Goal: Task Accomplishment & Management: Manage account settings

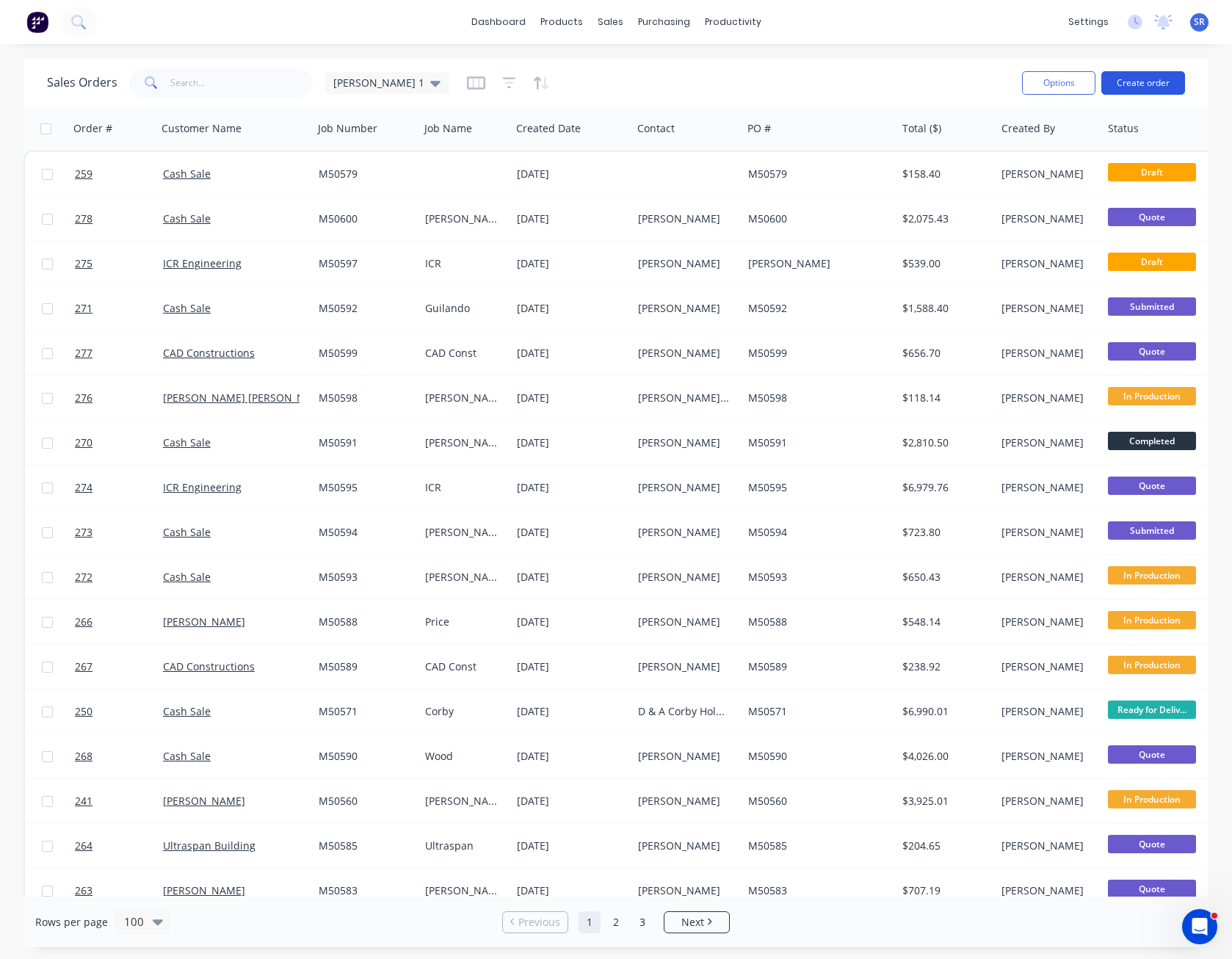
click at [1146, 84] on button "Create order" at bounding box center [1143, 83] width 84 height 24
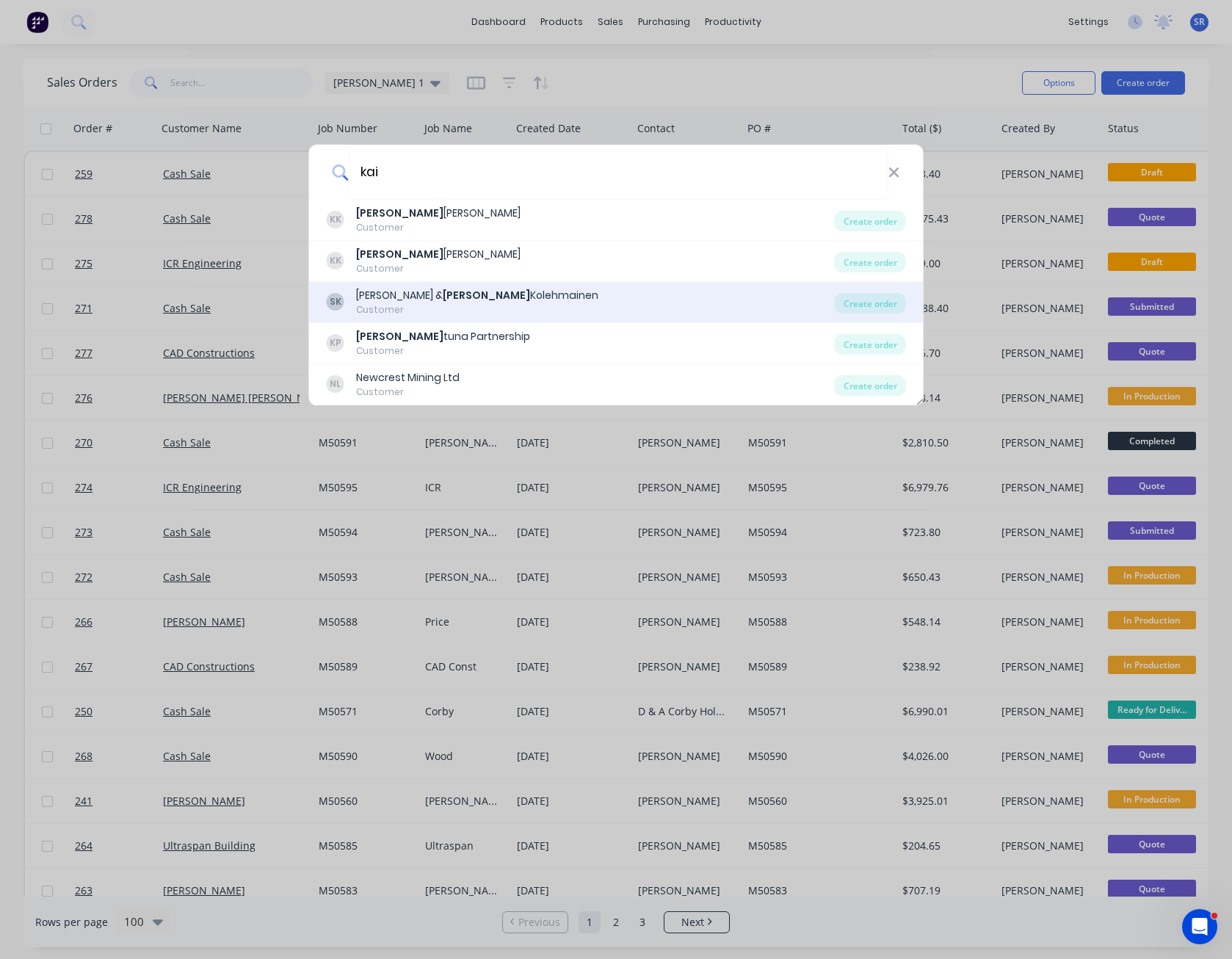
type input "kai"
click at [466, 295] on div "[PERSON_NAME] & [PERSON_NAME]" at bounding box center [477, 295] width 242 height 16
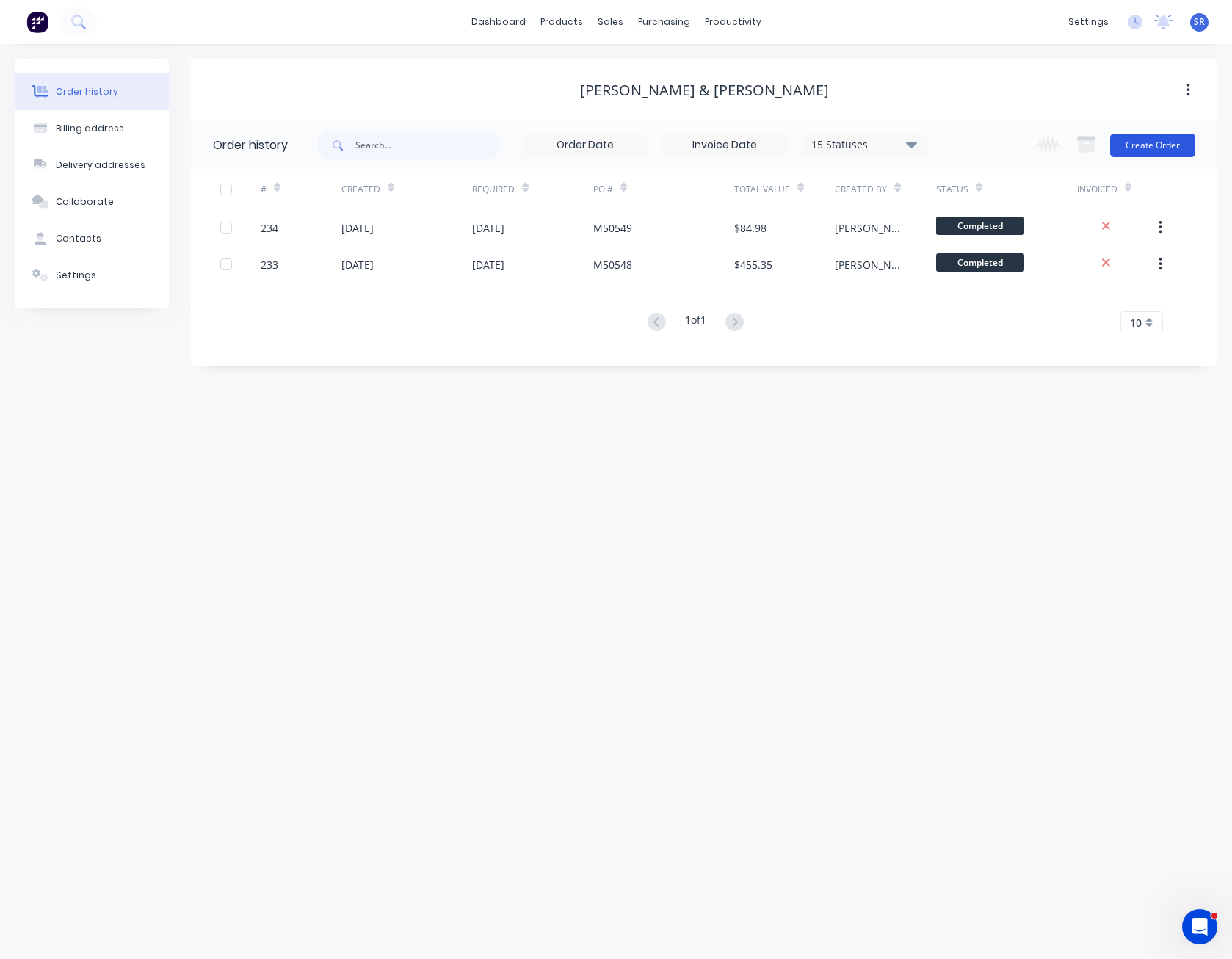
click at [1156, 145] on button "Create Order" at bounding box center [1153, 145] width 86 height 24
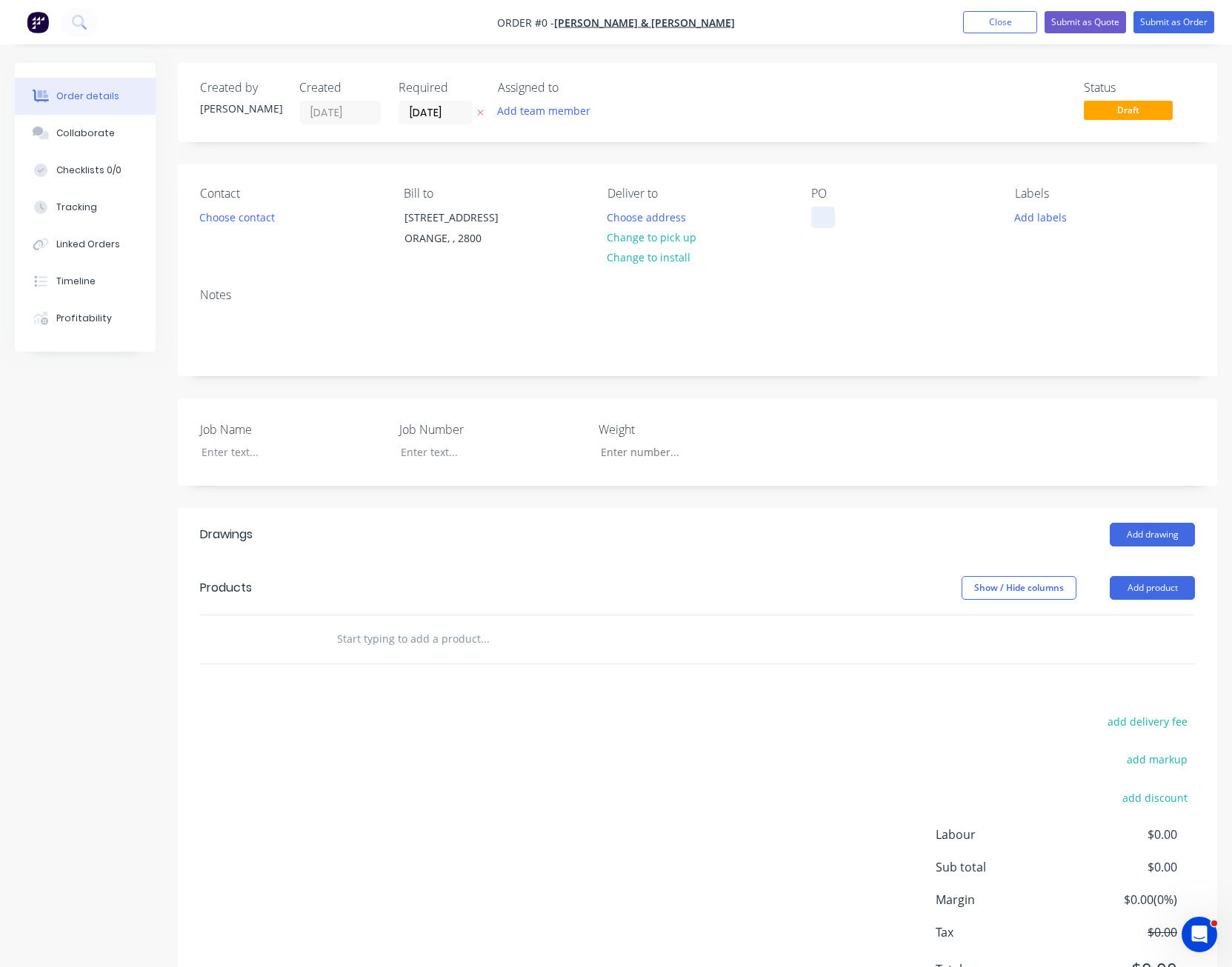
click at [820, 218] on div at bounding box center [823, 217] width 24 height 21
click at [231, 449] on div "Order details Collaborate Checklists 0/0 Tracking Linked Orders Timeline Profit…" at bounding box center [616, 552] width 1232 height 979
click at [241, 219] on button "Choose contact" at bounding box center [238, 217] width 91 height 20
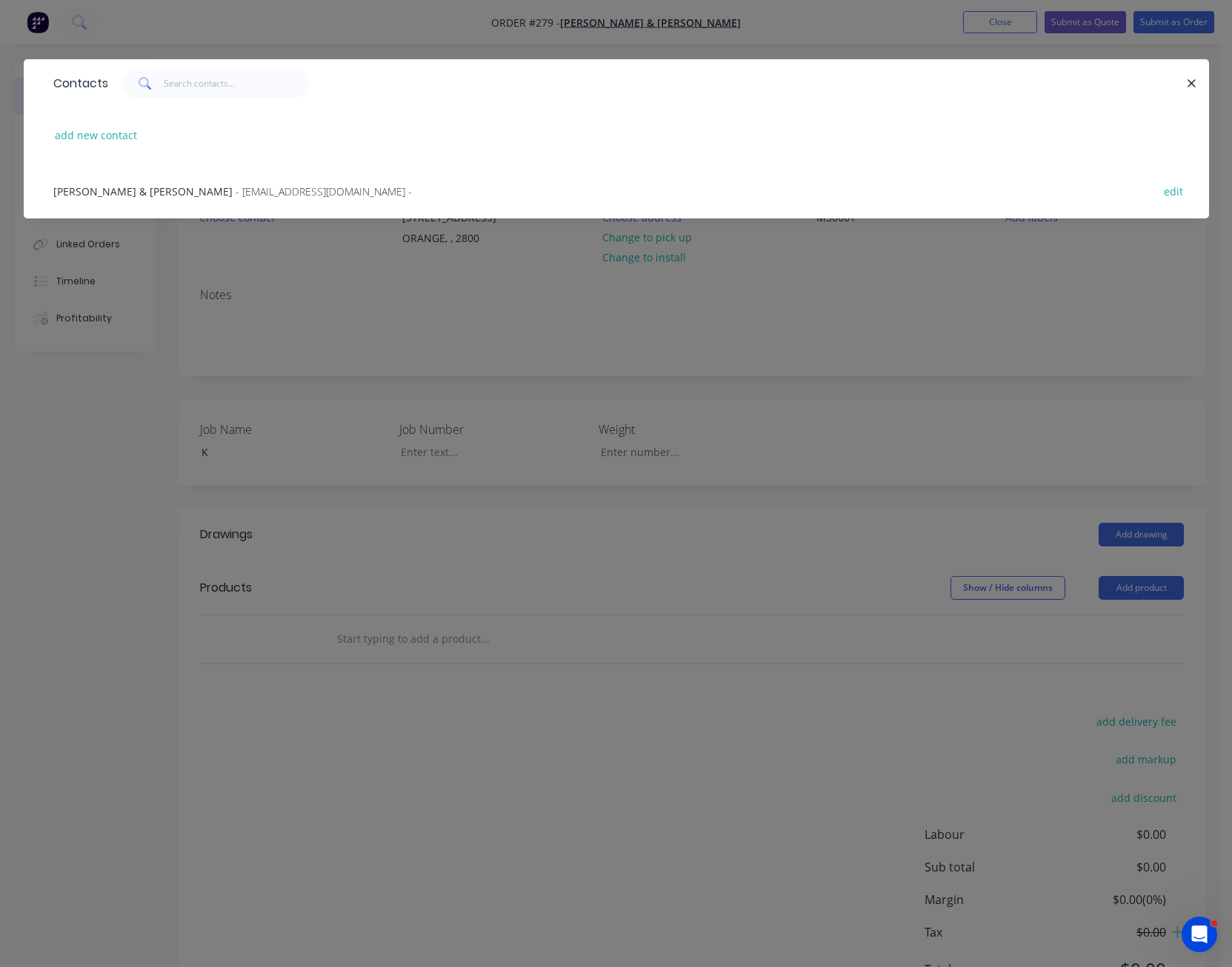
click at [236, 197] on span "- [EMAIL_ADDRESS][DOMAIN_NAME] -" at bounding box center [324, 191] width 176 height 14
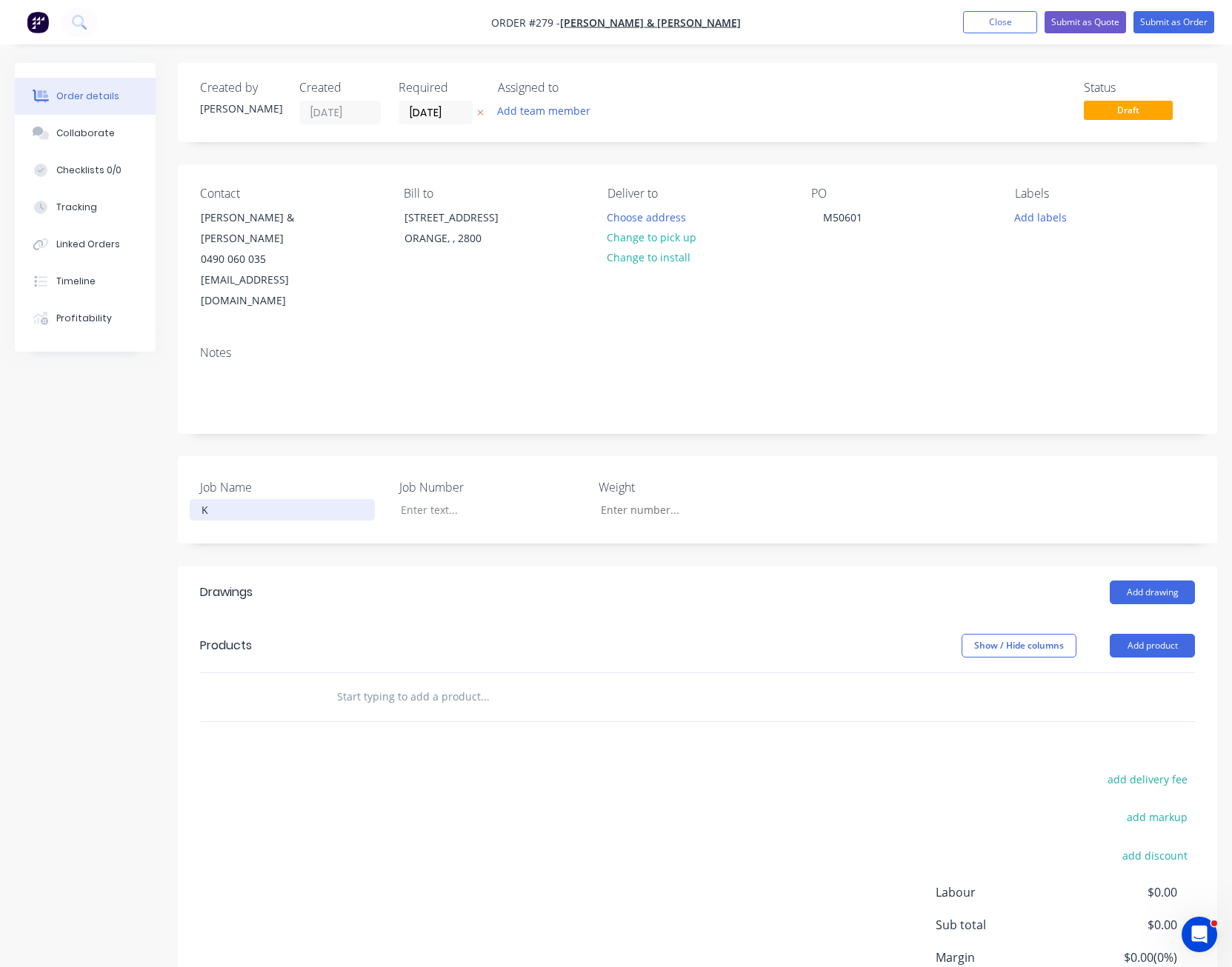
click at [226, 499] on div "K" at bounding box center [282, 509] width 186 height 21
click at [1181, 581] on button "Add drawing" at bounding box center [1153, 593] width 85 height 24
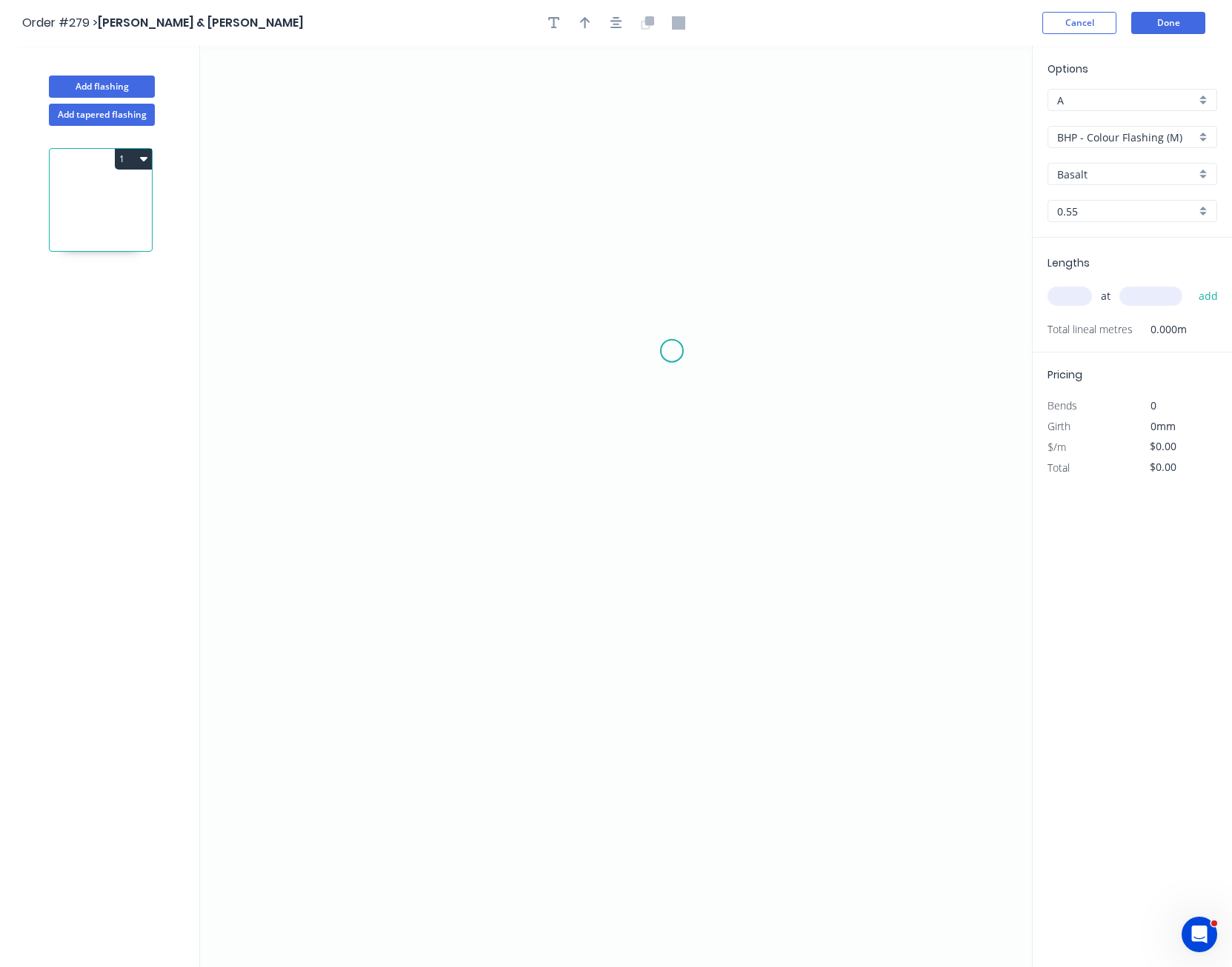
click at [672, 347] on icon "0" at bounding box center [616, 506] width 832 height 922
click at [665, 237] on icon "0" at bounding box center [616, 506] width 832 height 922
click at [498, 244] on icon "0 ?" at bounding box center [616, 506] width 832 height 922
click at [486, 609] on icon "0 ? ?" at bounding box center [616, 506] width 832 height 922
click at [486, 609] on icon "0 ? ? ?" at bounding box center [616, 506] width 832 height 922
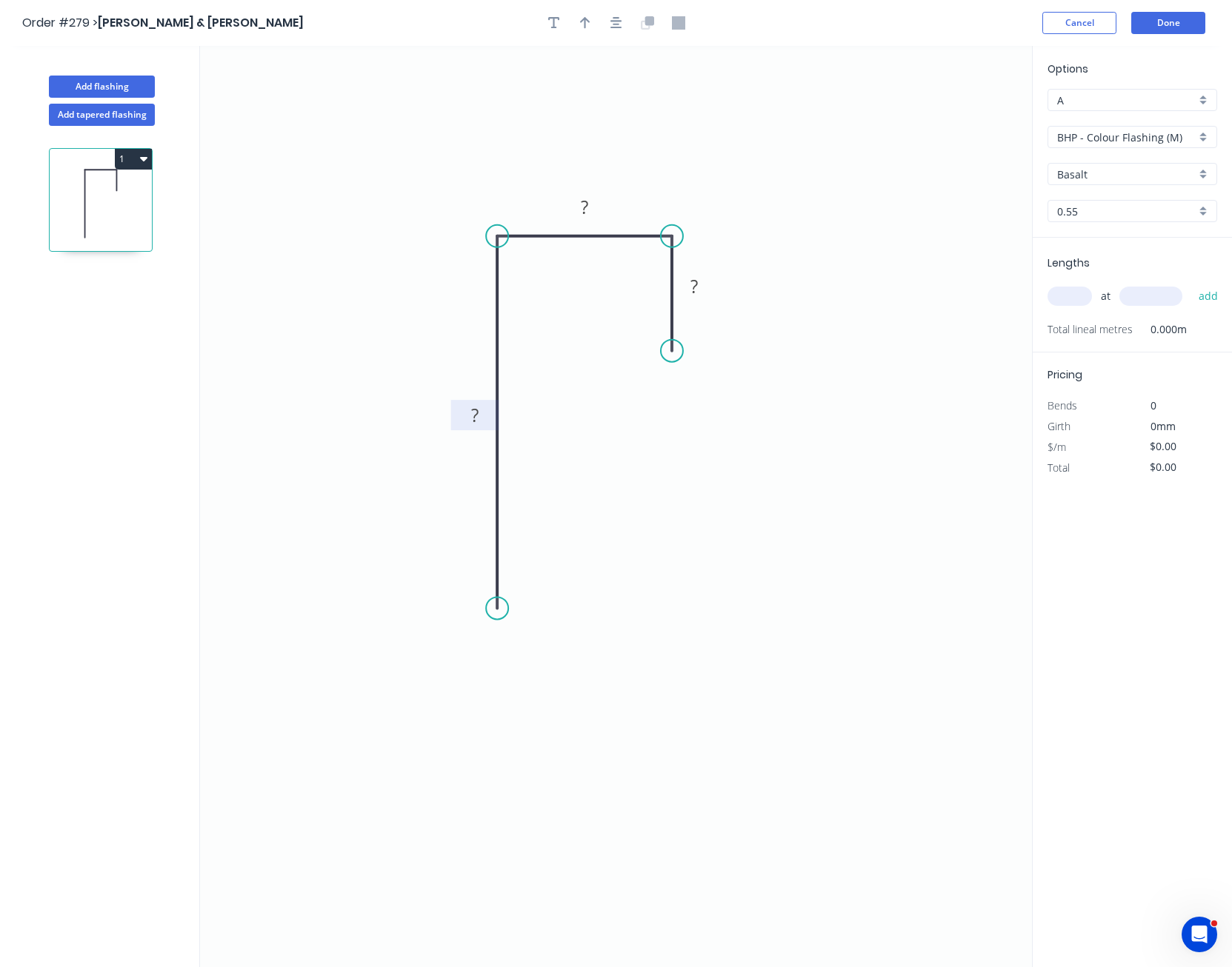
click at [457, 414] on rect at bounding box center [475, 415] width 48 height 31
click at [473, 411] on tspan "?" at bounding box center [475, 415] width 7 height 24
click at [615, 23] on icon "button" at bounding box center [616, 23] width 12 height 13
type input "$7.68"
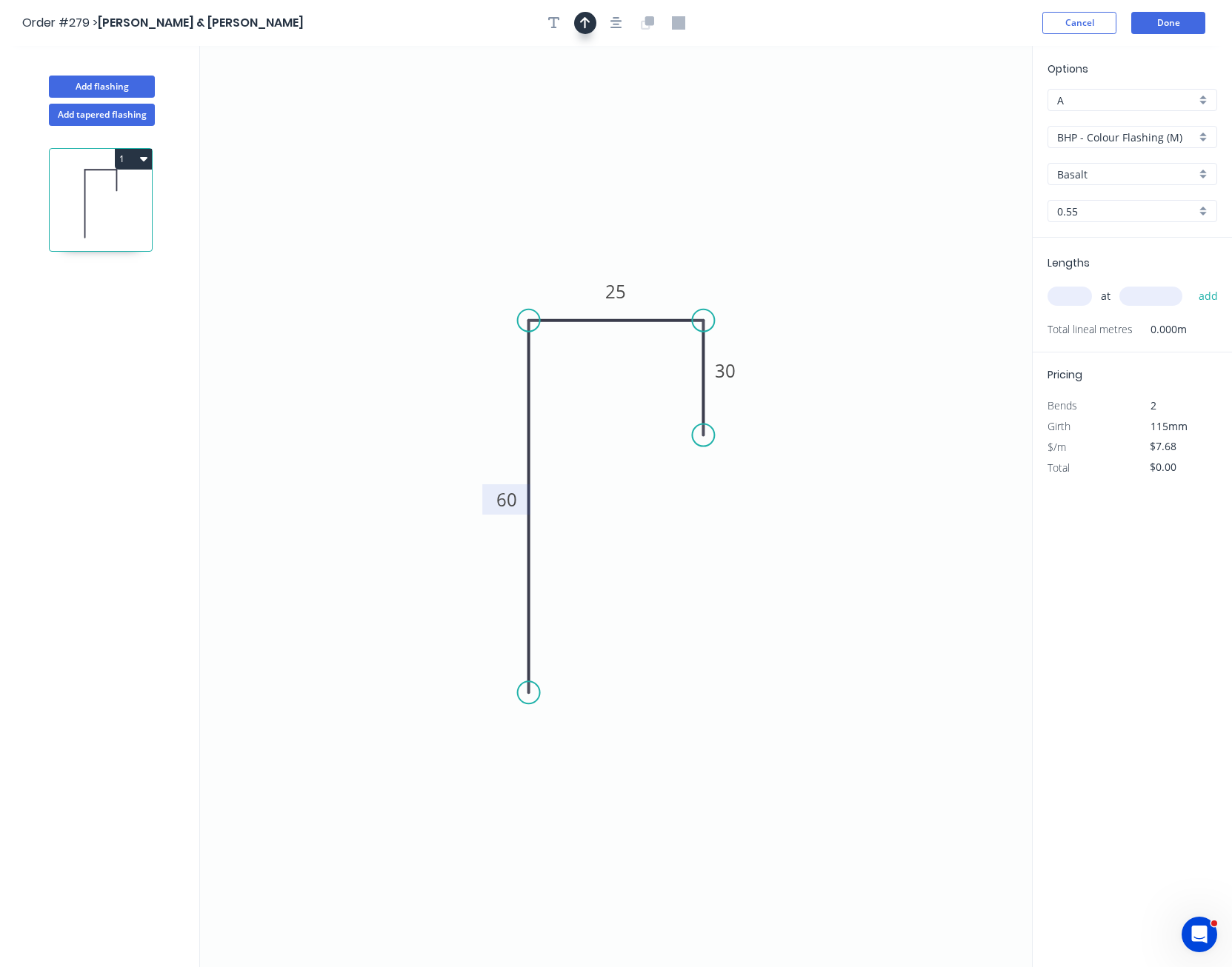
click at [586, 26] on icon "button" at bounding box center [585, 22] width 10 height 12
drag, startPoint x: 956, startPoint y: 114, endPoint x: 588, endPoint y: 202, distance: 378.4
click at [574, 207] on icon at bounding box center [574, 187] width 13 height 47
click at [1112, 143] on input "BHP - Colour Flashing (M)" at bounding box center [1126, 137] width 138 height 16
click at [1110, 216] on div "SW - Colour Flashing" at bounding box center [1132, 217] width 168 height 26
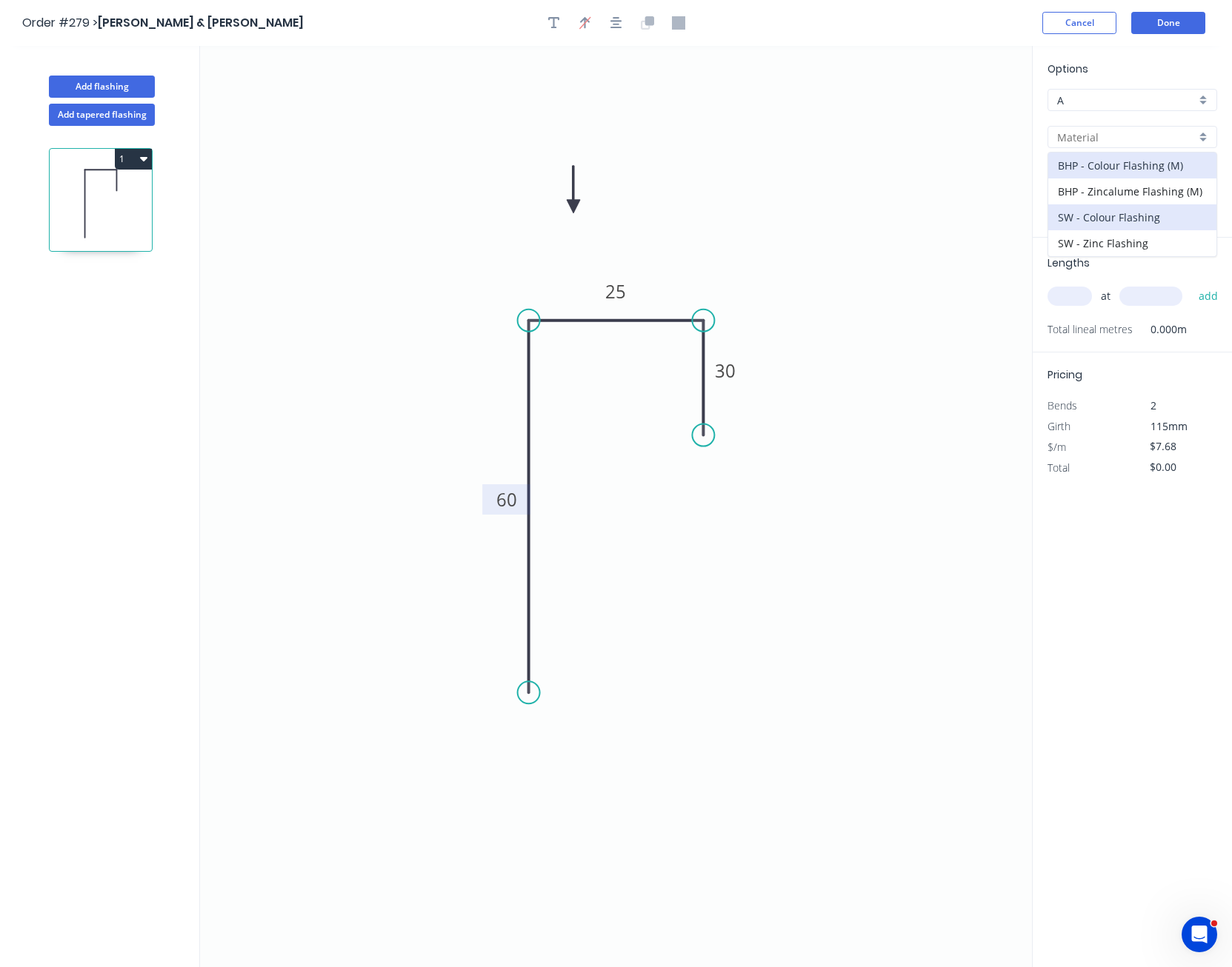
type input "SW - Colour Flashing"
click at [1110, 174] on input "Basalt" at bounding box center [1126, 174] width 138 height 16
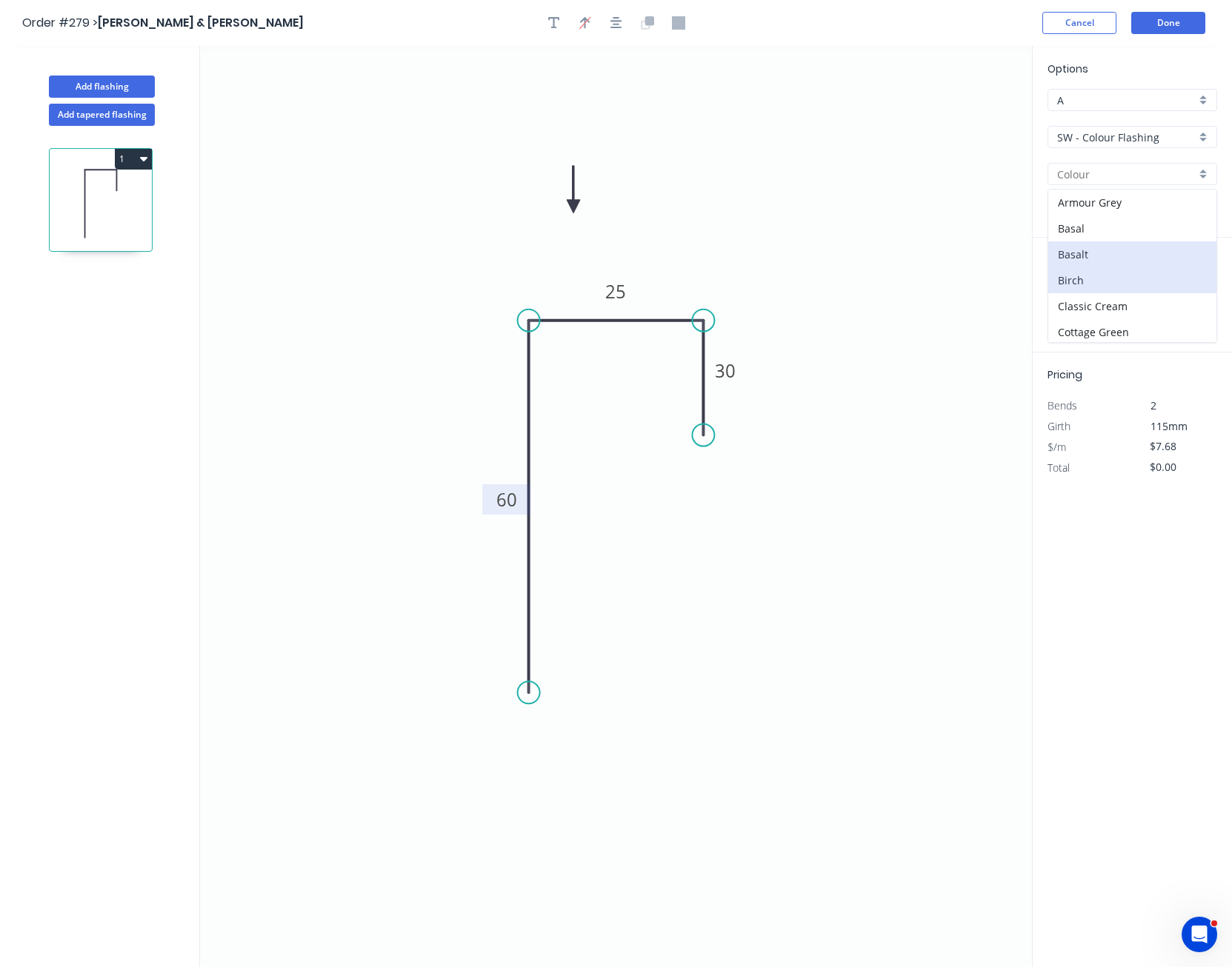
scroll to position [370, 0]
click at [1109, 250] on div "Off White" at bounding box center [1132, 247] width 168 height 26
type input "Off White"
click at [1079, 295] on input "text" at bounding box center [1070, 296] width 45 height 19
type input "6"
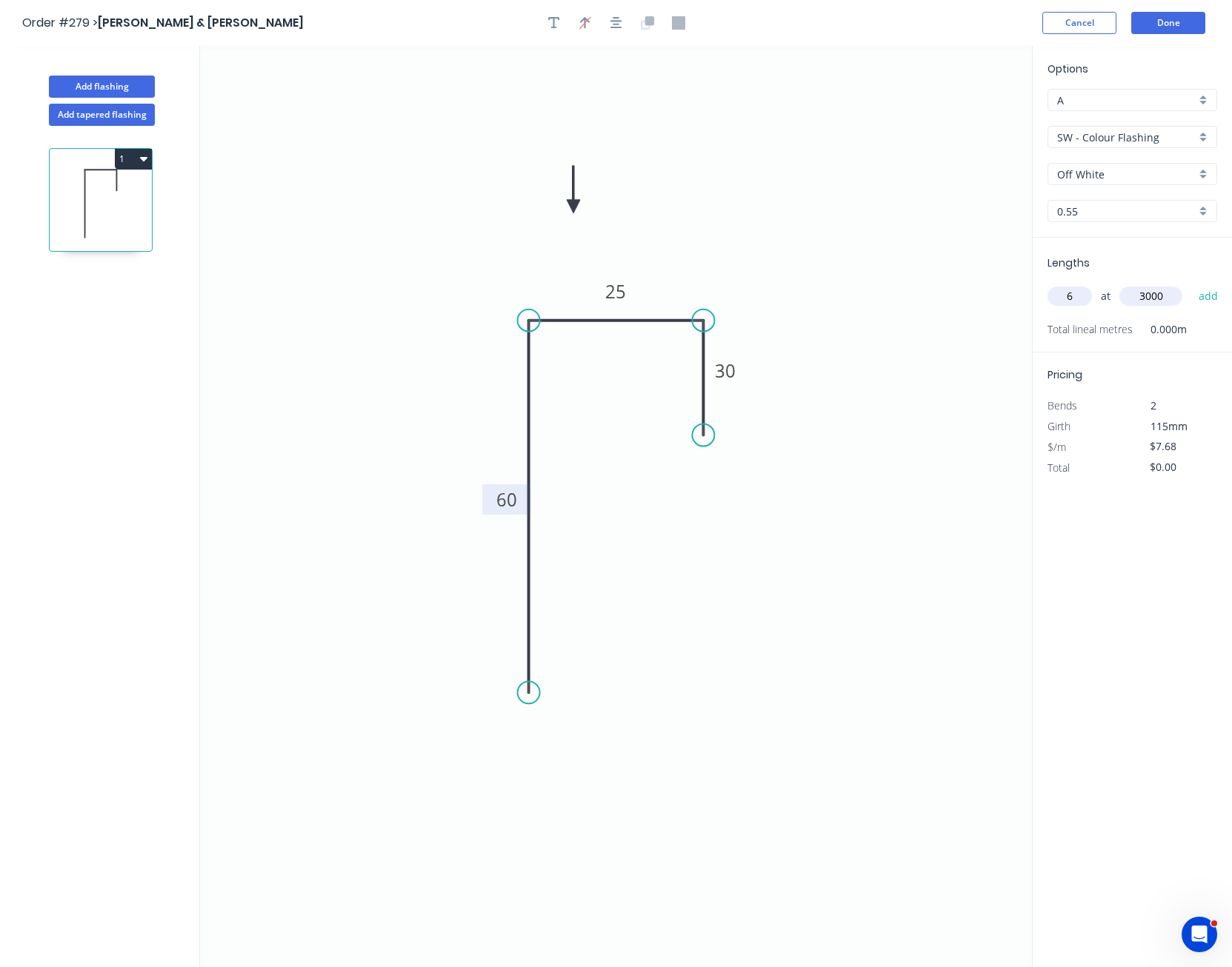
type input "3000"
click at [1191, 284] on button "add" at bounding box center [1209, 296] width 35 height 25
type input "$138.24"
type input "4"
type input "3400"
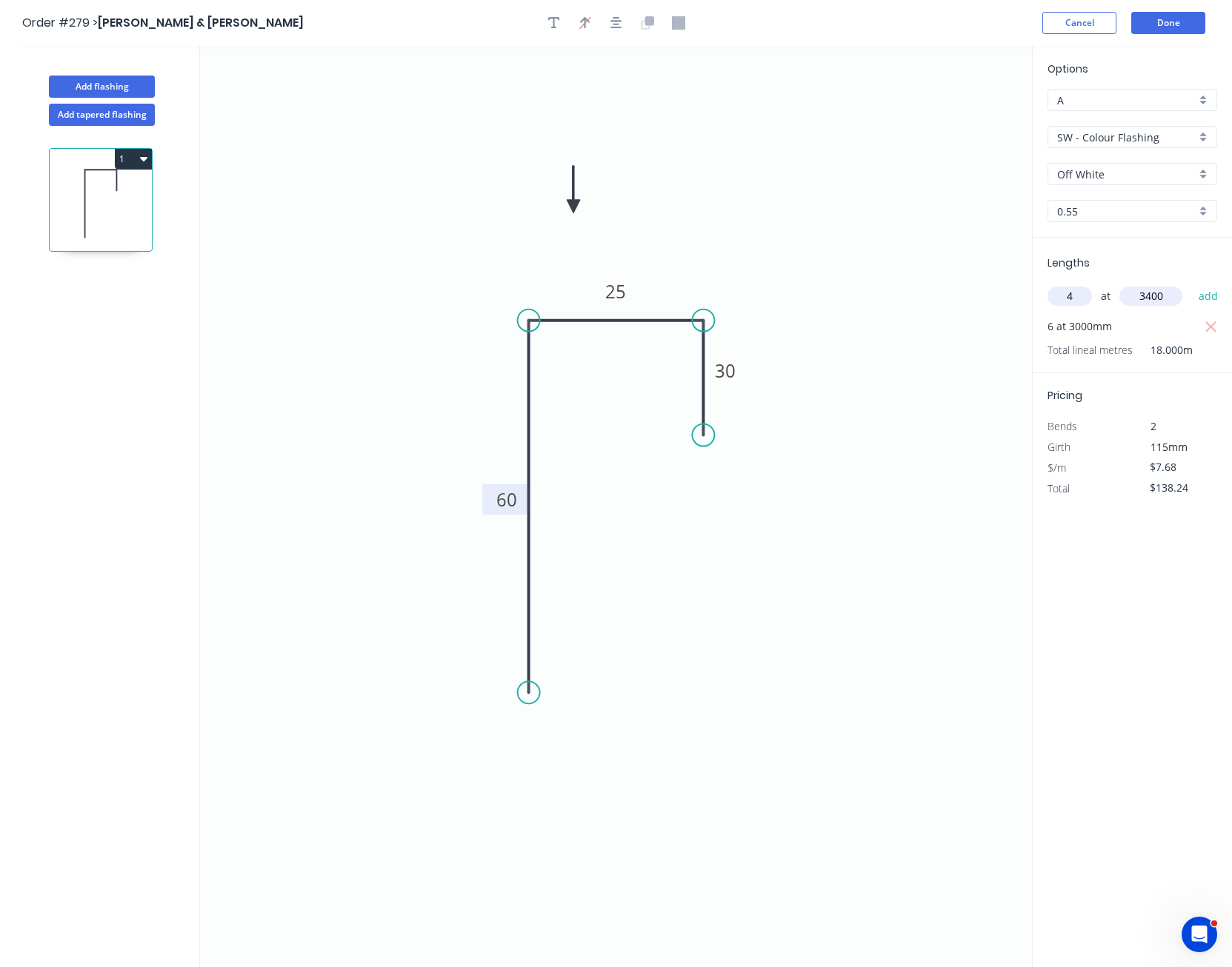
click at [1191, 284] on button "add" at bounding box center [1209, 296] width 35 height 25
type input "$242.69"
type input "2"
type input "1800"
click at [1191, 284] on button "add" at bounding box center [1209, 296] width 35 height 25
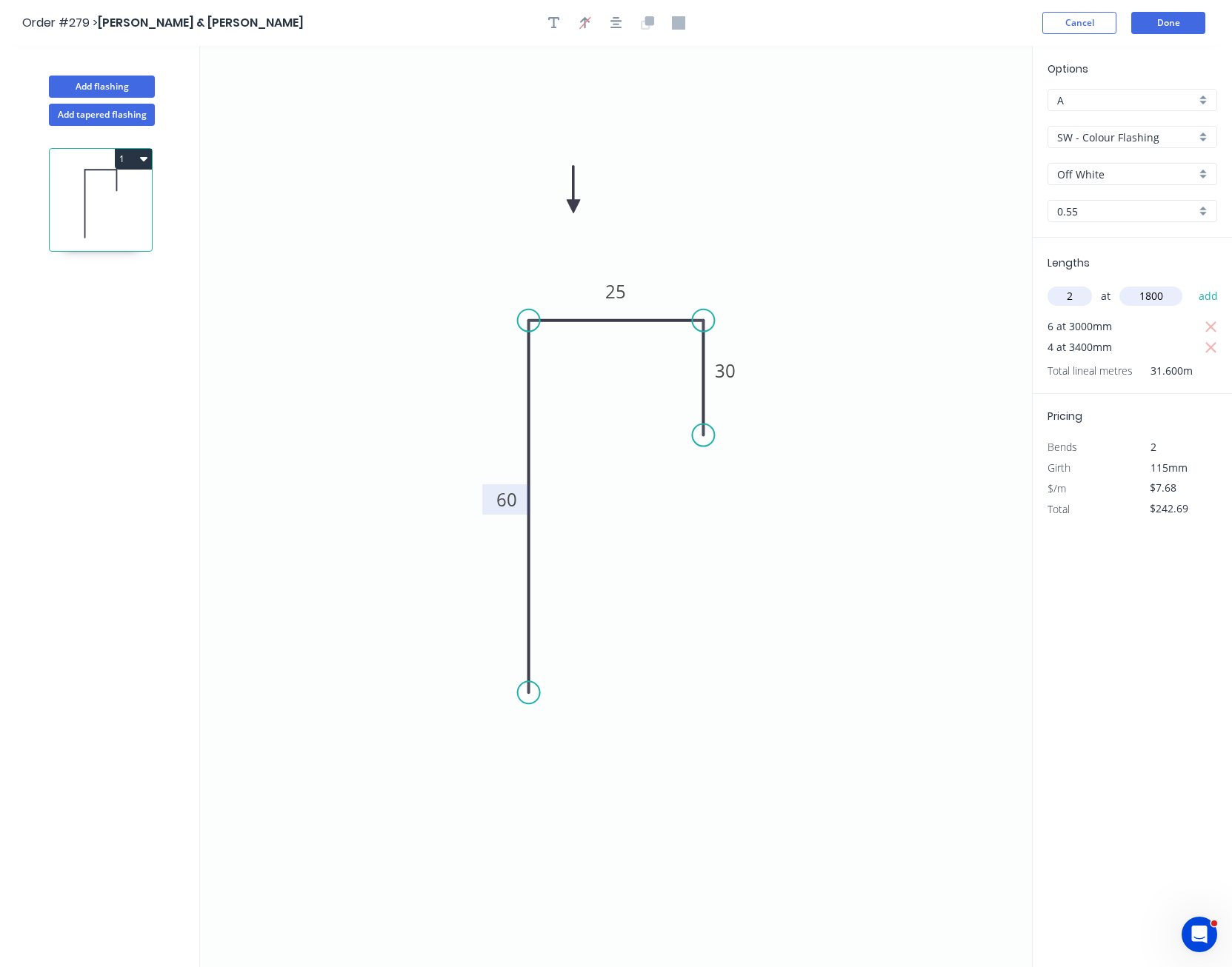
type input "$270.34"
click at [1174, 21] on button "Done" at bounding box center [1169, 23] width 74 height 22
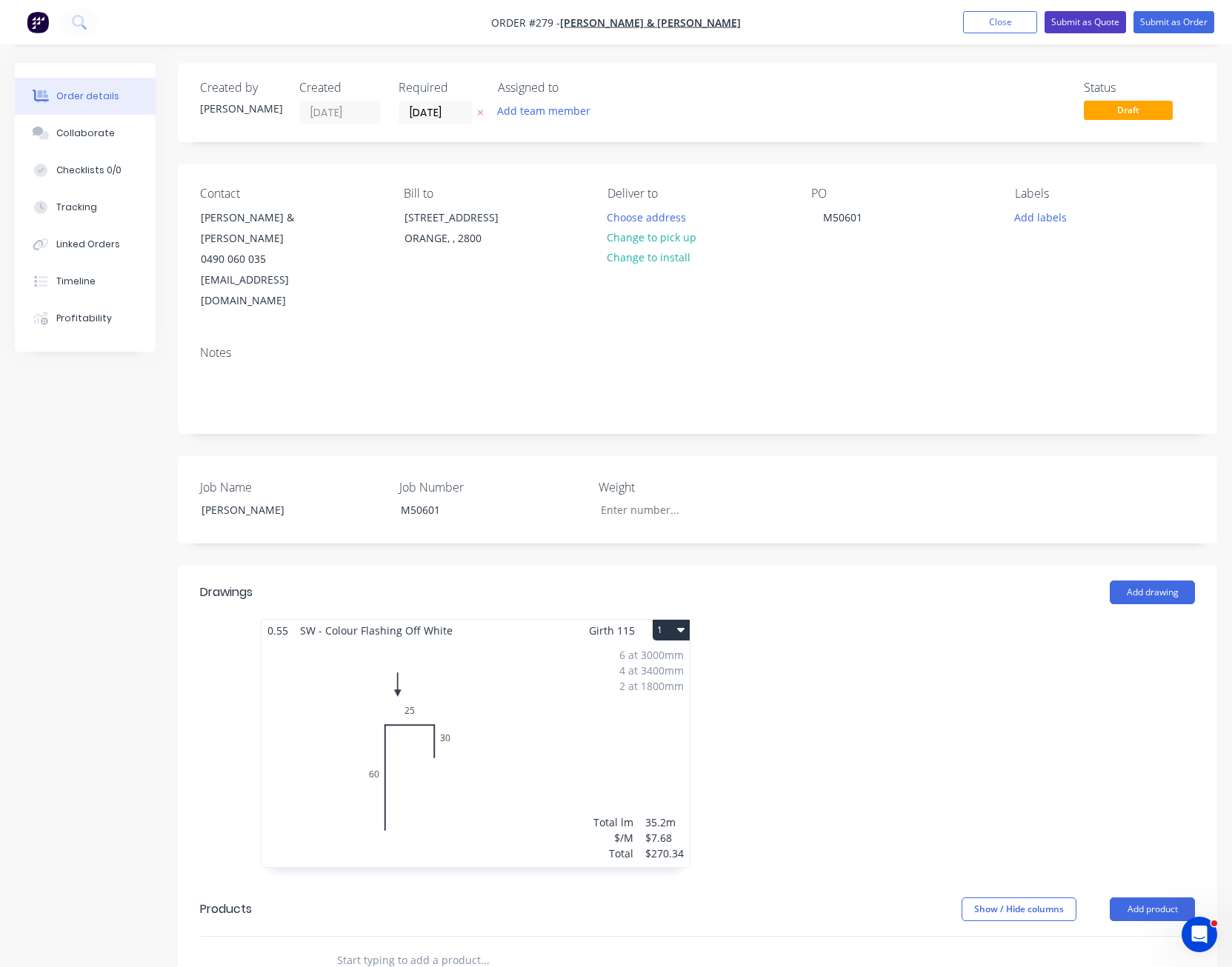
click at [1100, 19] on button "Submit as Quote" at bounding box center [1085, 22] width 82 height 22
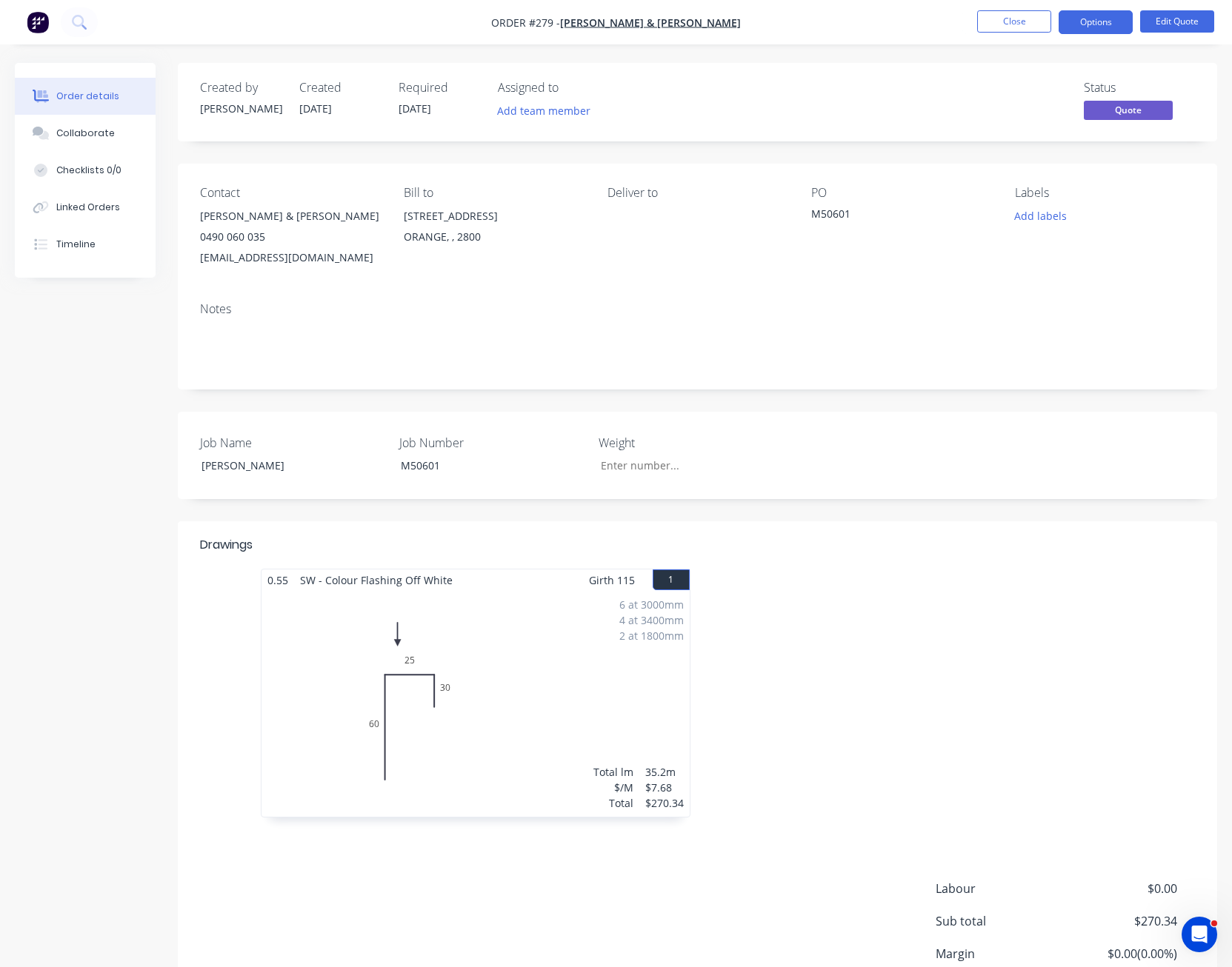
click at [1100, 19] on button "Options" at bounding box center [1096, 22] width 74 height 24
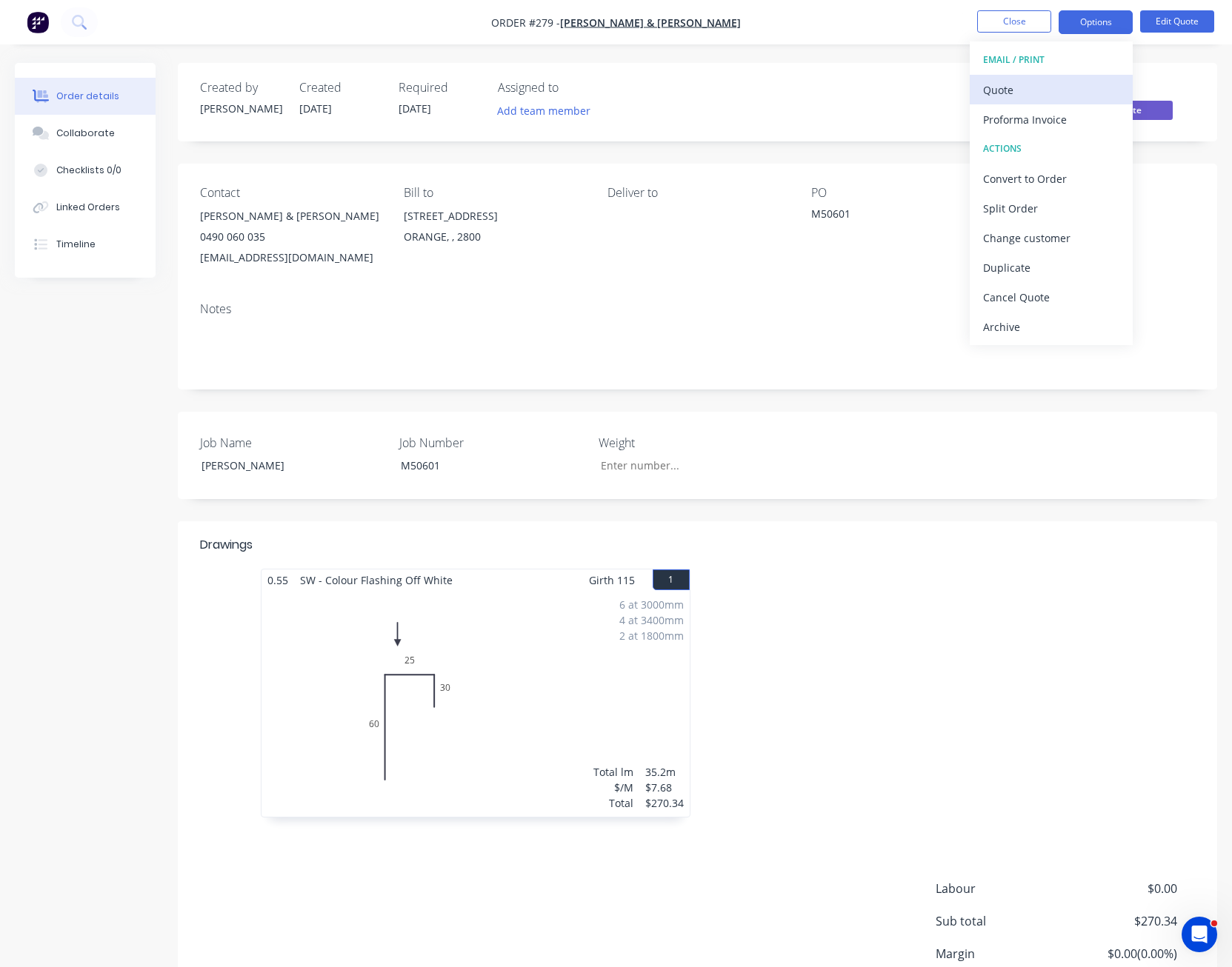
click at [1065, 86] on div "Quote" at bounding box center [1051, 89] width 136 height 21
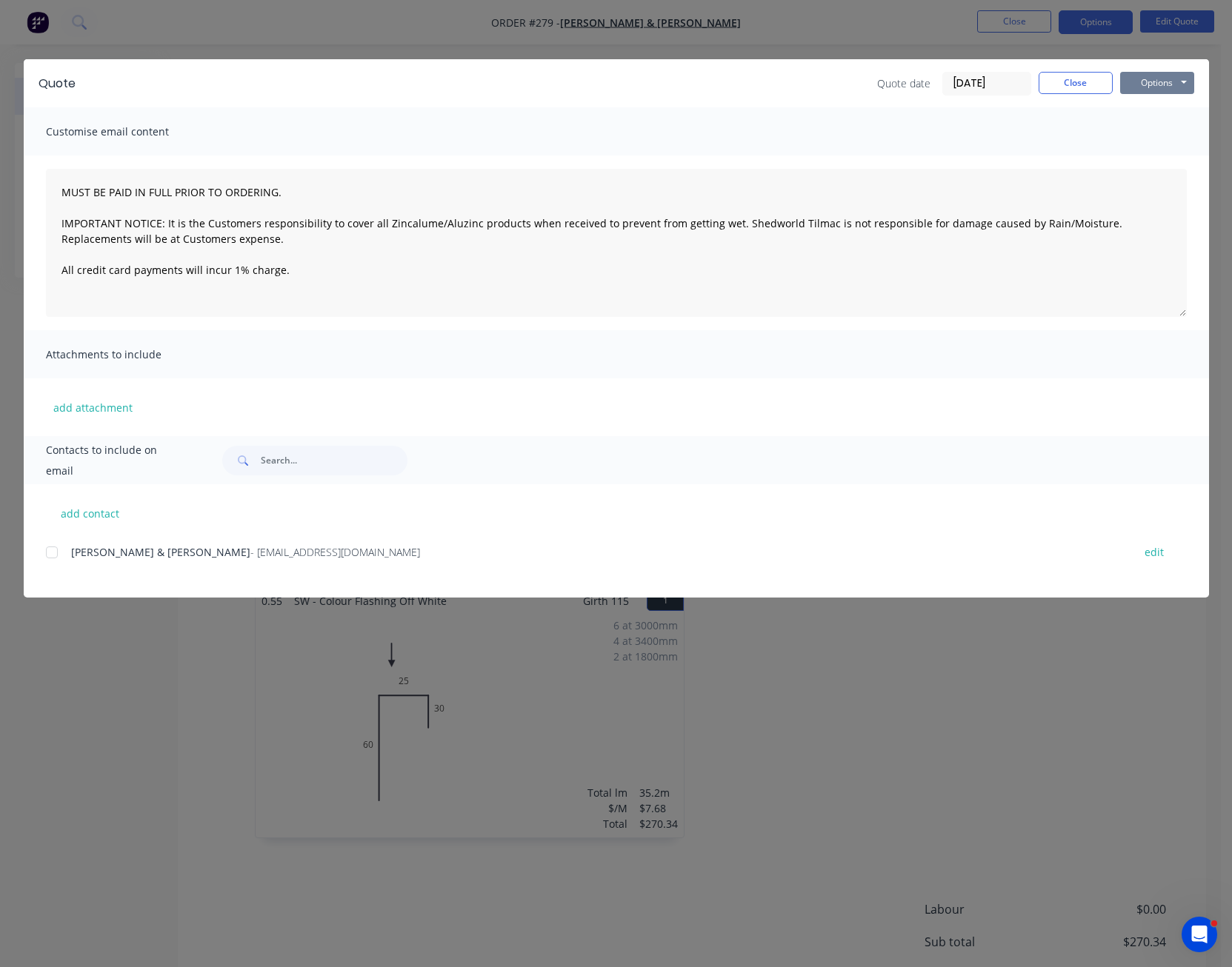
click at [1145, 83] on button "Options" at bounding box center [1158, 83] width 74 height 22
click at [1156, 129] on button "Print" at bounding box center [1168, 134] width 95 height 24
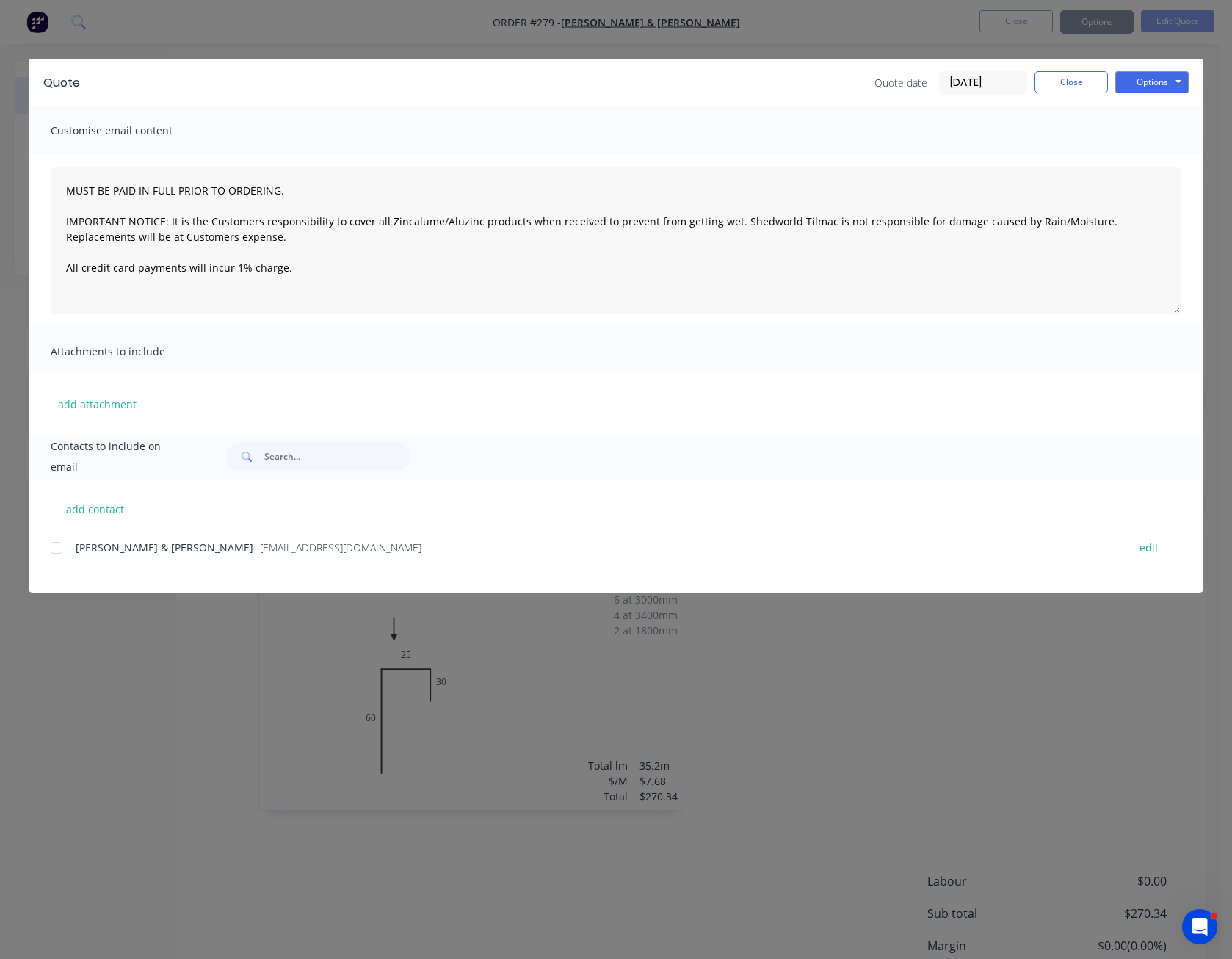
type textarea "MUST BE PAID IN FULL PRIOR TO ORDERING. IMPORTANT NOTICE: It is the Customers r…"
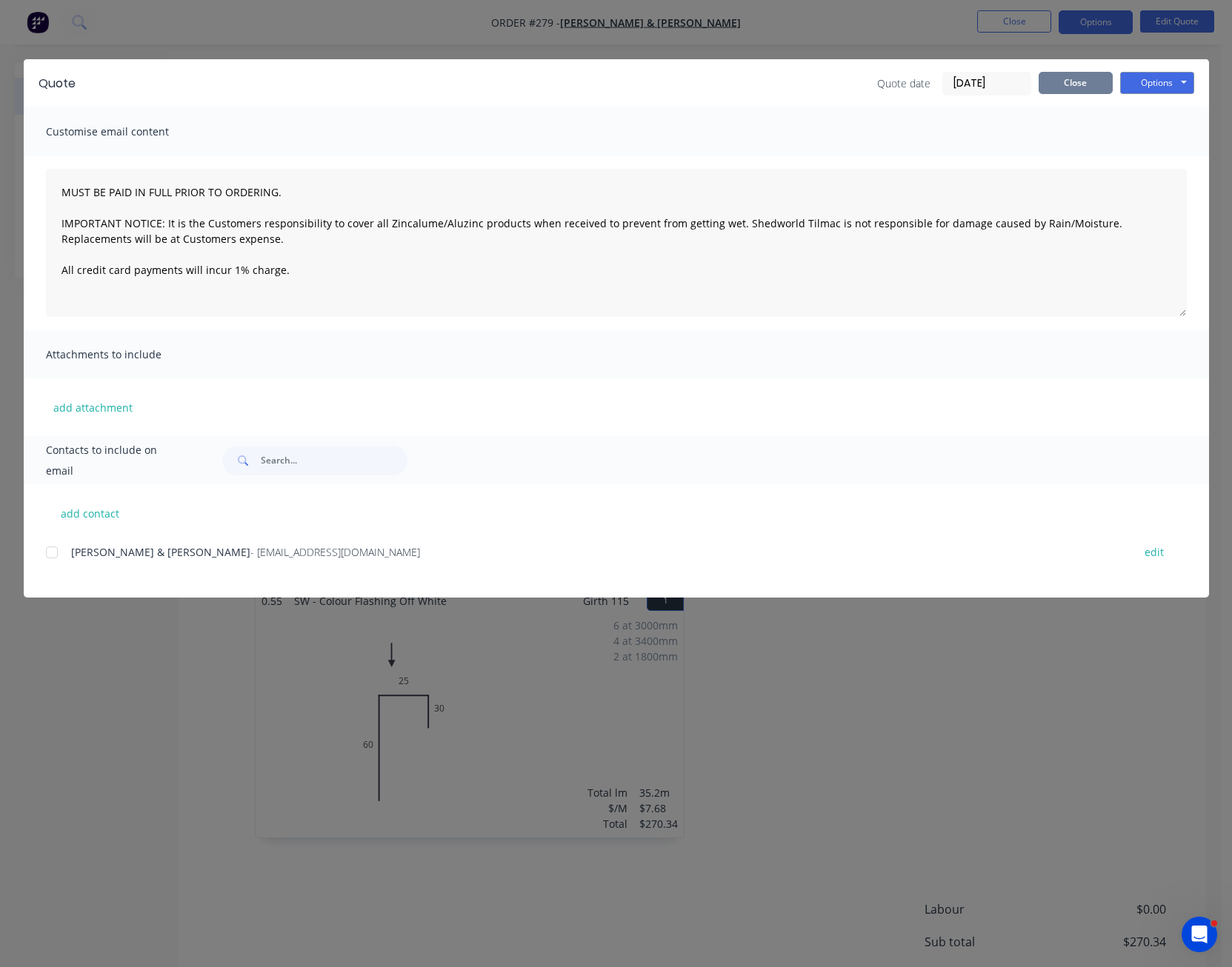
click at [1096, 86] on button "Close" at bounding box center [1076, 83] width 74 height 22
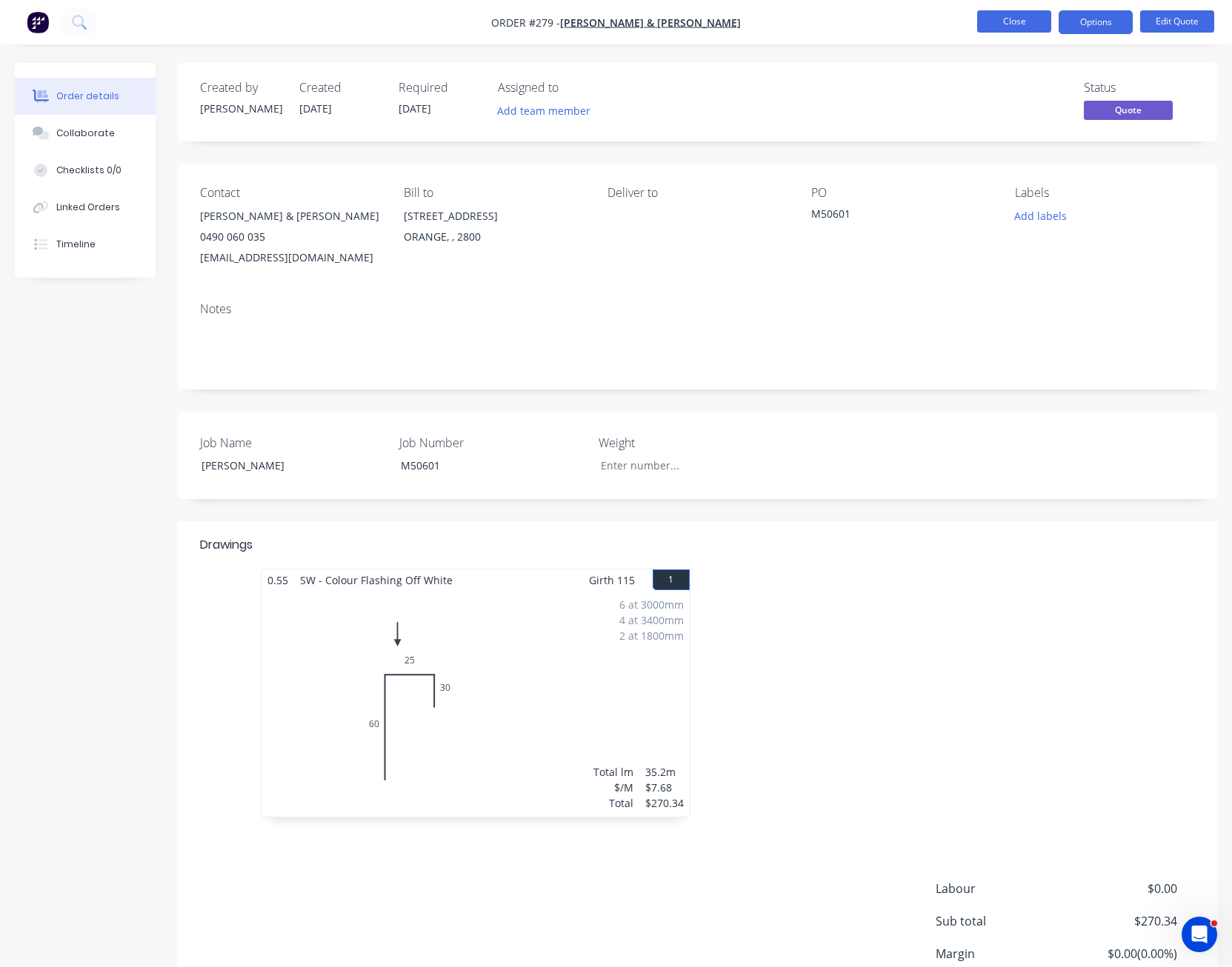
click at [1033, 24] on button "Close" at bounding box center [1015, 21] width 74 height 22
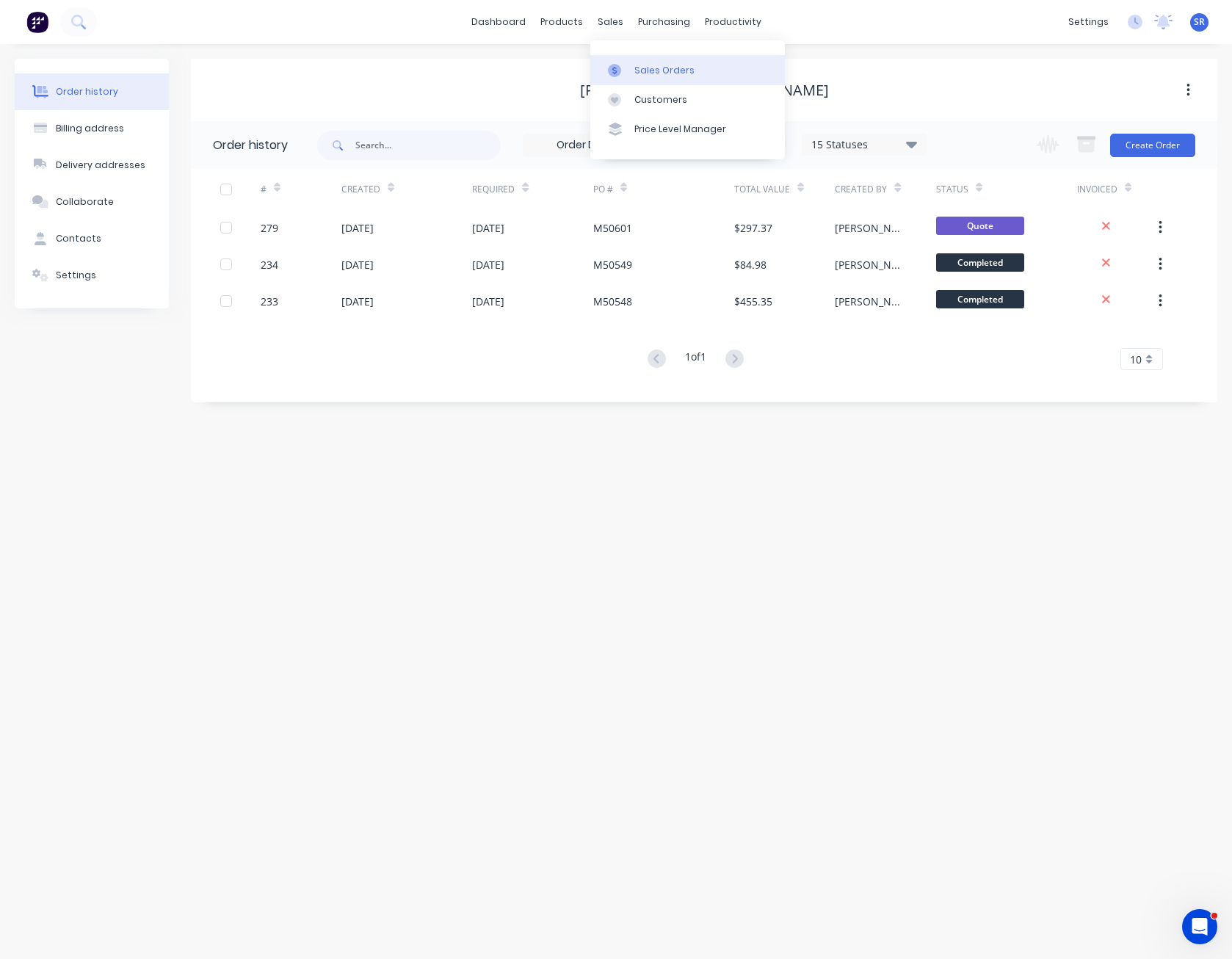
click at [643, 69] on div "Sales Orders" at bounding box center [664, 70] width 60 height 13
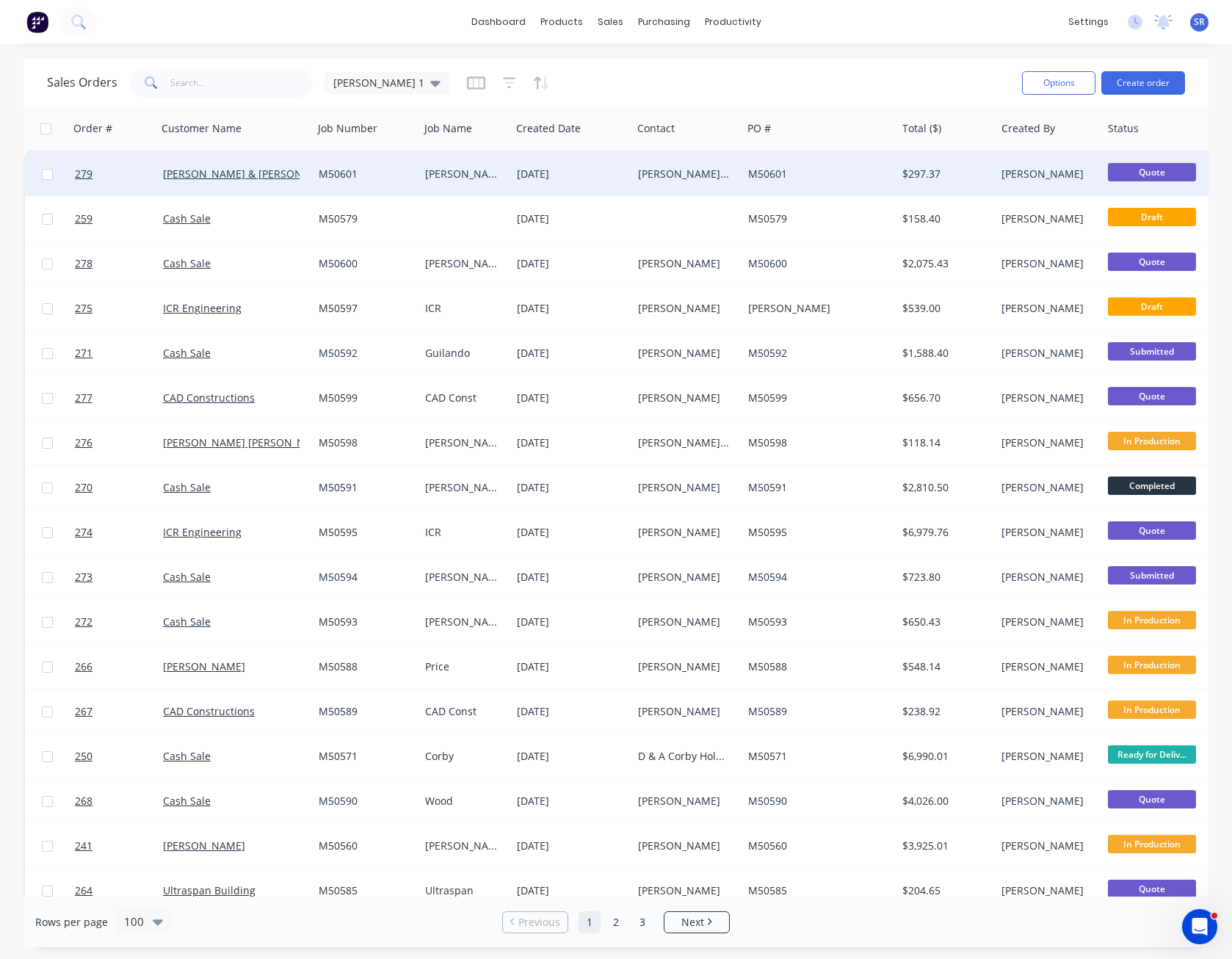
click at [797, 169] on div "M50601" at bounding box center [816, 174] width 136 height 15
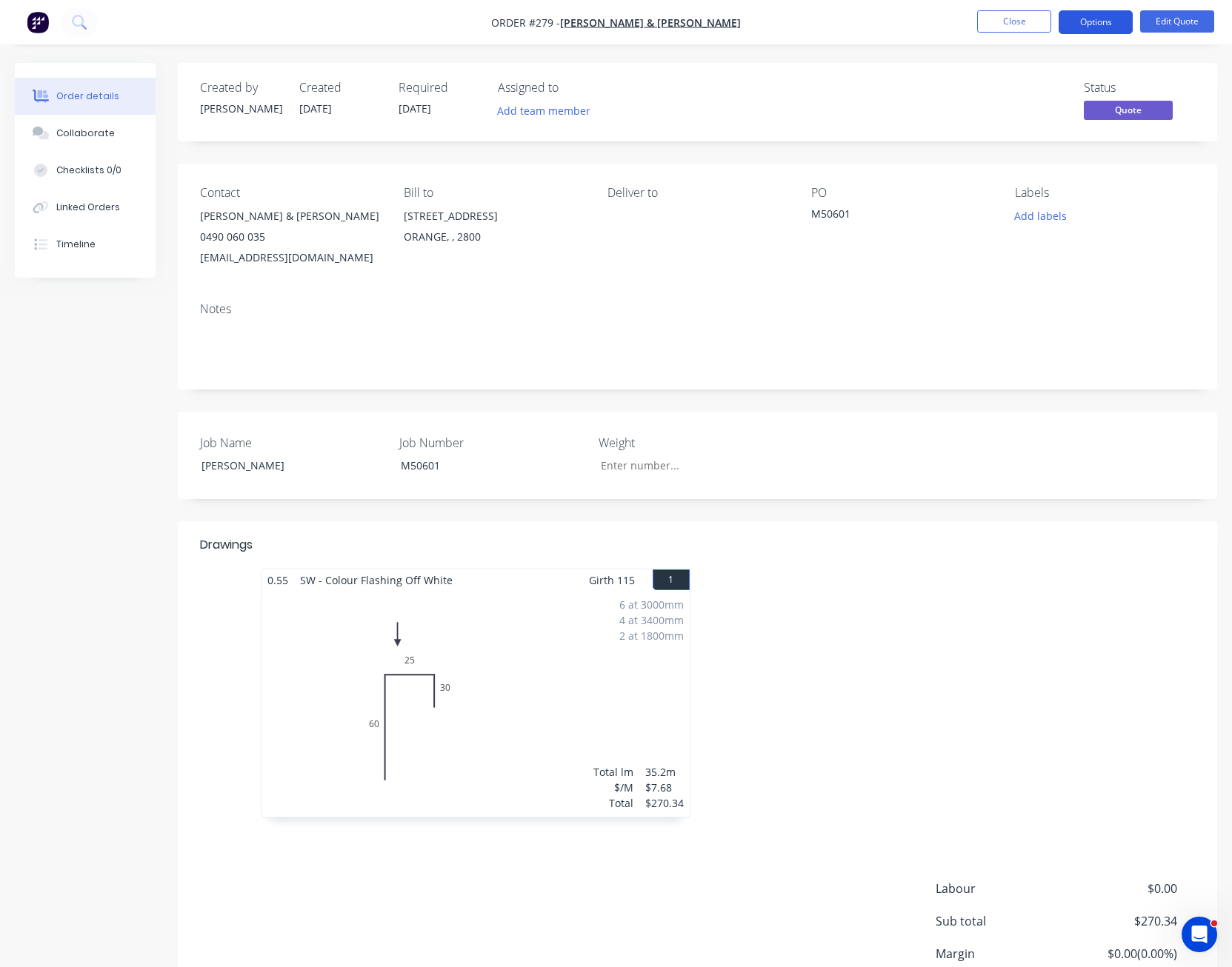
click at [1120, 33] on button "Options" at bounding box center [1096, 22] width 74 height 24
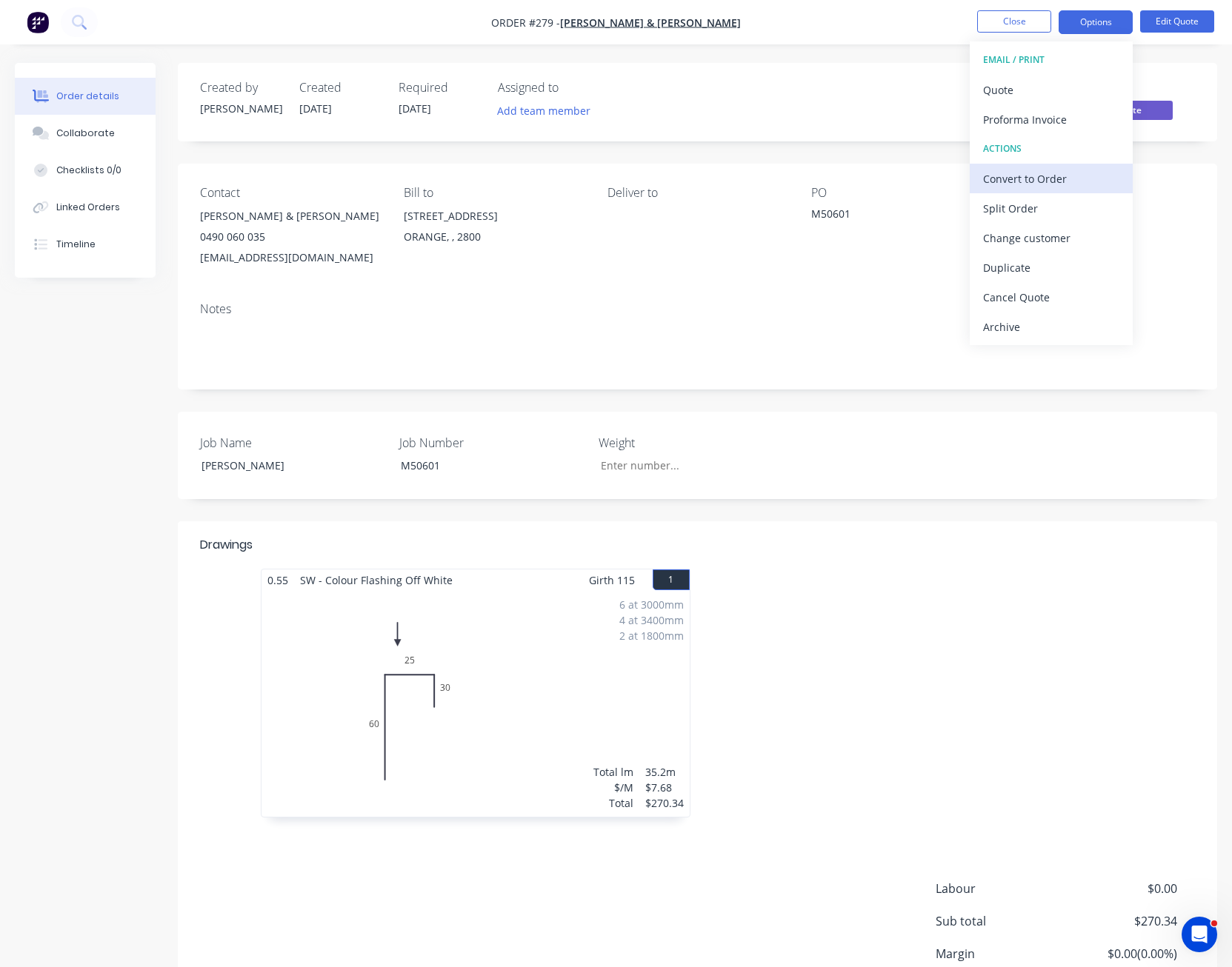
click at [1083, 174] on div "Convert to Order" at bounding box center [1051, 178] width 136 height 21
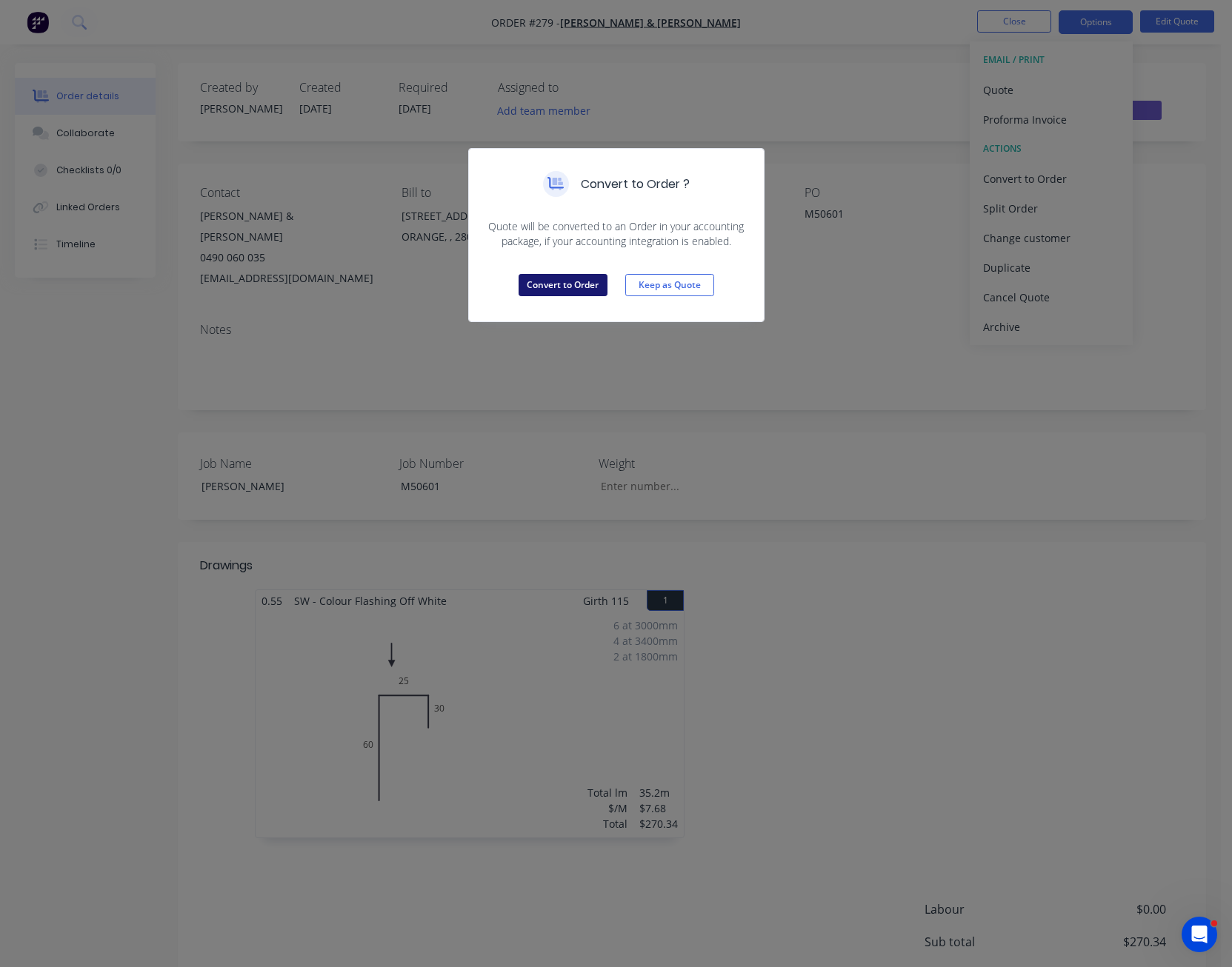
click at [579, 282] on button "Convert to Order" at bounding box center [564, 285] width 89 height 22
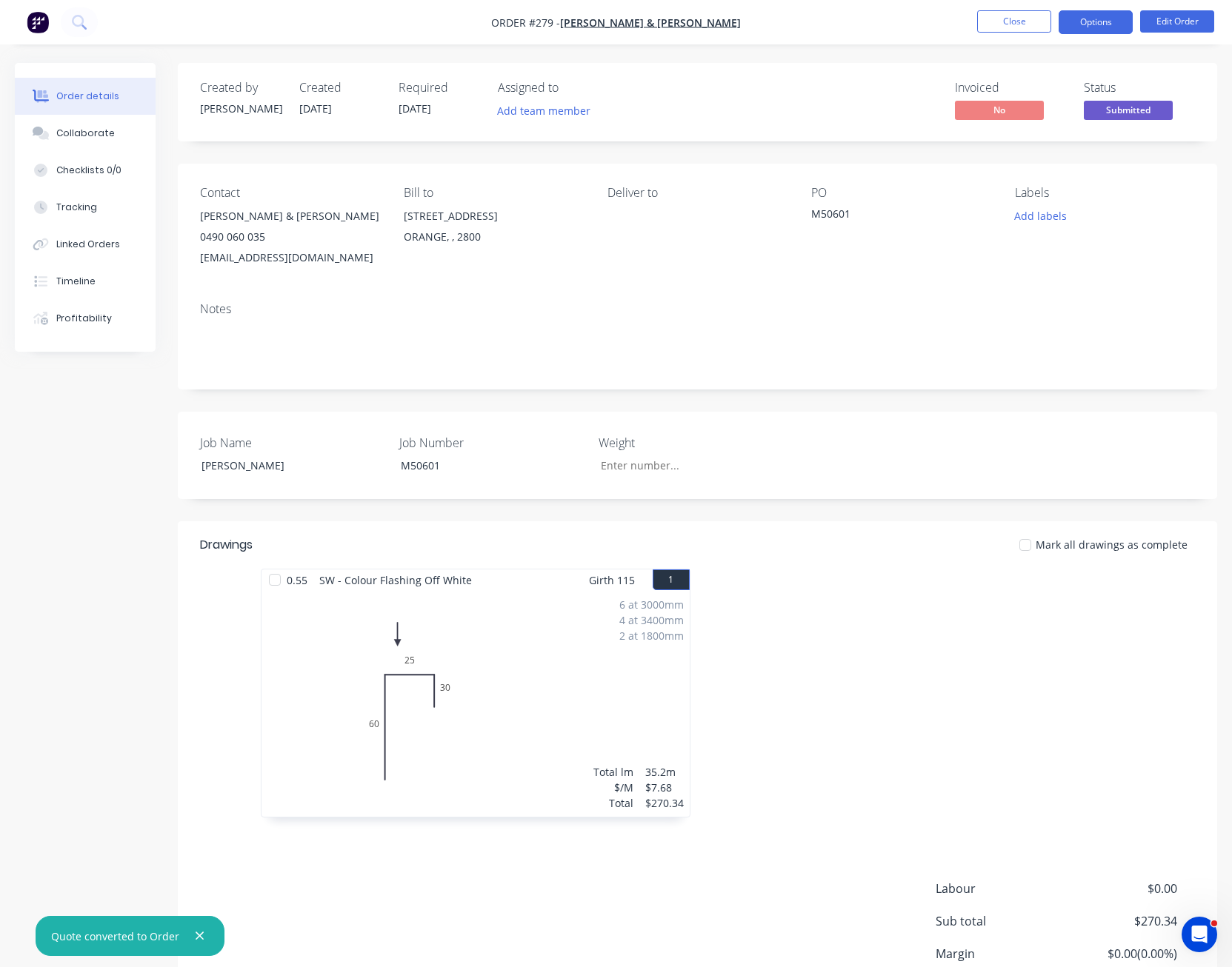
click at [1100, 22] on button "Options" at bounding box center [1096, 22] width 74 height 24
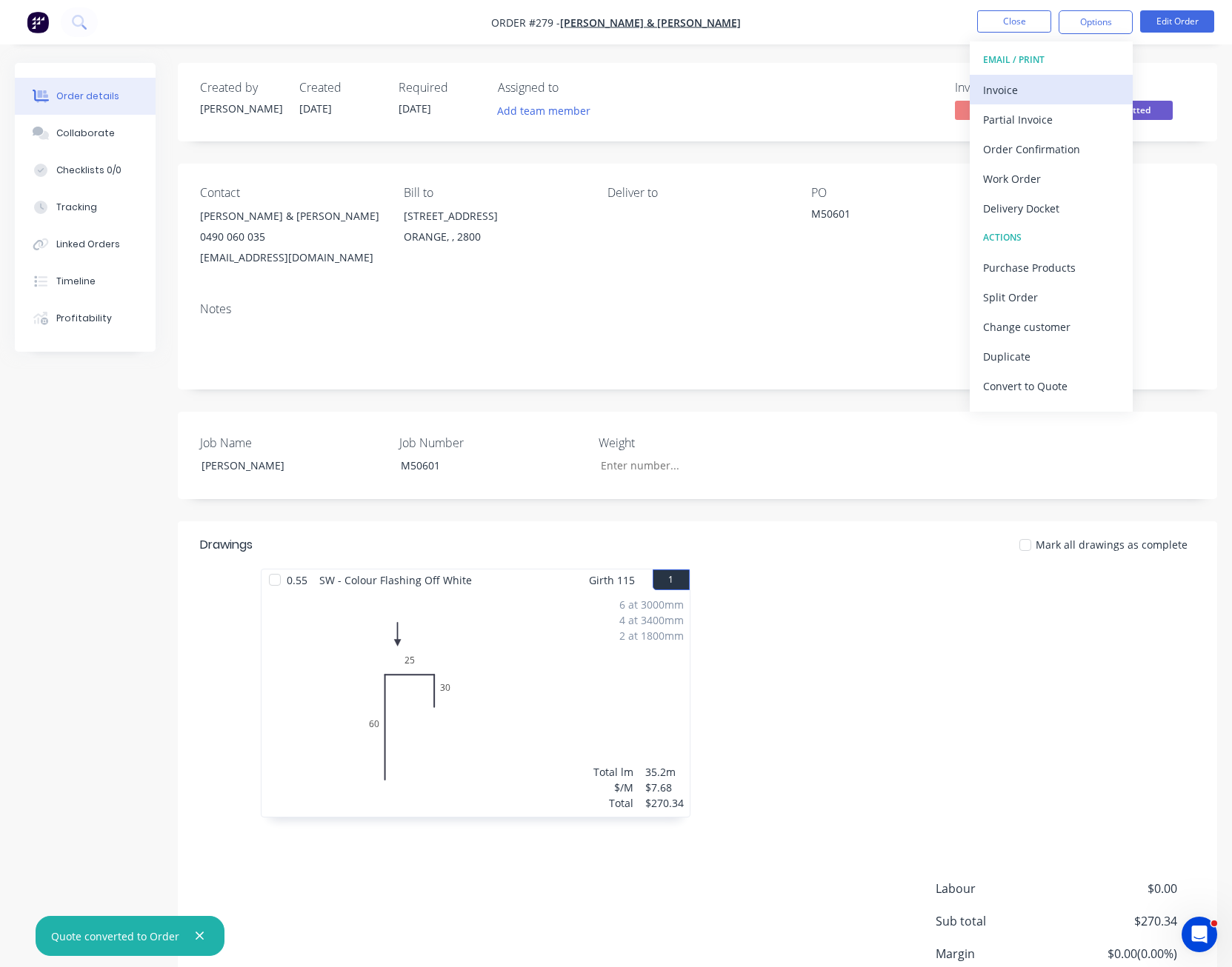
click at [1068, 89] on div "Invoice" at bounding box center [1051, 89] width 136 height 21
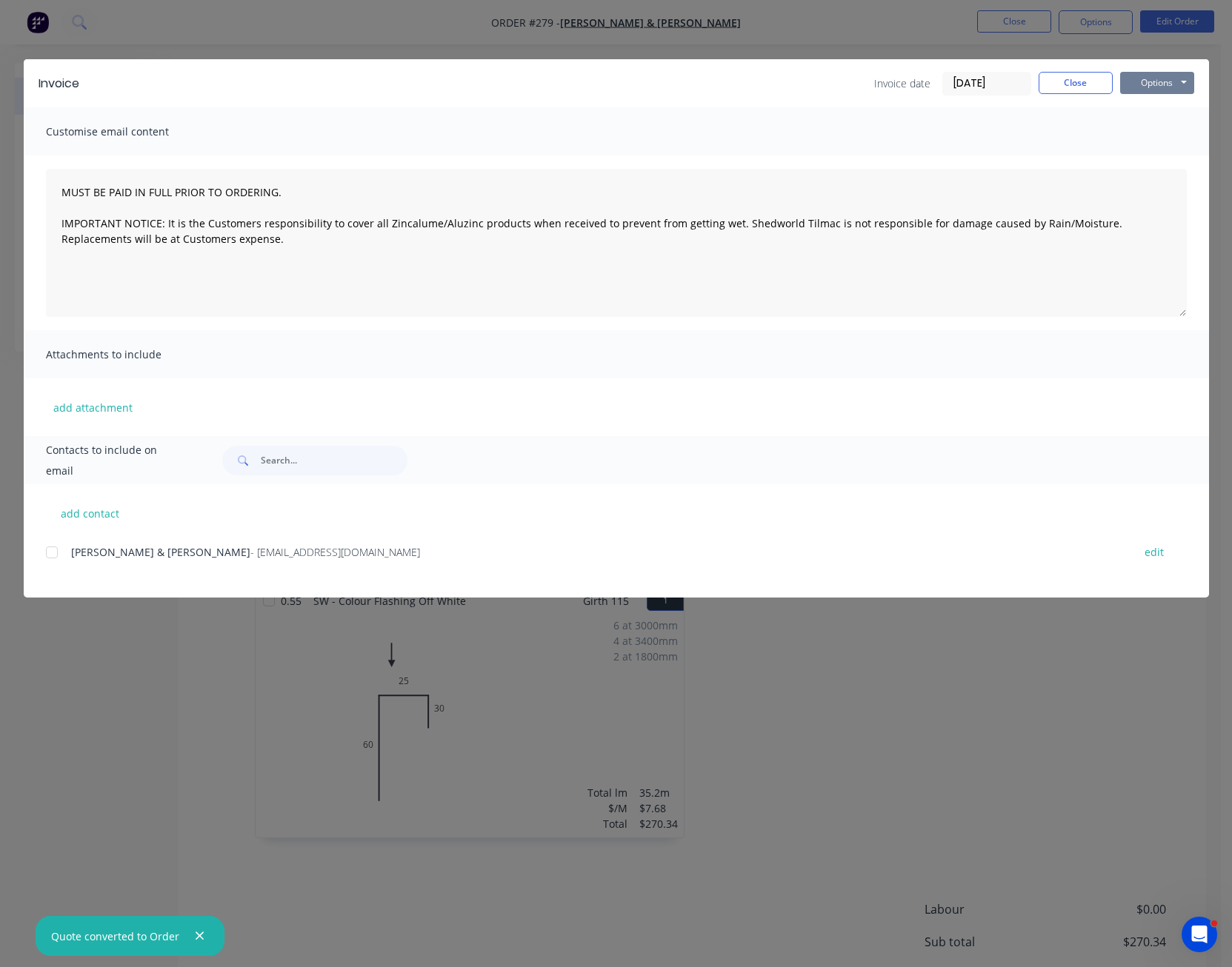
click at [1152, 82] on button "Options" at bounding box center [1158, 83] width 74 height 22
click at [1162, 109] on button "Preview" at bounding box center [1168, 110] width 95 height 24
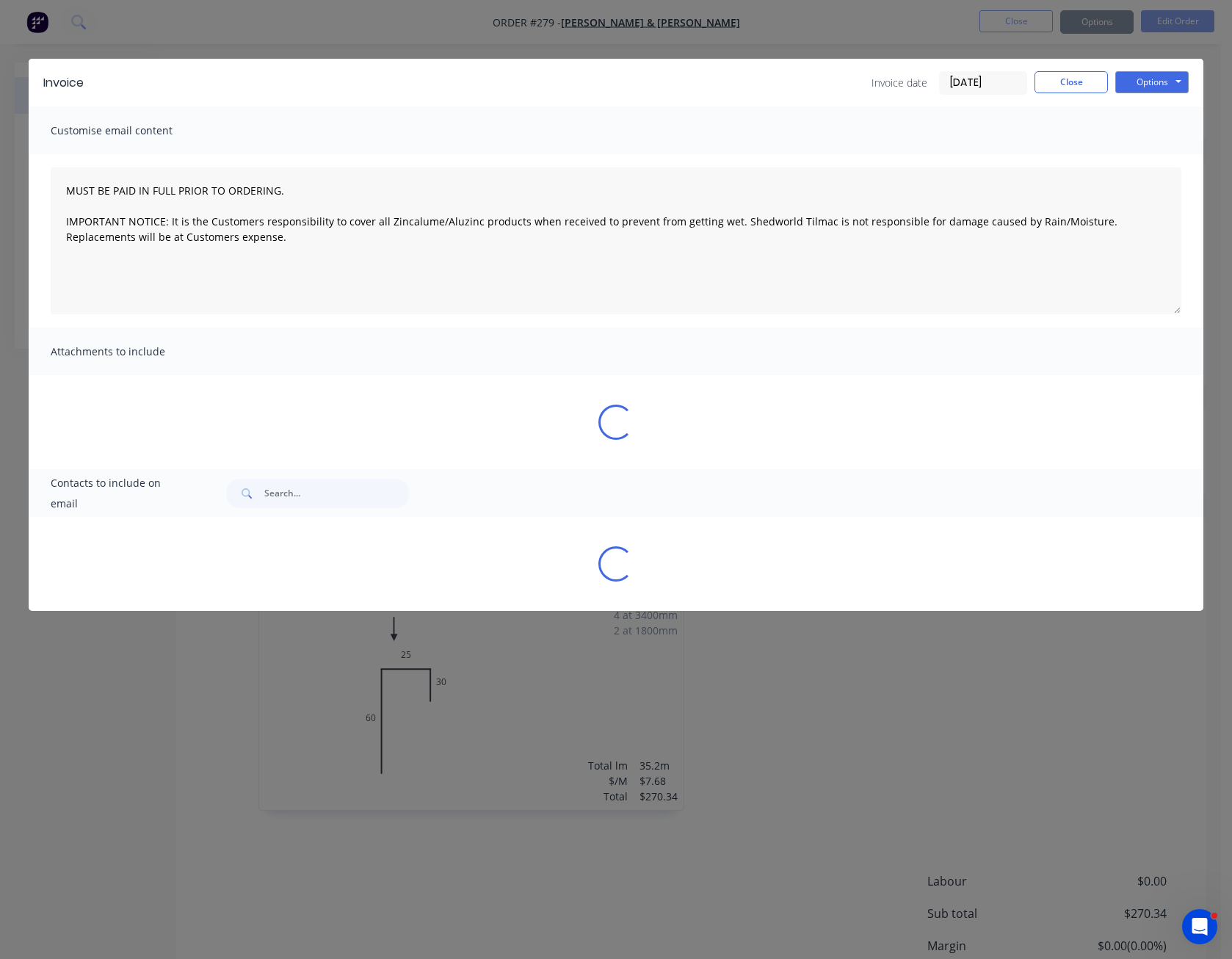
type textarea "MUST BE PAID IN FULL PRIOR TO ORDERING. IMPORTANT NOTICE: It is the Customers r…"
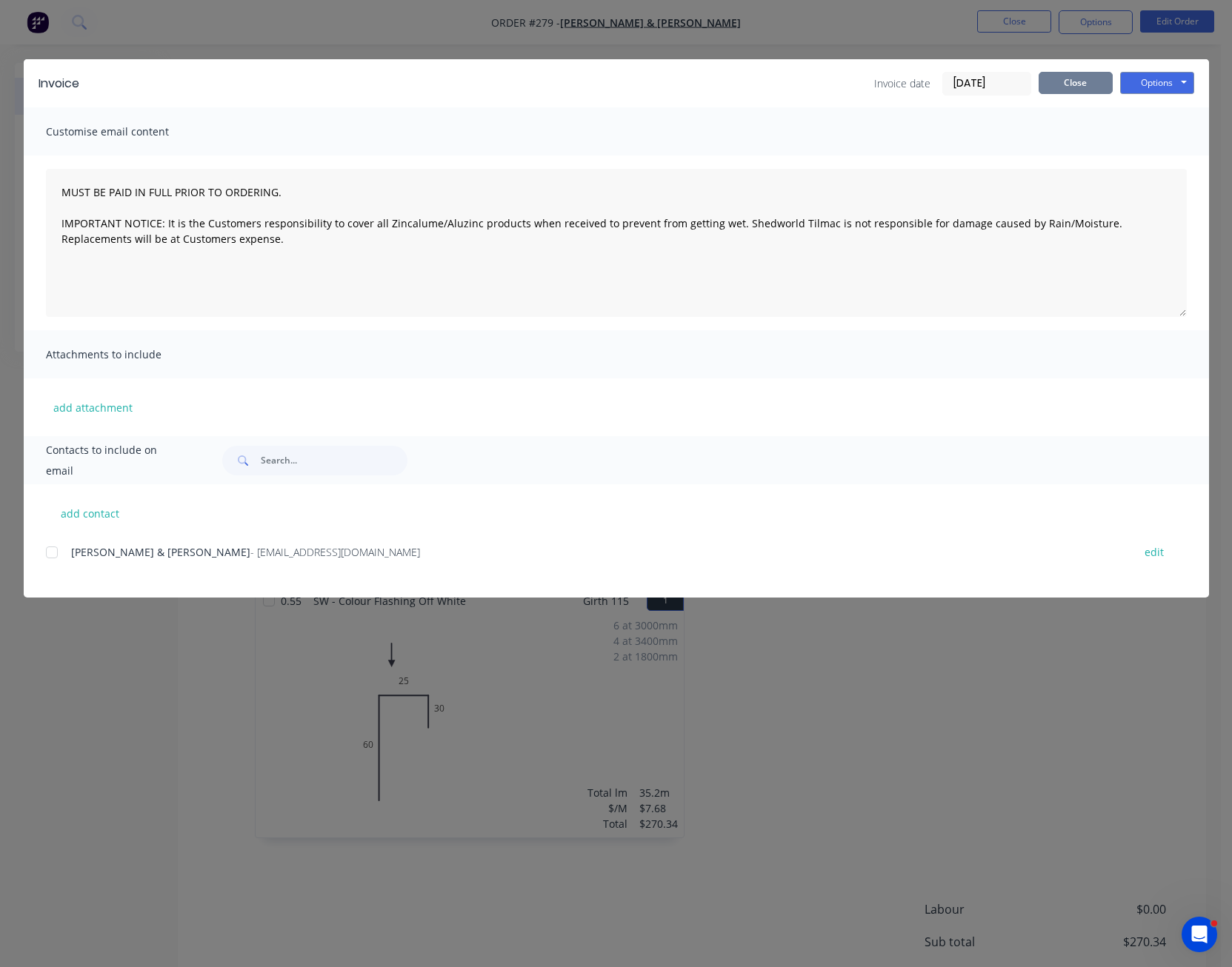
click at [1059, 86] on button "Close" at bounding box center [1076, 83] width 74 height 22
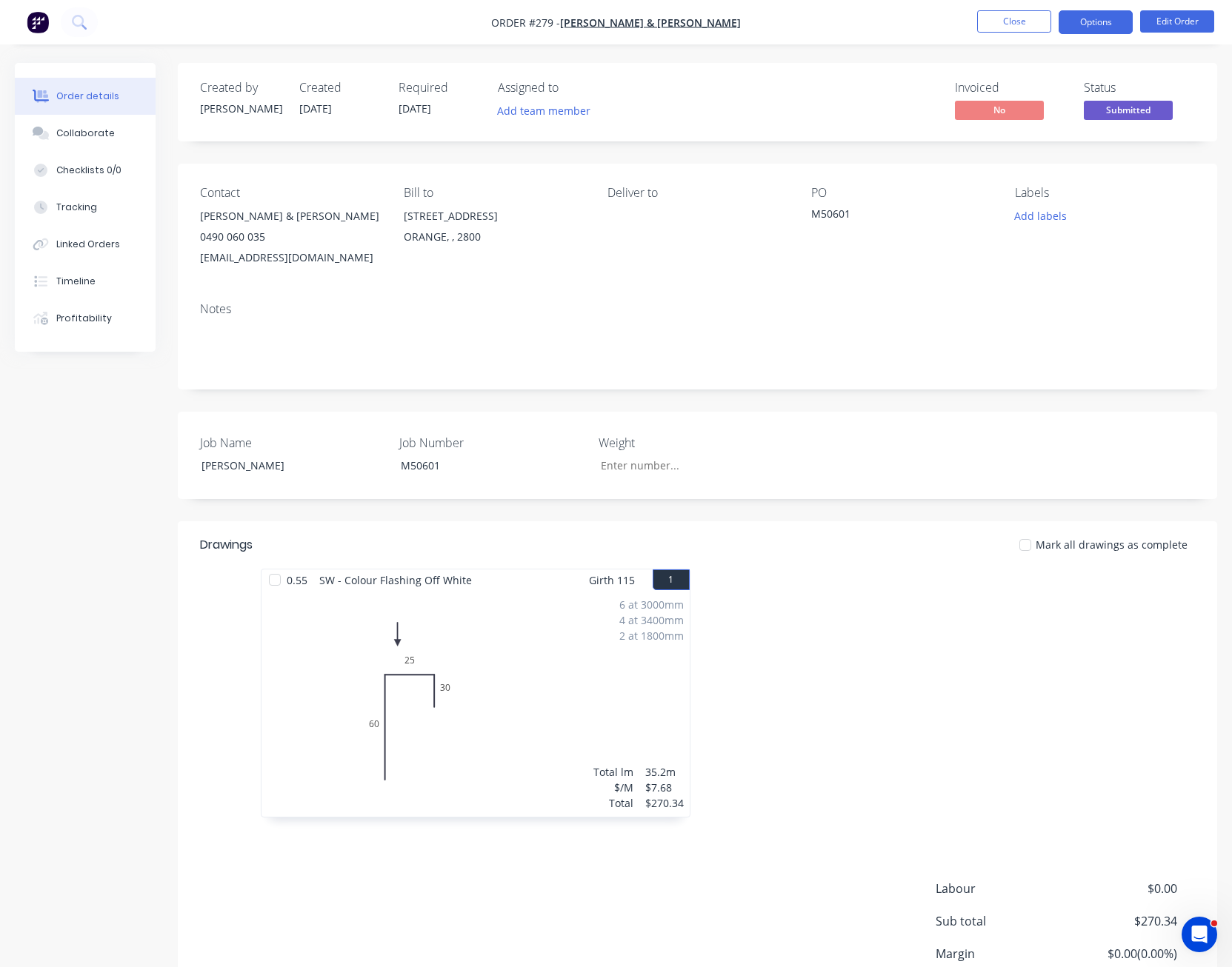
click at [1096, 24] on button "Options" at bounding box center [1096, 22] width 74 height 24
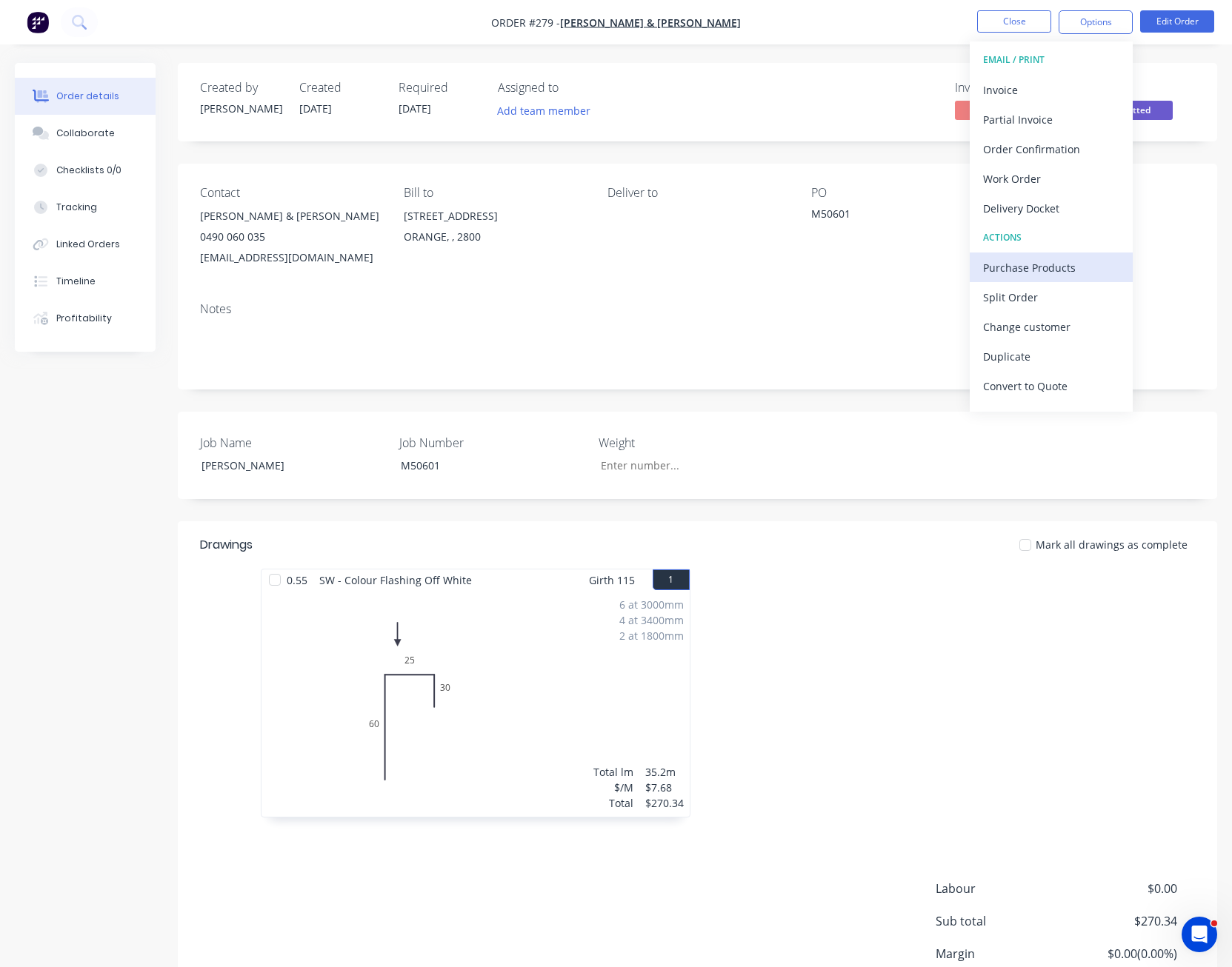
click at [1067, 257] on div "Purchase Products" at bounding box center [1051, 267] width 136 height 21
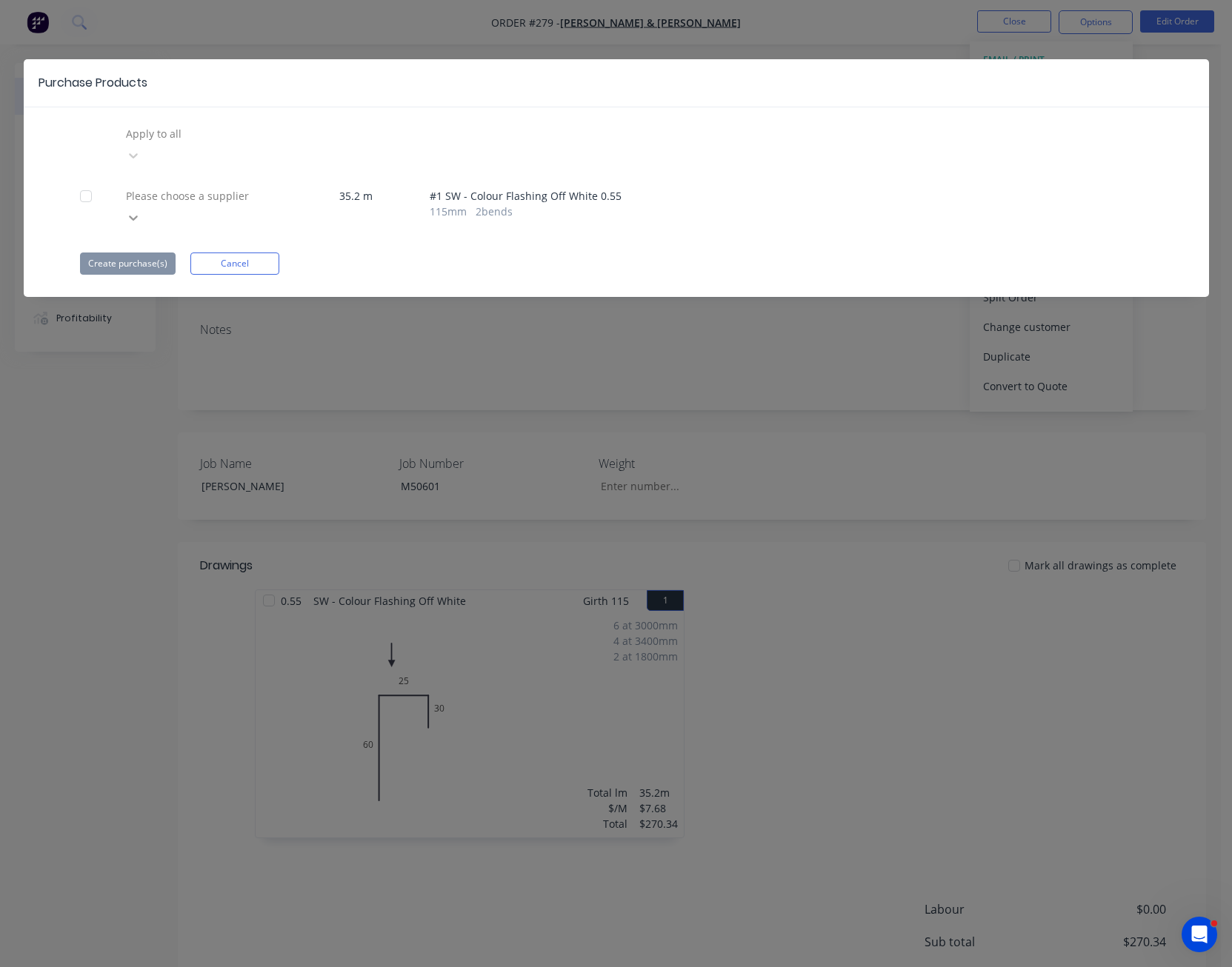
click at [141, 211] on icon at bounding box center [134, 218] width 15 height 15
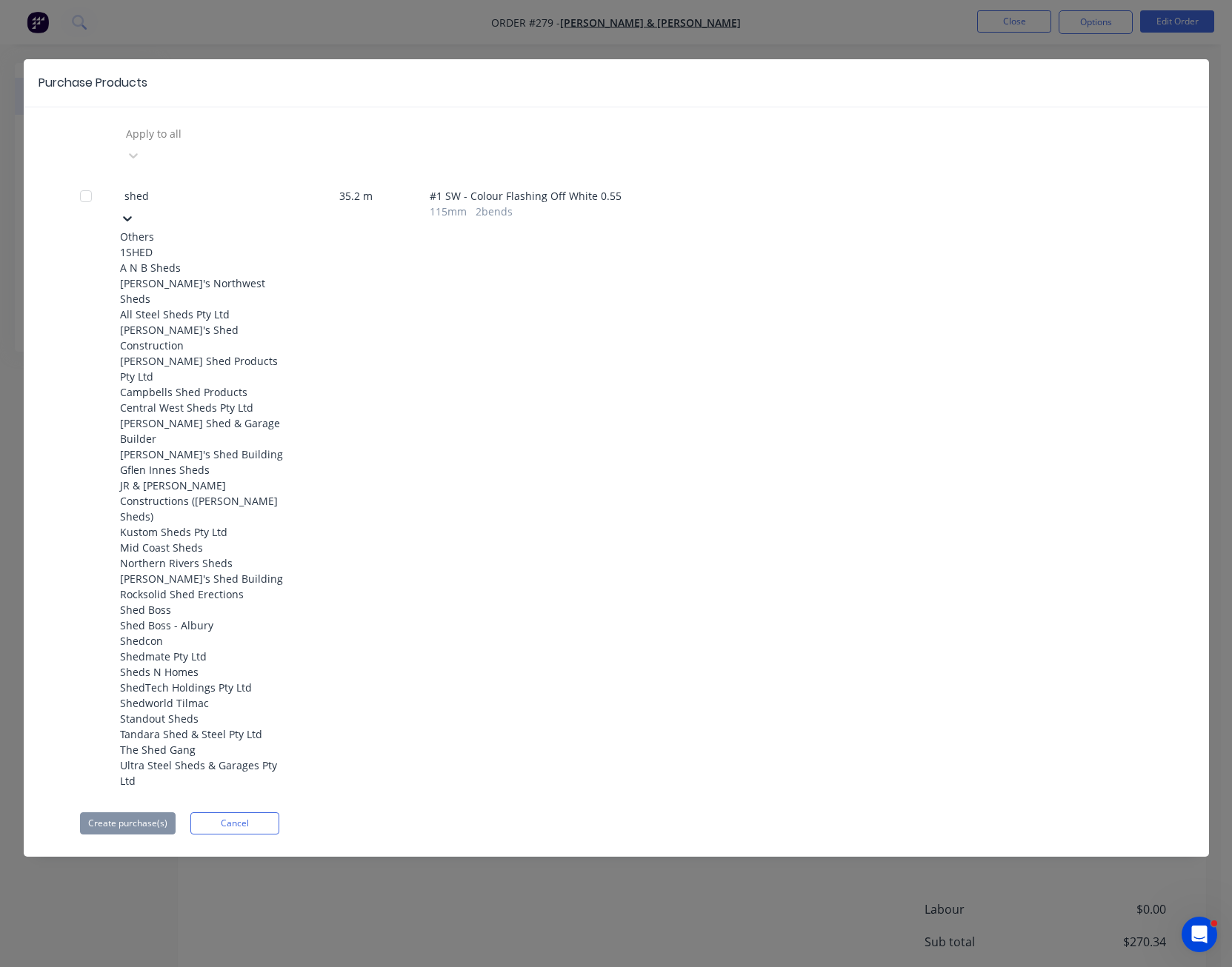
type input "shedw"
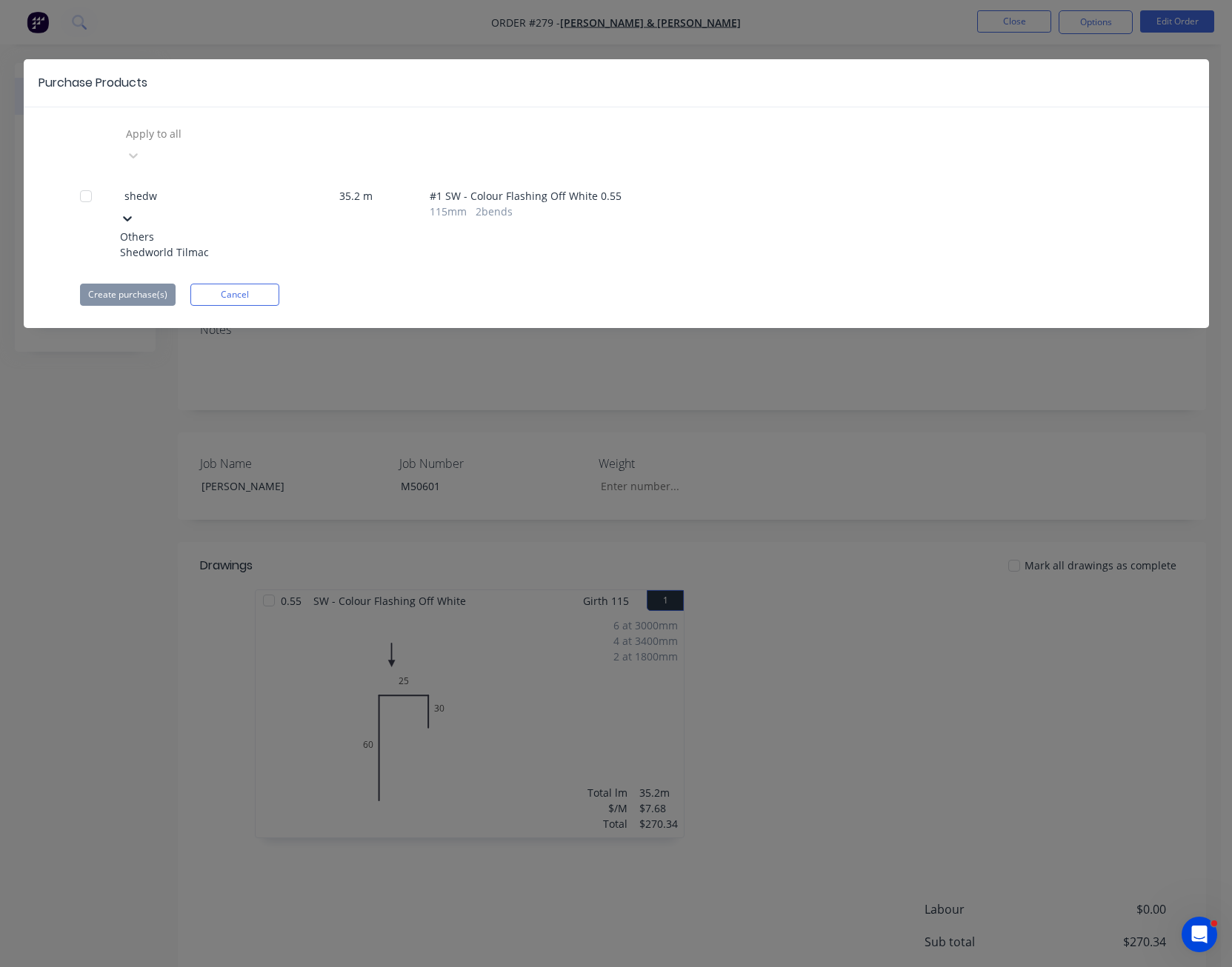
click at [219, 244] on div "Shedworld Tilmac" at bounding box center [201, 251] width 163 height 16
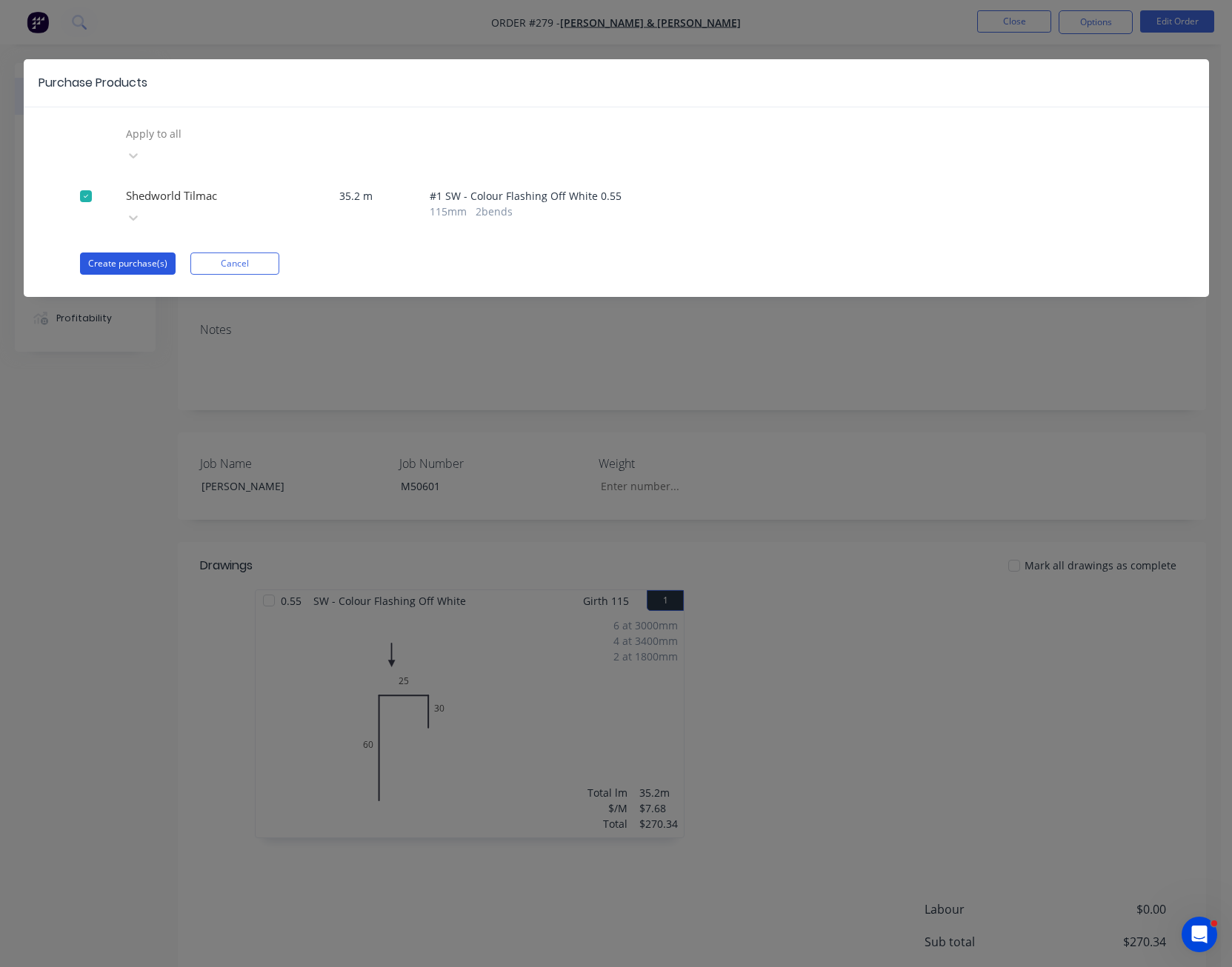
click at [151, 252] on button "Create purchase(s)" at bounding box center [127, 264] width 96 height 22
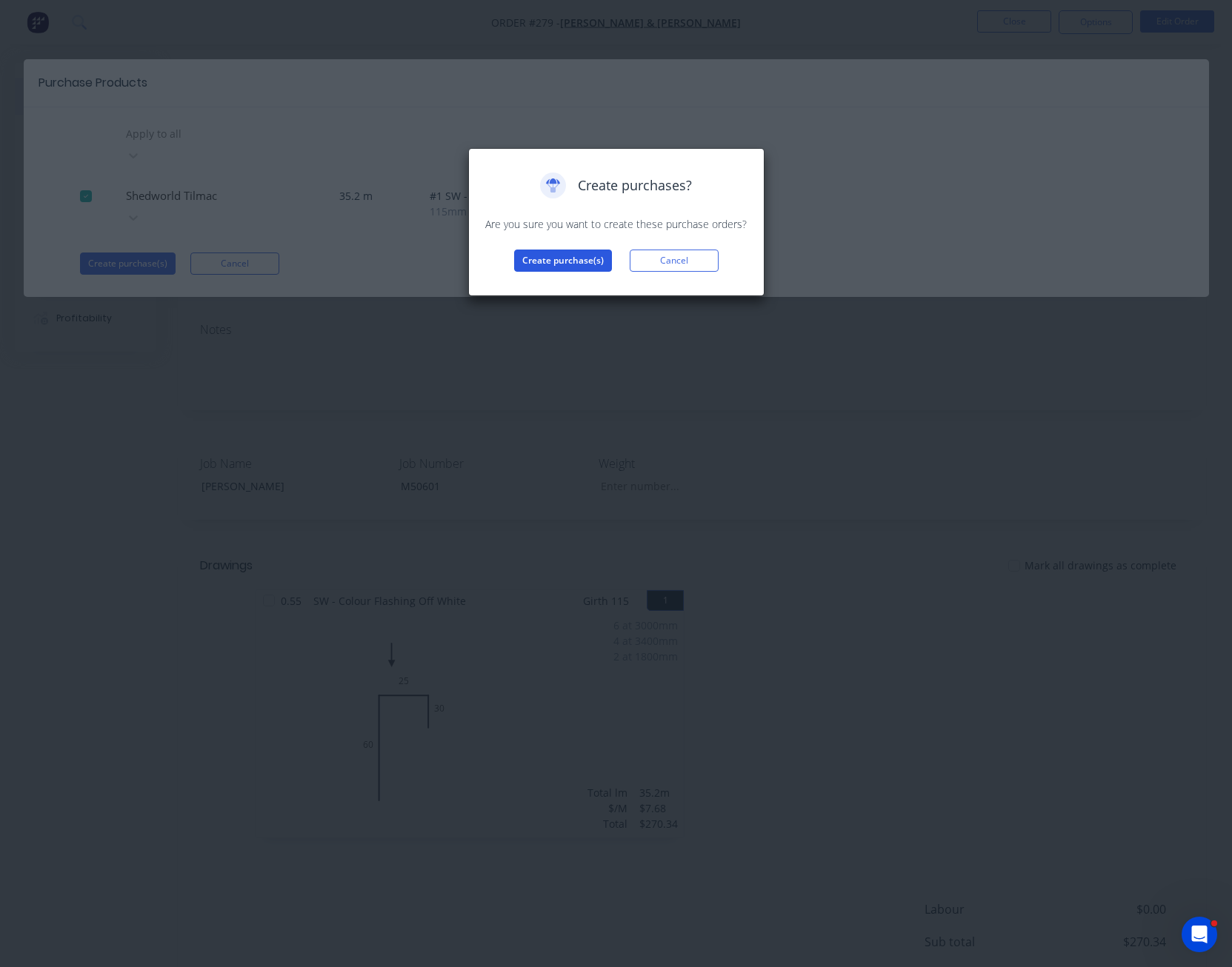
click at [541, 259] on button "Create purchase(s)" at bounding box center [563, 261] width 97 height 22
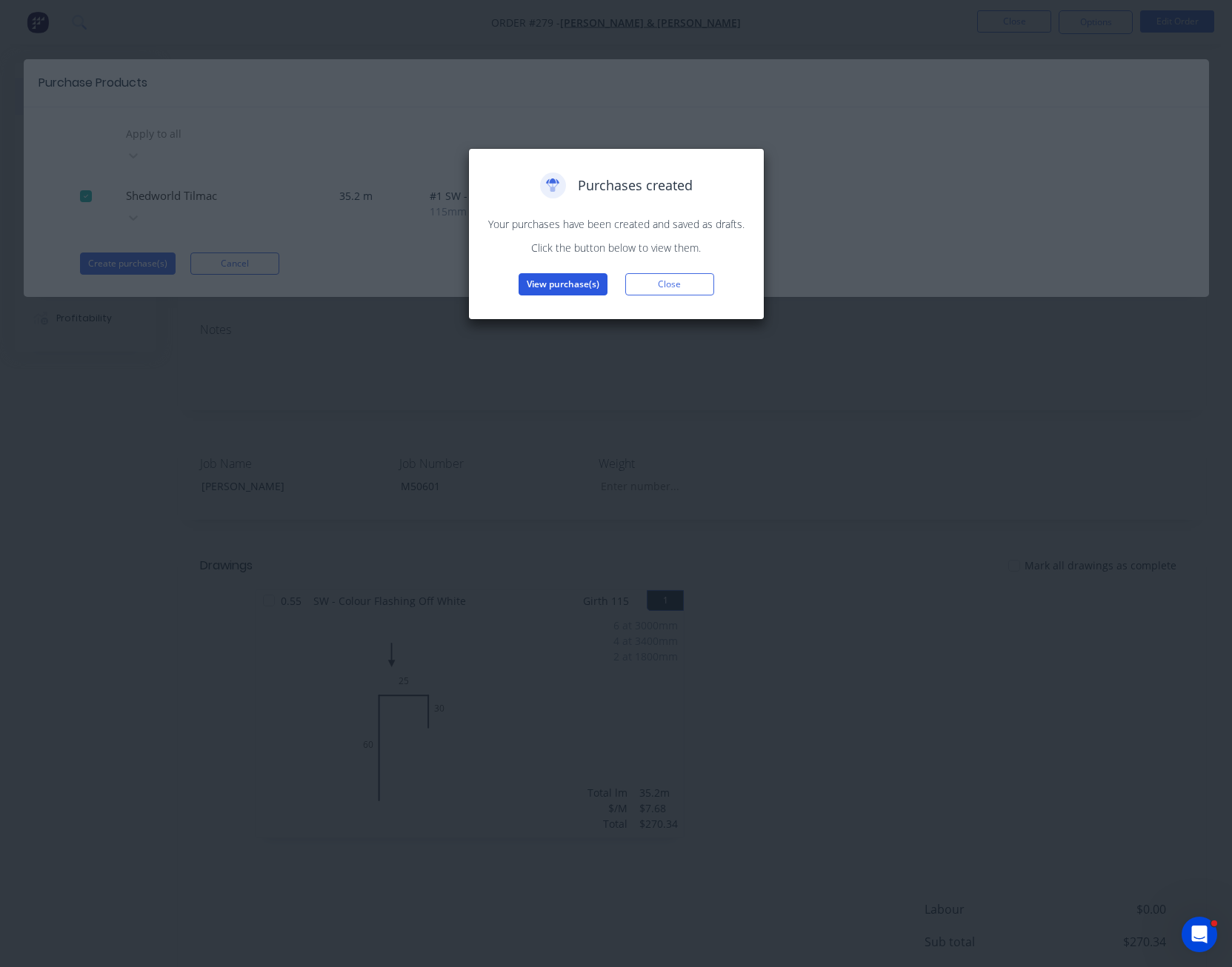
click at [560, 280] on button "View purchase(s)" at bounding box center [564, 285] width 89 height 22
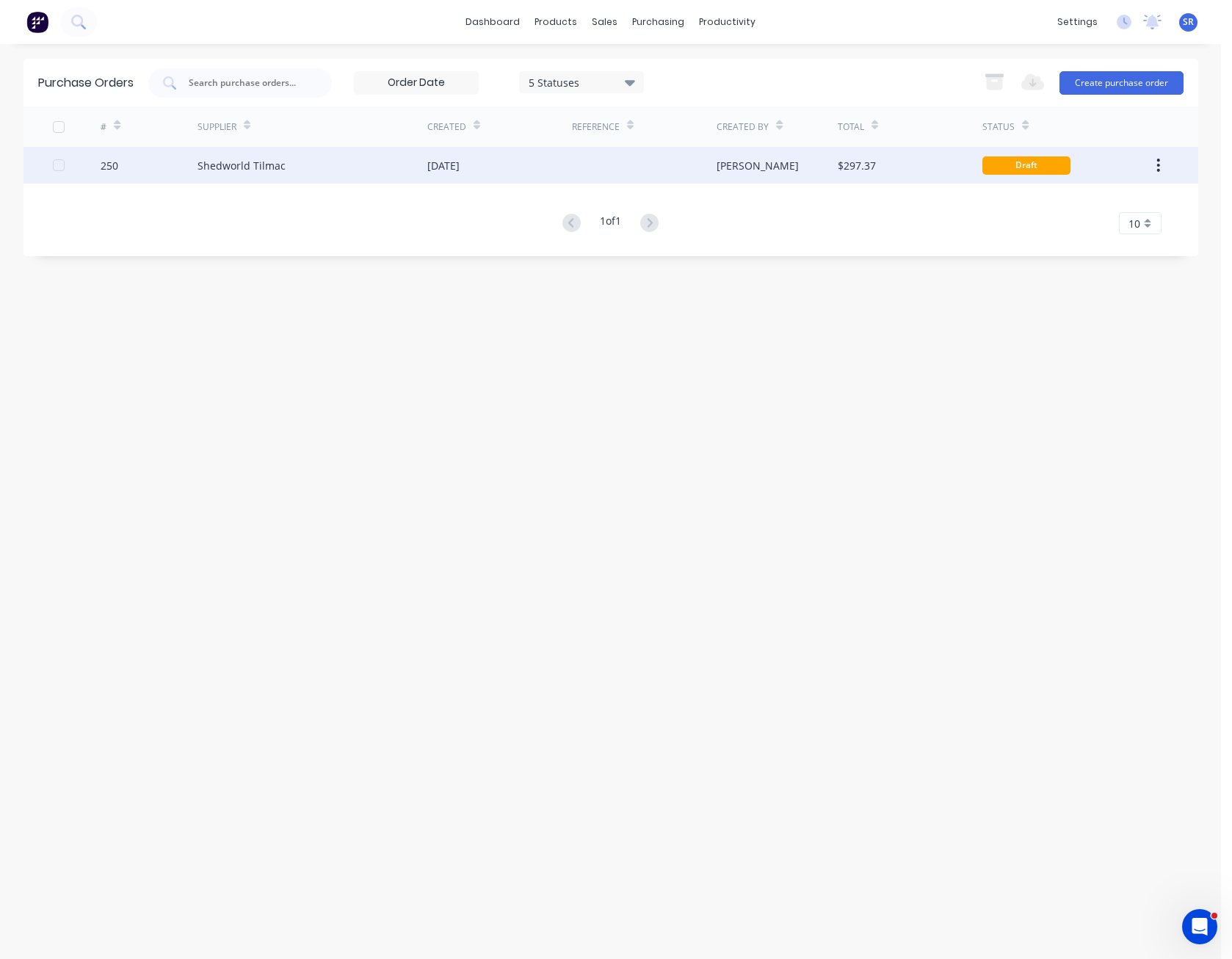
click at [673, 168] on div at bounding box center [644, 166] width 144 height 37
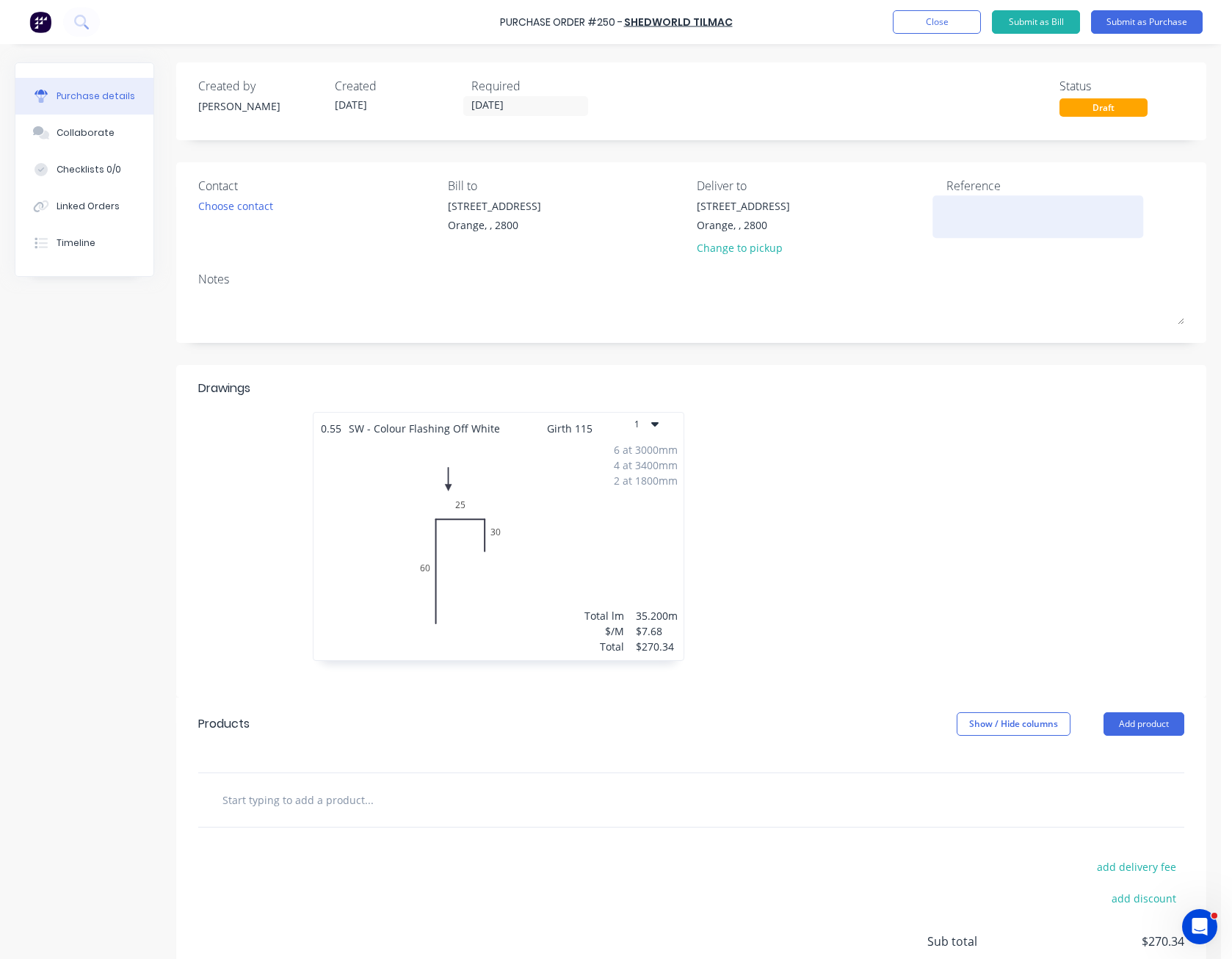
click at [981, 218] on textarea at bounding box center [1039, 215] width 184 height 33
type textarea "Kolehainmen - M"
type textarea "x"
type textarea "Kolehainmen - M"
type textarea "x"
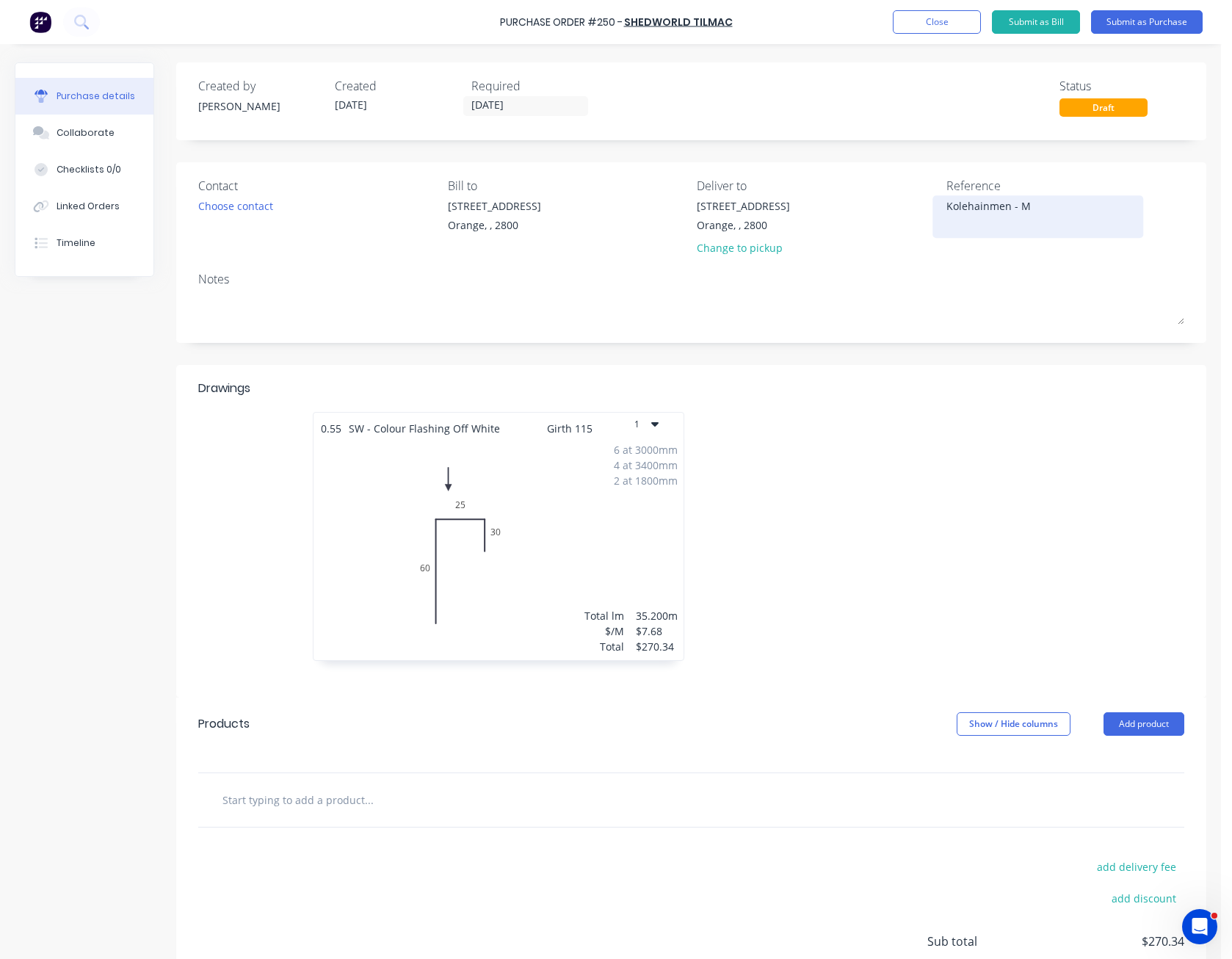
type textarea "Kolehmainen - M"
click at [1046, 209] on textarea "Kolehmainen - M" at bounding box center [1039, 215] width 184 height 33
type textarea "x"
type textarea "Kolehmainen - M5"
type textarea "x"
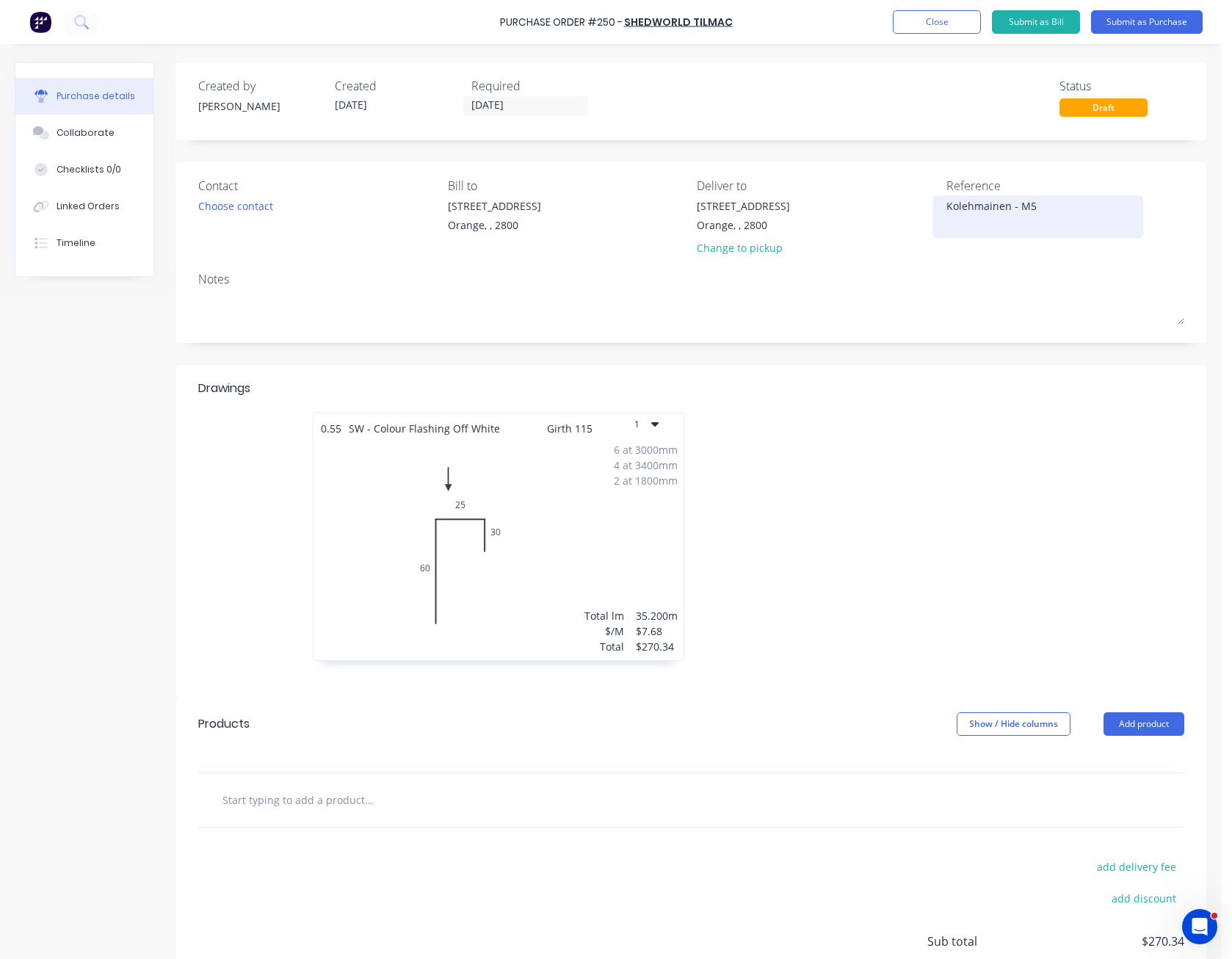
type textarea "Kolehmainen - M50"
type textarea "x"
type textarea "Kolehmainen - M506"
type textarea "x"
type textarea "Kolehmainen - M5060"
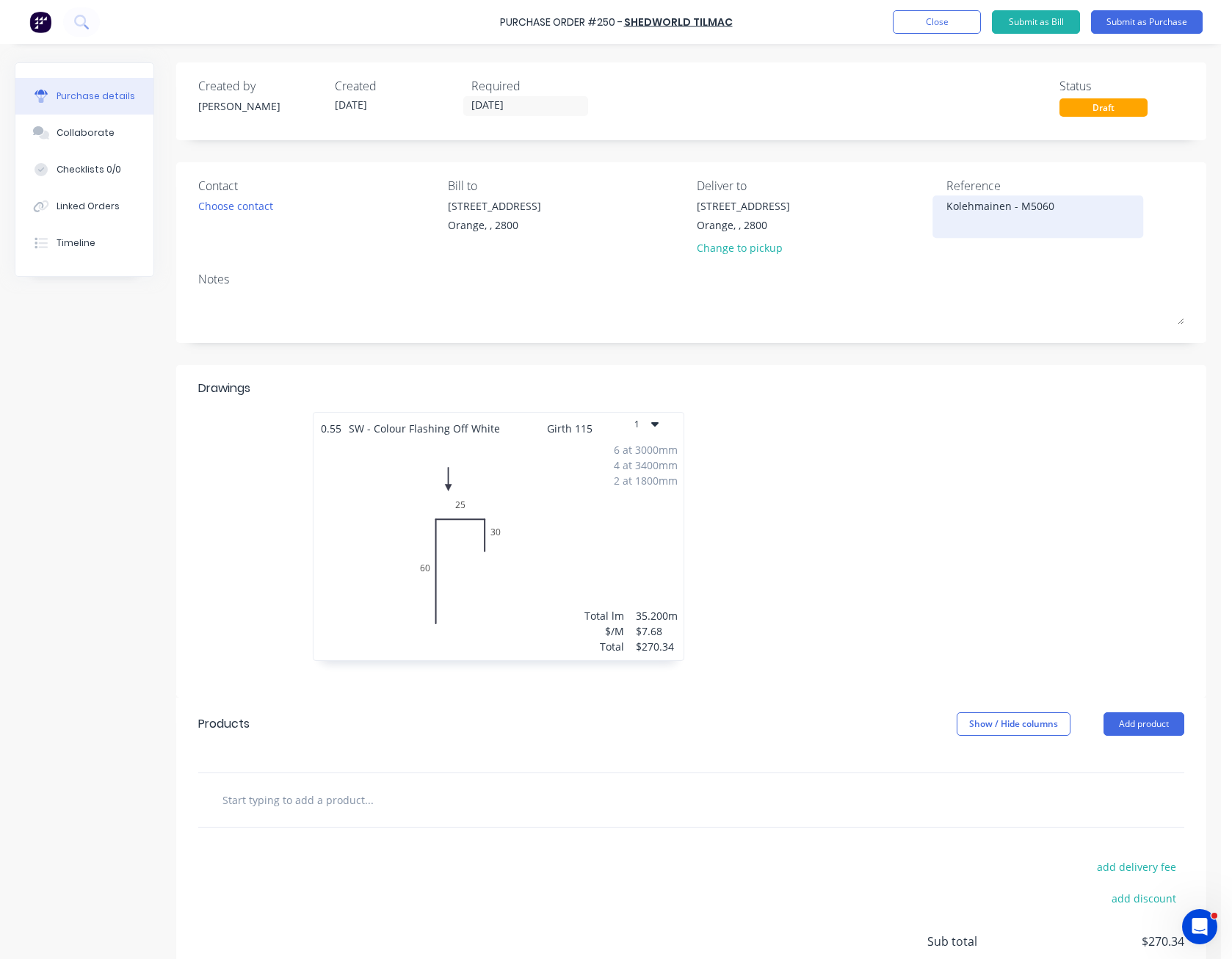
type textarea "x"
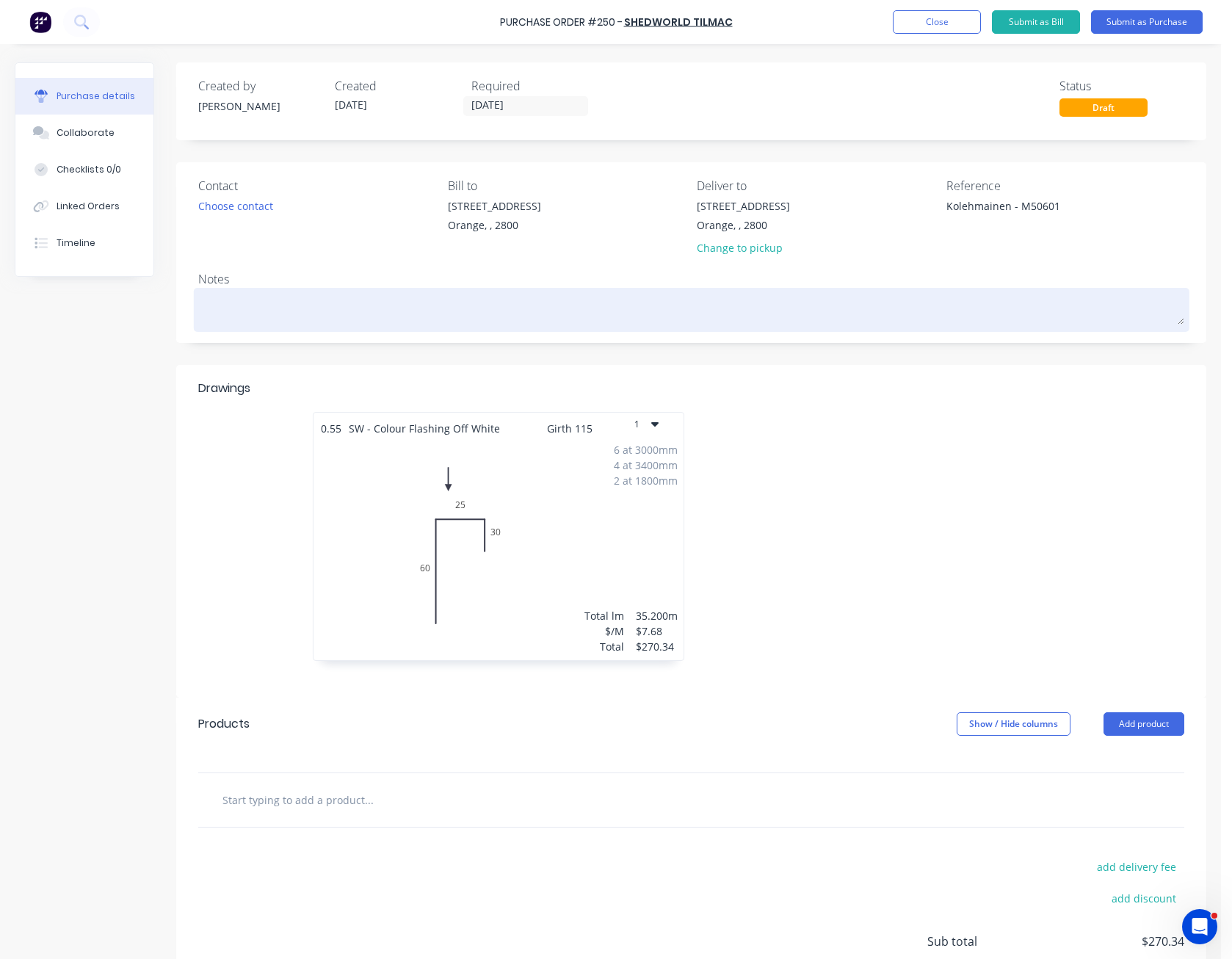
type textarea "Kolehmainen - M50601"
type textarea "x"
type textarea "Kolehmainen - M50601"
click at [981, 303] on textarea at bounding box center [692, 308] width 986 height 33
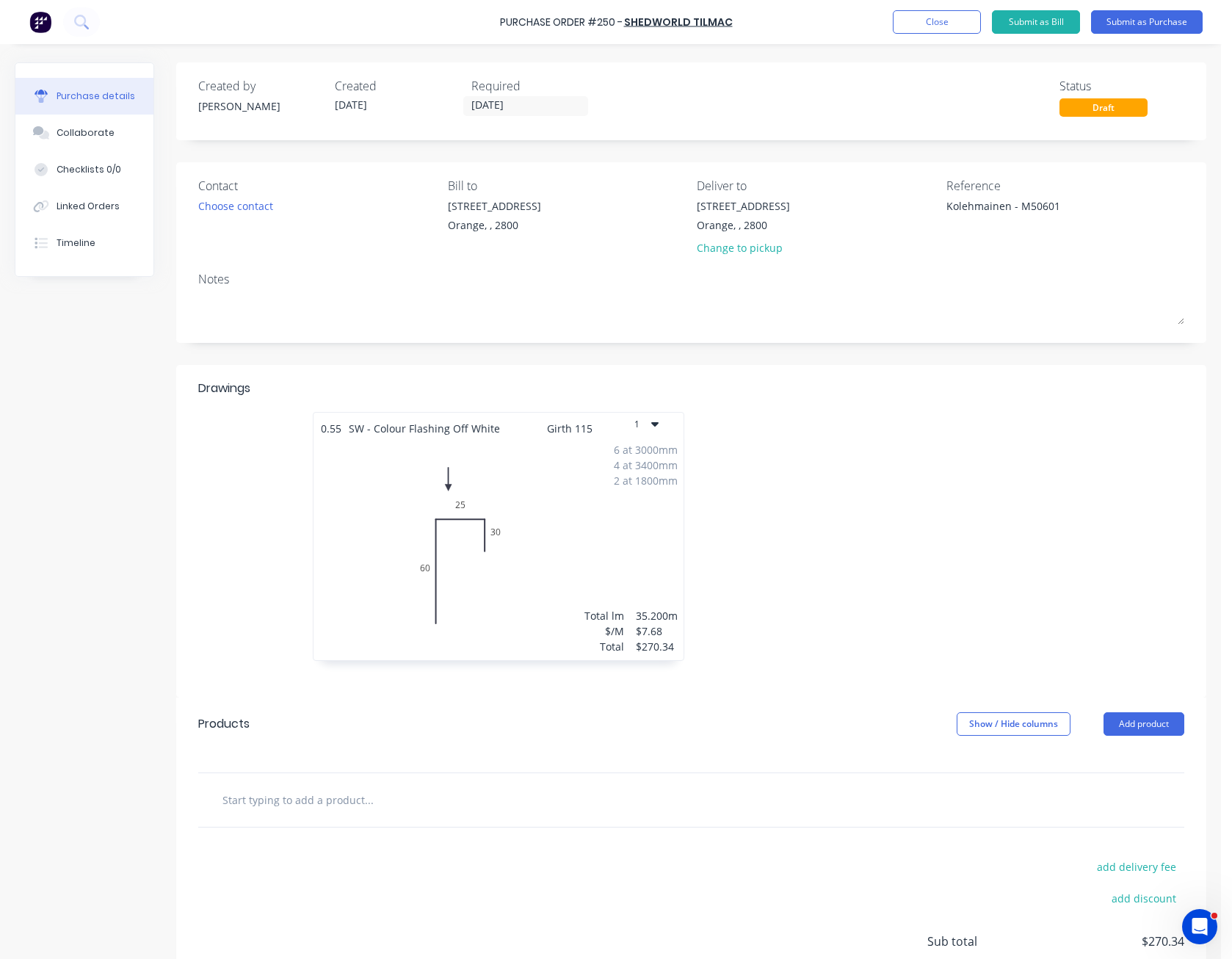
click at [996, 260] on div "Reference Kolehmainen - M50601" at bounding box center [1065, 219] width 238 height 86
click at [1110, 19] on button "Submit as Purchase" at bounding box center [1146, 22] width 111 height 24
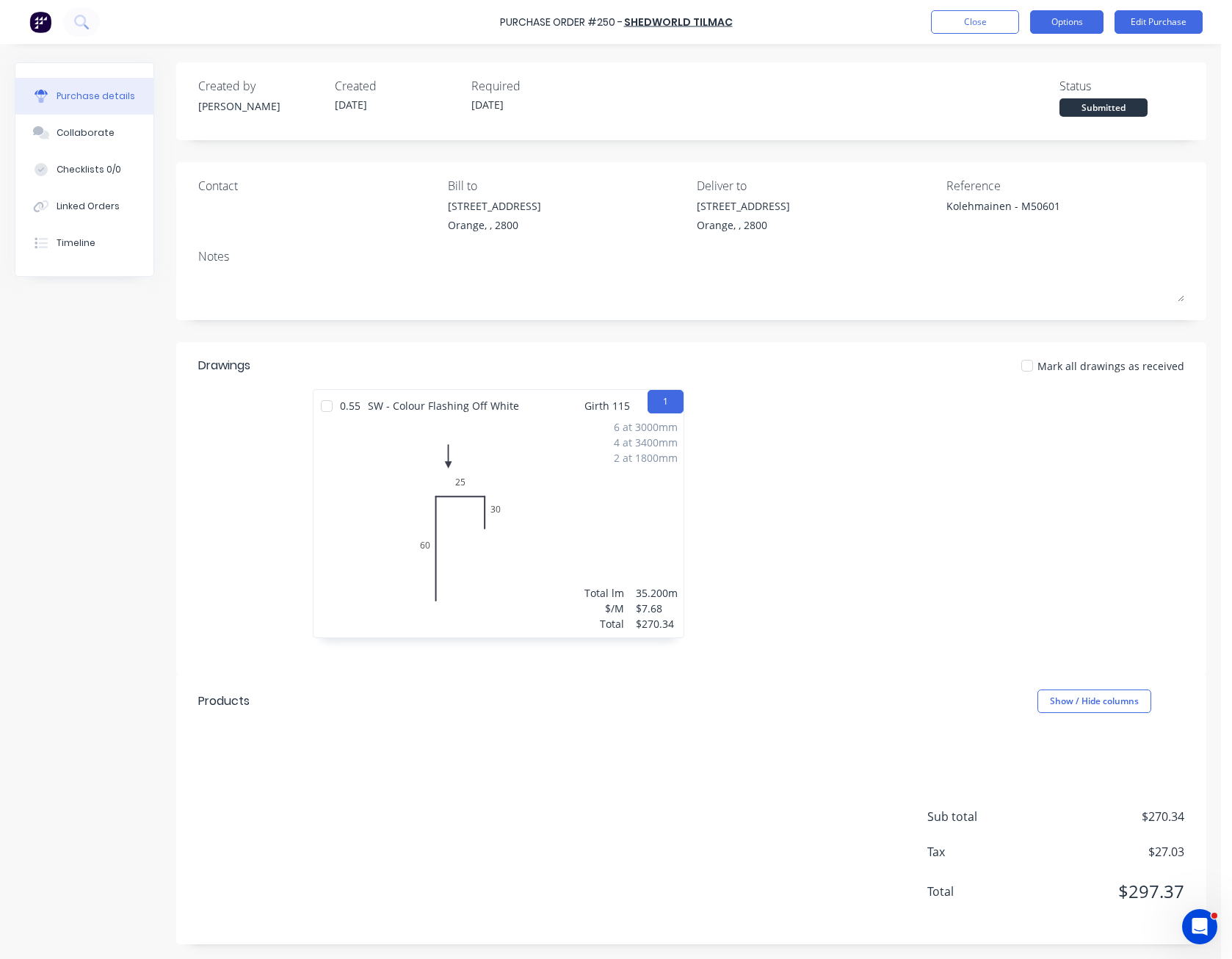
click at [1071, 29] on button "Options" at bounding box center [1067, 22] width 74 height 24
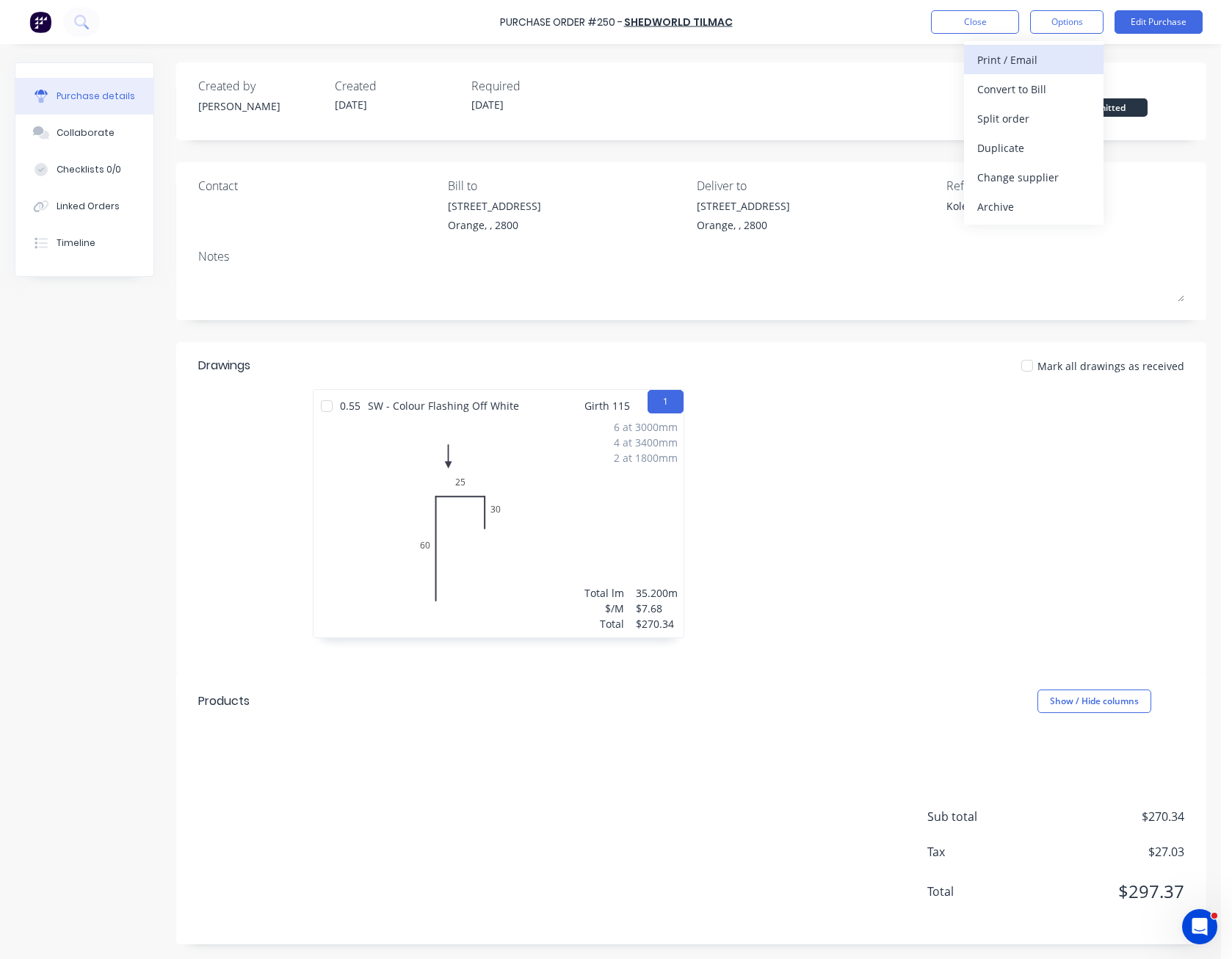
click at [1049, 66] on div "Print / Email" at bounding box center [1033, 59] width 113 height 21
click at [1052, 122] on div "Without pricing" at bounding box center [1033, 118] width 113 height 21
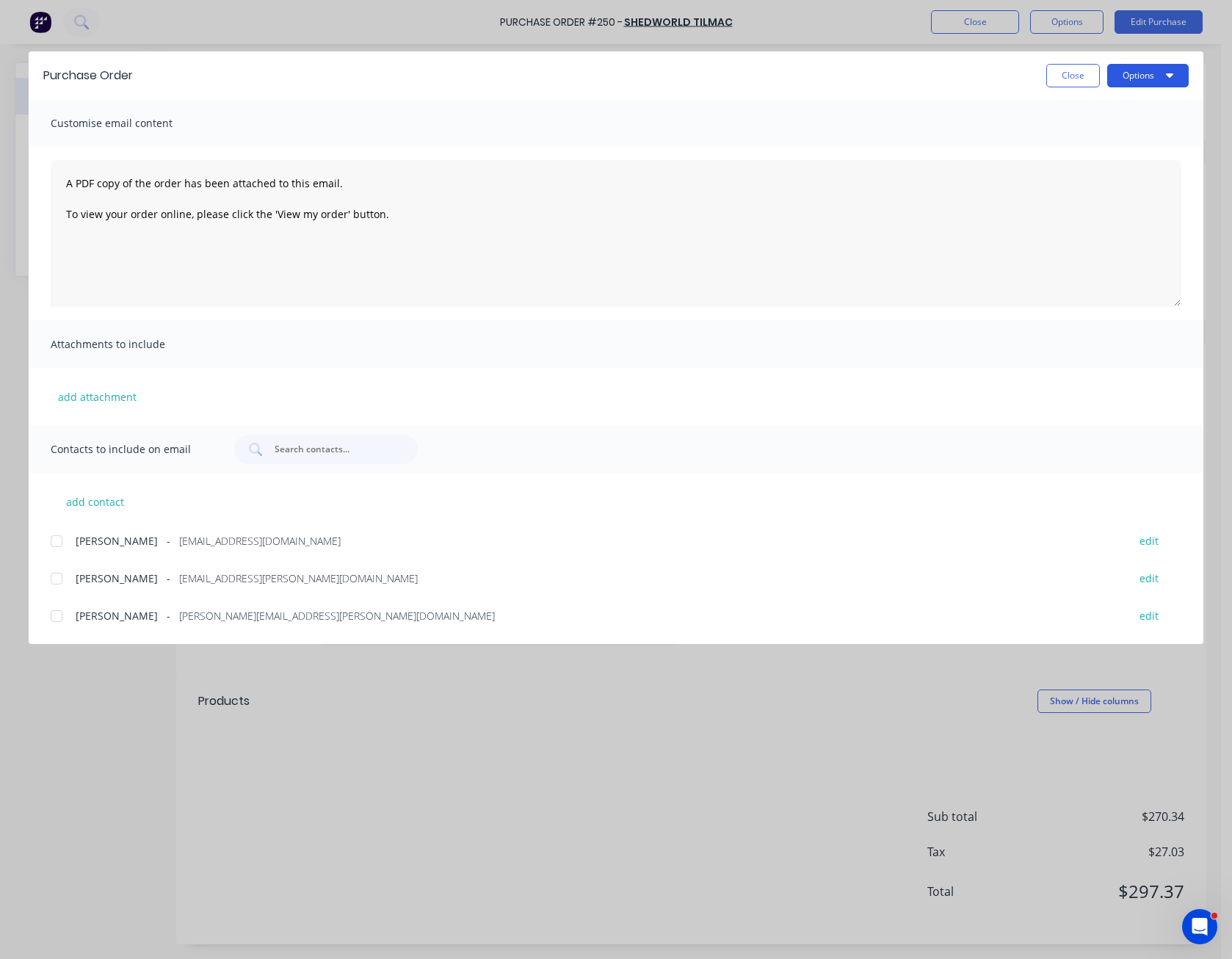
click at [1152, 75] on button "Options" at bounding box center [1148, 75] width 82 height 24
click at [1123, 128] on button "Print" at bounding box center [1120, 143] width 140 height 29
click at [1062, 78] on button "Close" at bounding box center [1073, 75] width 53 height 24
type textarea "x"
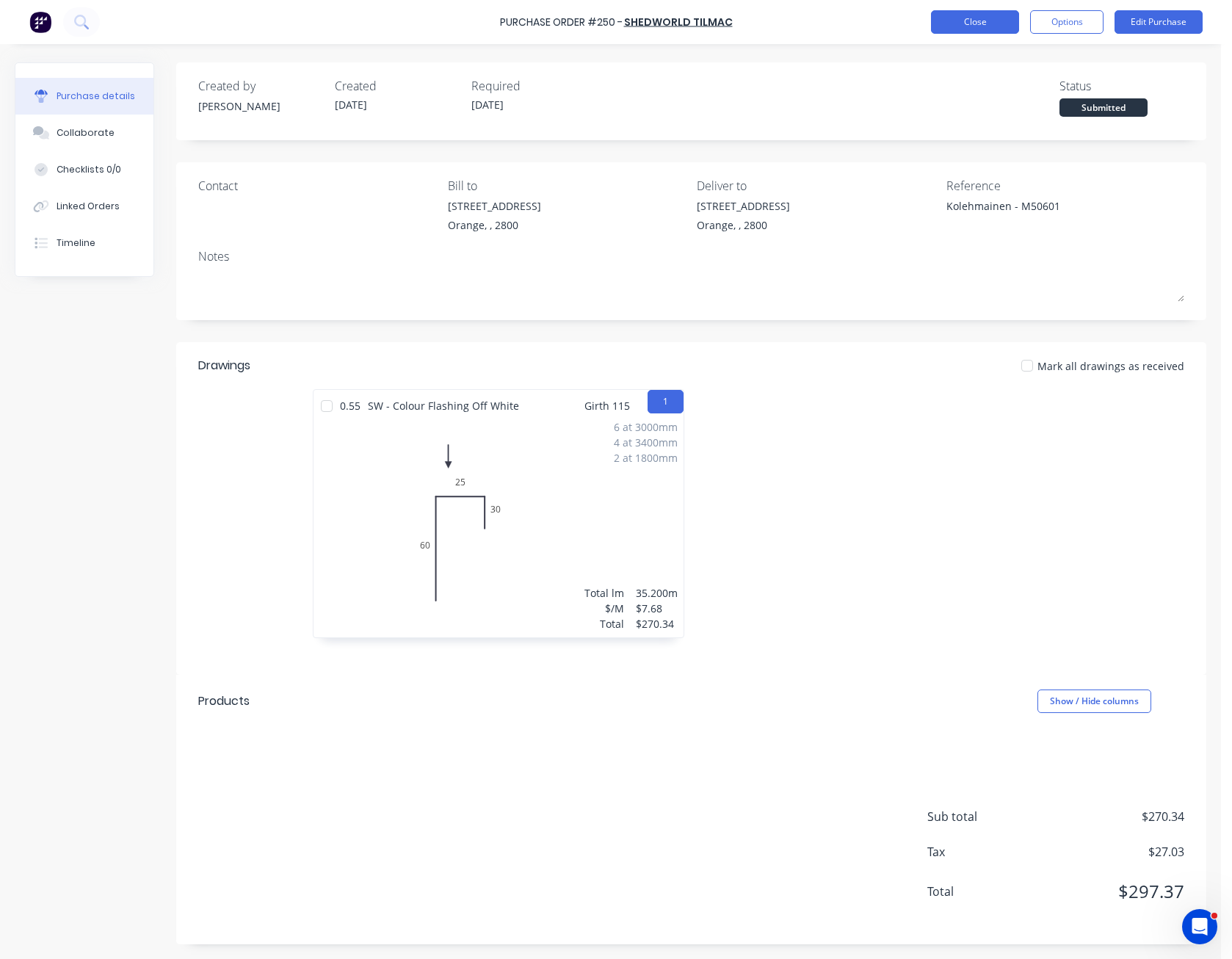
click at [995, 20] on button "Close" at bounding box center [975, 22] width 88 height 24
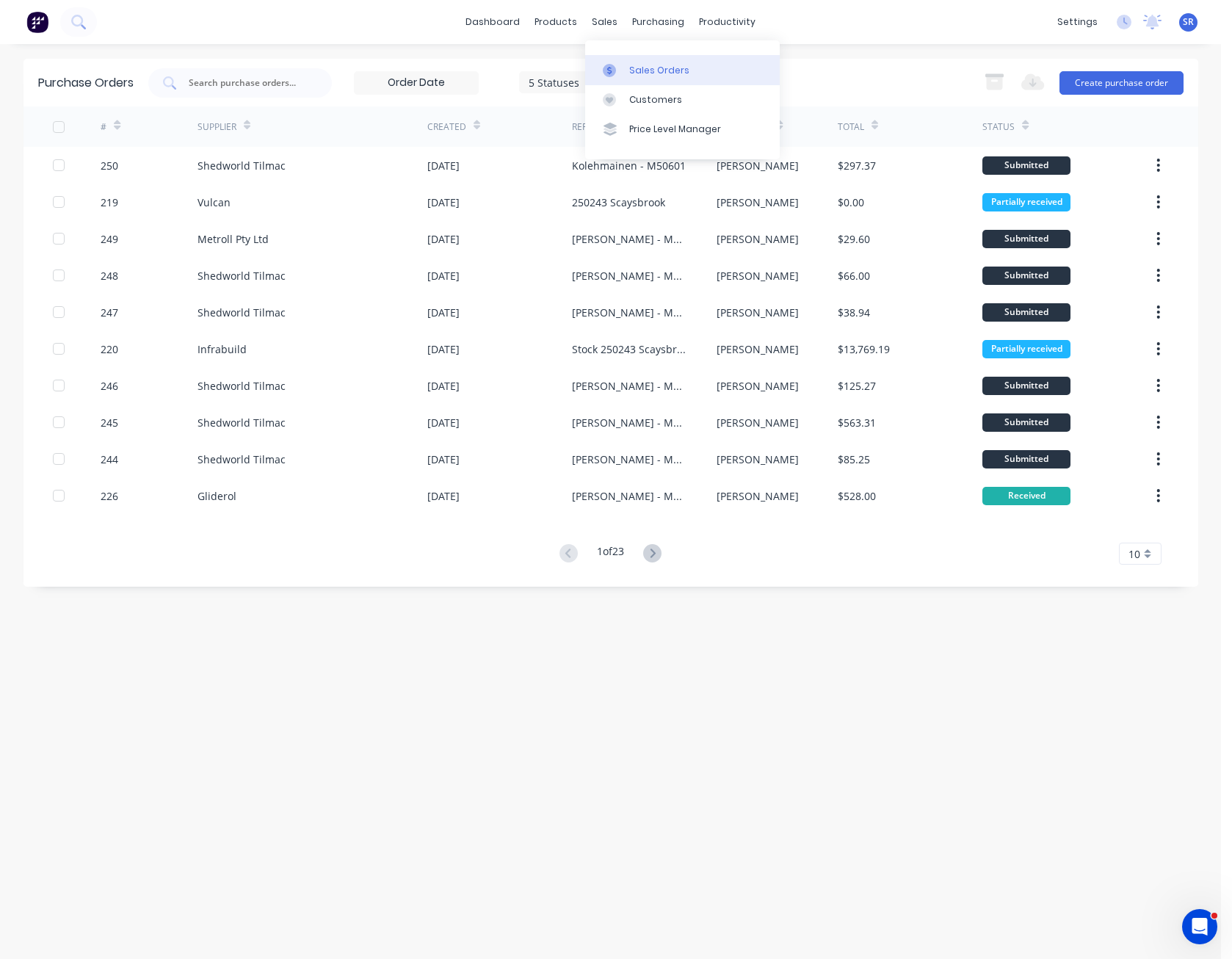
click at [639, 72] on div "Sales Orders" at bounding box center [659, 70] width 60 height 13
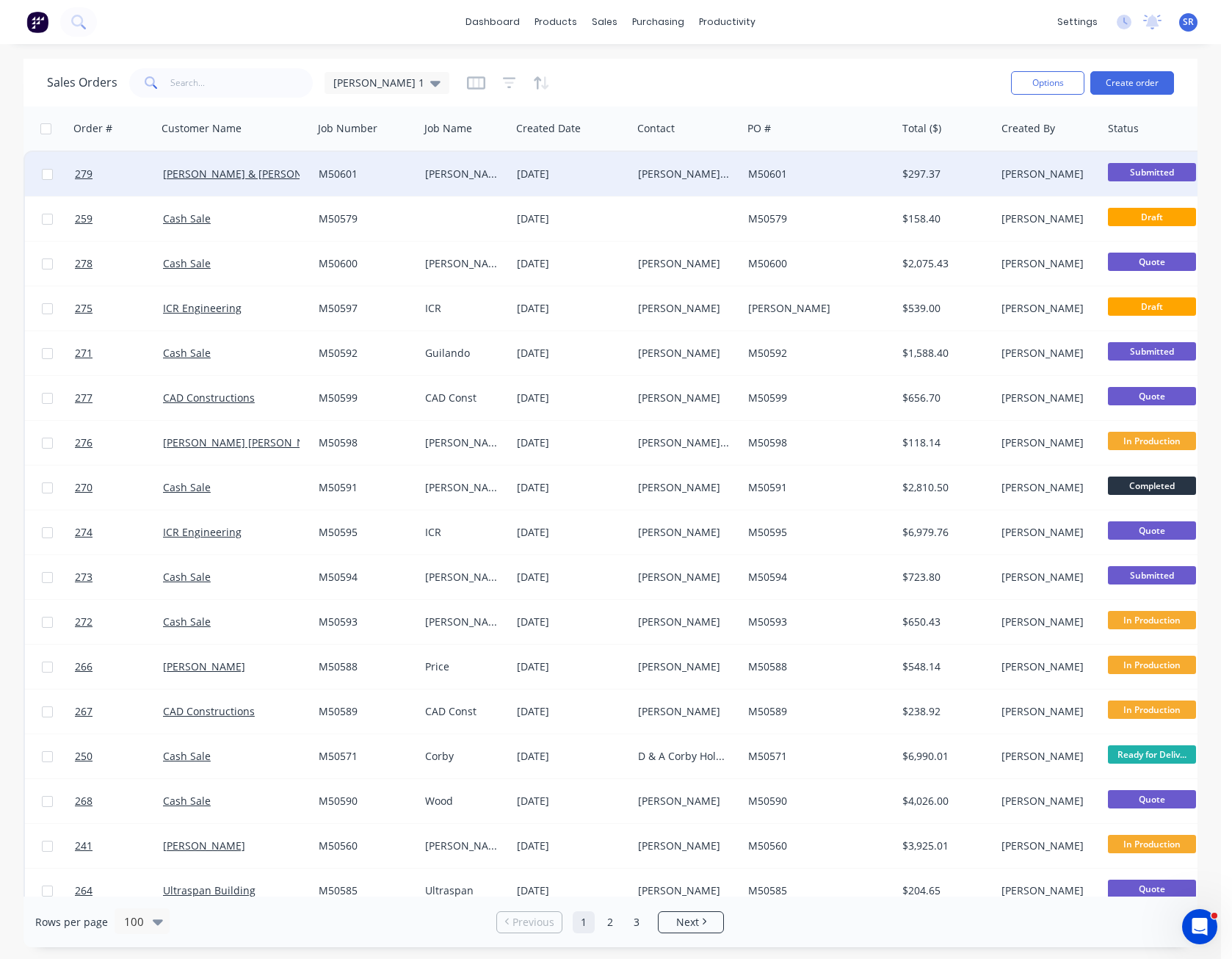
click at [529, 185] on div "[DATE]" at bounding box center [572, 174] width 121 height 44
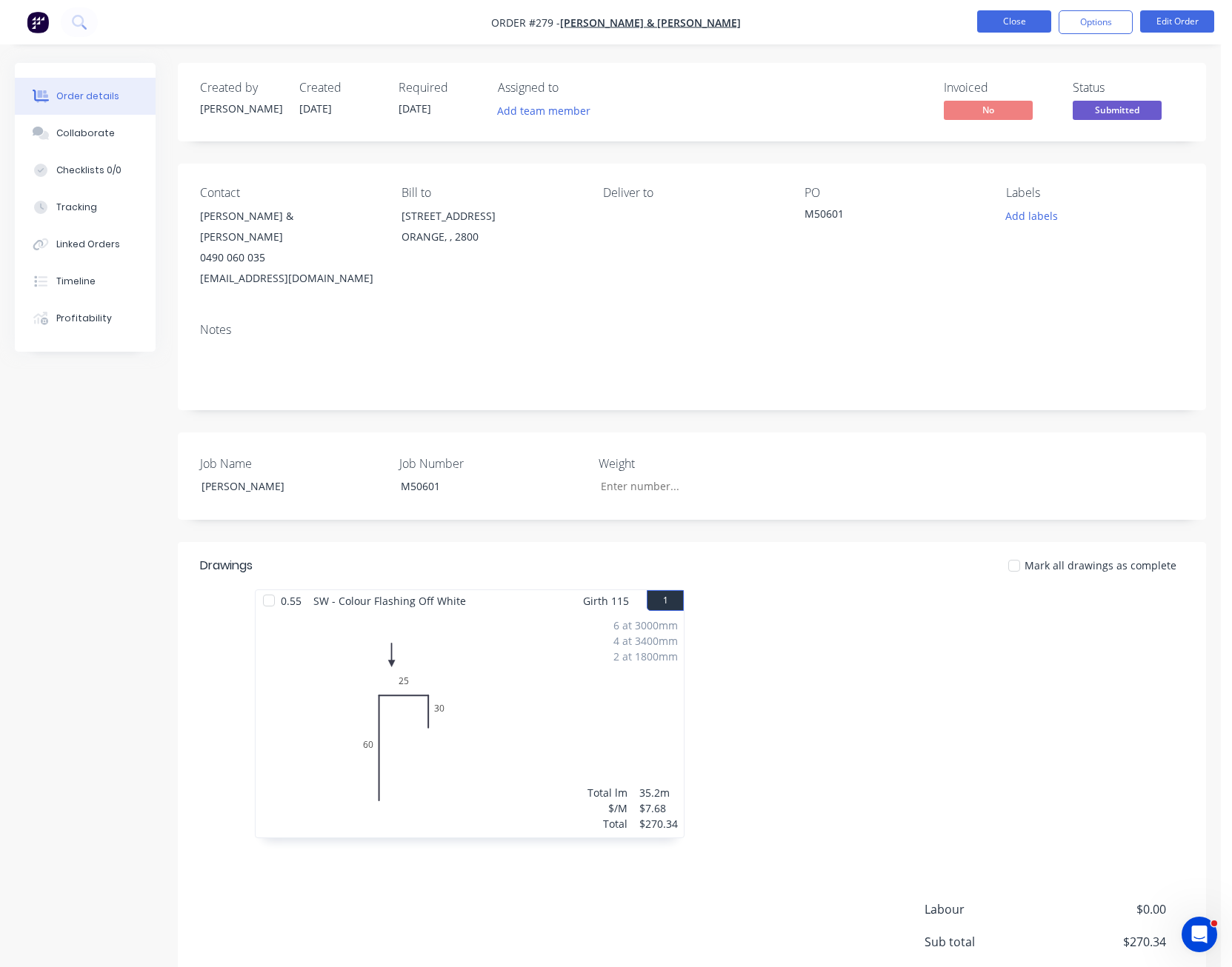
click at [1027, 20] on button "Close" at bounding box center [1015, 21] width 74 height 22
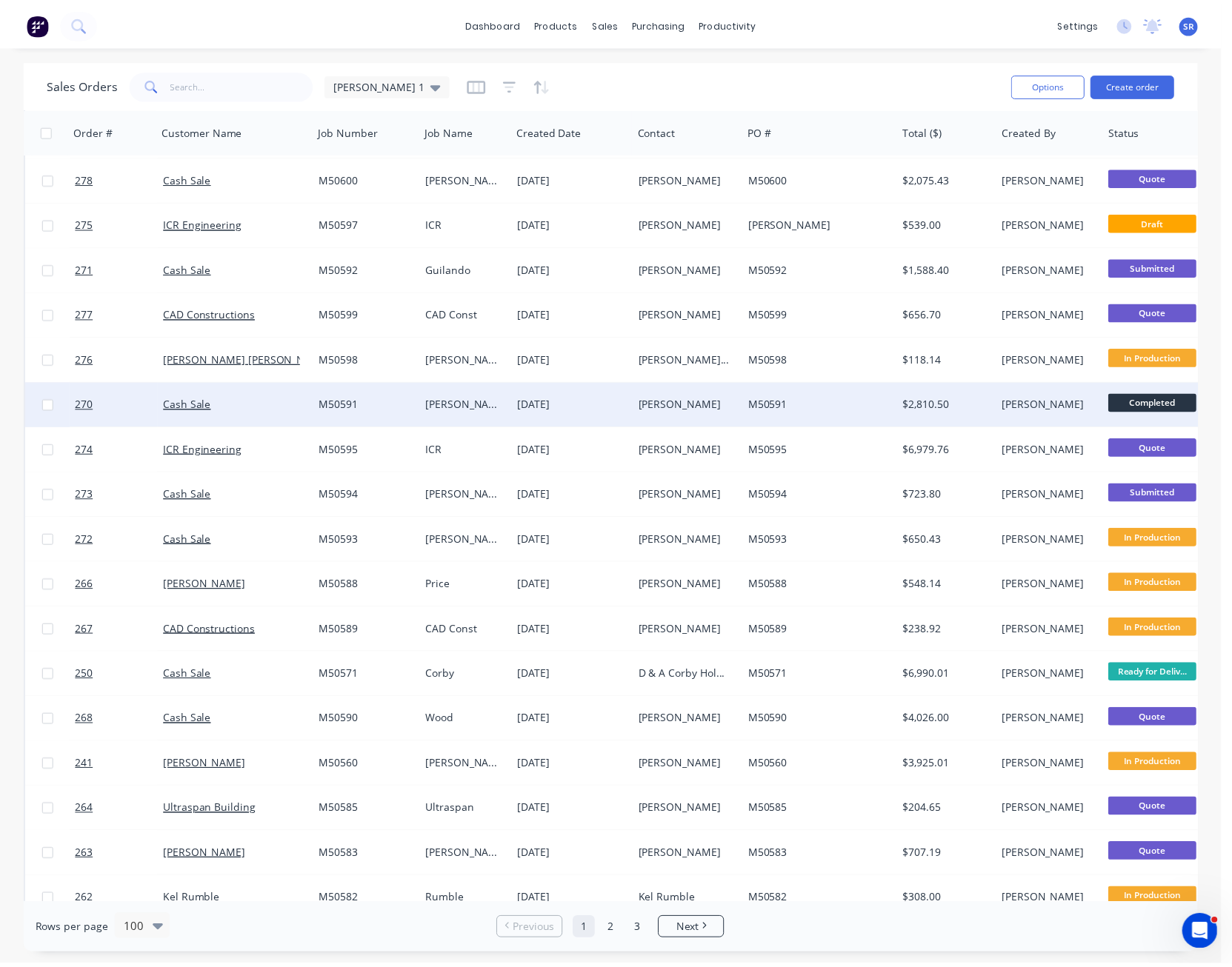
scroll to position [222, 0]
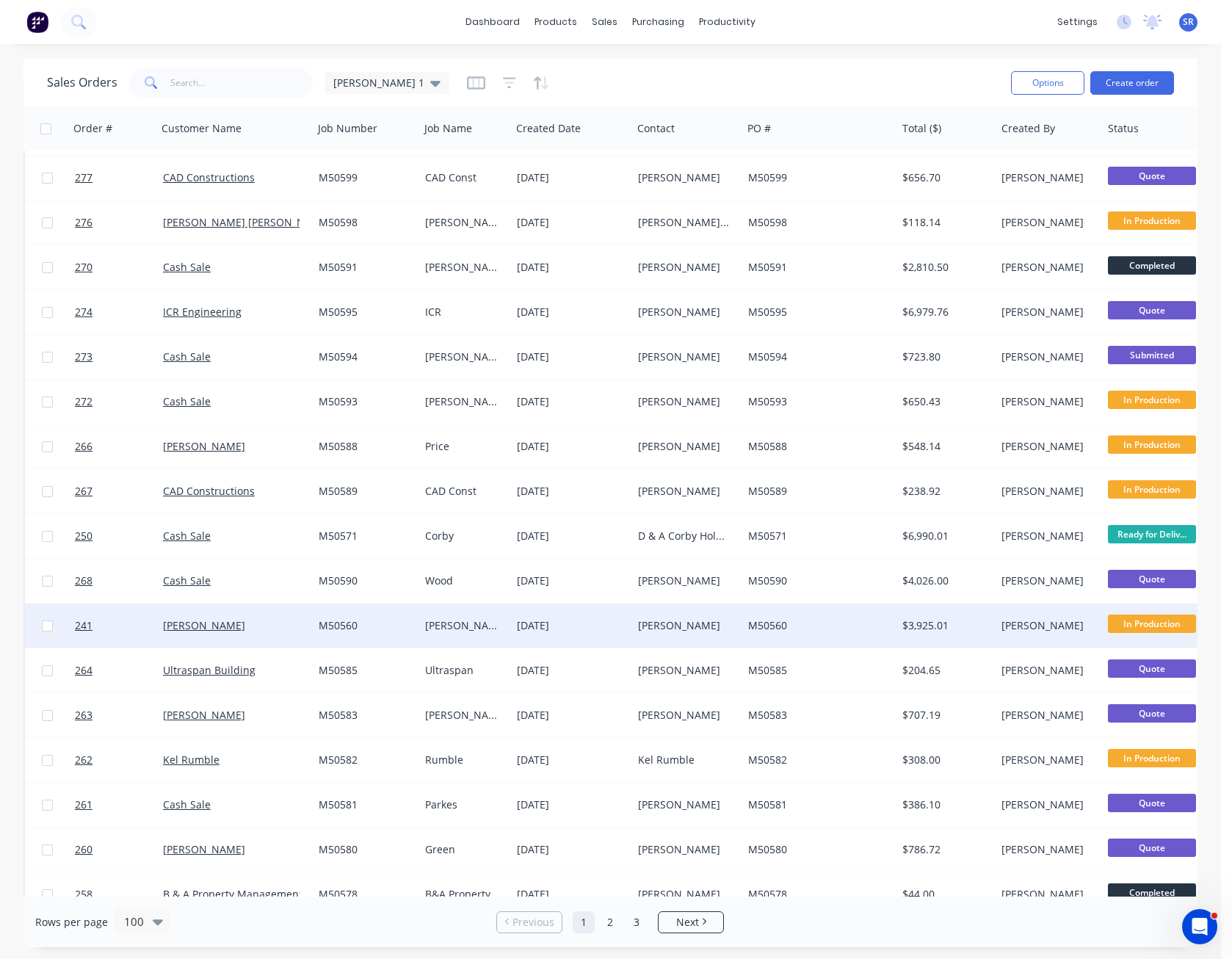
click at [713, 624] on div "[PERSON_NAME]" at bounding box center [685, 626] width 93 height 15
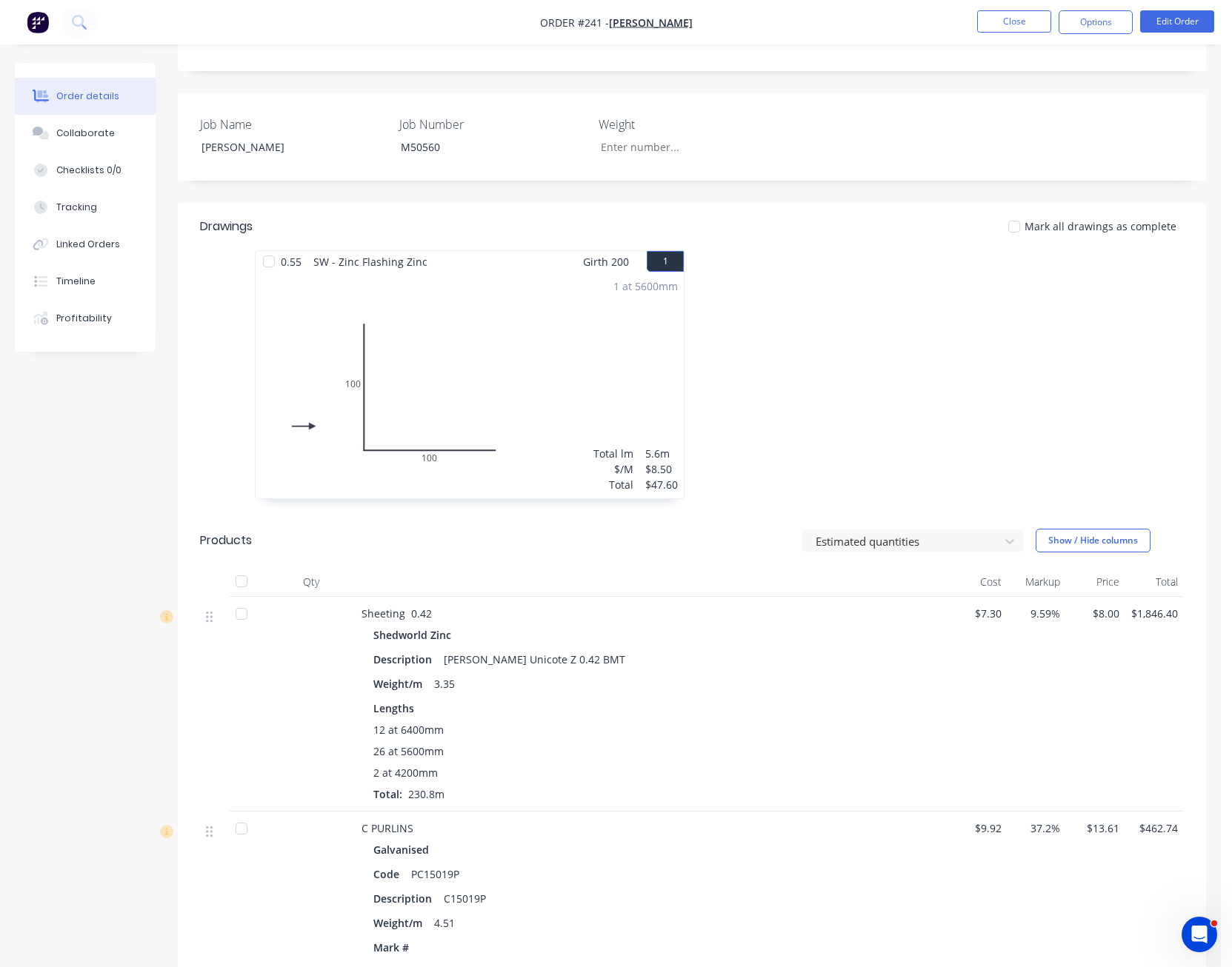
scroll to position [222, 0]
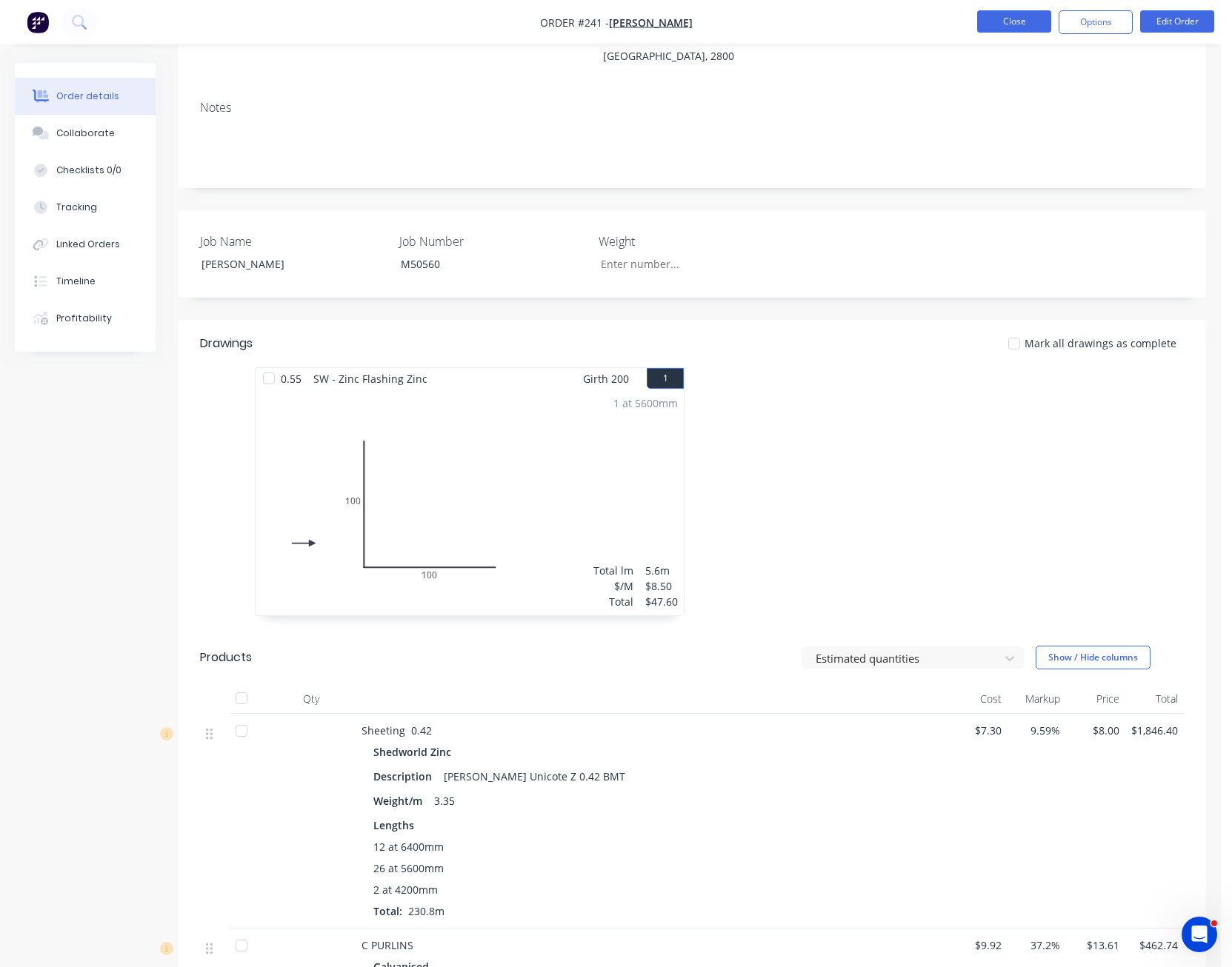
click at [1011, 25] on button "Close" at bounding box center [1015, 21] width 74 height 22
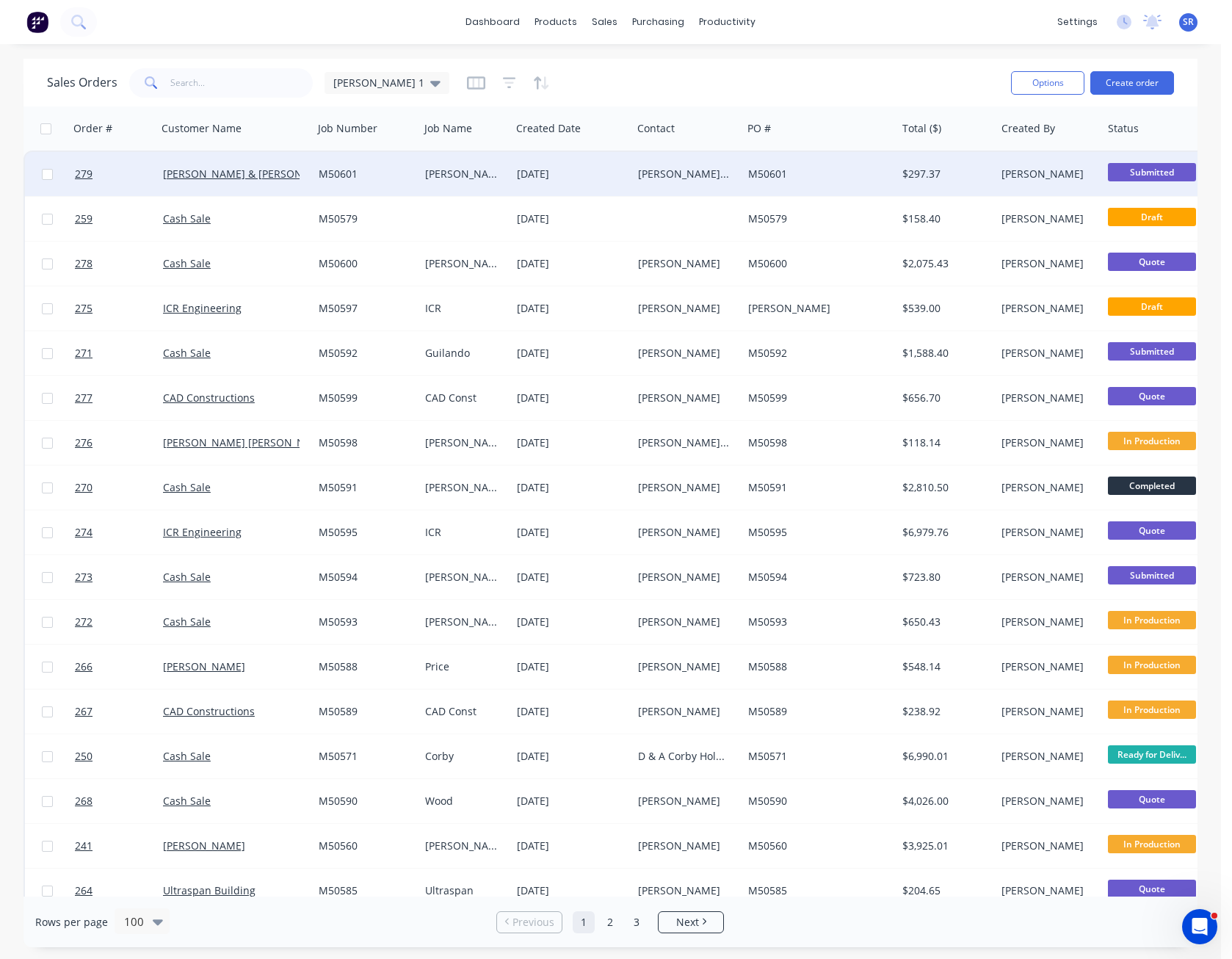
click at [1157, 169] on span "Submitted" at bounding box center [1152, 172] width 88 height 18
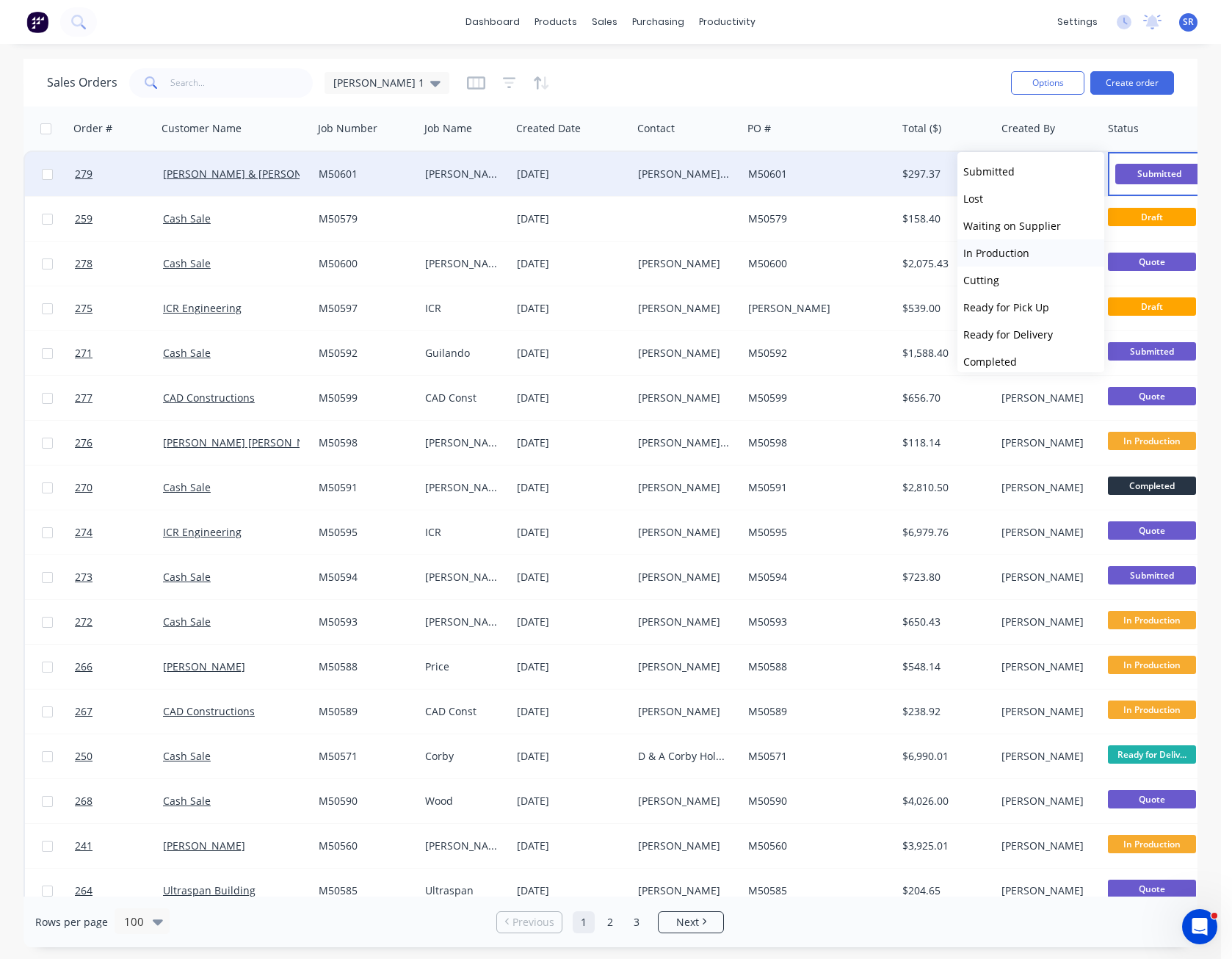
click at [1020, 245] on button "In Production" at bounding box center [1031, 253] width 147 height 28
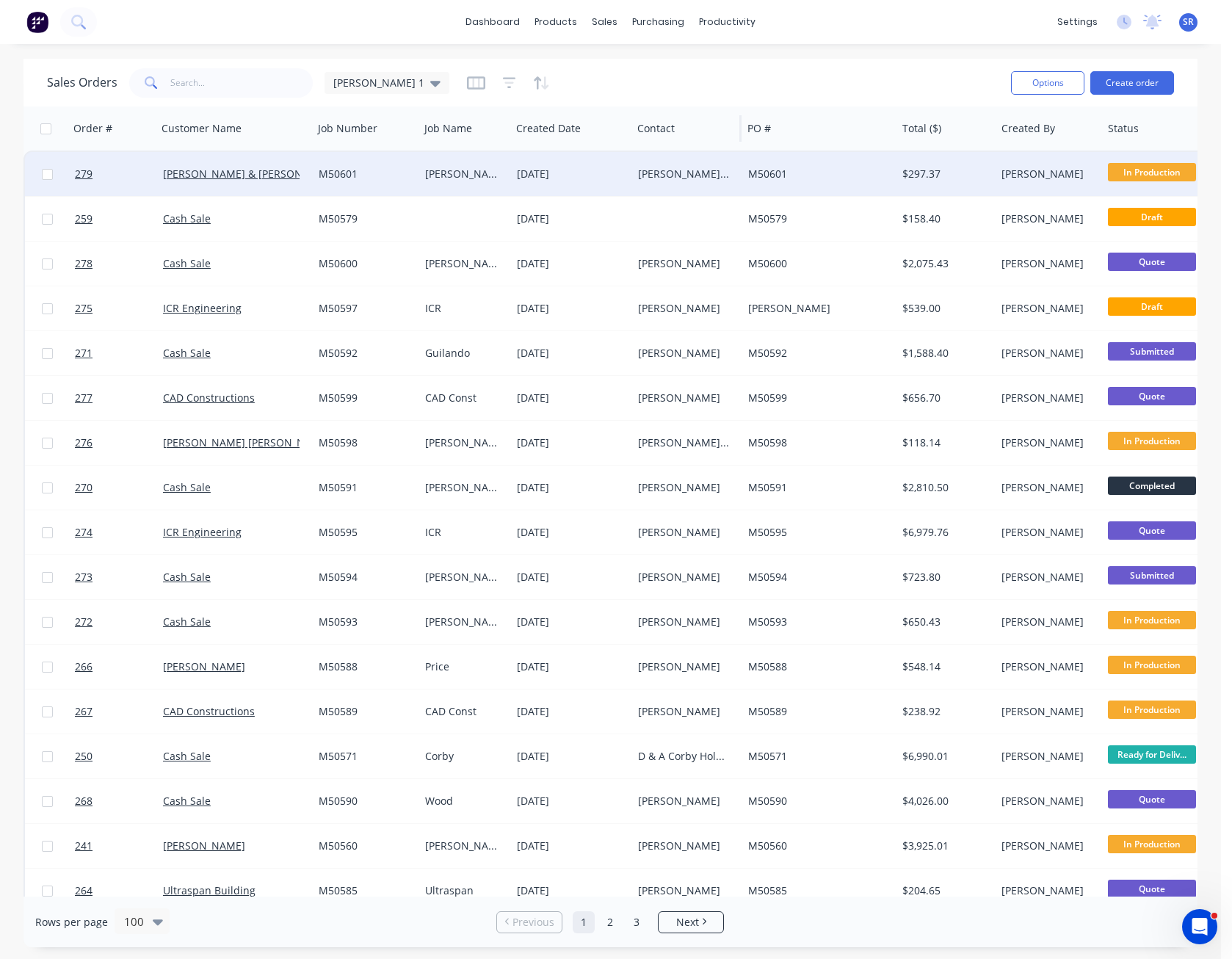
click at [741, 110] on div "Contact" at bounding box center [686, 129] width 110 height 44
click at [697, 168] on div "[PERSON_NAME] & [PERSON_NAME]" at bounding box center [685, 174] width 93 height 15
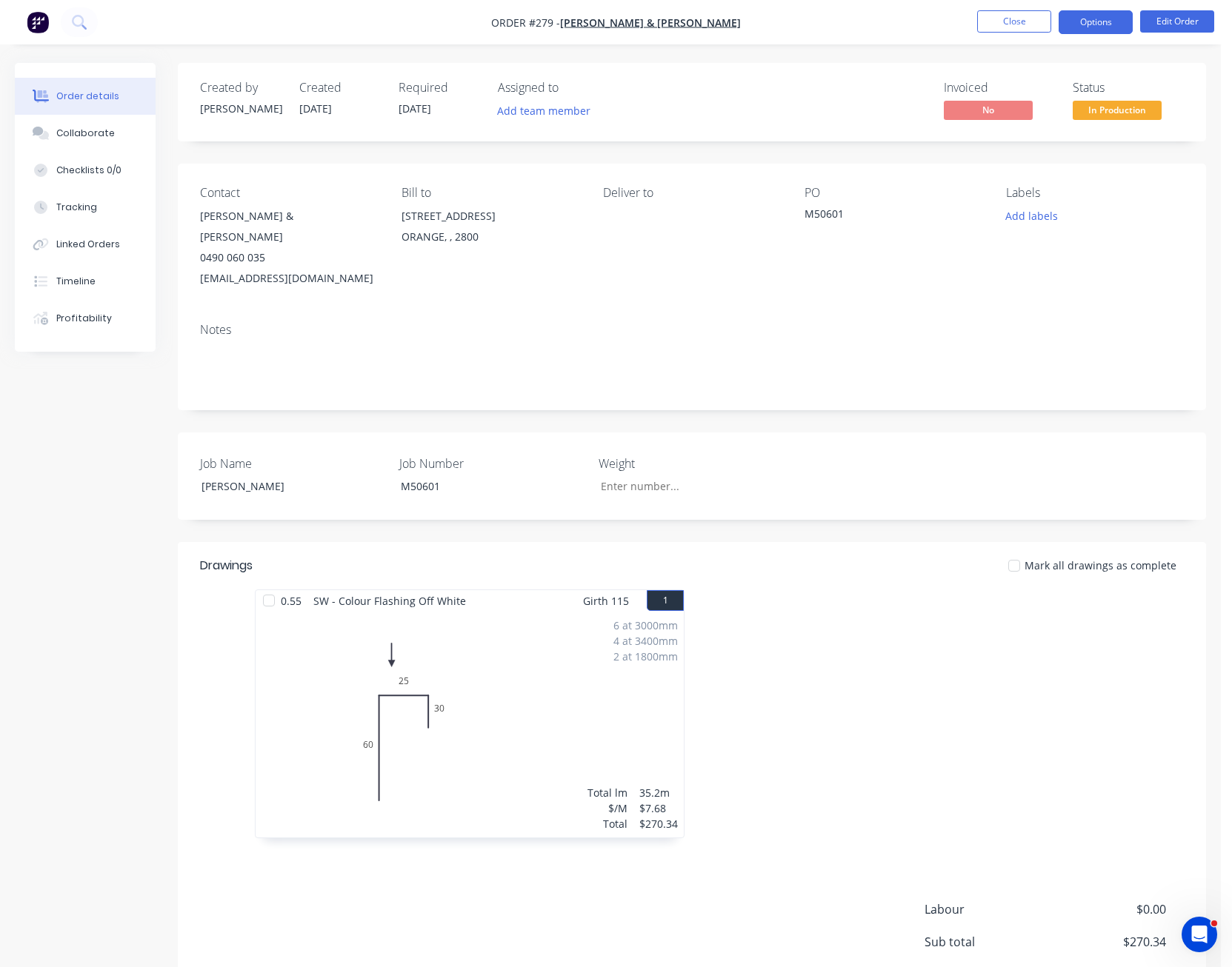
click at [1093, 24] on button "Options" at bounding box center [1096, 22] width 74 height 24
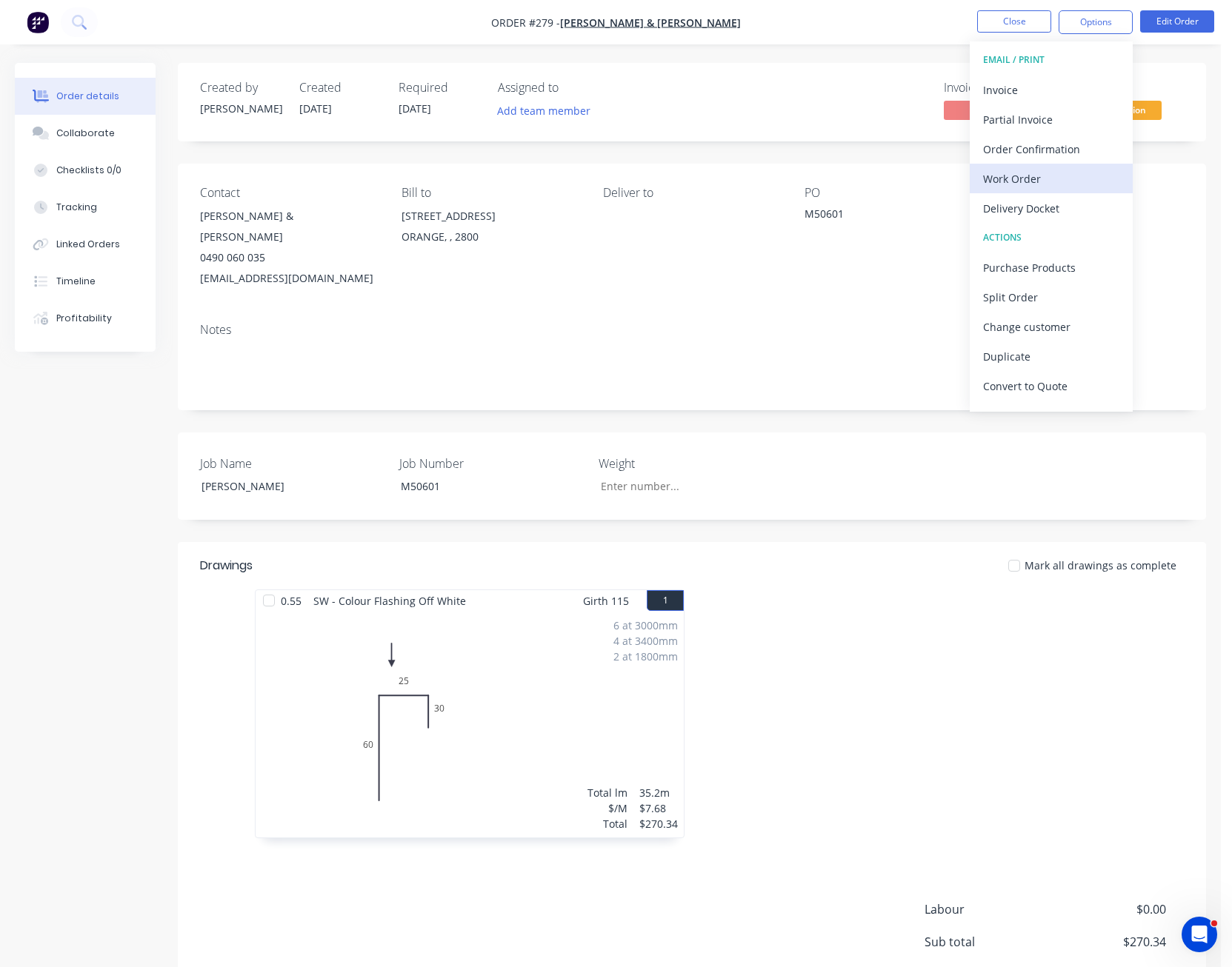
click at [1059, 184] on div "Work Order" at bounding box center [1051, 178] width 136 height 21
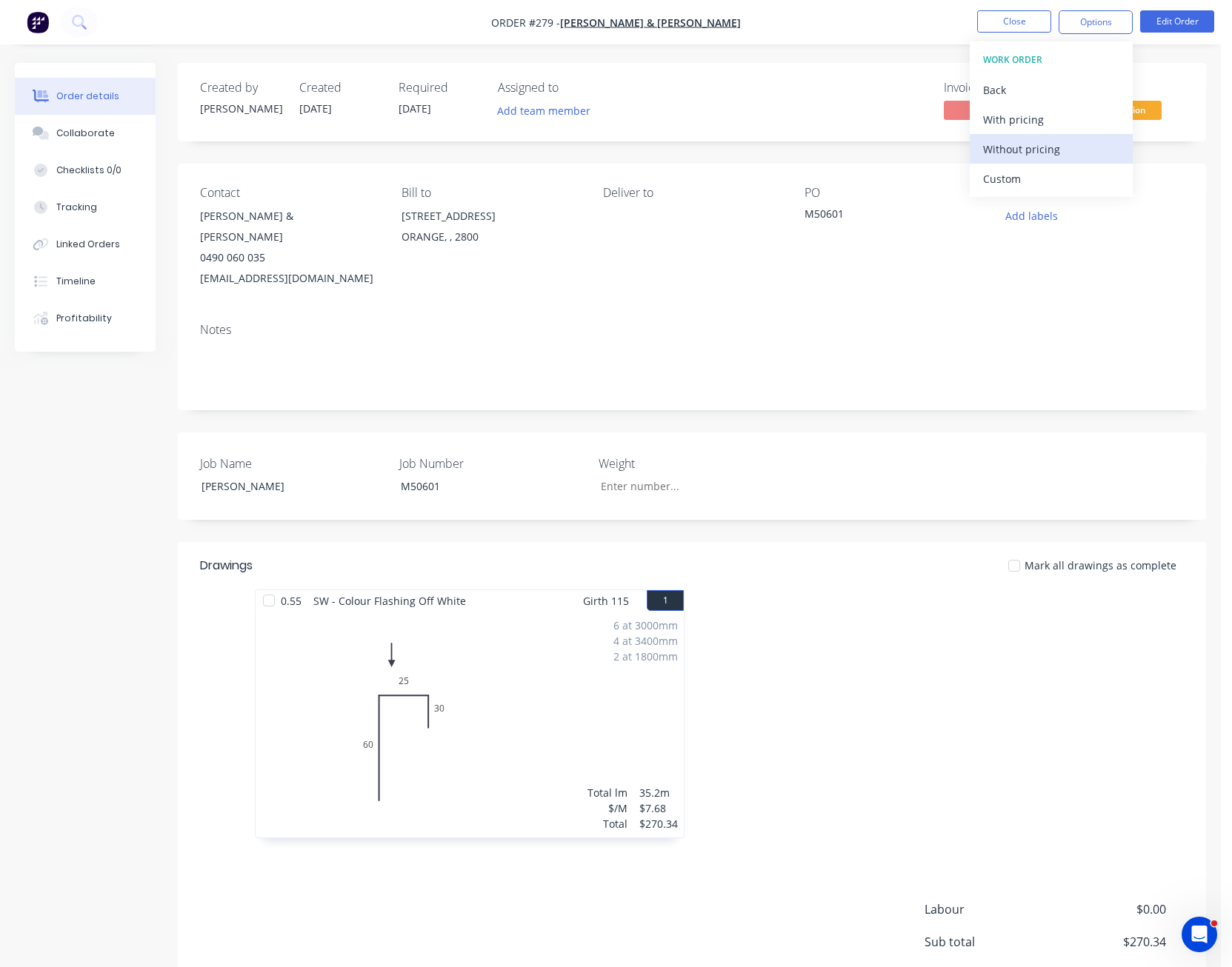
click at [1060, 156] on div "Without pricing" at bounding box center [1051, 148] width 136 height 21
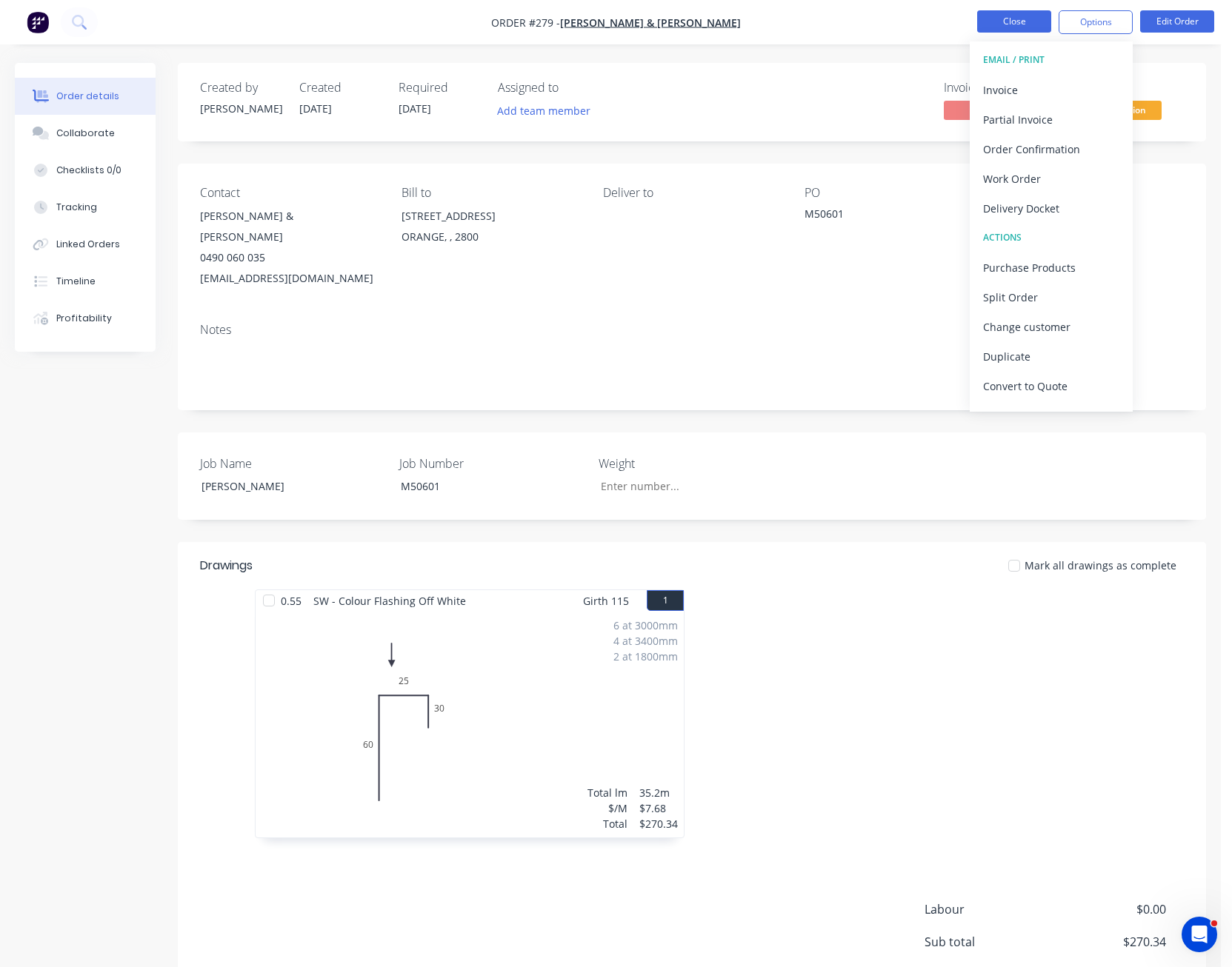
click at [1018, 28] on button "Close" at bounding box center [1015, 21] width 74 height 22
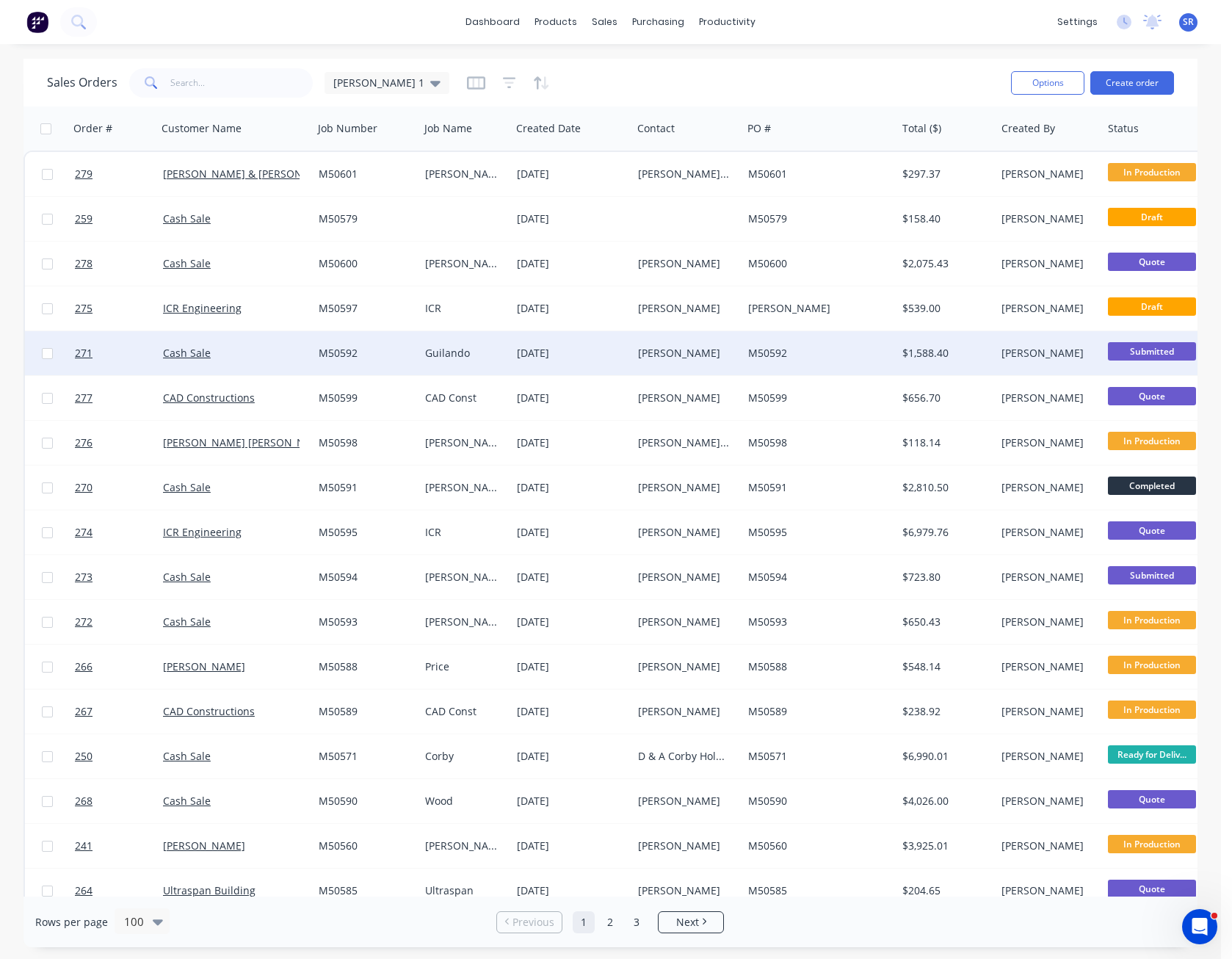
click at [1157, 352] on span "Submitted" at bounding box center [1152, 352] width 88 height 18
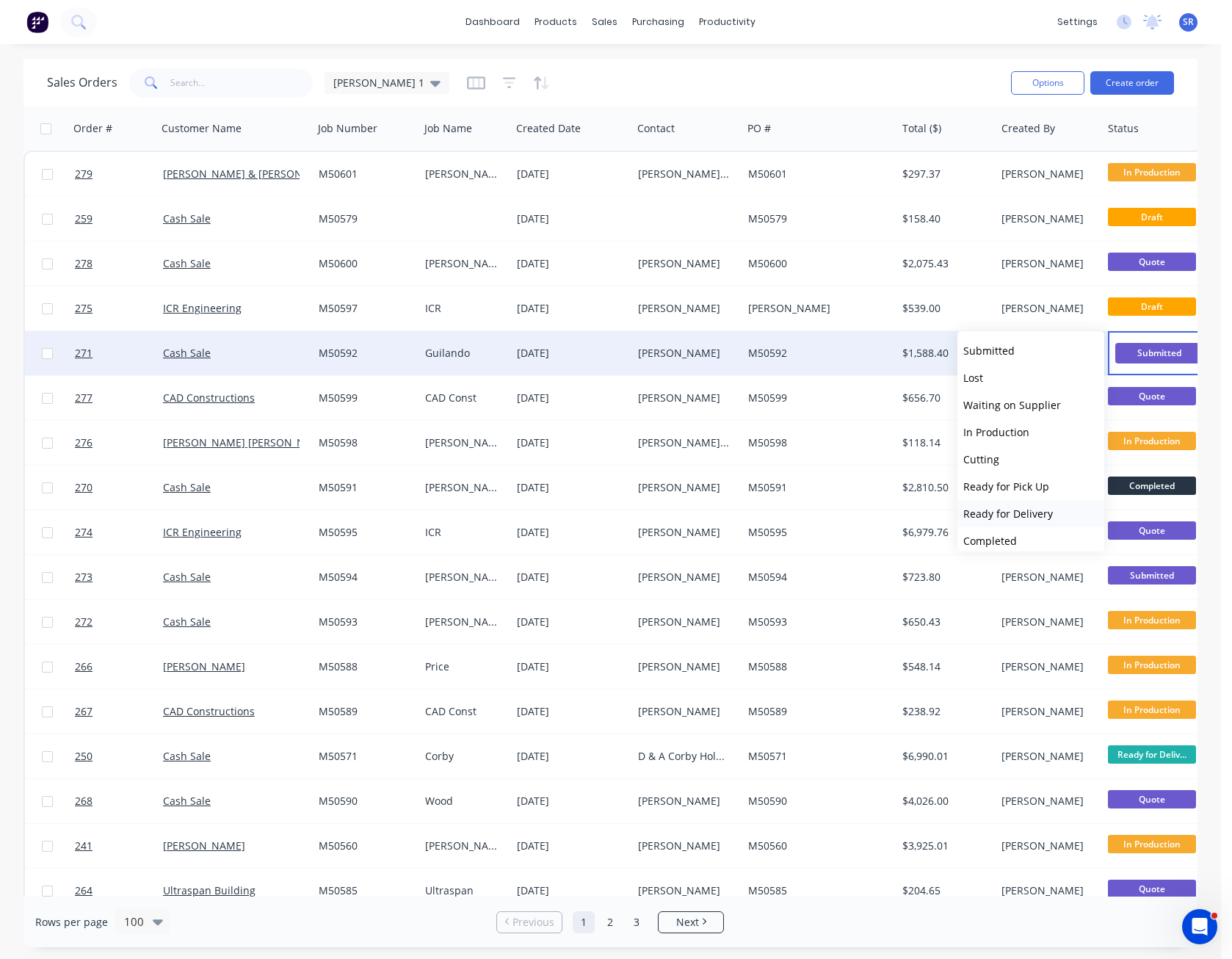
click at [1013, 514] on span "Ready for Delivery" at bounding box center [1007, 514] width 89 height 14
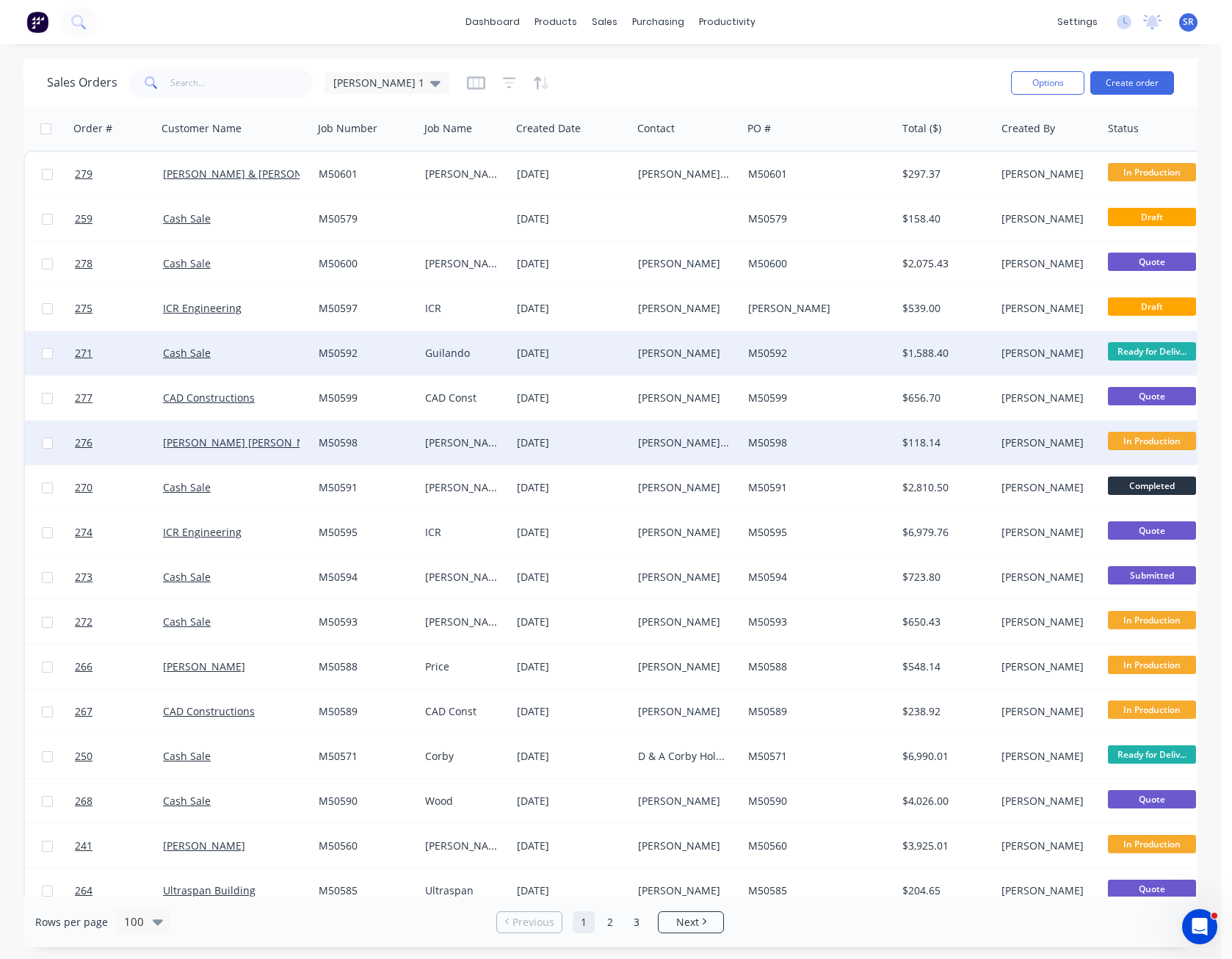
click at [828, 453] on div "M50598" at bounding box center [820, 443] width 155 height 44
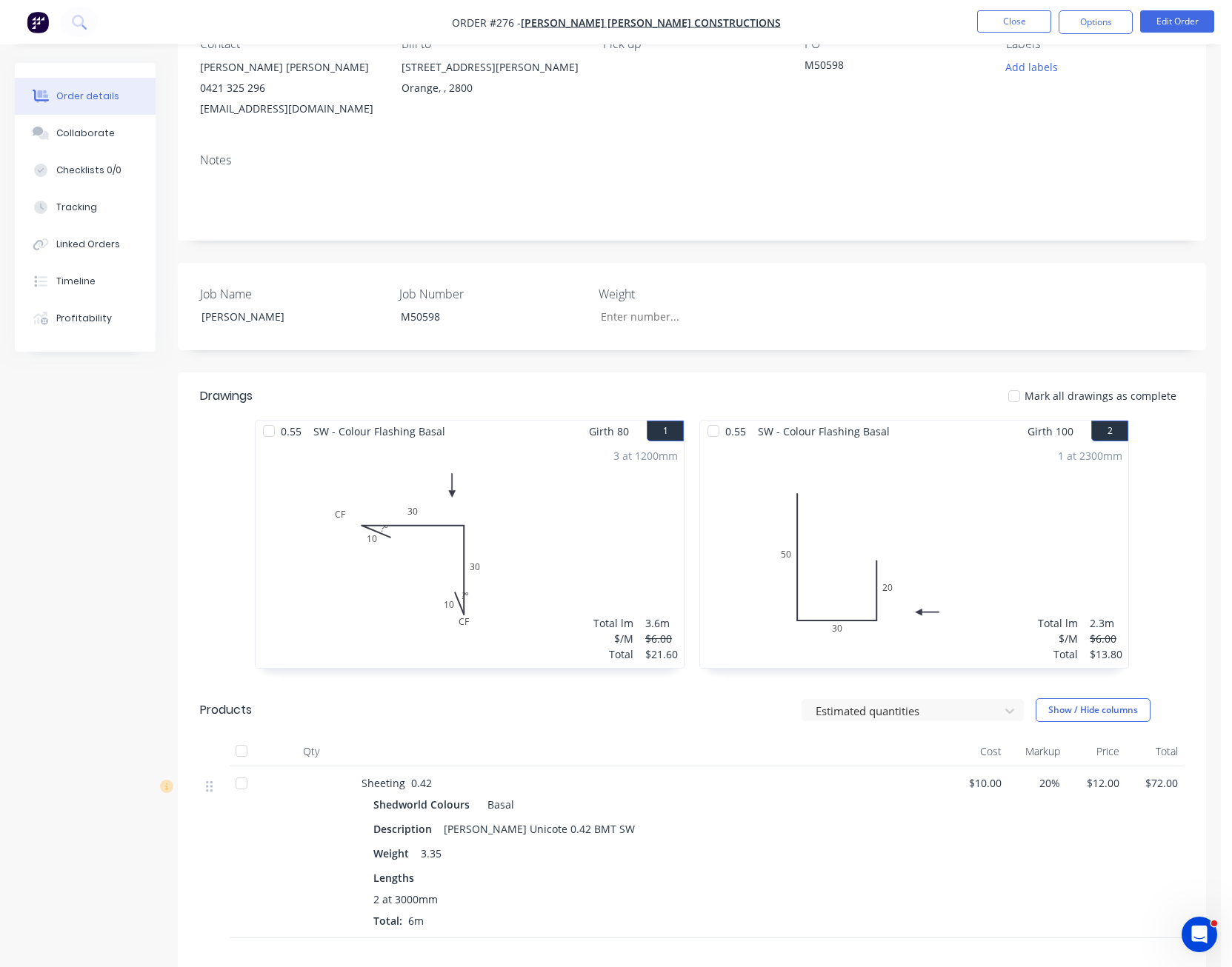
scroll to position [148, 0]
click at [999, 16] on button "Close" at bounding box center [1015, 21] width 74 height 22
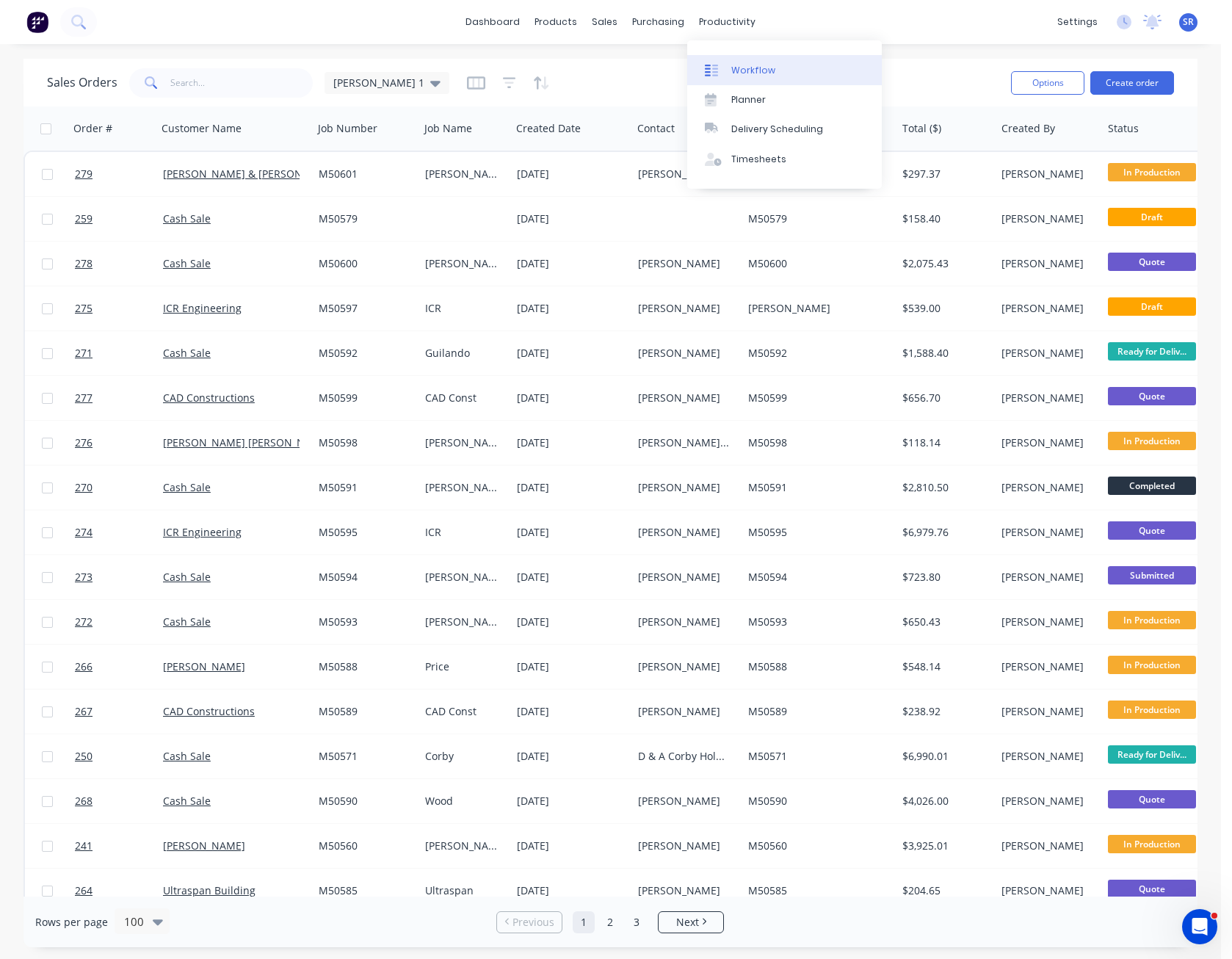
click at [738, 63] on link "Workflow" at bounding box center [785, 70] width 195 height 29
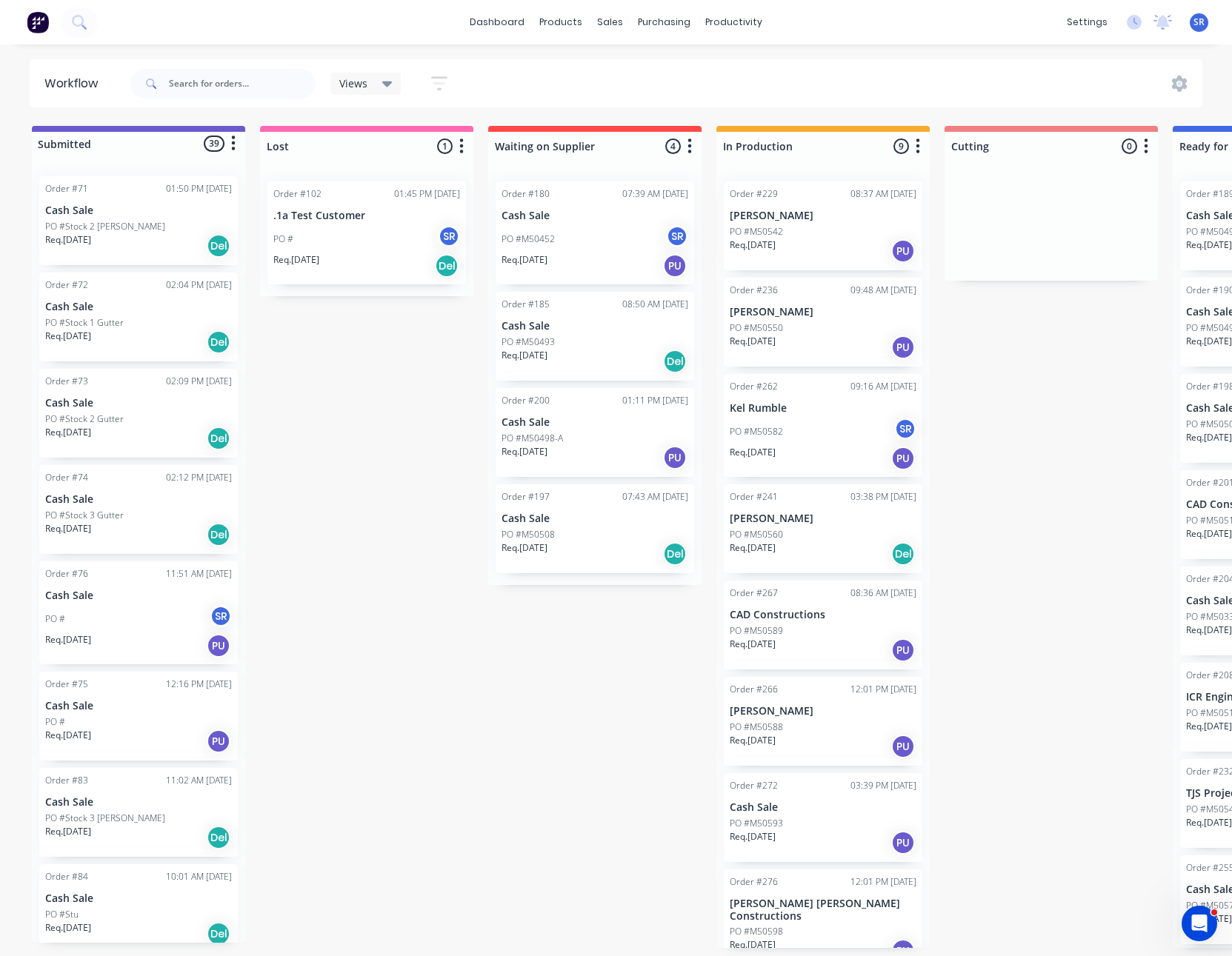
click at [618, 126] on div "Waiting on Supplier 4 Status colour #FF4949 hex #FF4949 Save Cancel Notificatio…" at bounding box center [595, 144] width 214 height 35
click at [582, 136] on div at bounding box center [595, 146] width 214 height 29
click at [620, 130] on div "Waiting on Supplier 4 Status colour #FF4949 hex #FF4949 Save Cancel Notificatio…" at bounding box center [595, 144] width 214 height 35
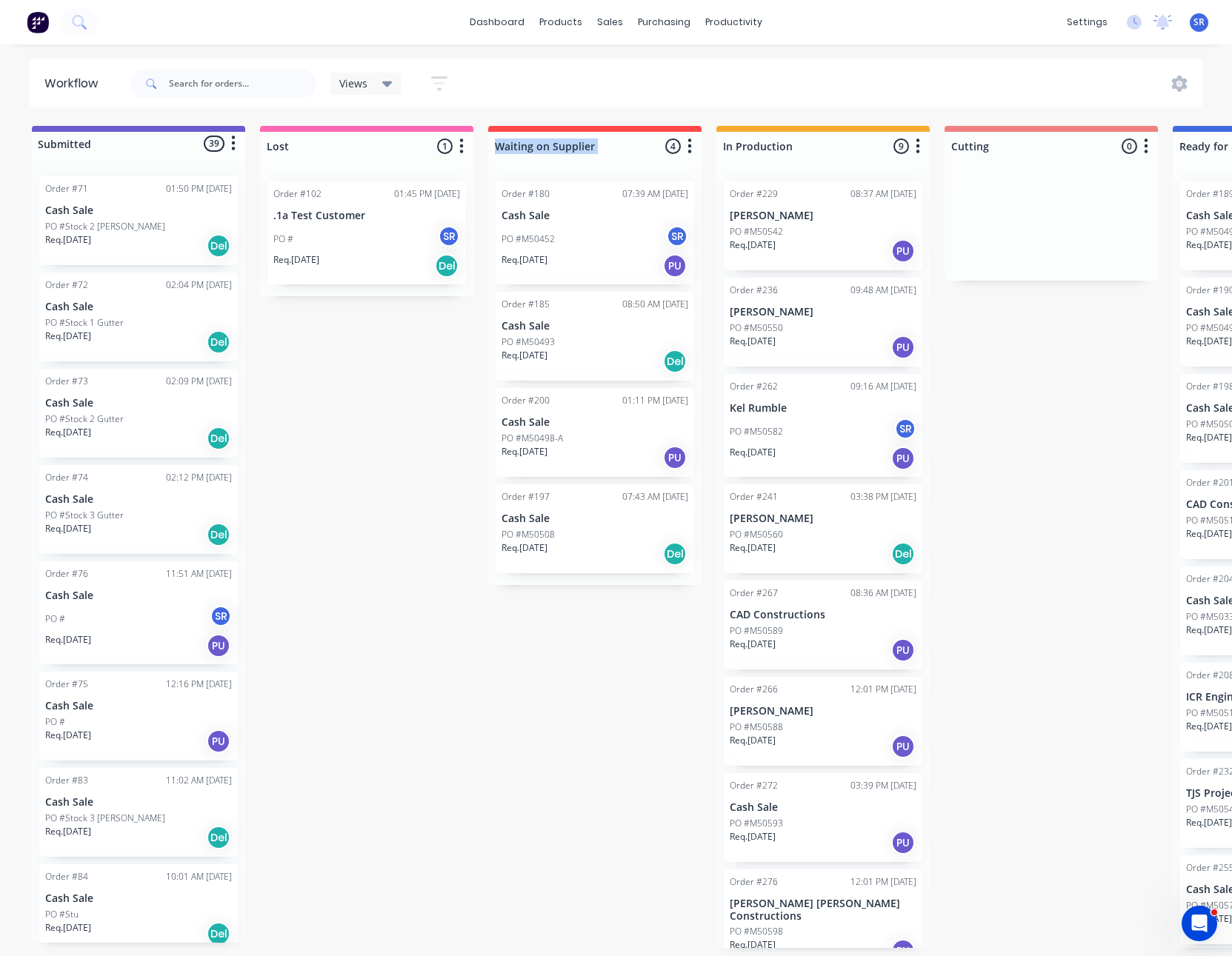
click at [689, 145] on icon "button" at bounding box center [690, 147] width 5 height 19
click at [656, 178] on button "Status colour" at bounding box center [625, 178] width 149 height 24
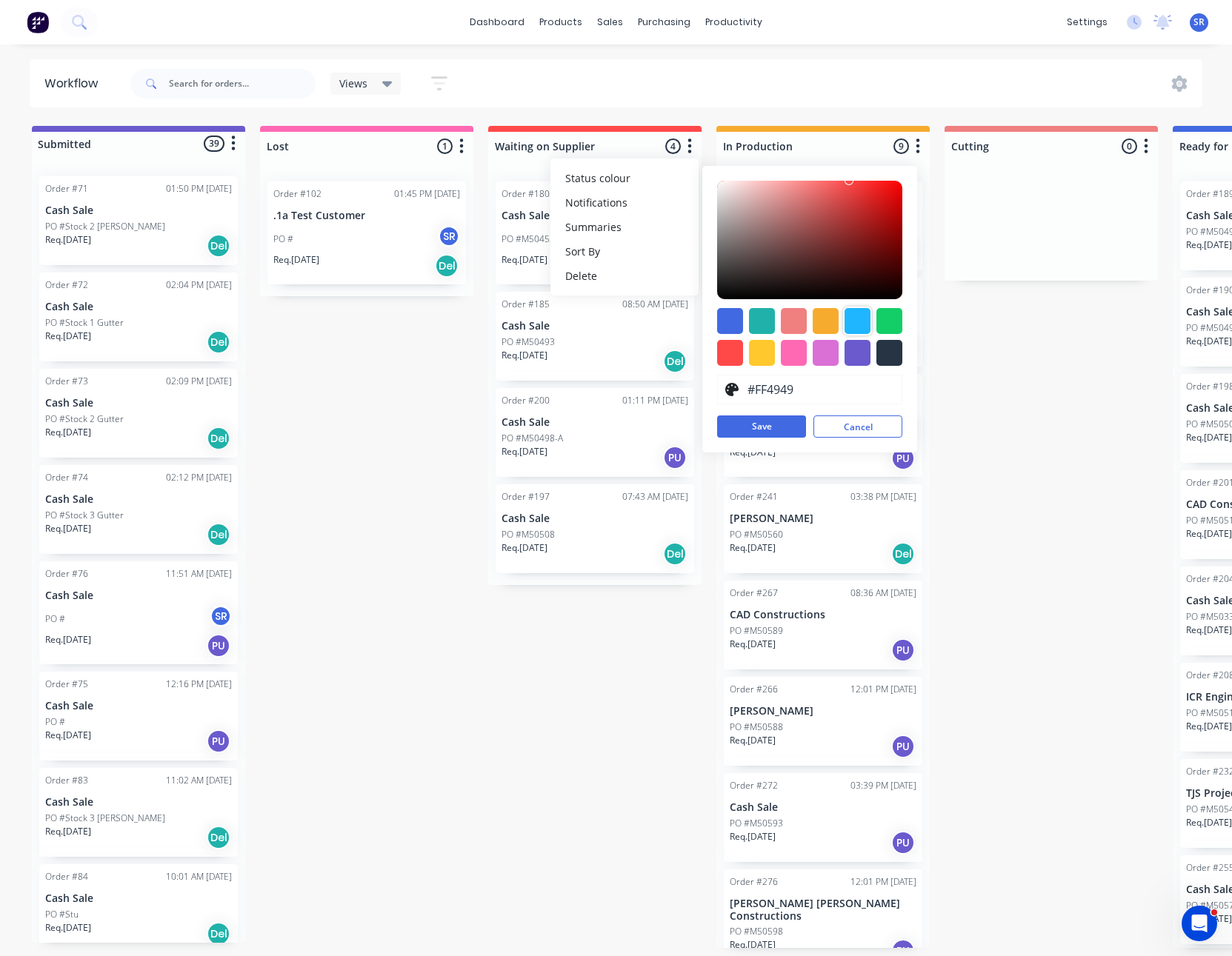
click at [850, 319] on div at bounding box center [858, 321] width 26 height 26
type input "#1FB6FF"
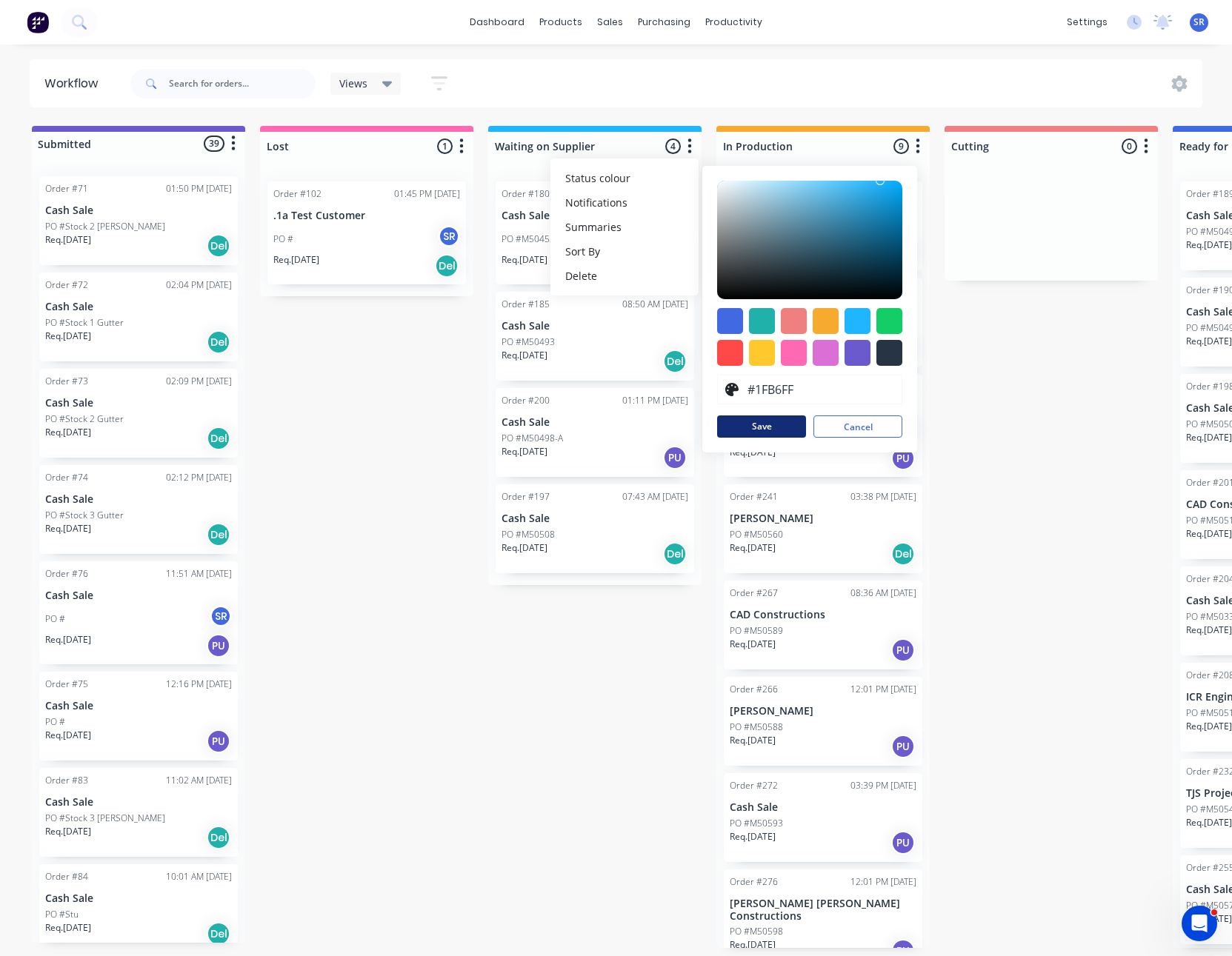
click at [766, 423] on button "Save" at bounding box center [762, 427] width 89 height 22
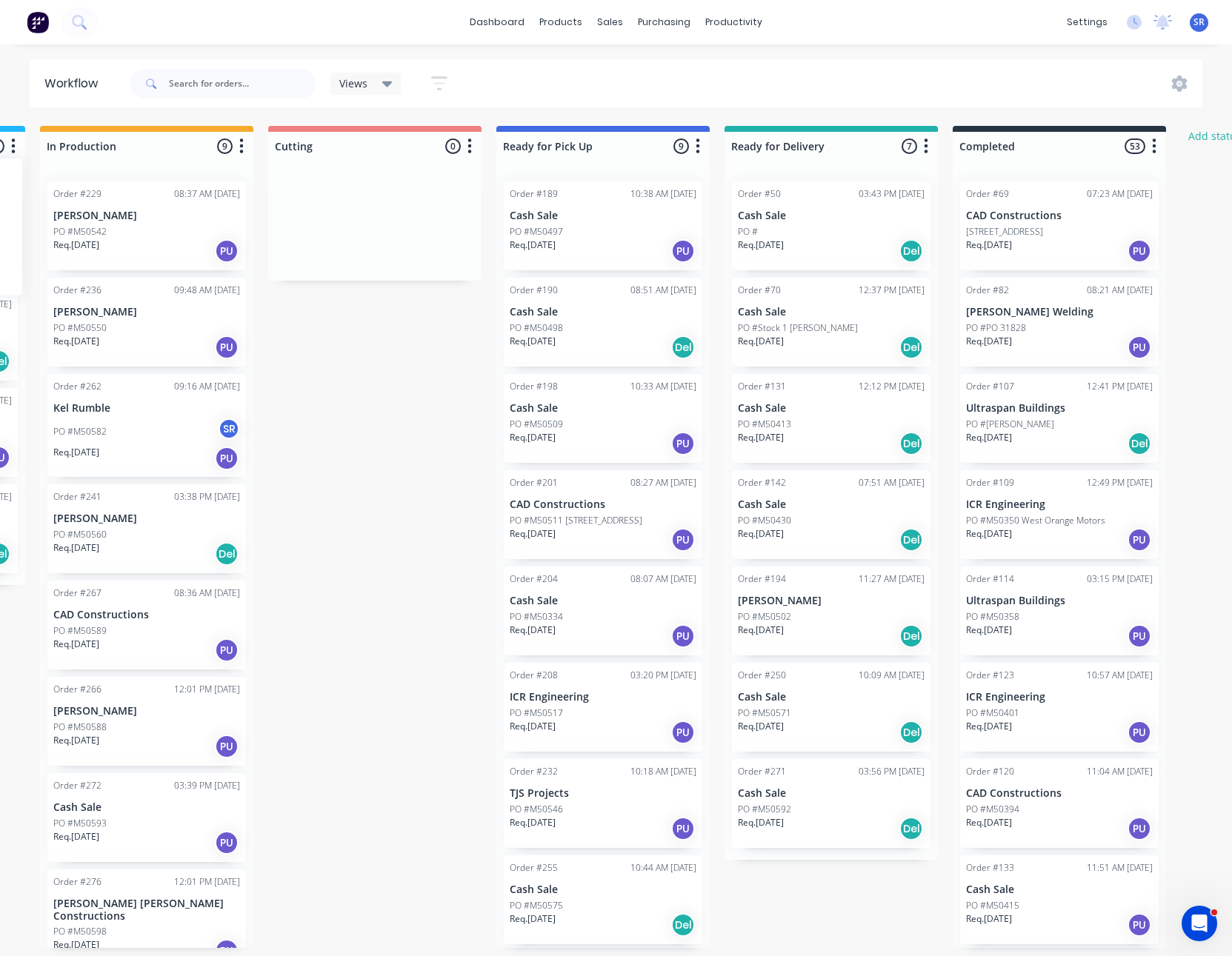
scroll to position [0, 700]
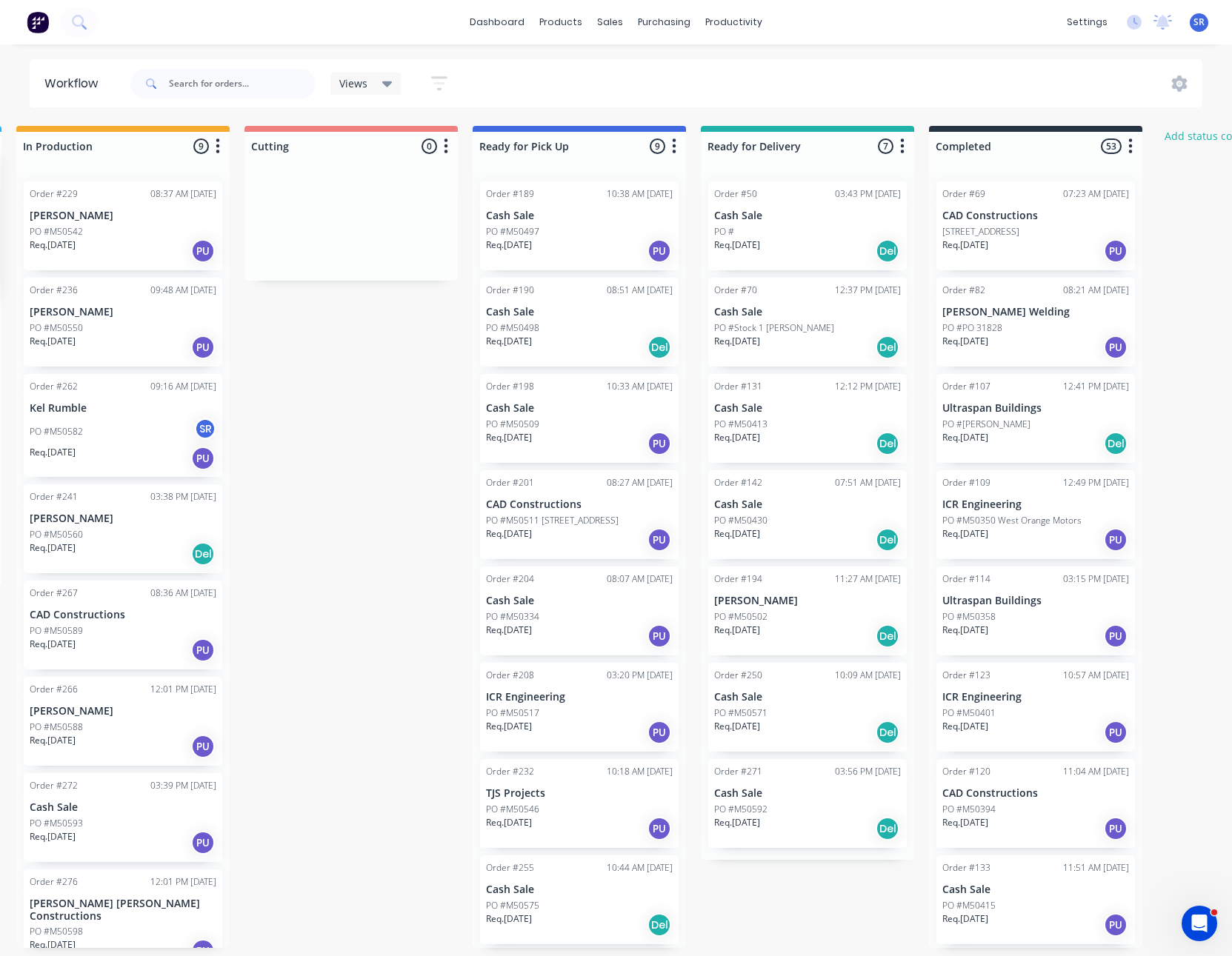
click at [673, 147] on icon "button" at bounding box center [675, 146] width 4 height 15
click at [634, 174] on button "Status colour" at bounding box center [609, 178] width 149 height 24
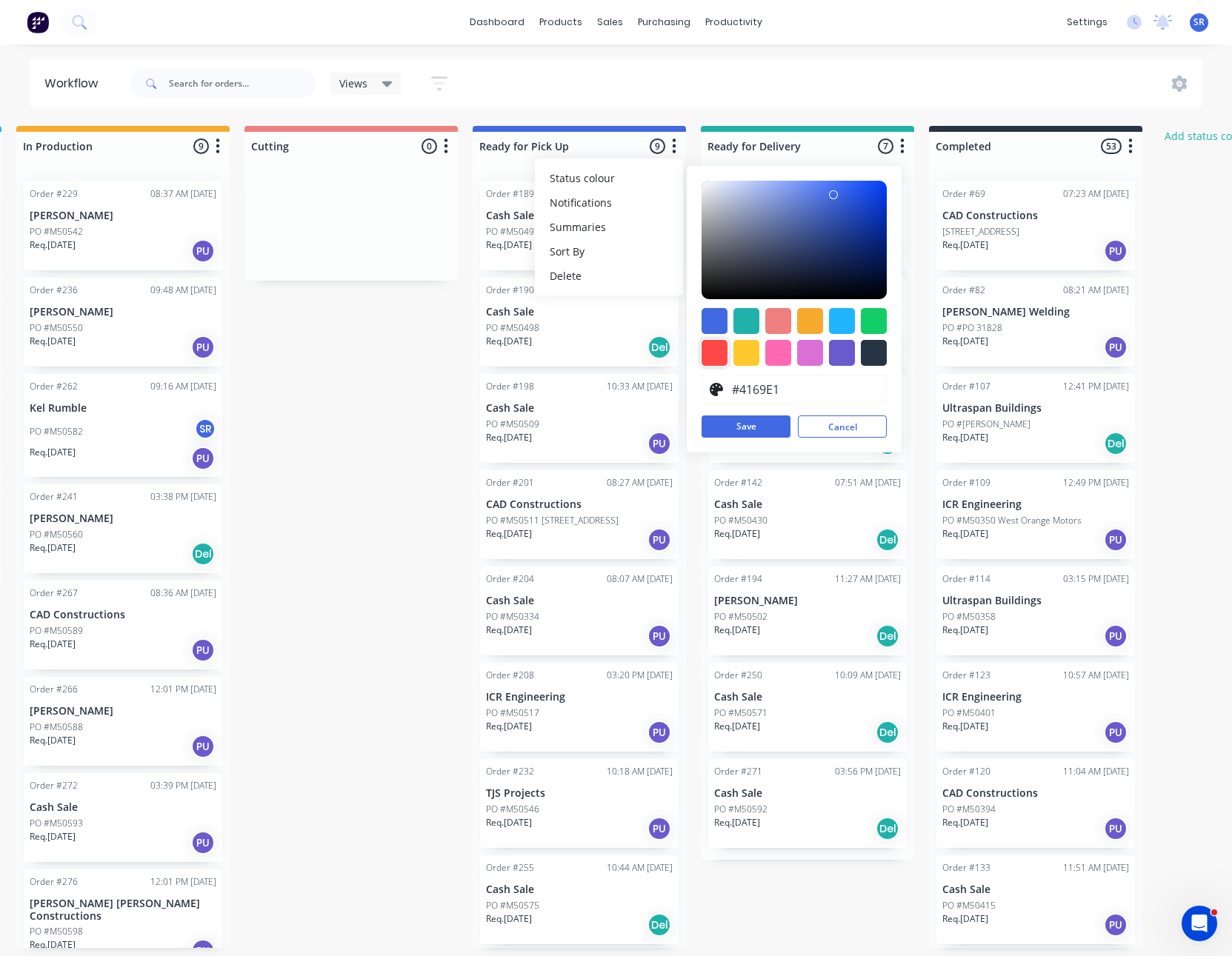
click at [720, 355] on div at bounding box center [715, 353] width 26 height 26
type input "#FF4949"
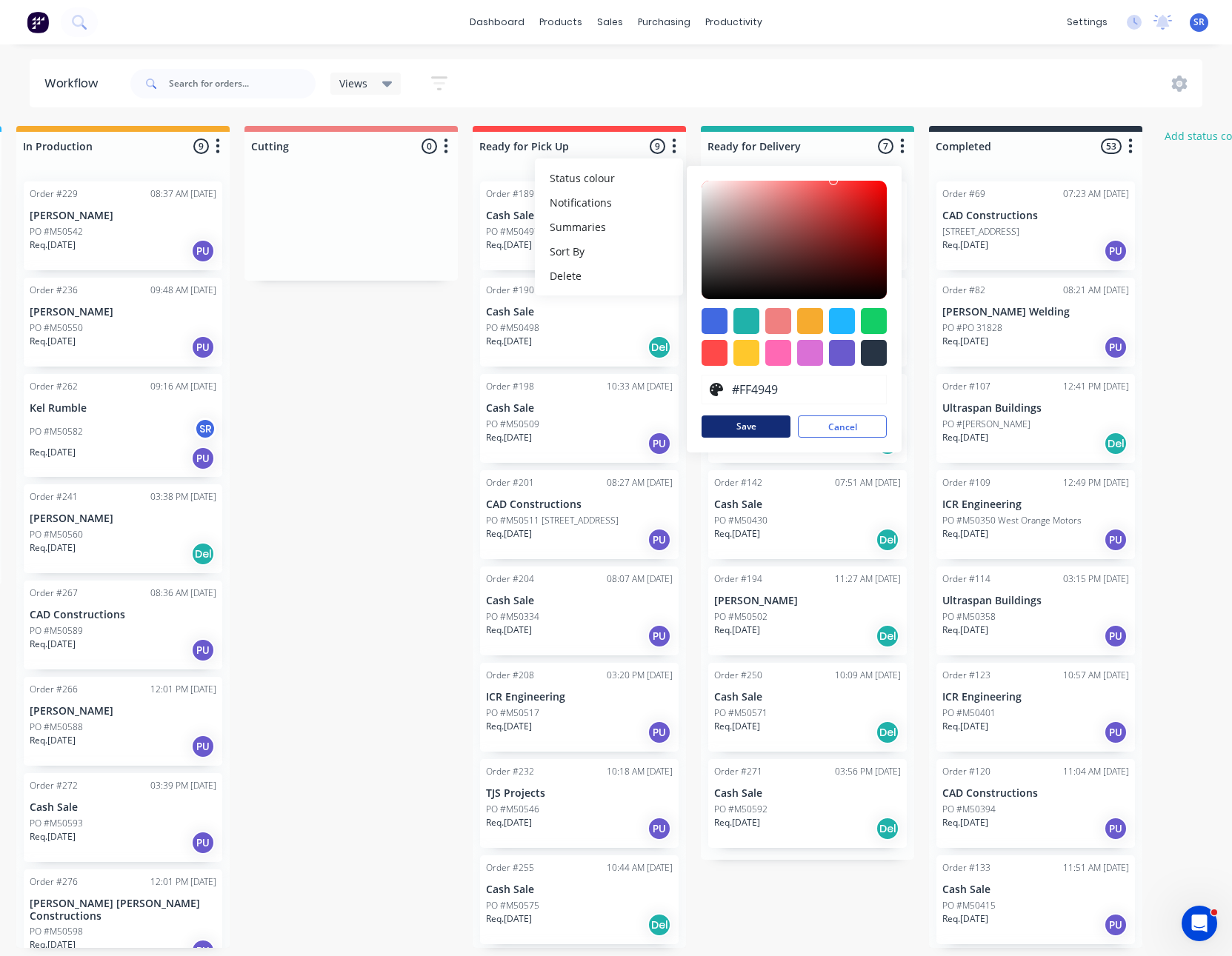
click at [752, 431] on button "Save" at bounding box center [746, 427] width 89 height 22
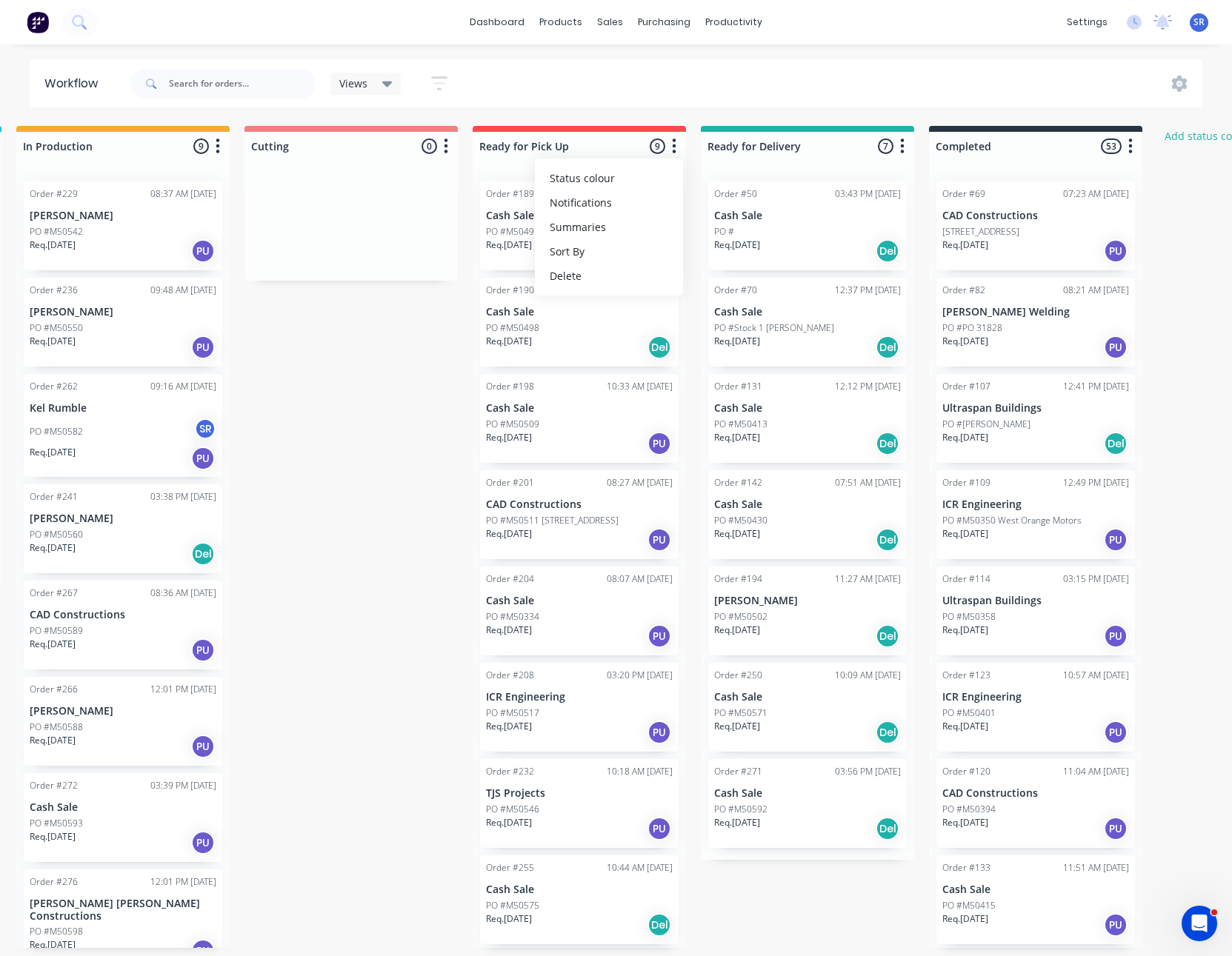
click at [330, 321] on div "Submitted 39 Status colour #6A5ACD hex #6A5ACD Save Cancel Summaries Total orde…" at bounding box center [417, 537] width 2256 height 822
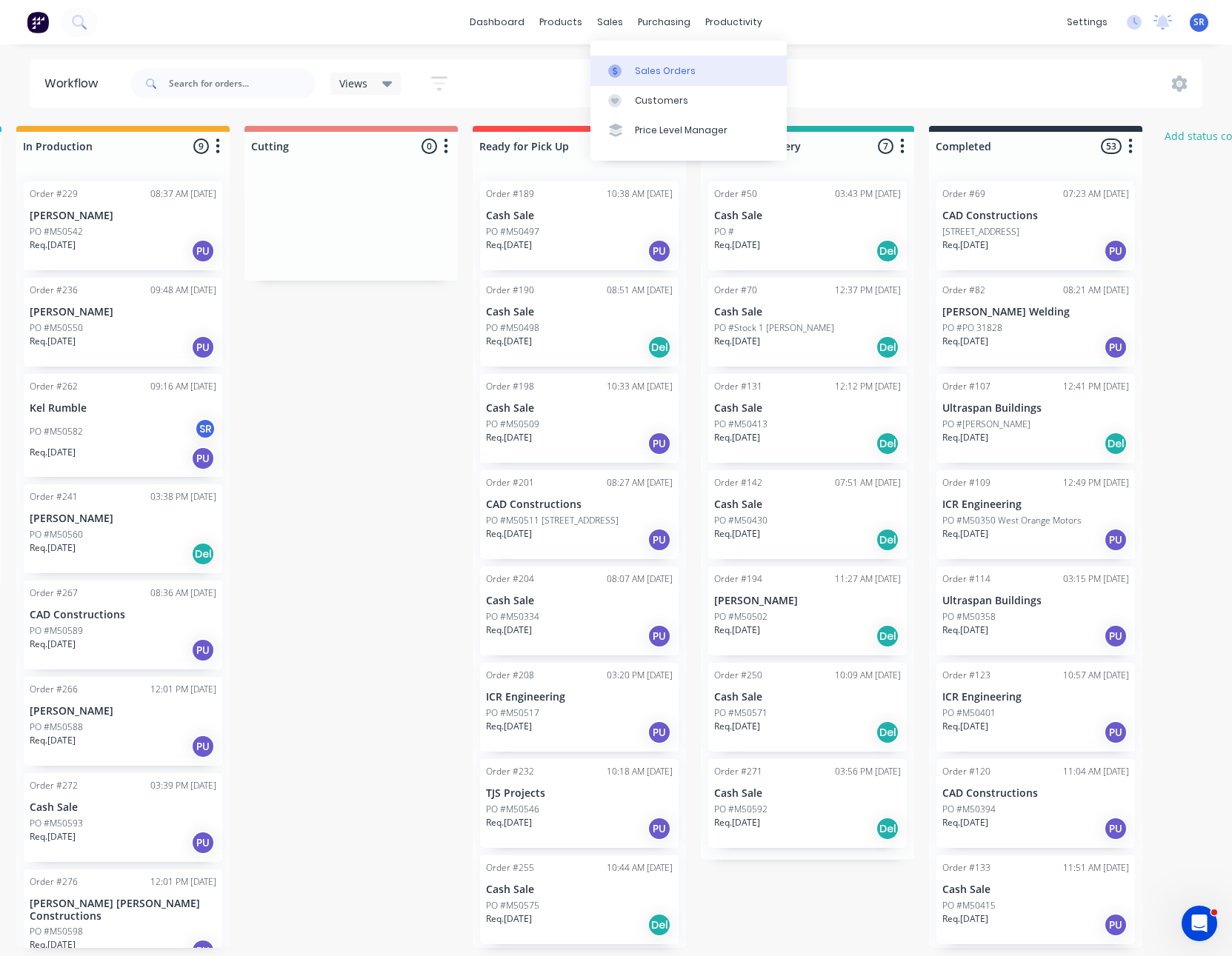
click at [653, 65] on div "Sales Orders" at bounding box center [665, 71] width 60 height 13
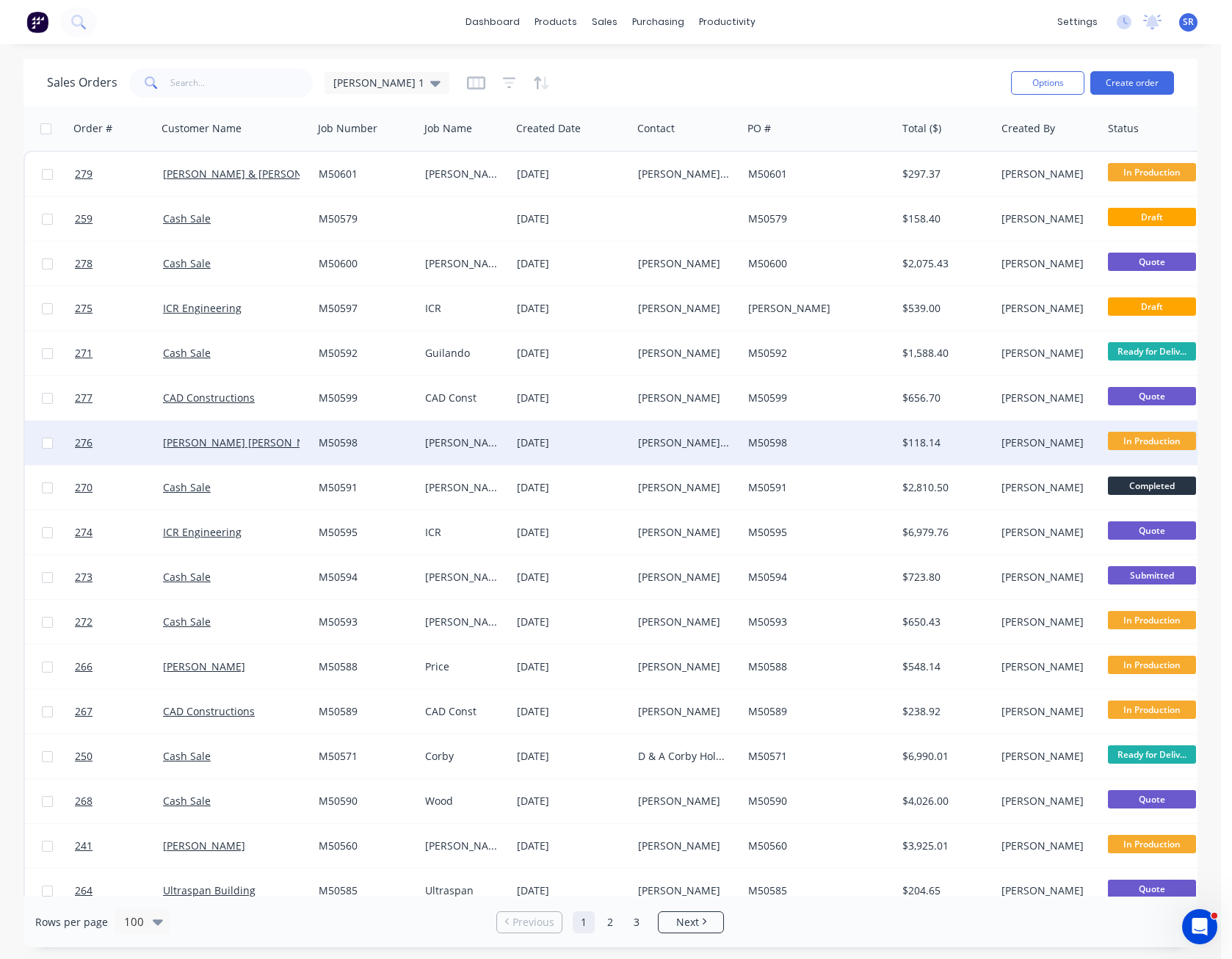
click at [1166, 441] on span "In Production" at bounding box center [1152, 441] width 88 height 18
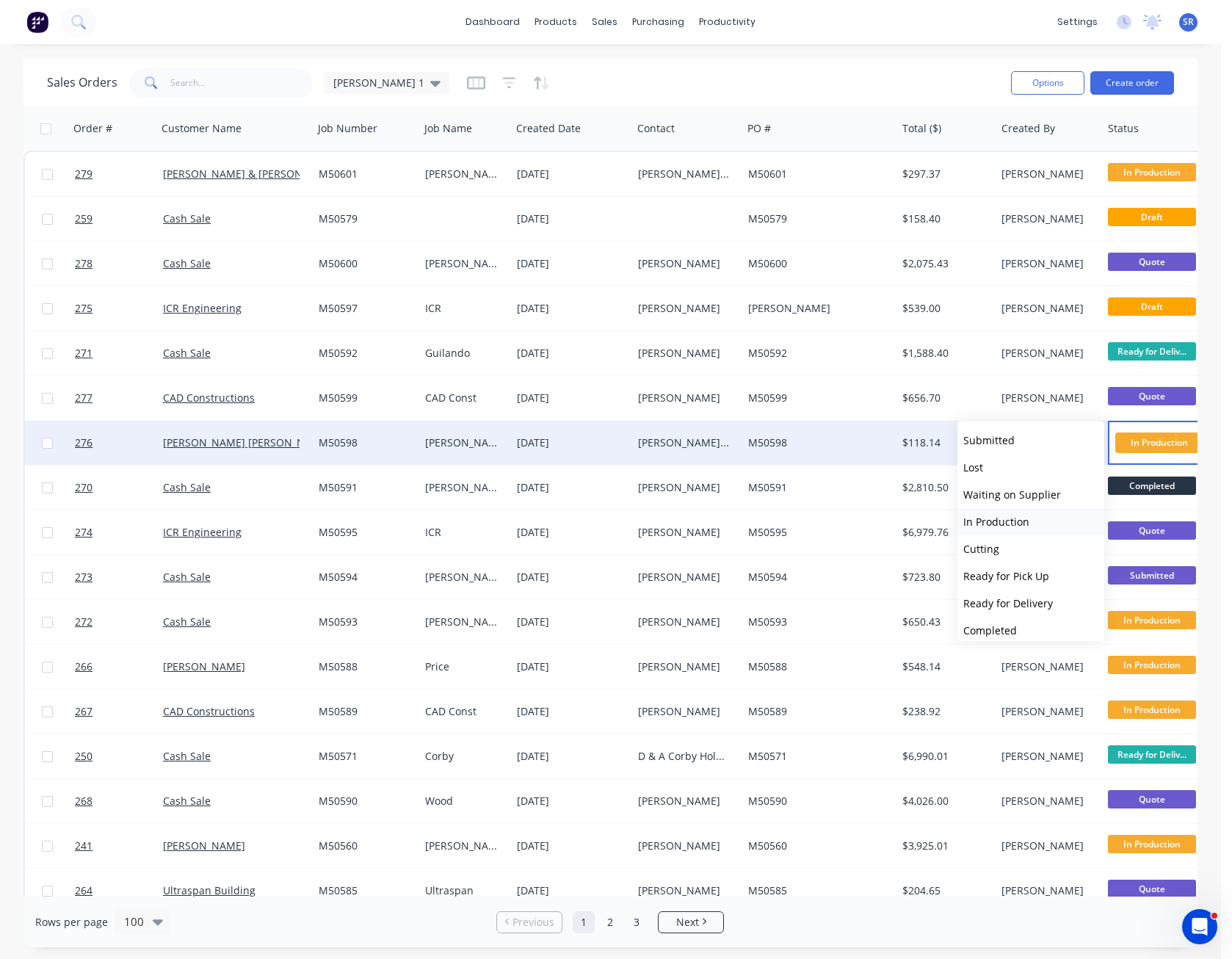
click at [1031, 523] on button "In Production" at bounding box center [1031, 522] width 147 height 28
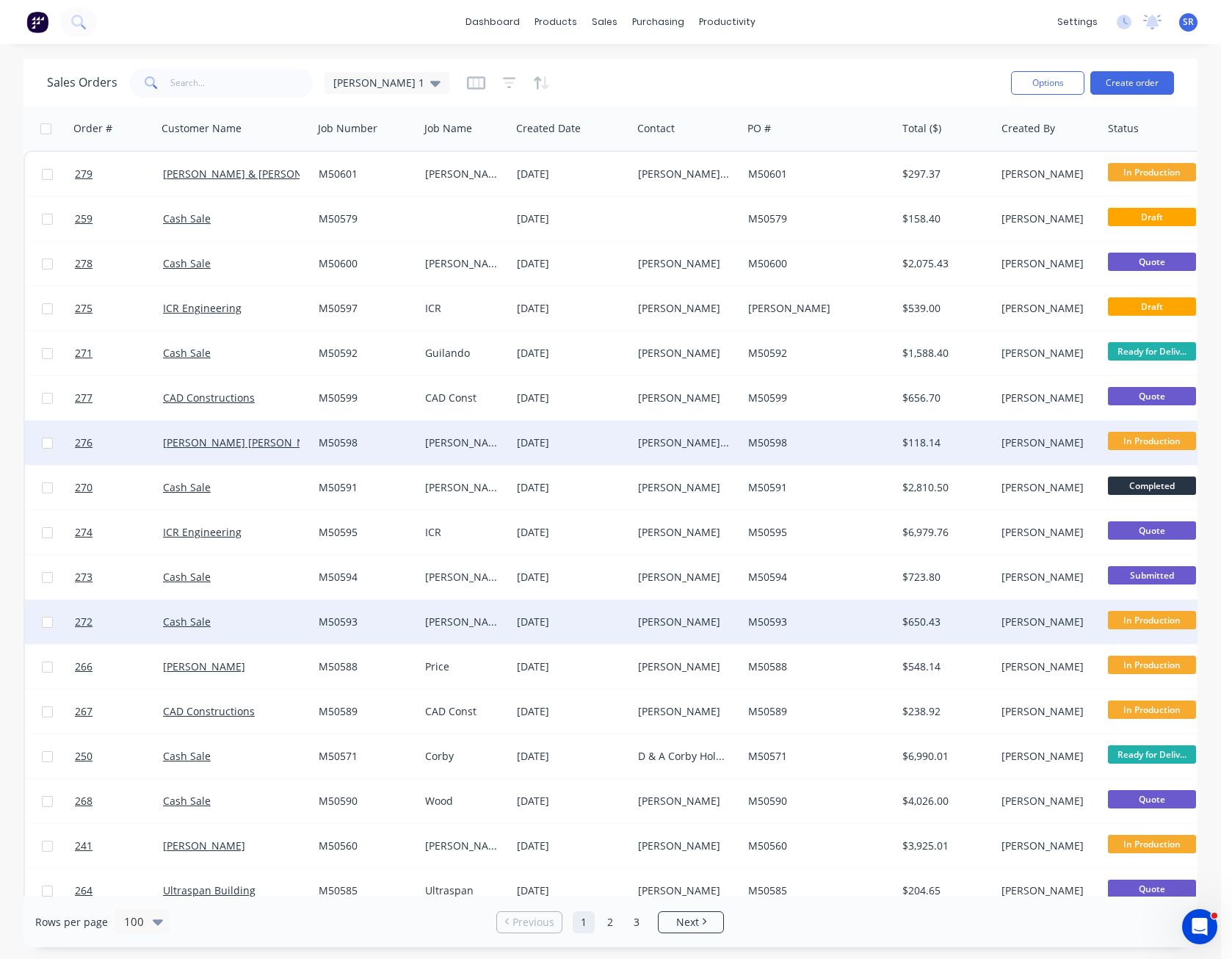
click at [1156, 618] on span "In Production" at bounding box center [1152, 620] width 88 height 18
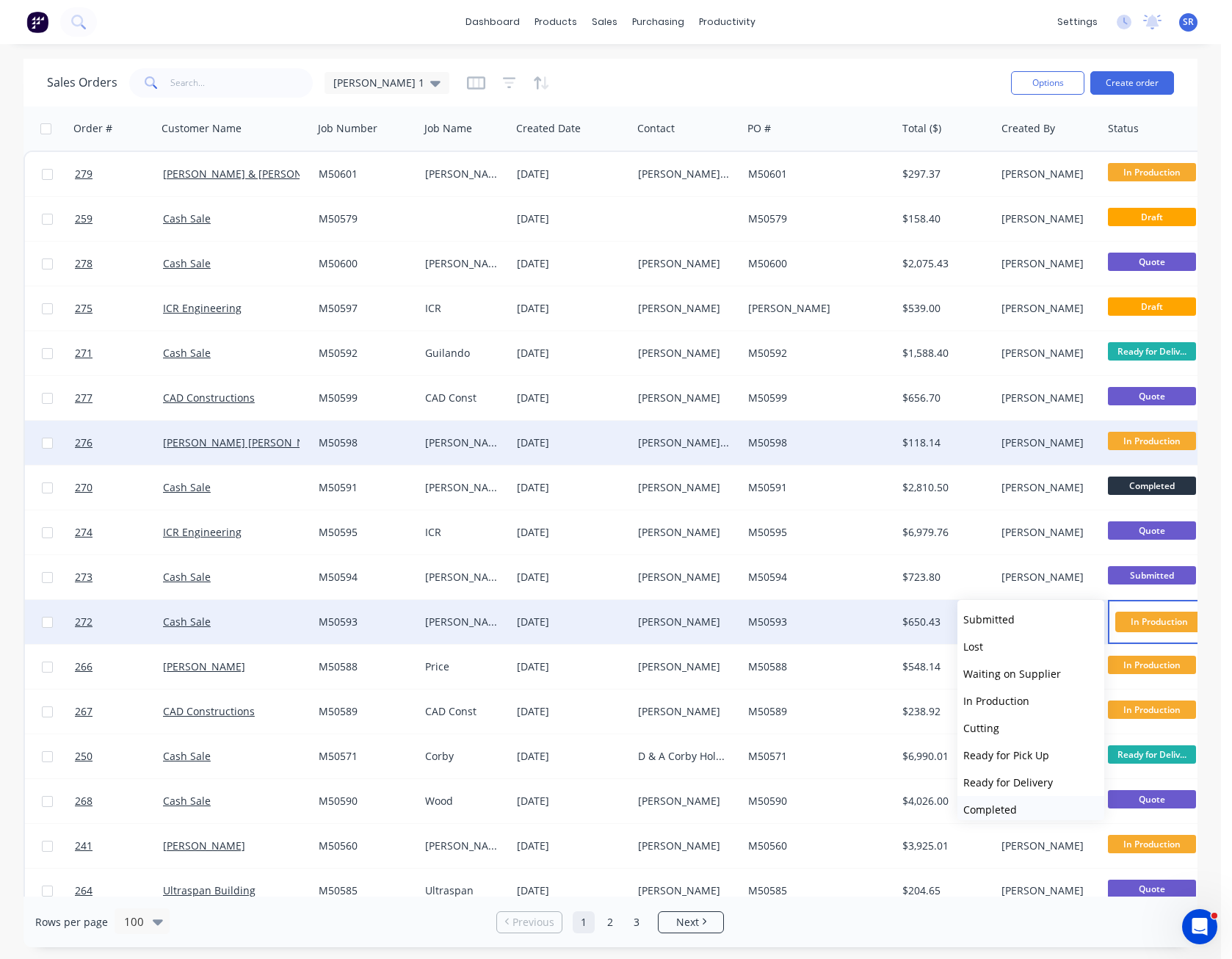
click at [1032, 802] on button "Completed" at bounding box center [1031, 810] width 147 height 28
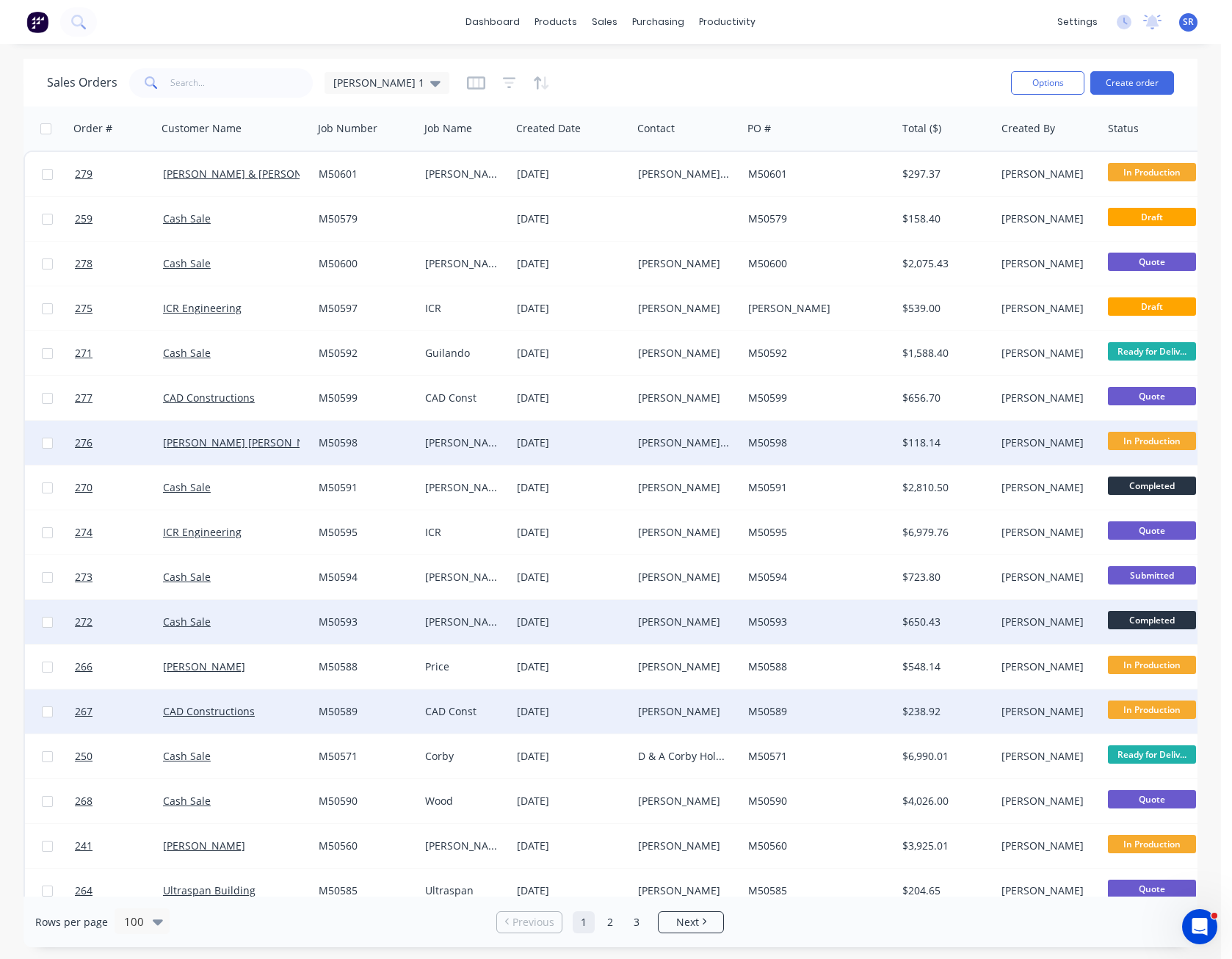
click at [991, 720] on div "$238.92" at bounding box center [947, 711] width 99 height 44
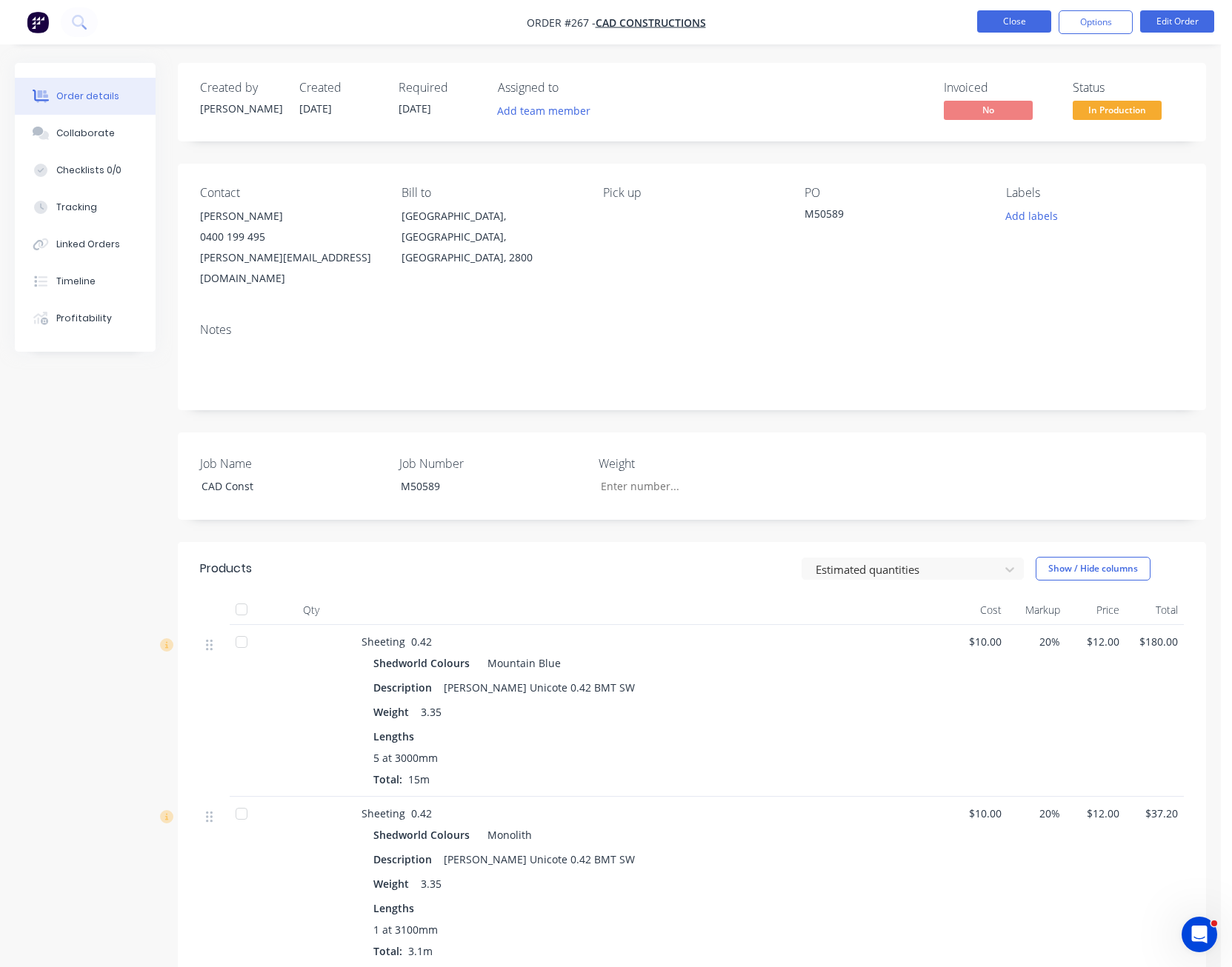
click at [1010, 24] on button "Close" at bounding box center [1015, 21] width 74 height 22
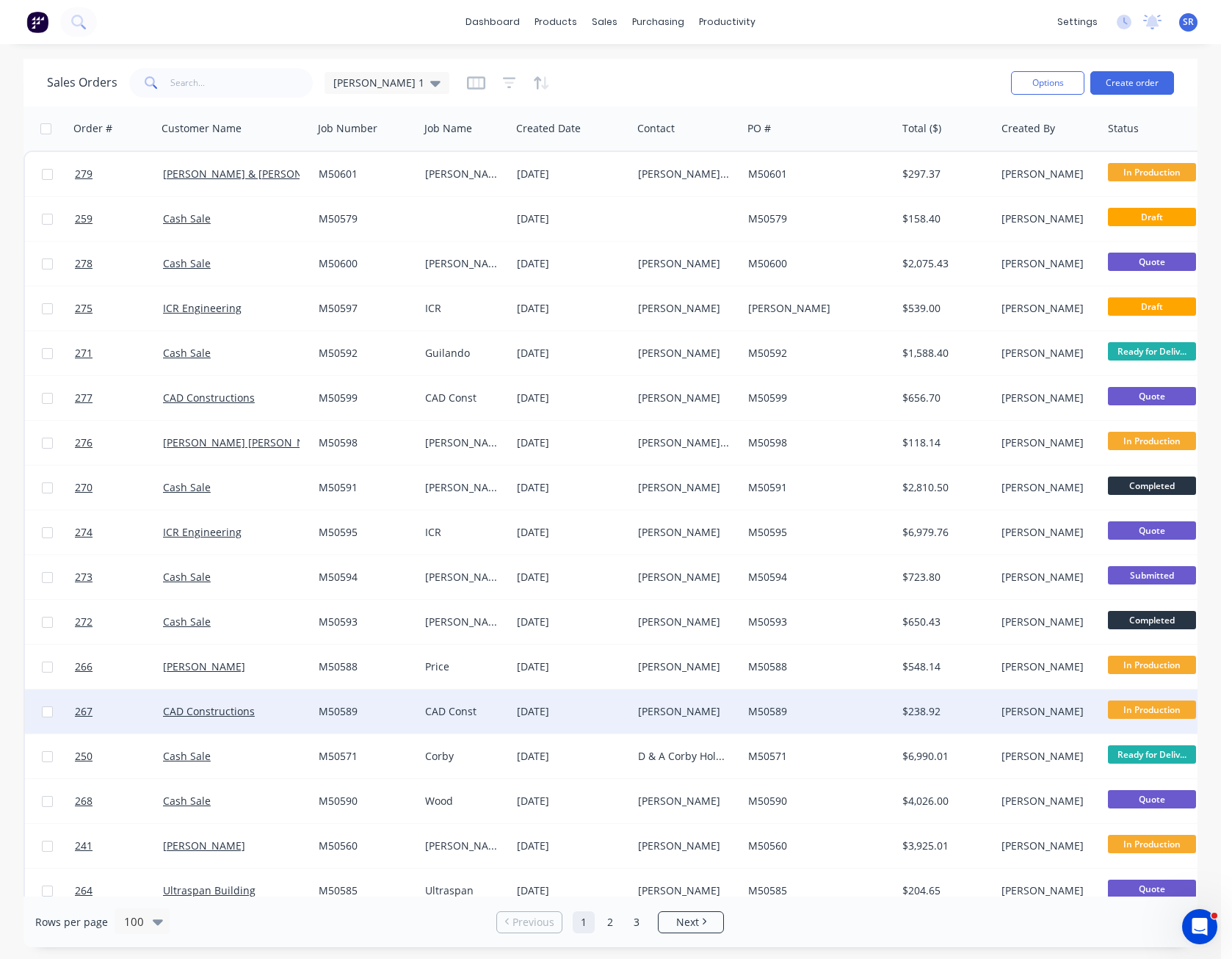
click at [1169, 711] on span "In Production" at bounding box center [1152, 710] width 88 height 18
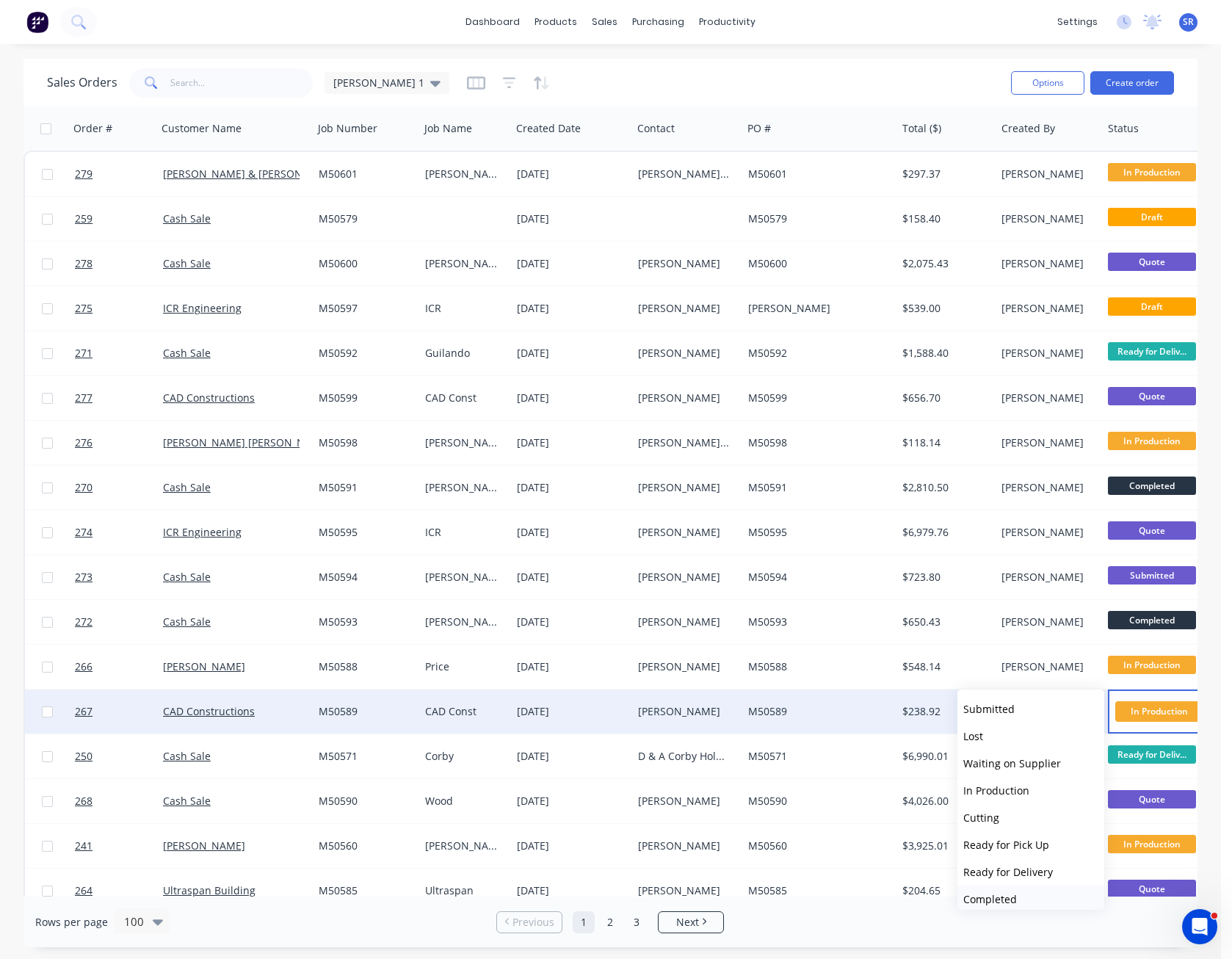
click at [999, 896] on span "Completed" at bounding box center [990, 899] width 53 height 14
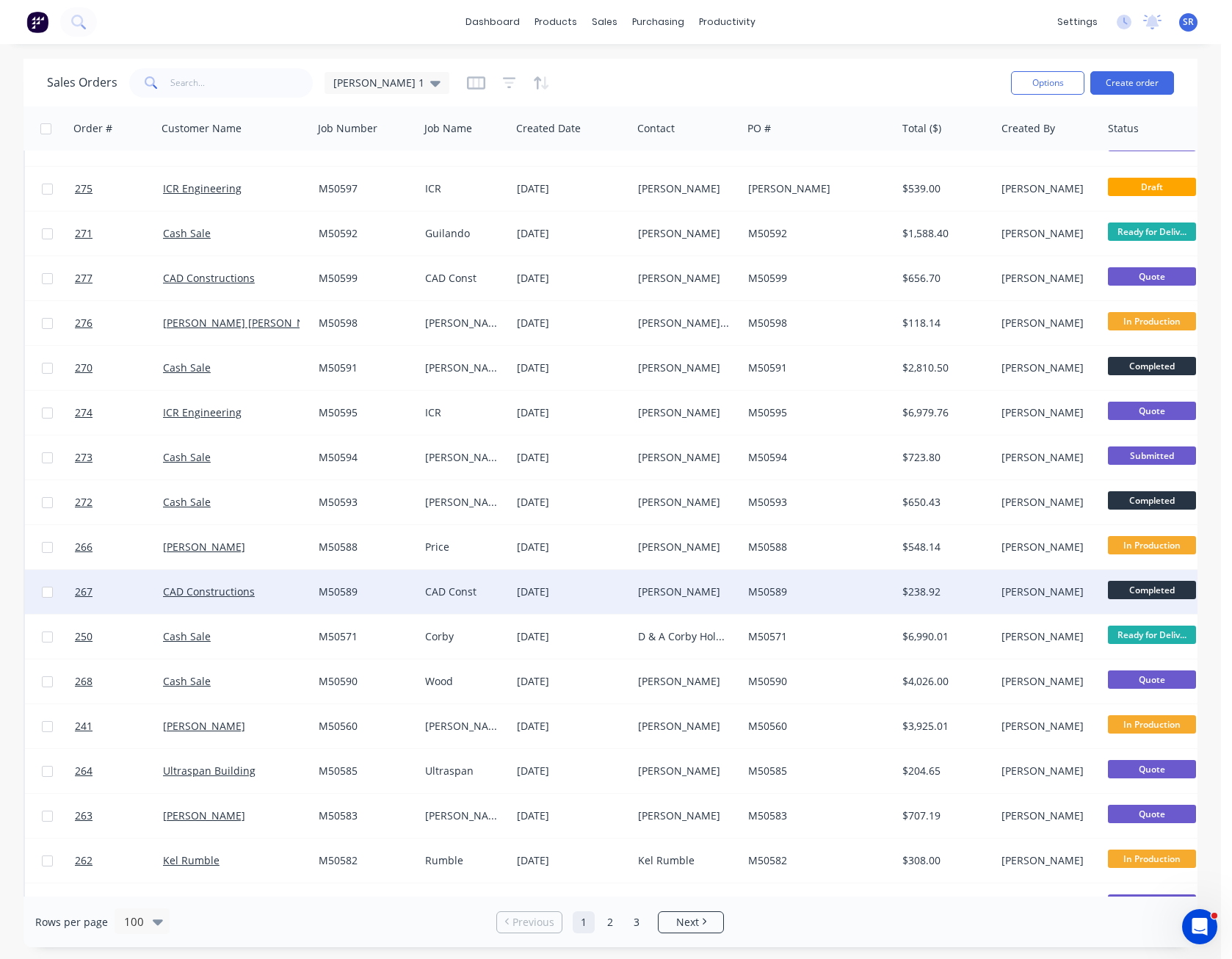
scroll to position [147, 0]
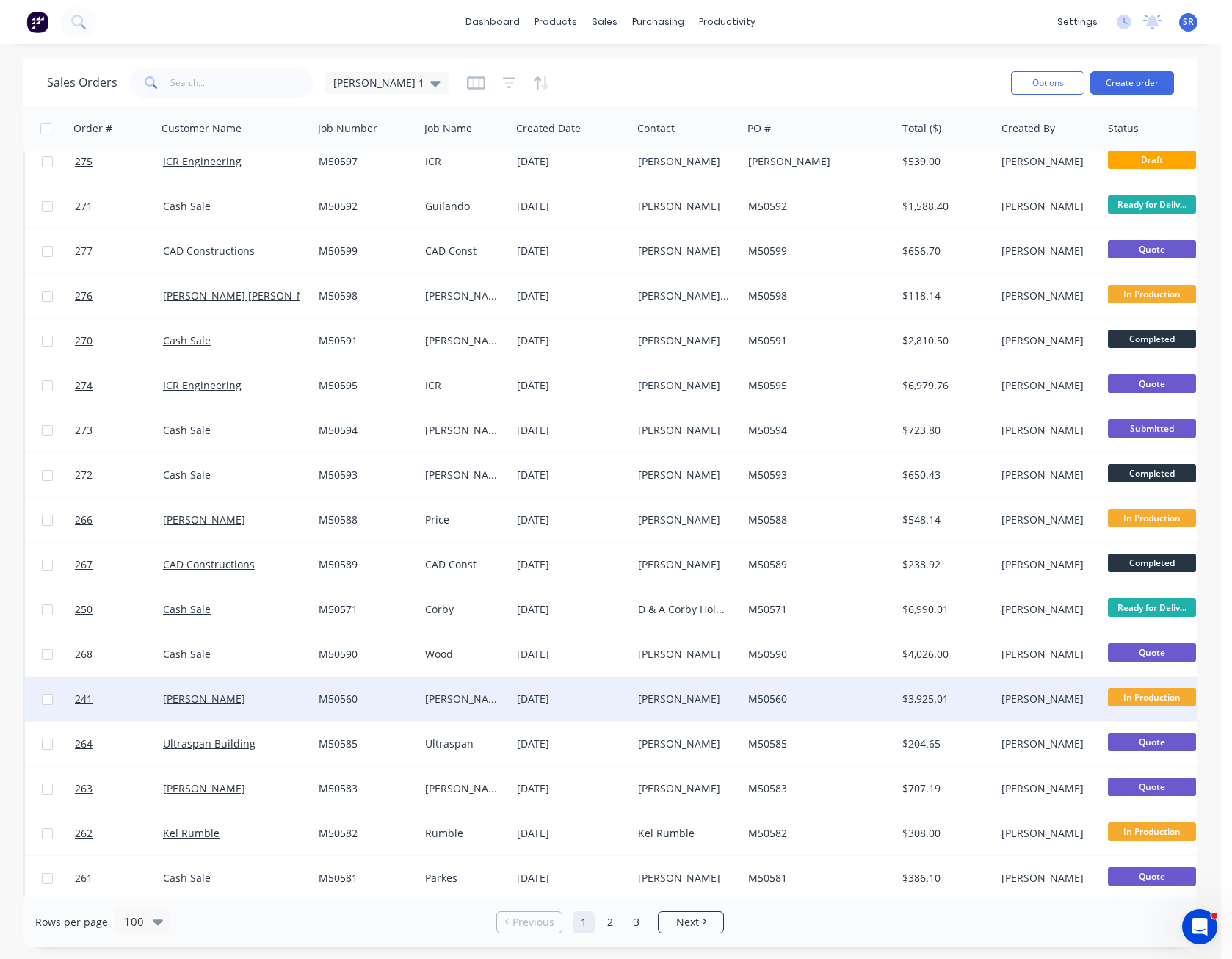
click at [1140, 700] on span "In Production" at bounding box center [1152, 698] width 88 height 18
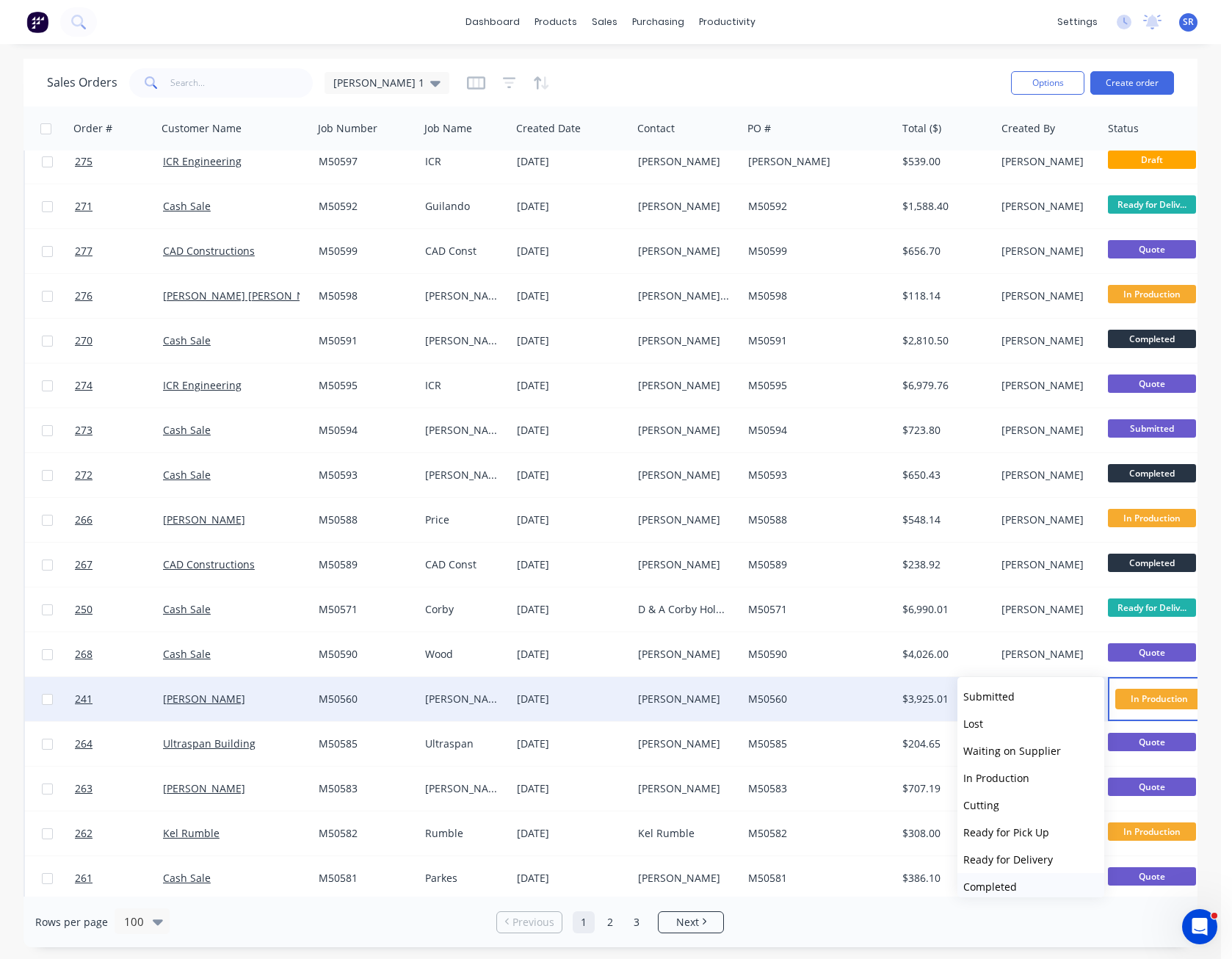
click at [1017, 886] on button "Completed" at bounding box center [1031, 887] width 147 height 28
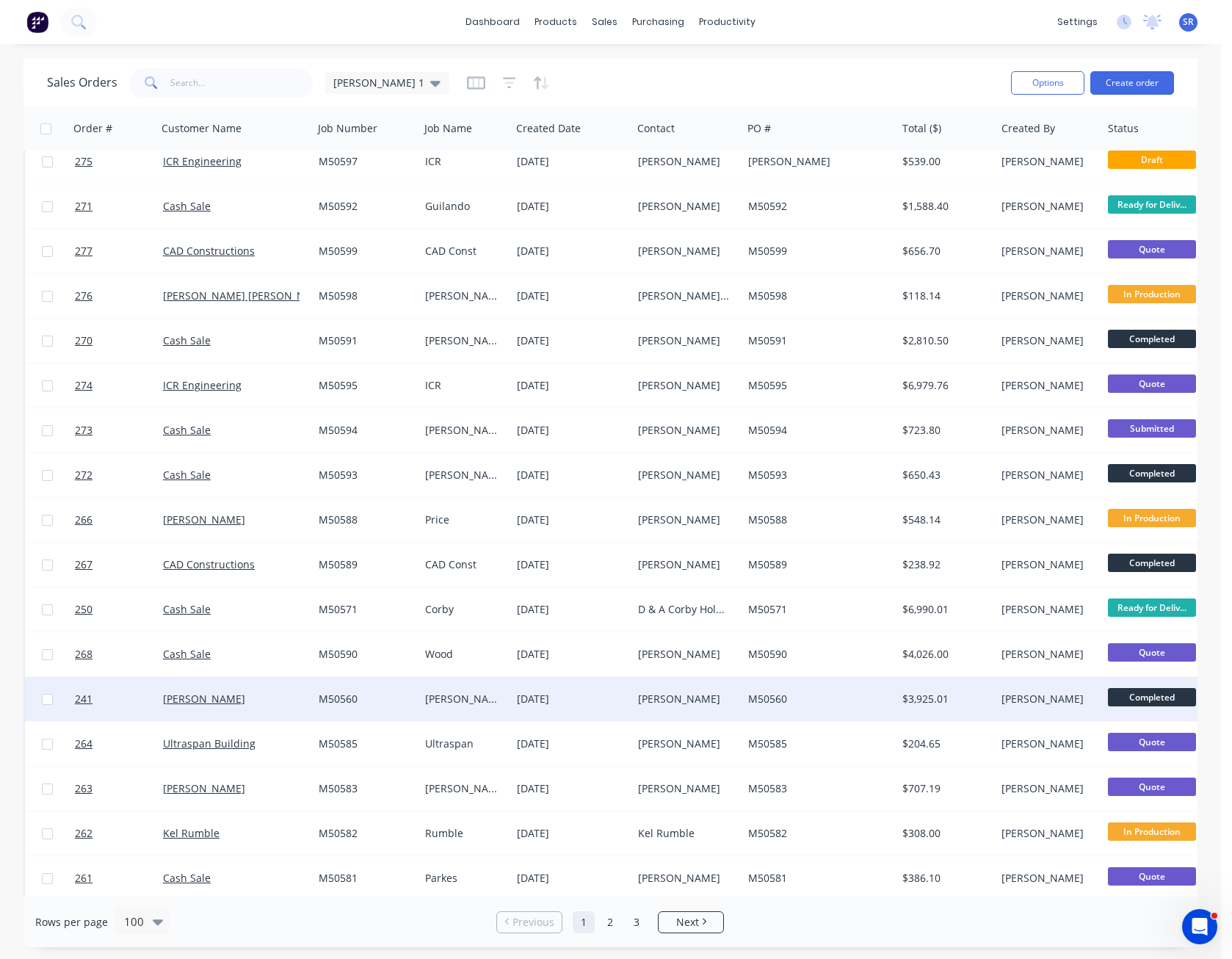
click at [1163, 702] on span "Completed" at bounding box center [1152, 698] width 88 height 18
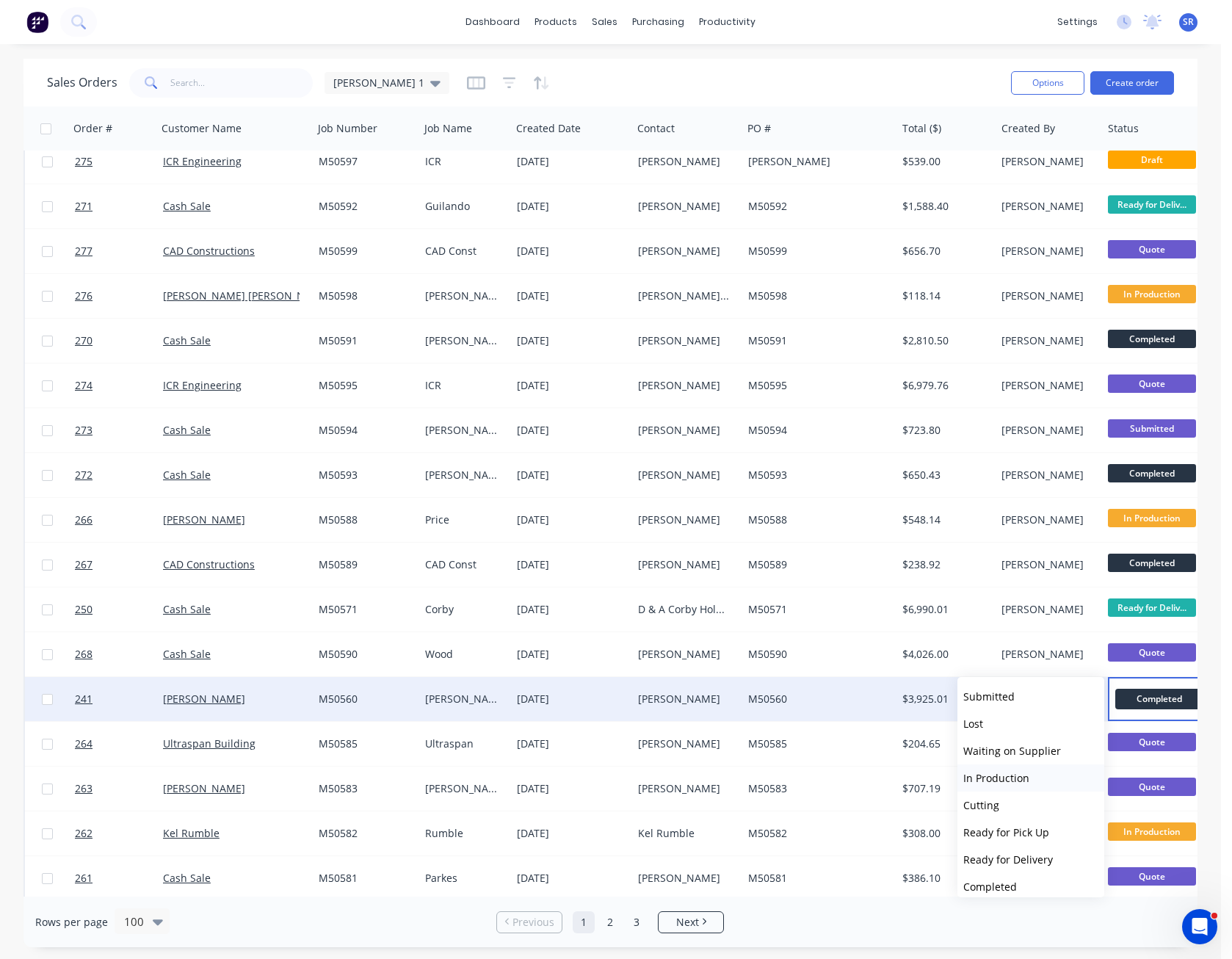
click at [1065, 774] on button "In Production" at bounding box center [1031, 779] width 147 height 28
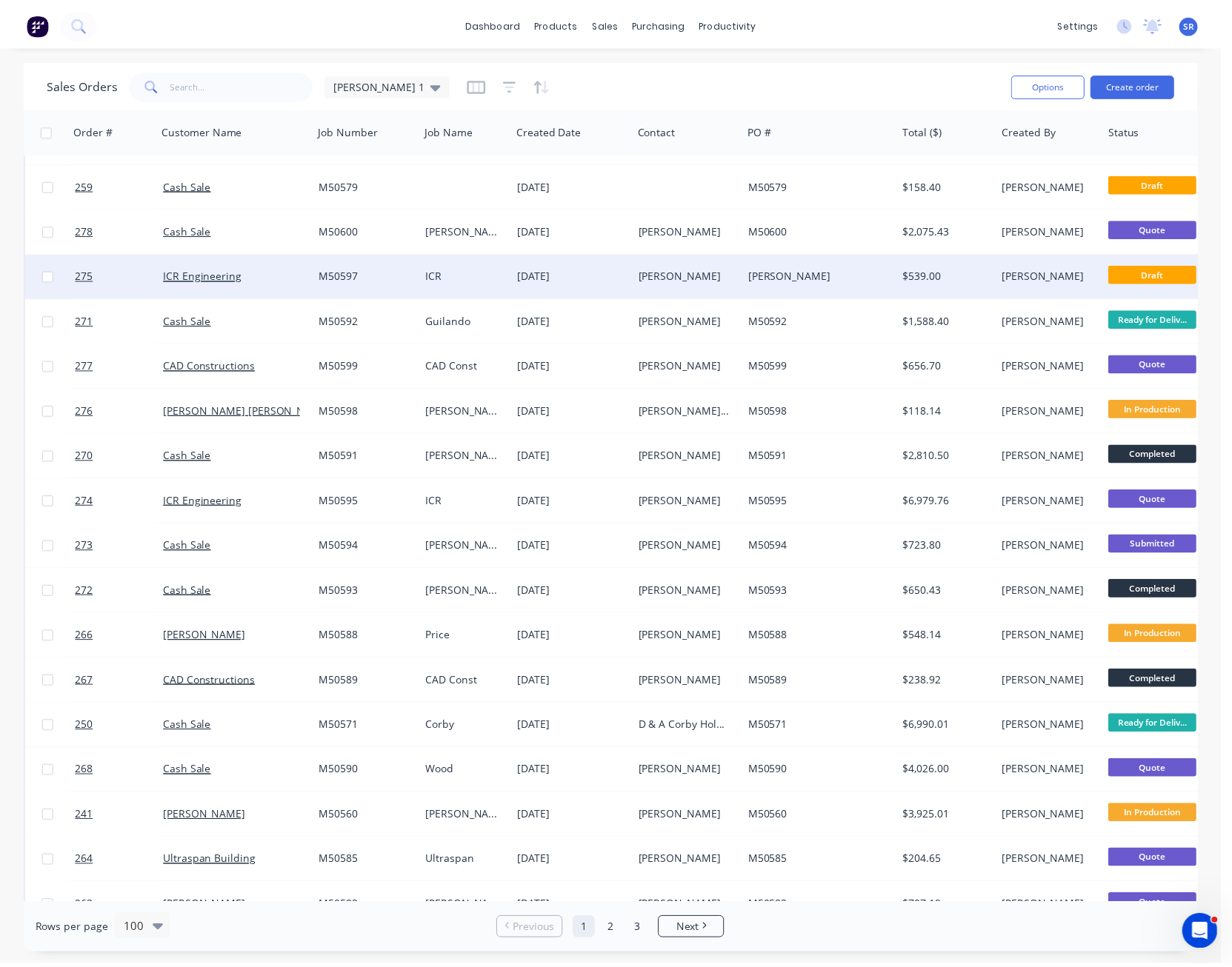
scroll to position [0, 0]
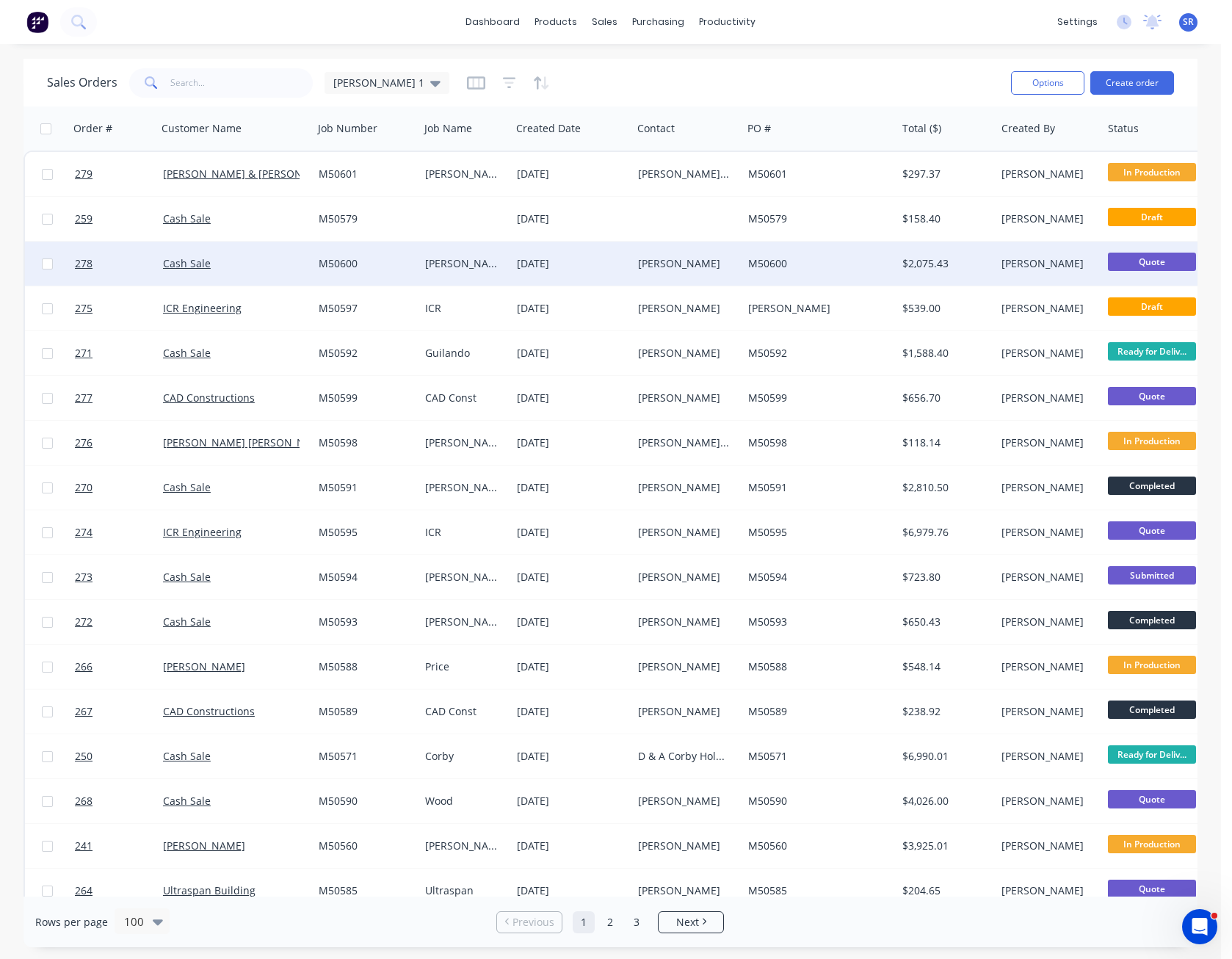
click at [810, 262] on div "M50600" at bounding box center [816, 264] width 136 height 15
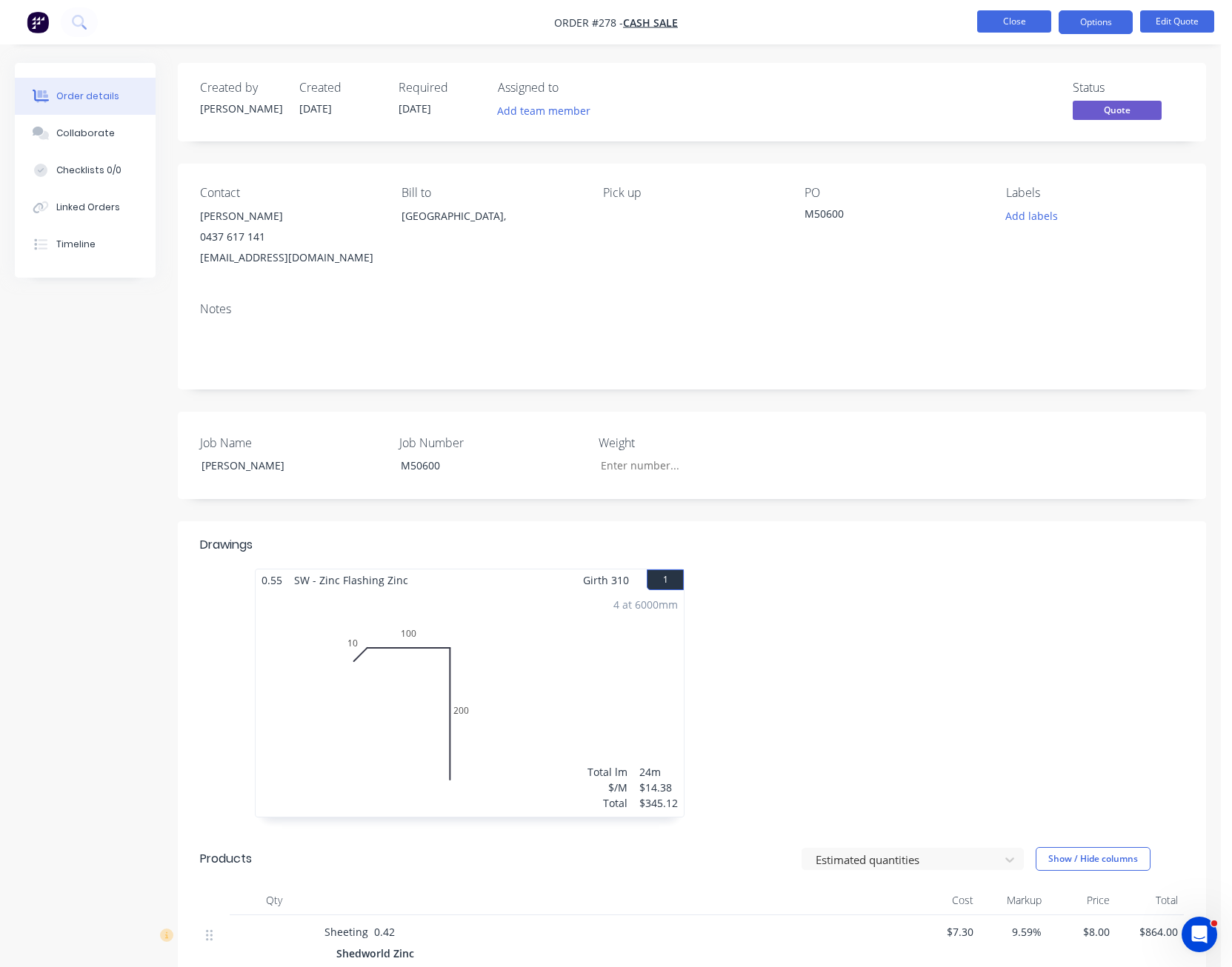
click at [1008, 22] on button "Close" at bounding box center [1015, 21] width 74 height 22
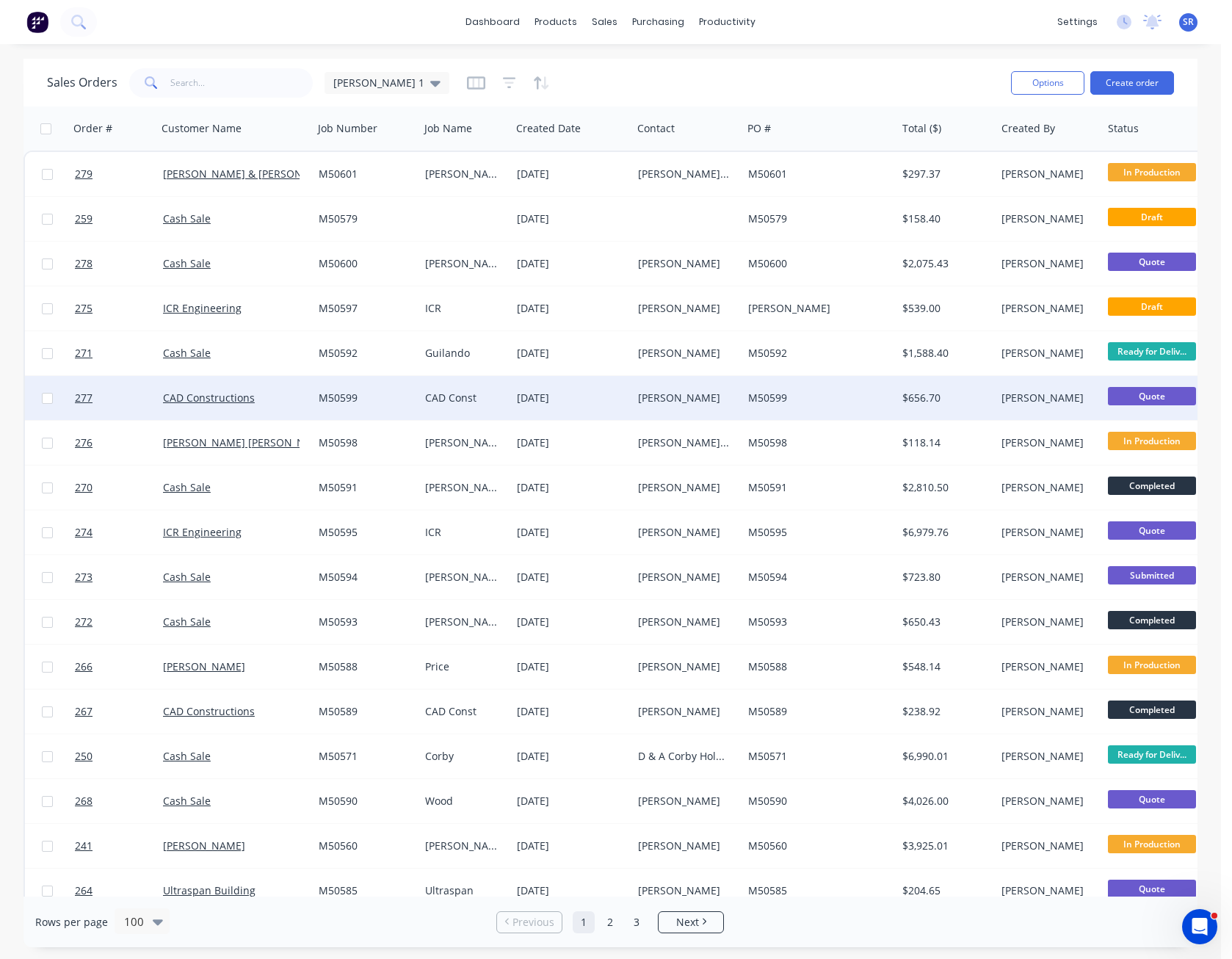
click at [857, 389] on div "M50599" at bounding box center [820, 399] width 155 height 44
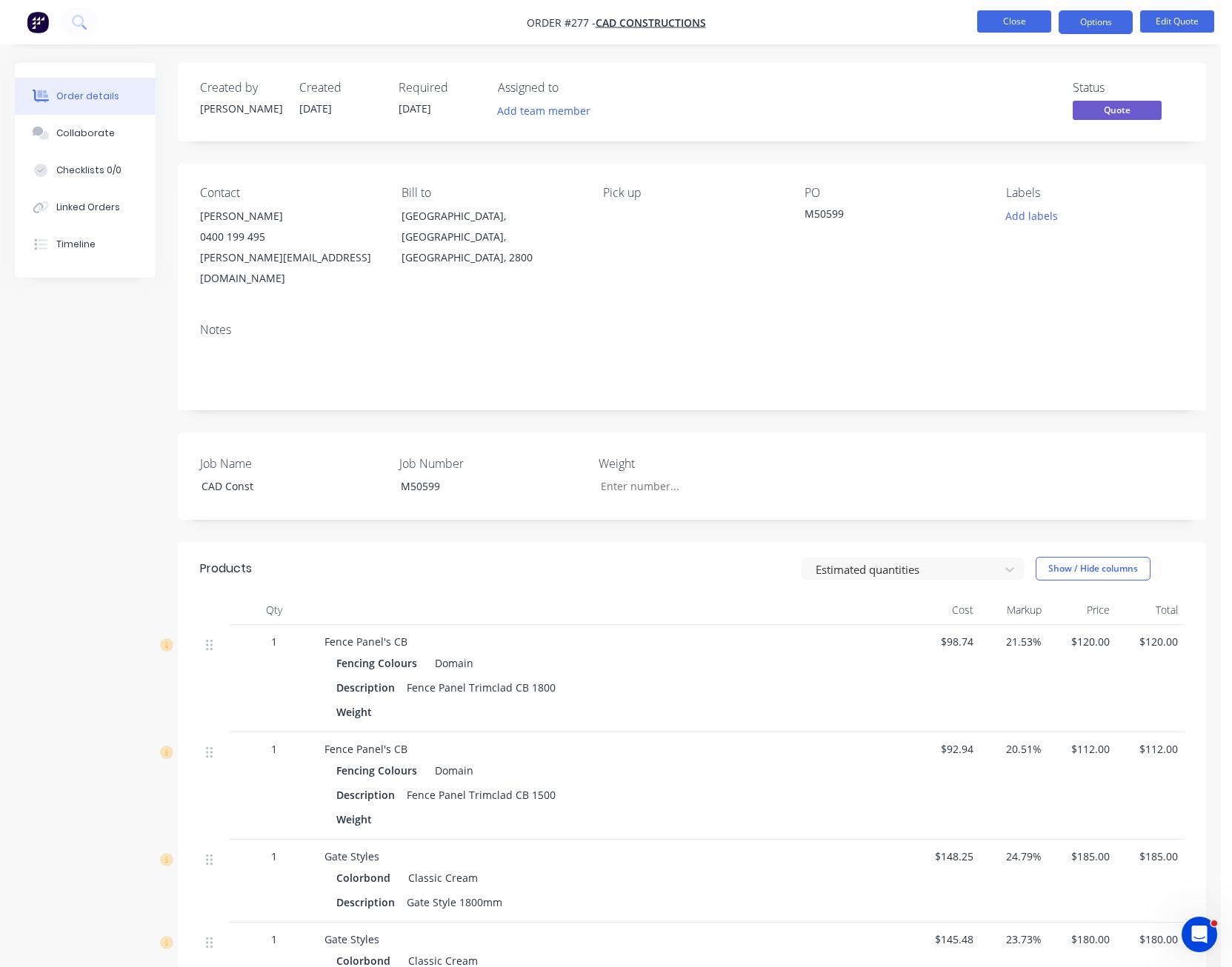
click at [1014, 17] on button "Close" at bounding box center [1015, 21] width 74 height 22
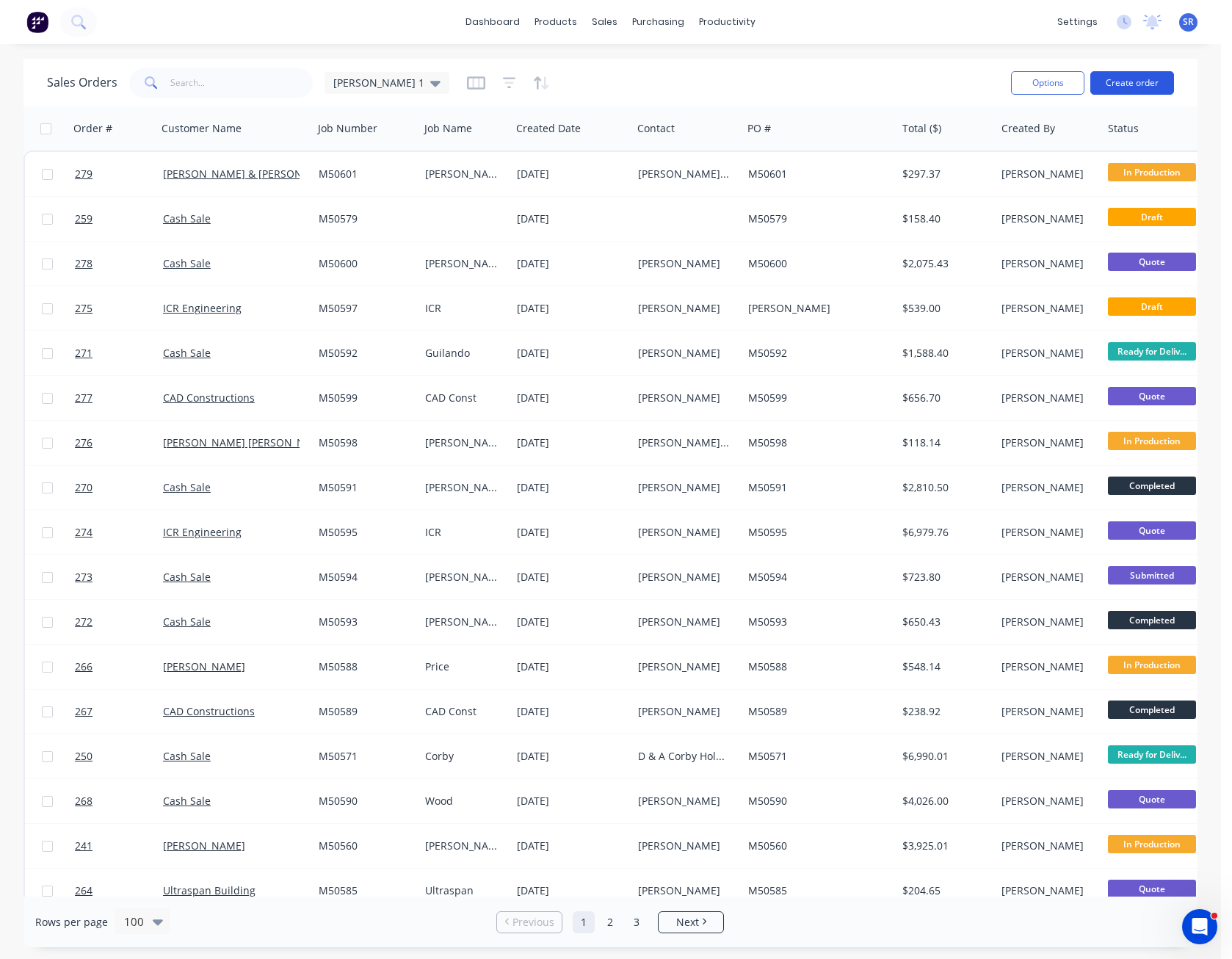
click at [1131, 84] on button "Create order" at bounding box center [1132, 83] width 84 height 24
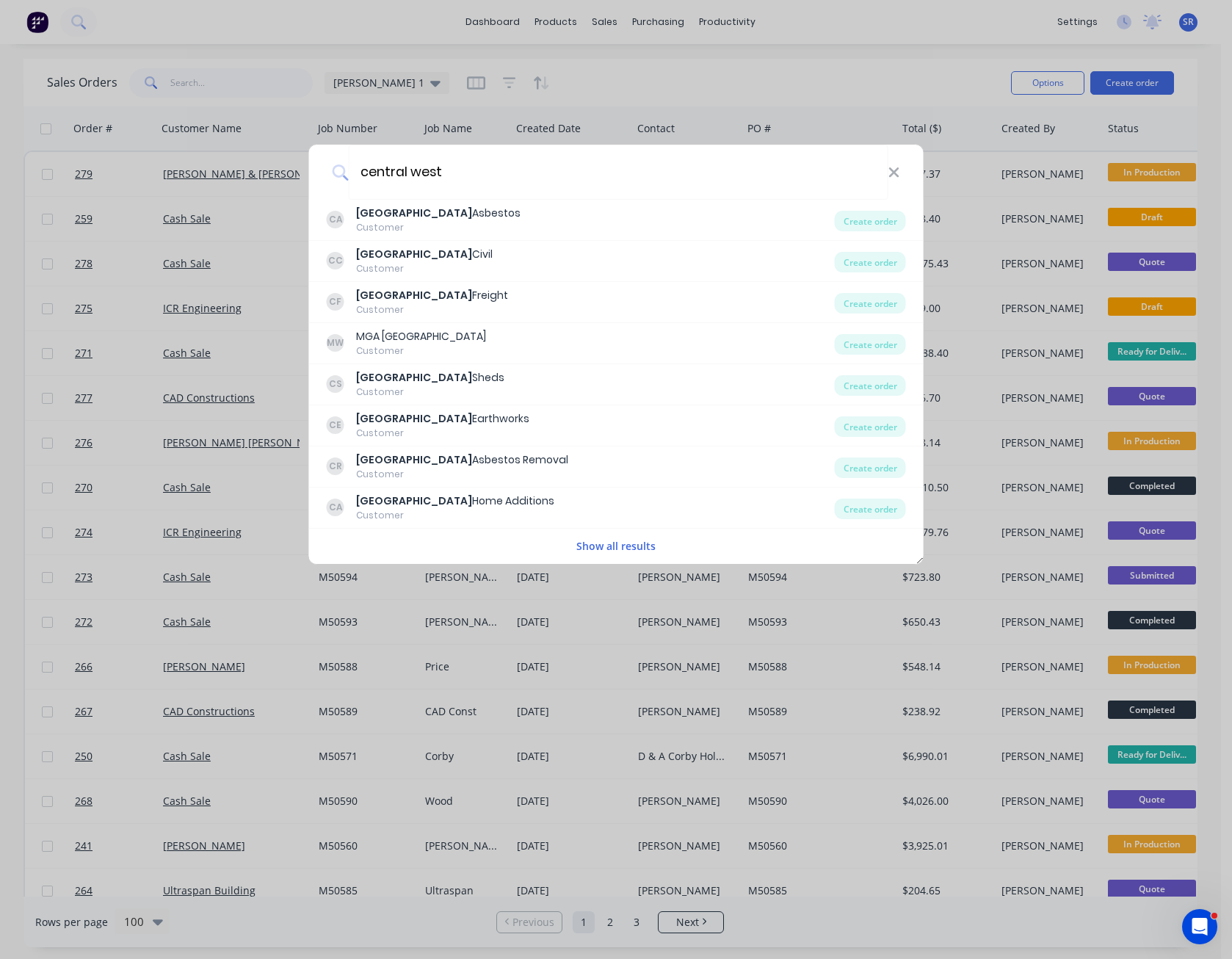
click at [627, 548] on button "Show all results" at bounding box center [616, 546] width 88 height 17
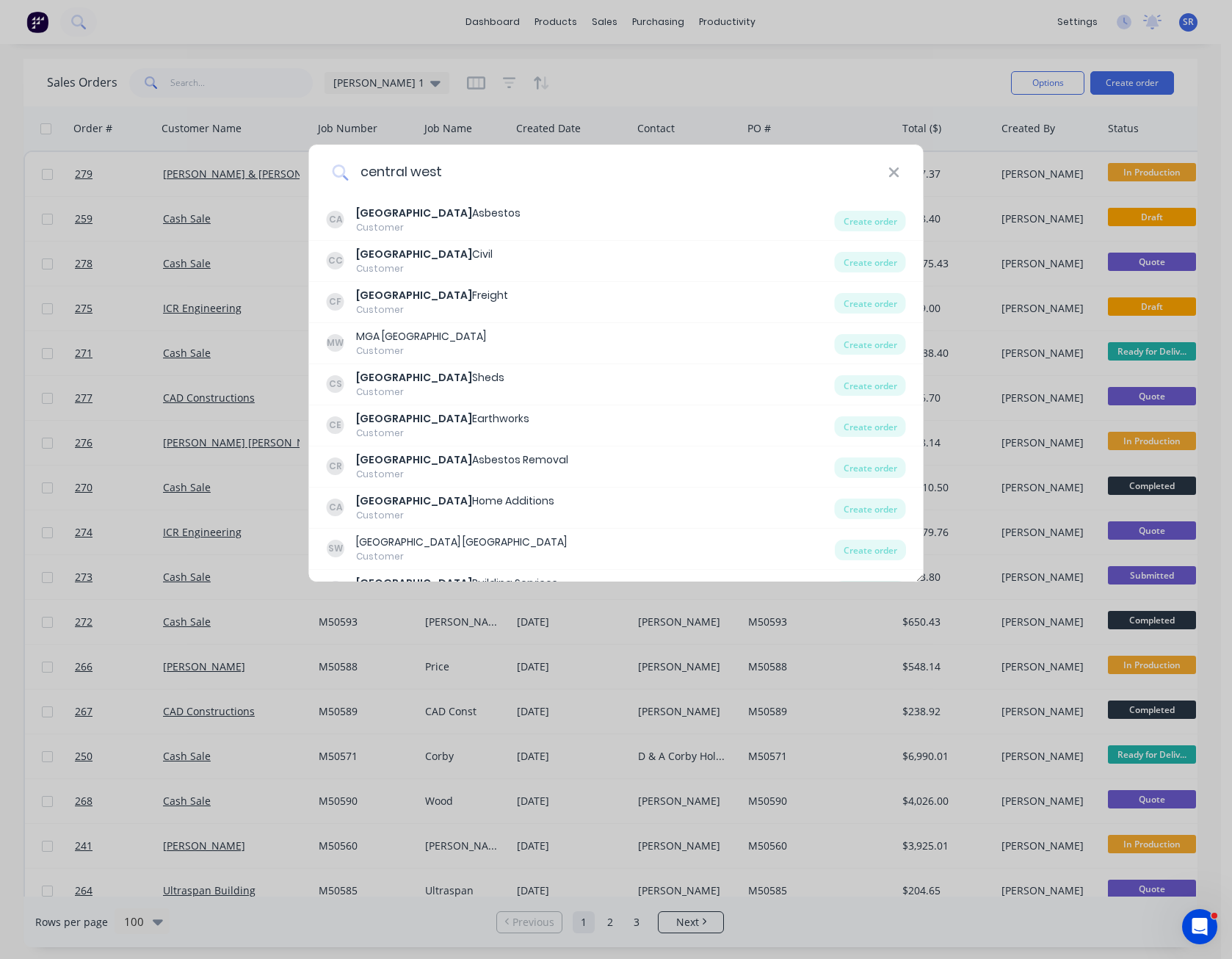
click at [470, 169] on input "central west" at bounding box center [617, 172] width 540 height 55
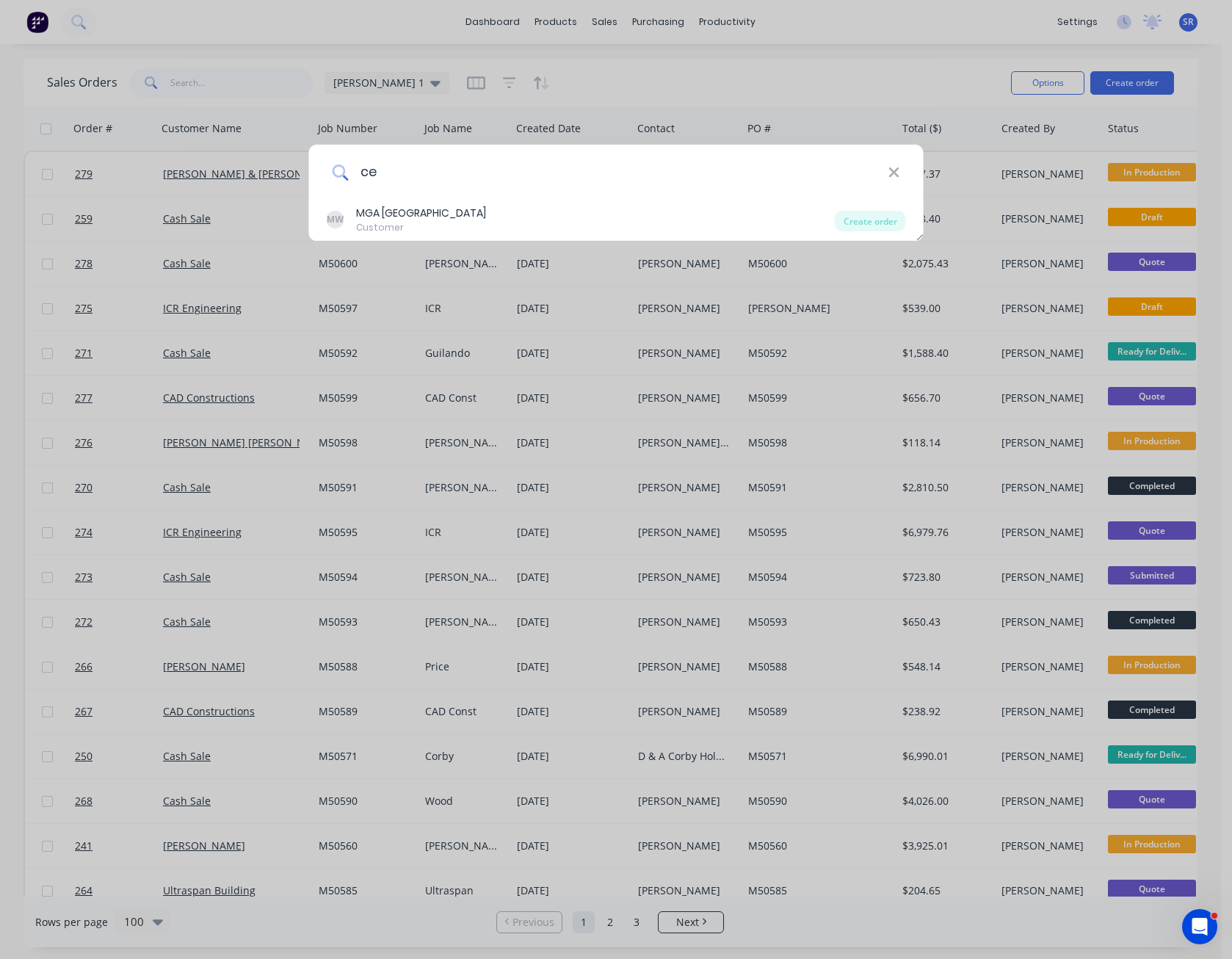
type input "c"
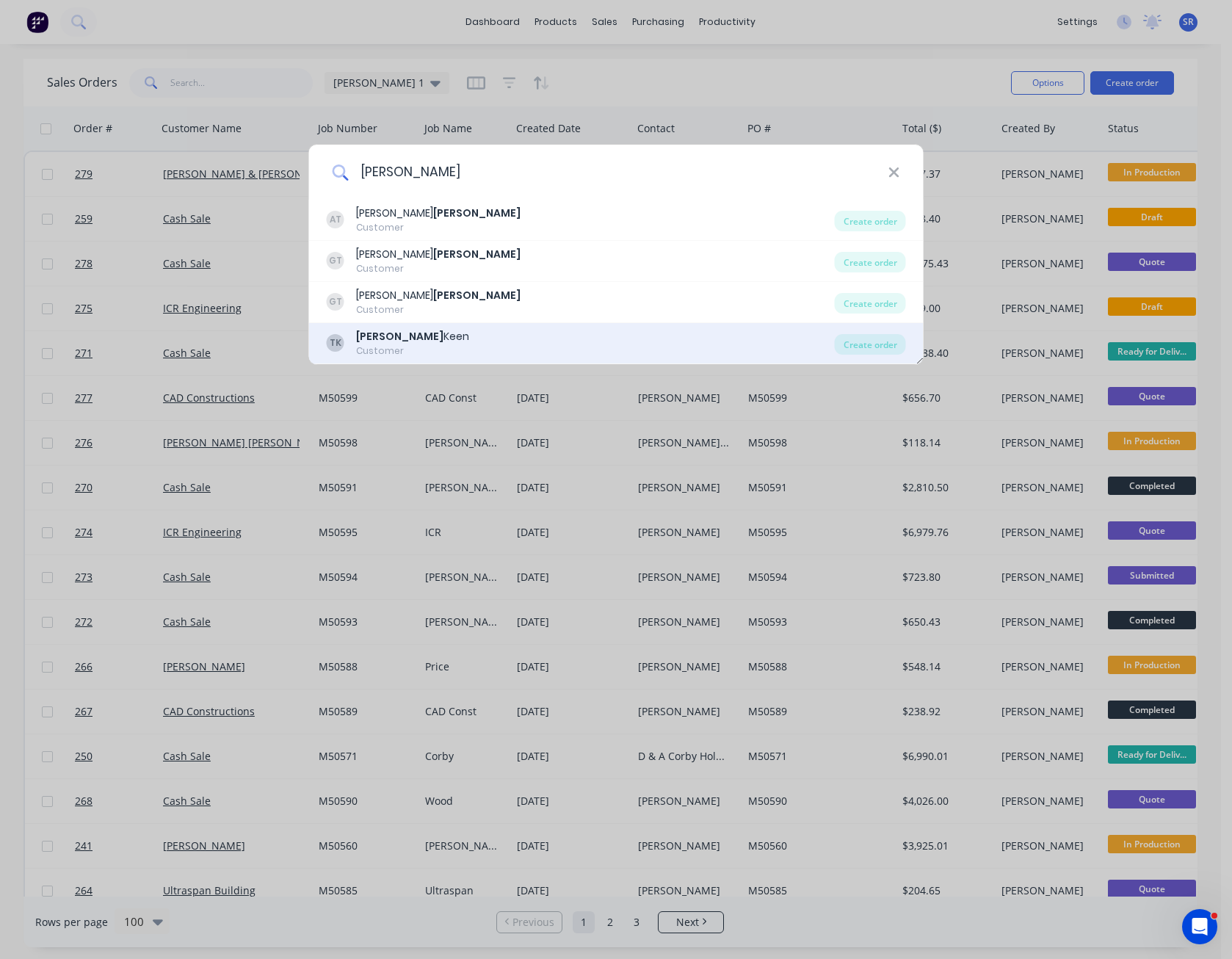
type input "[PERSON_NAME]"
click at [399, 335] on div "[PERSON_NAME]" at bounding box center [412, 337] width 113 height 16
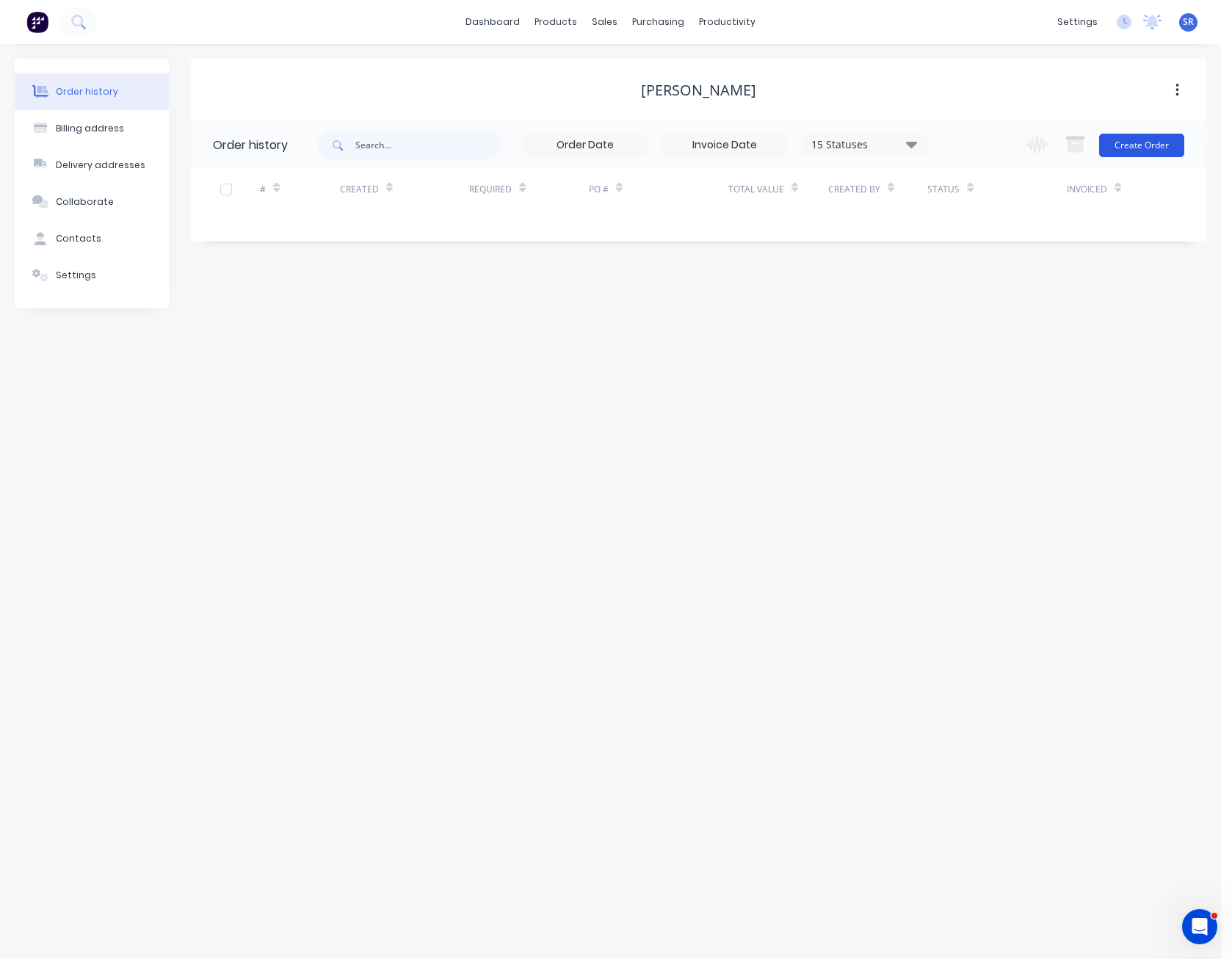
click at [1154, 153] on button "Create Order" at bounding box center [1142, 145] width 86 height 24
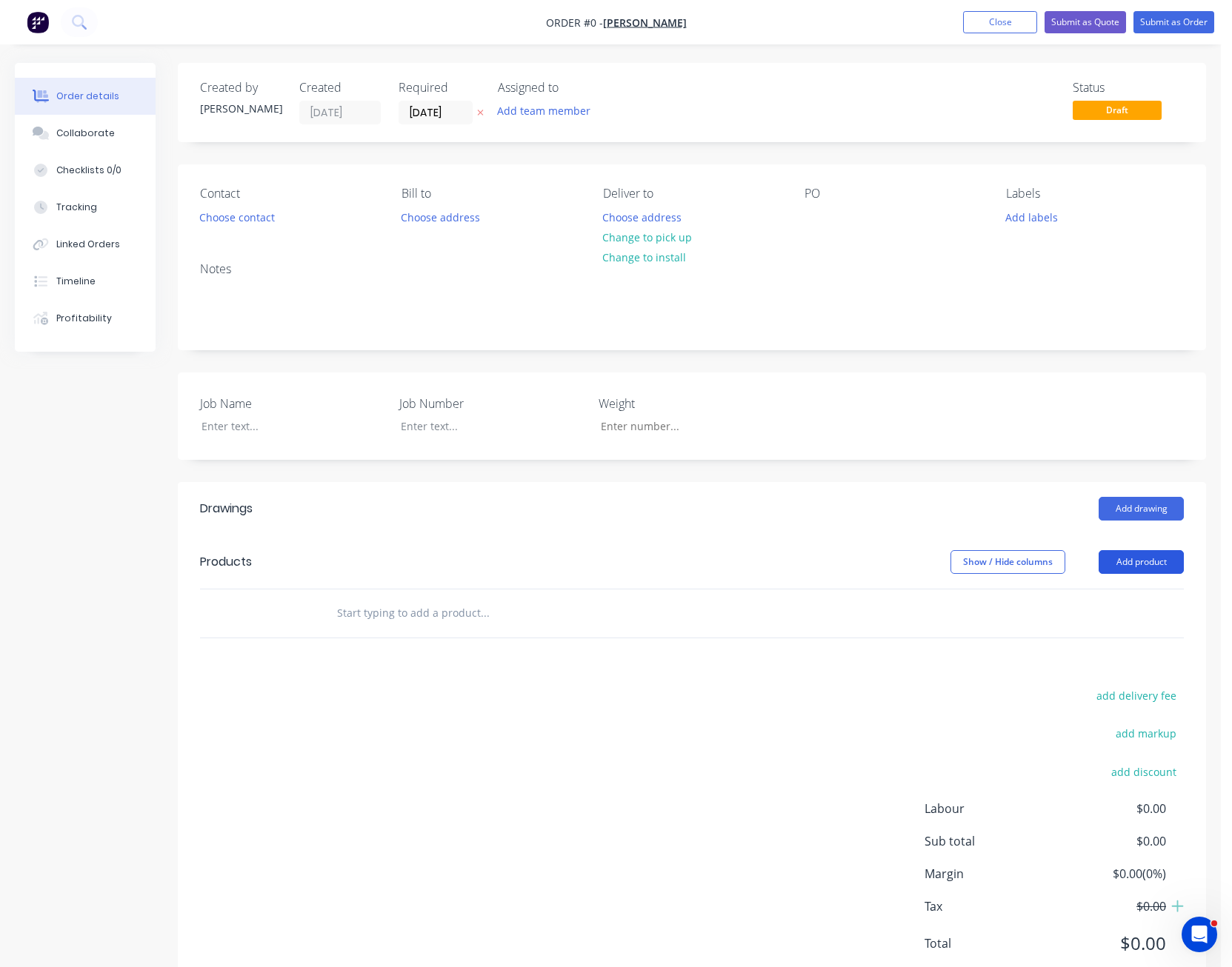
click at [1143, 562] on button "Add product" at bounding box center [1142, 562] width 85 height 24
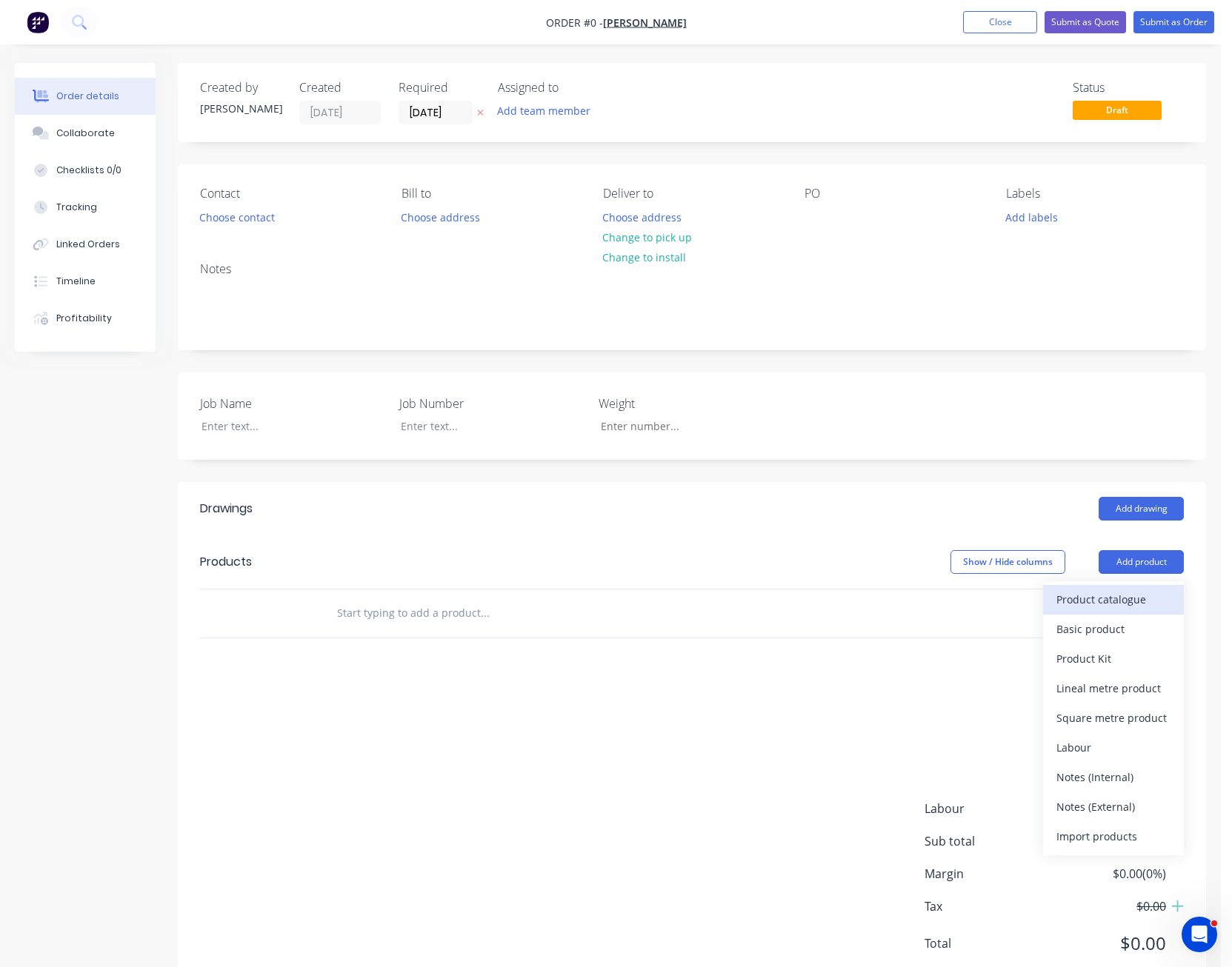
click at [1137, 595] on div "Product catalogue" at bounding box center [1113, 600] width 114 height 21
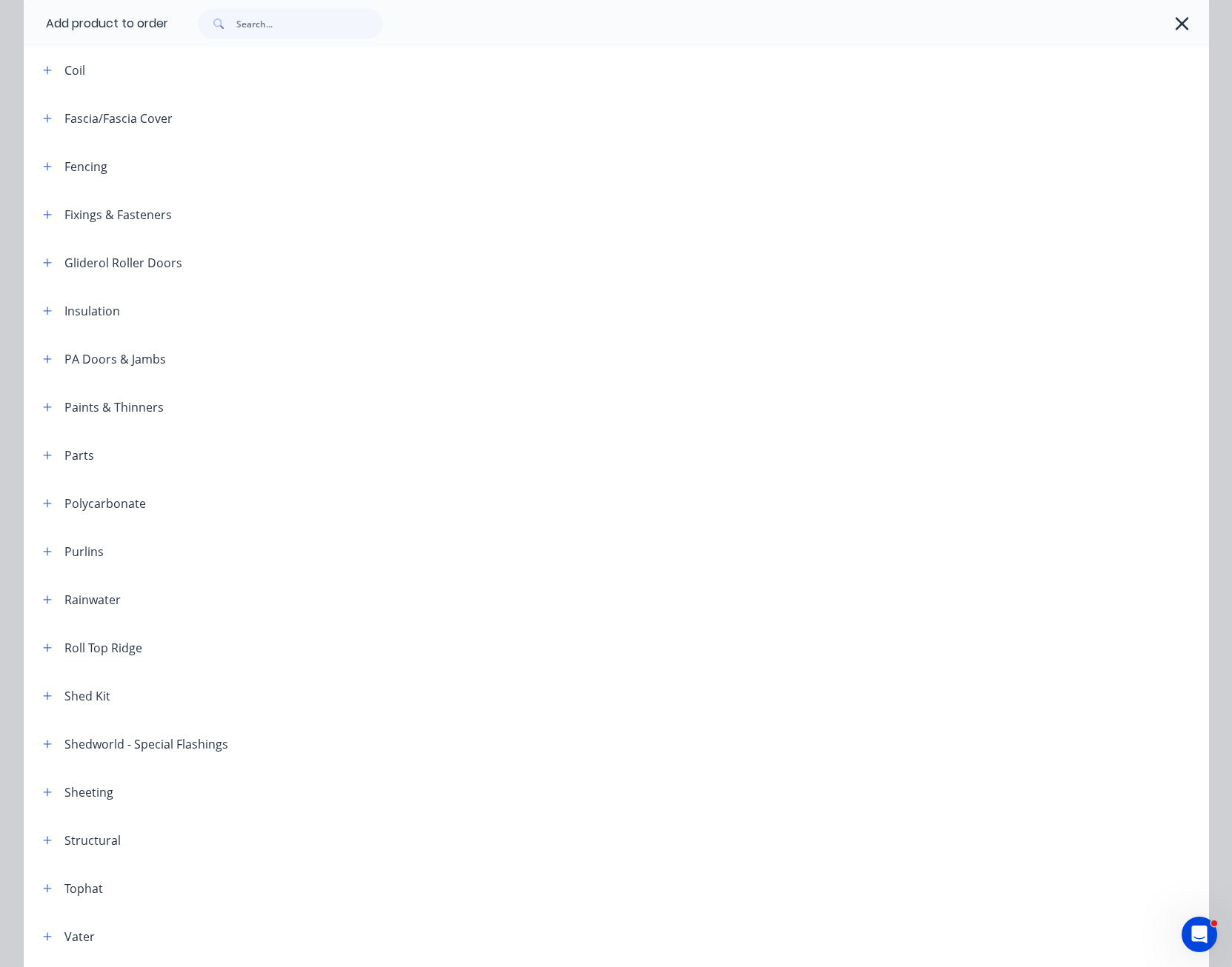
scroll to position [560, 0]
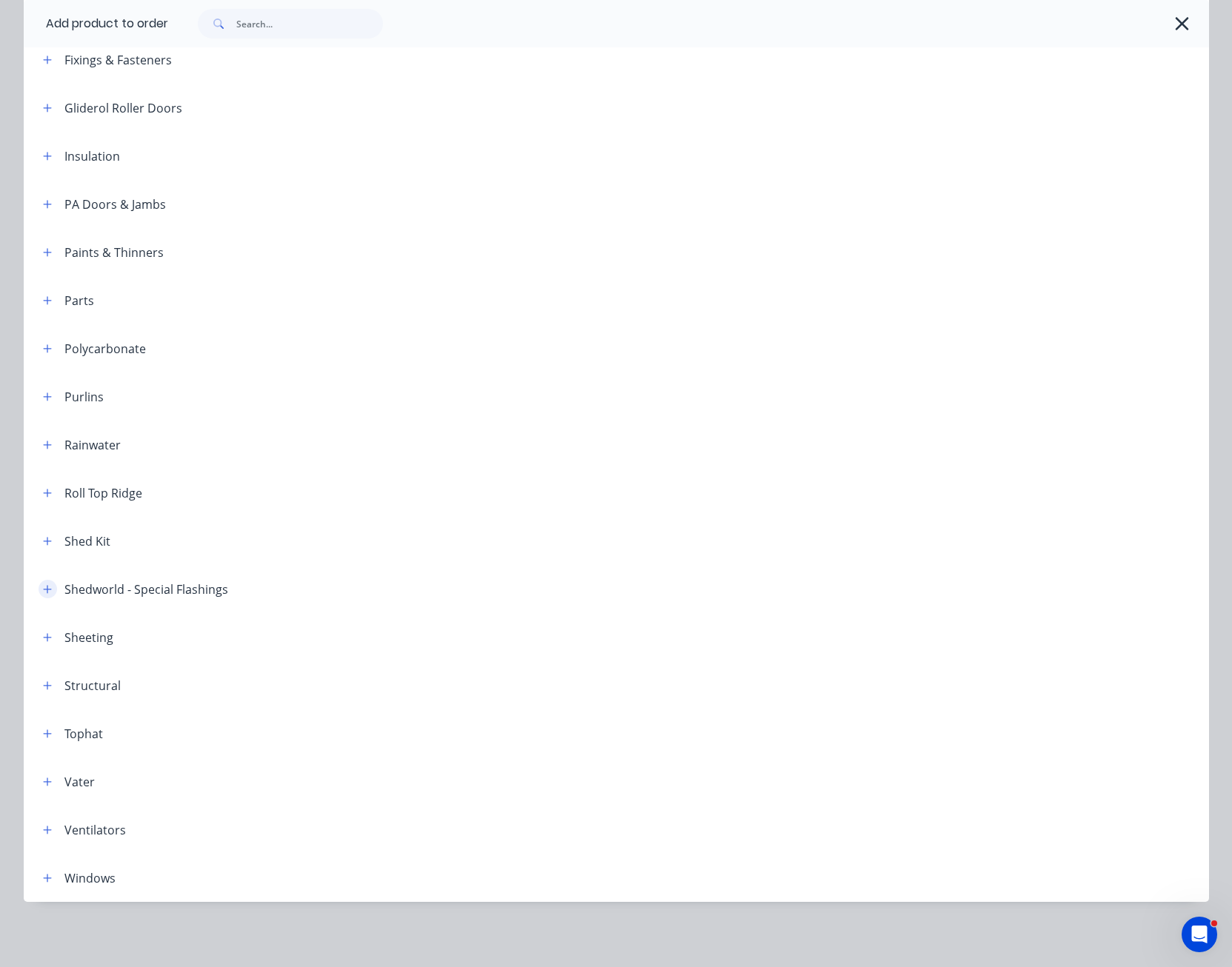
click at [43, 588] on icon "button" at bounding box center [47, 589] width 9 height 10
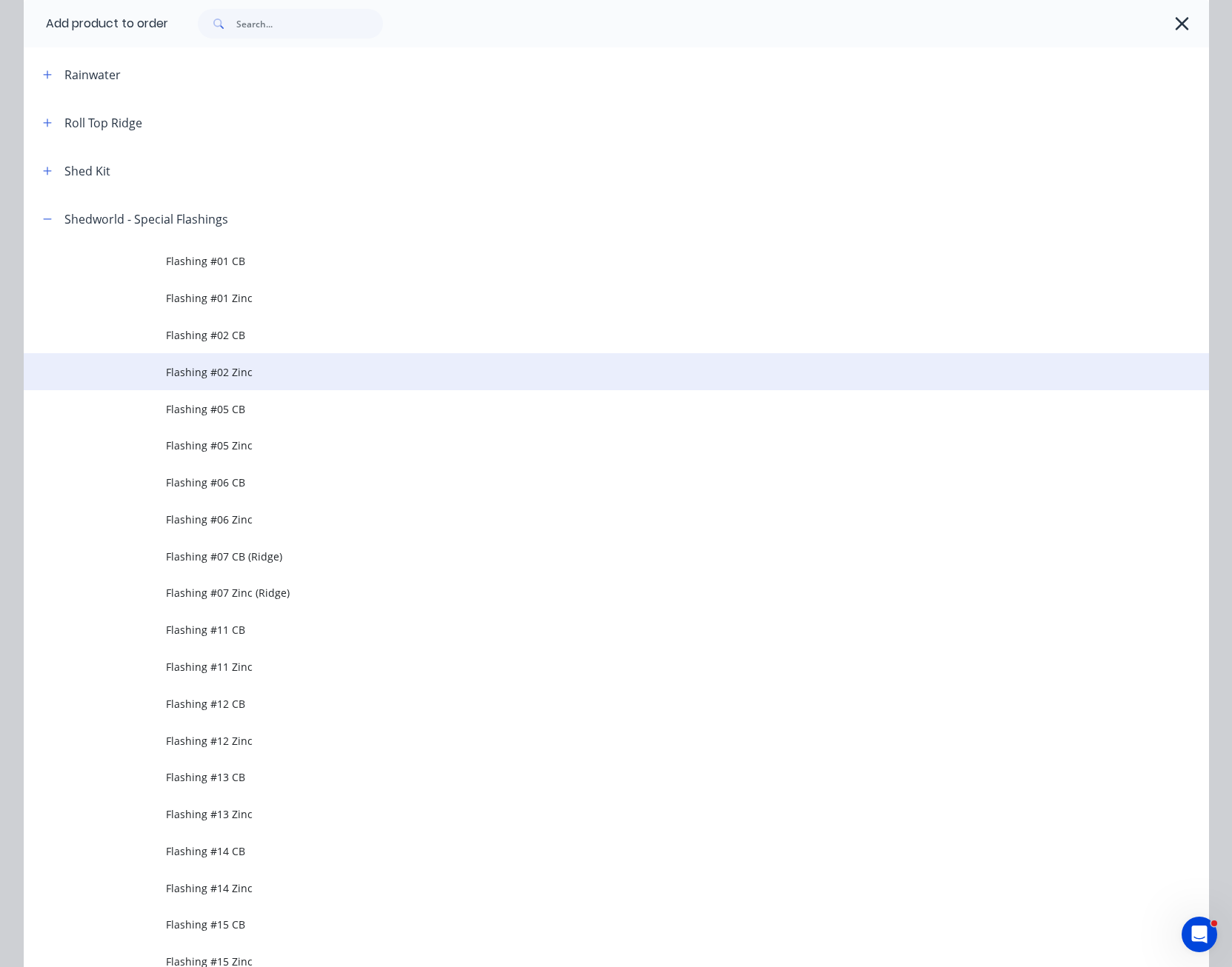
scroll to position [857, 0]
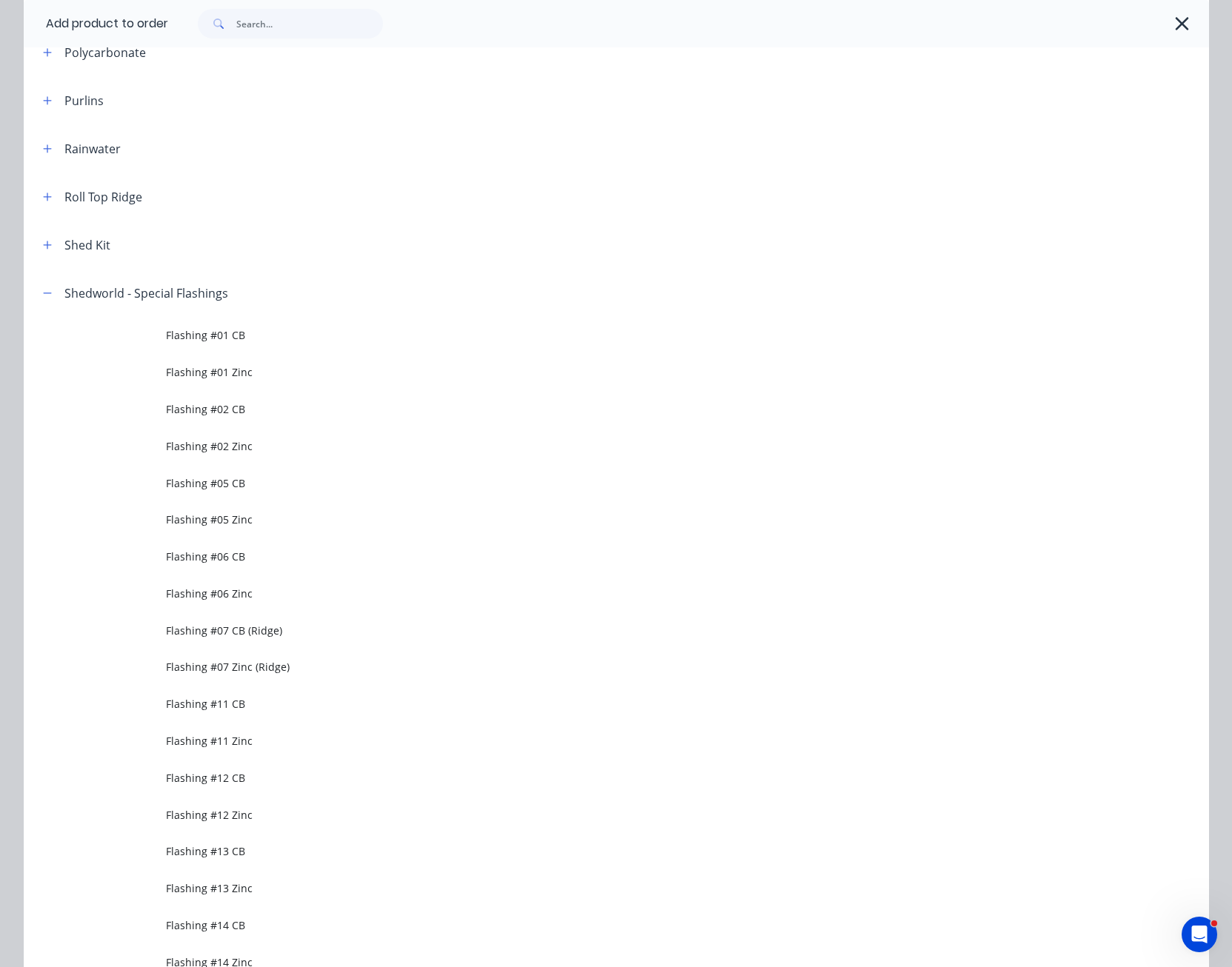
click at [39, 284] on span at bounding box center [48, 293] width 19 height 19
click at [43, 291] on icon "button" at bounding box center [47, 292] width 9 height 10
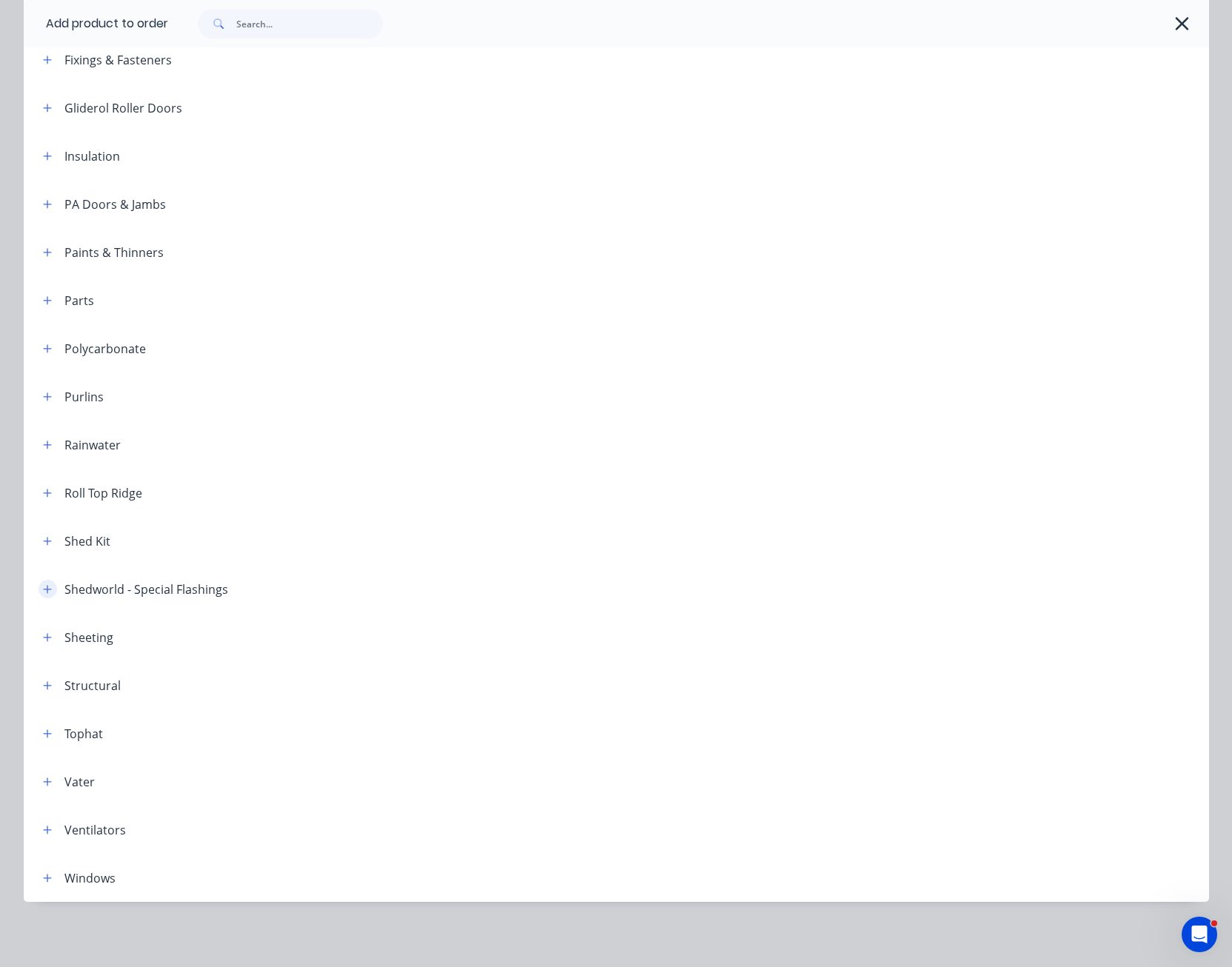
scroll to position [560, 0]
click at [1179, 19] on icon "button" at bounding box center [1182, 23] width 16 height 20
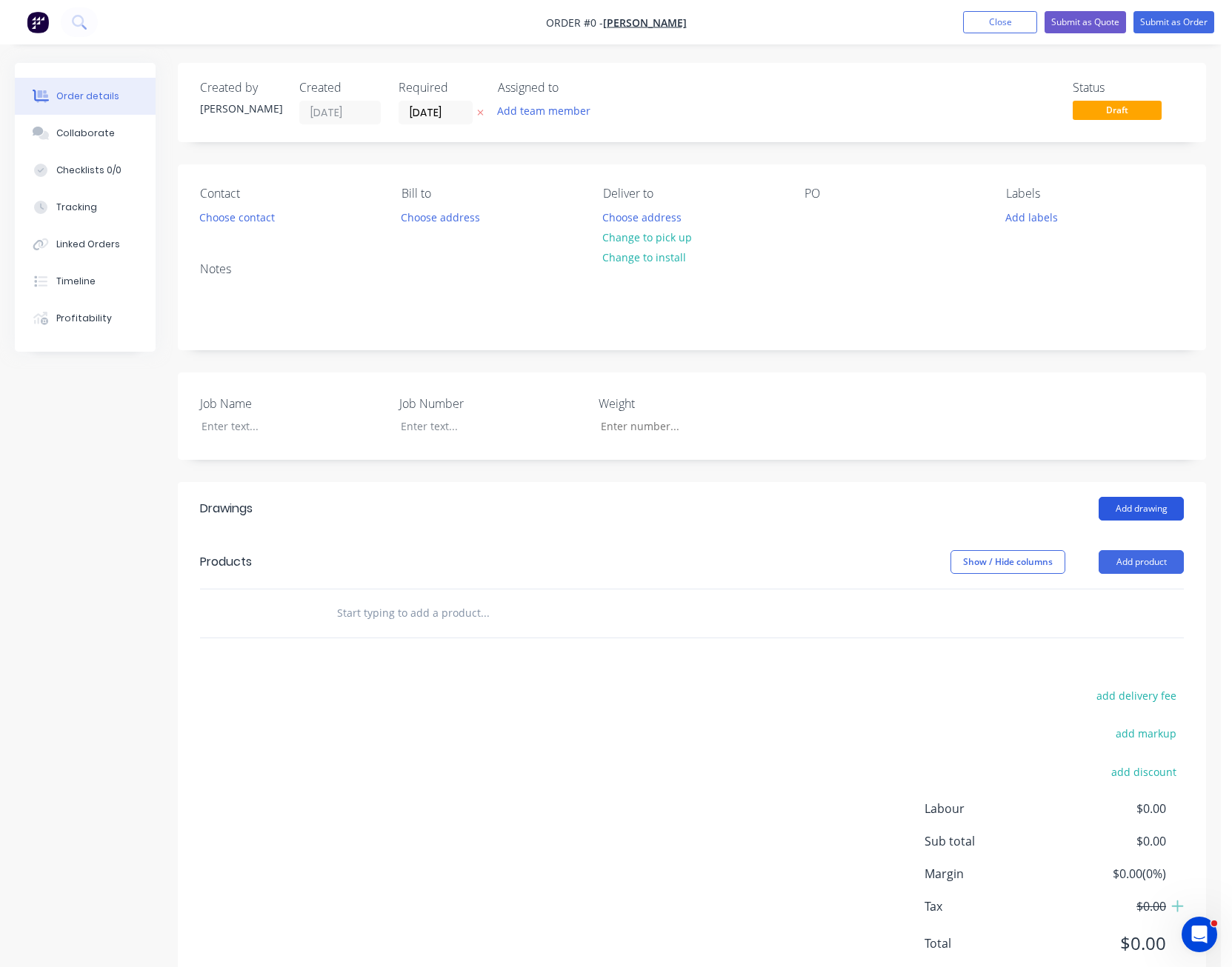
click at [1129, 500] on button "Add drawing" at bounding box center [1142, 509] width 85 height 24
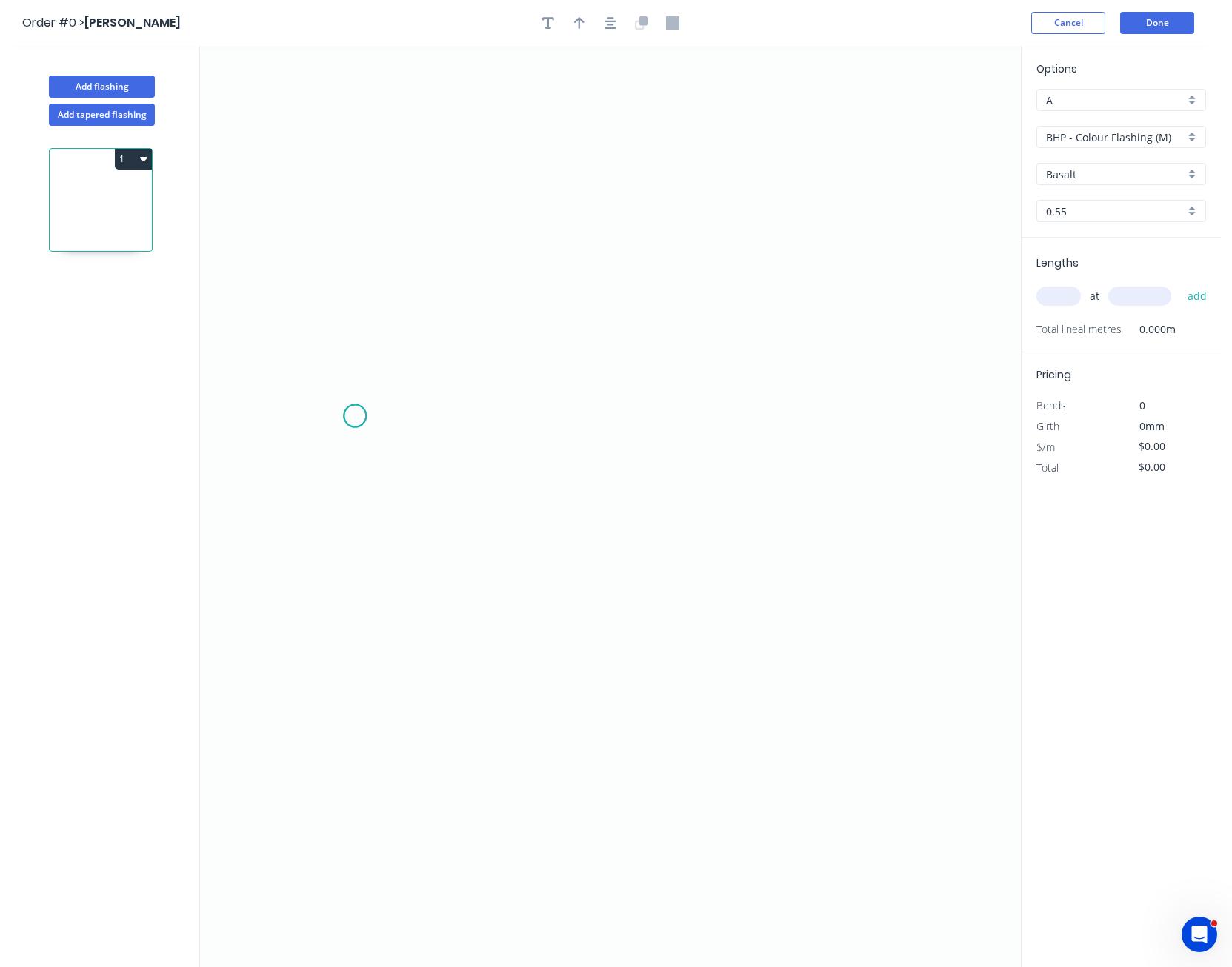
drag, startPoint x: 355, startPoint y: 417, endPoint x: 392, endPoint y: 419, distance: 37.1
click at [355, 417] on icon "0" at bounding box center [611, 506] width 821 height 922
click at [888, 419] on icon "0" at bounding box center [611, 506] width 821 height 922
click at [888, 419] on circle at bounding box center [888, 417] width 22 height 22
click at [640, 439] on rect at bounding box center [622, 432] width 48 height 31
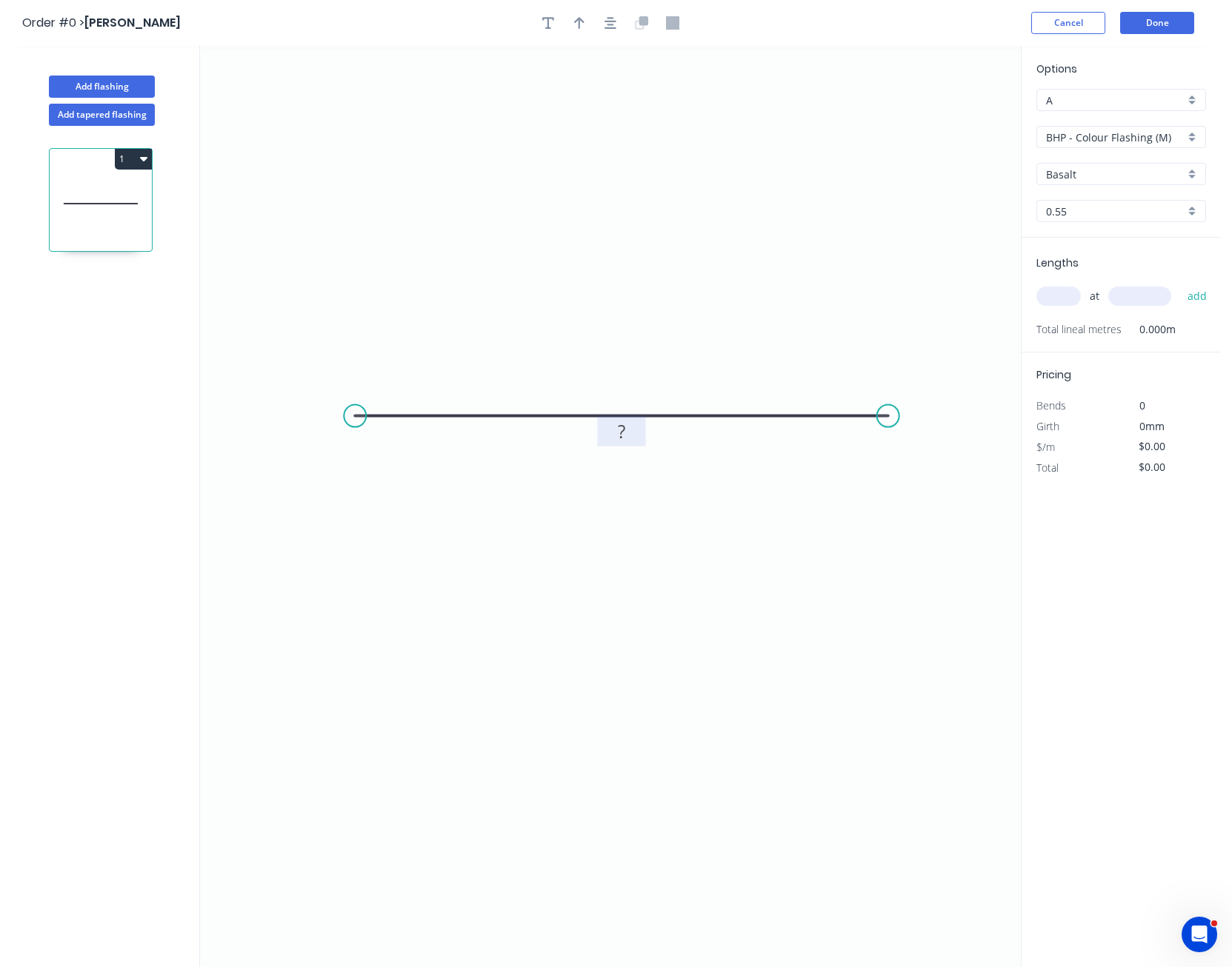
click at [615, 433] on rect at bounding box center [622, 432] width 30 height 20
click at [1070, 295] on input "text" at bounding box center [1059, 296] width 45 height 19
type input "1"
type input "4000"
click at [1181, 284] on button "add" at bounding box center [1199, 296] width 35 height 25
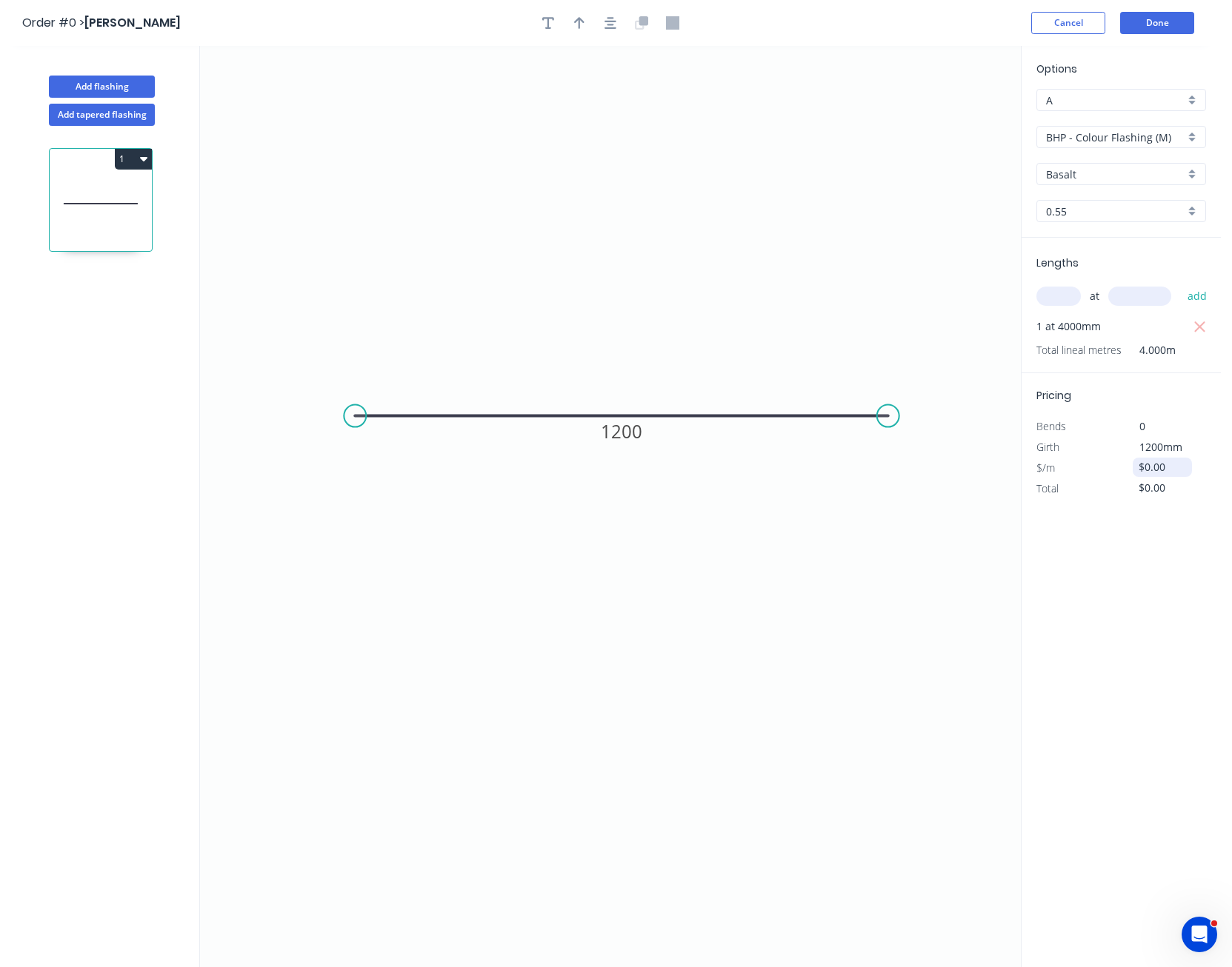
click at [1158, 467] on input "$0.00" at bounding box center [1164, 467] width 50 height 20
click at [1161, 470] on input "$0.00" at bounding box center [1164, 467] width 50 height 20
click at [1141, 464] on input "$0.00" at bounding box center [1164, 467] width 50 height 20
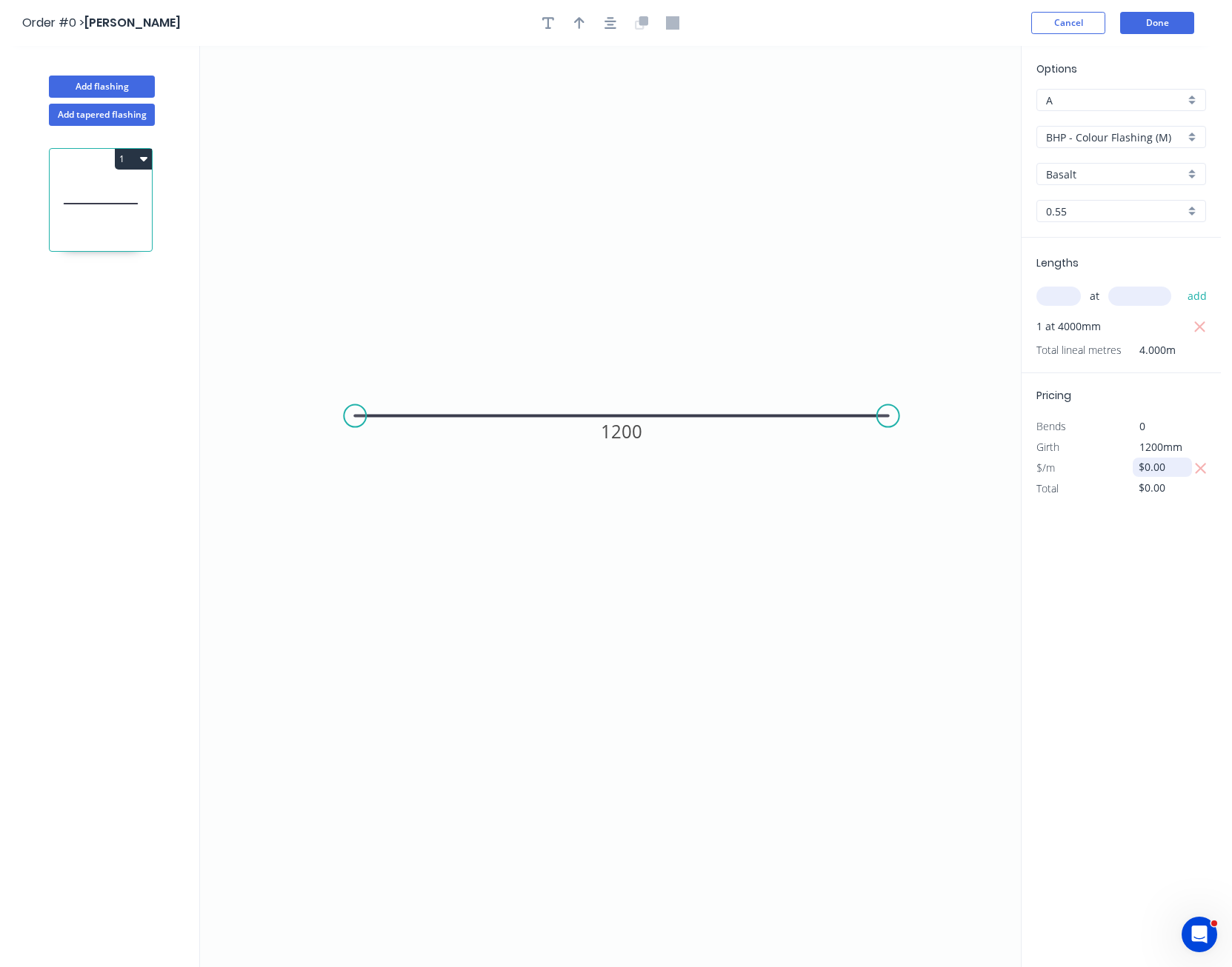
click at [1141, 464] on input "$0.00" at bounding box center [1164, 467] width 50 height 20
click at [1187, 471] on input "29.380.00" at bounding box center [1164, 467] width 50 height 20
type input "$29.38"
type input "$117.52"
click at [1129, 137] on input "BHP - Colour Flashing (M)" at bounding box center [1115, 137] width 138 height 16
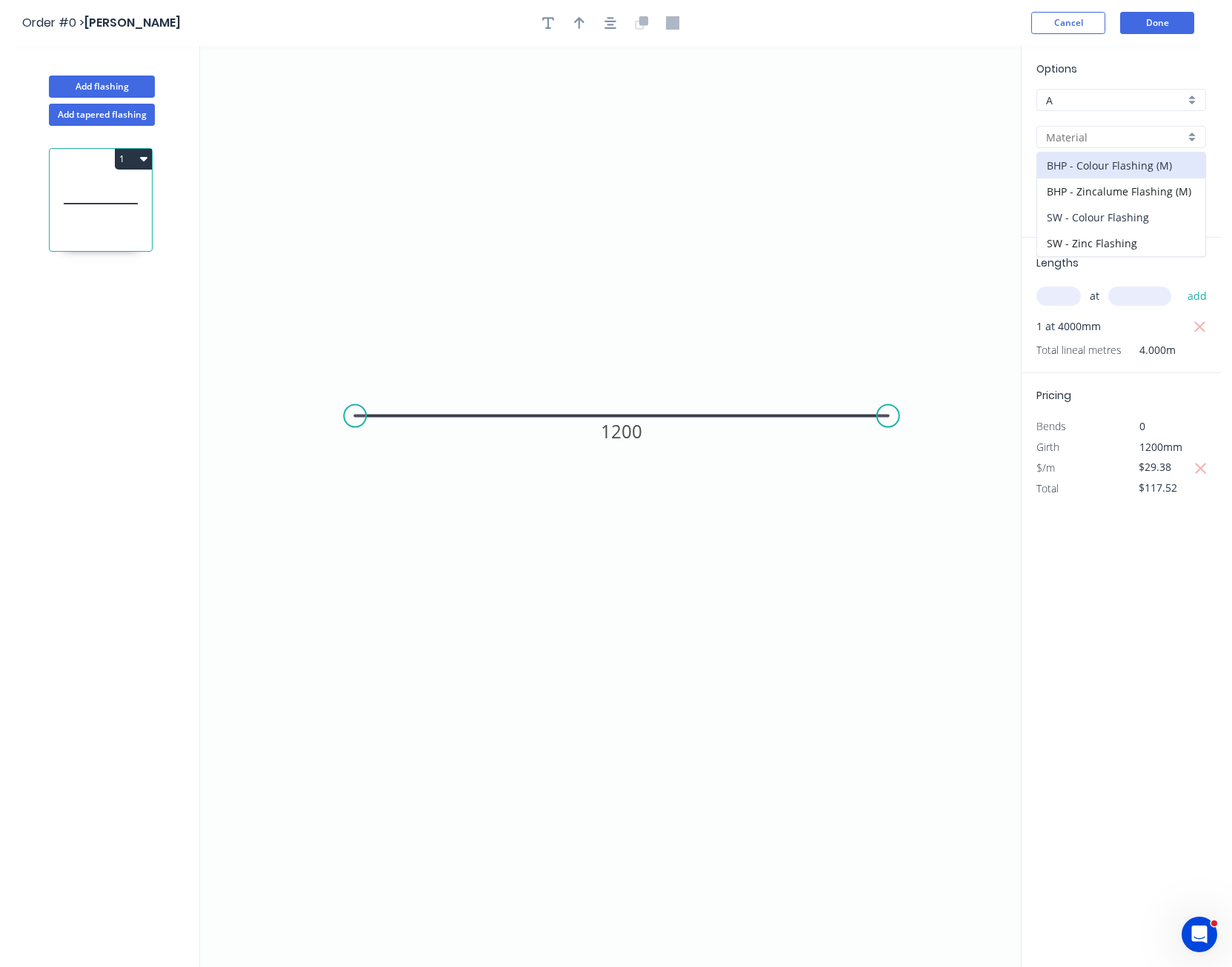
click at [1108, 222] on div "SW - Colour Flashing" at bounding box center [1121, 217] width 168 height 26
type input "SW - Colour Flashing"
click at [1102, 174] on input "Basalt" at bounding box center [1115, 174] width 138 height 16
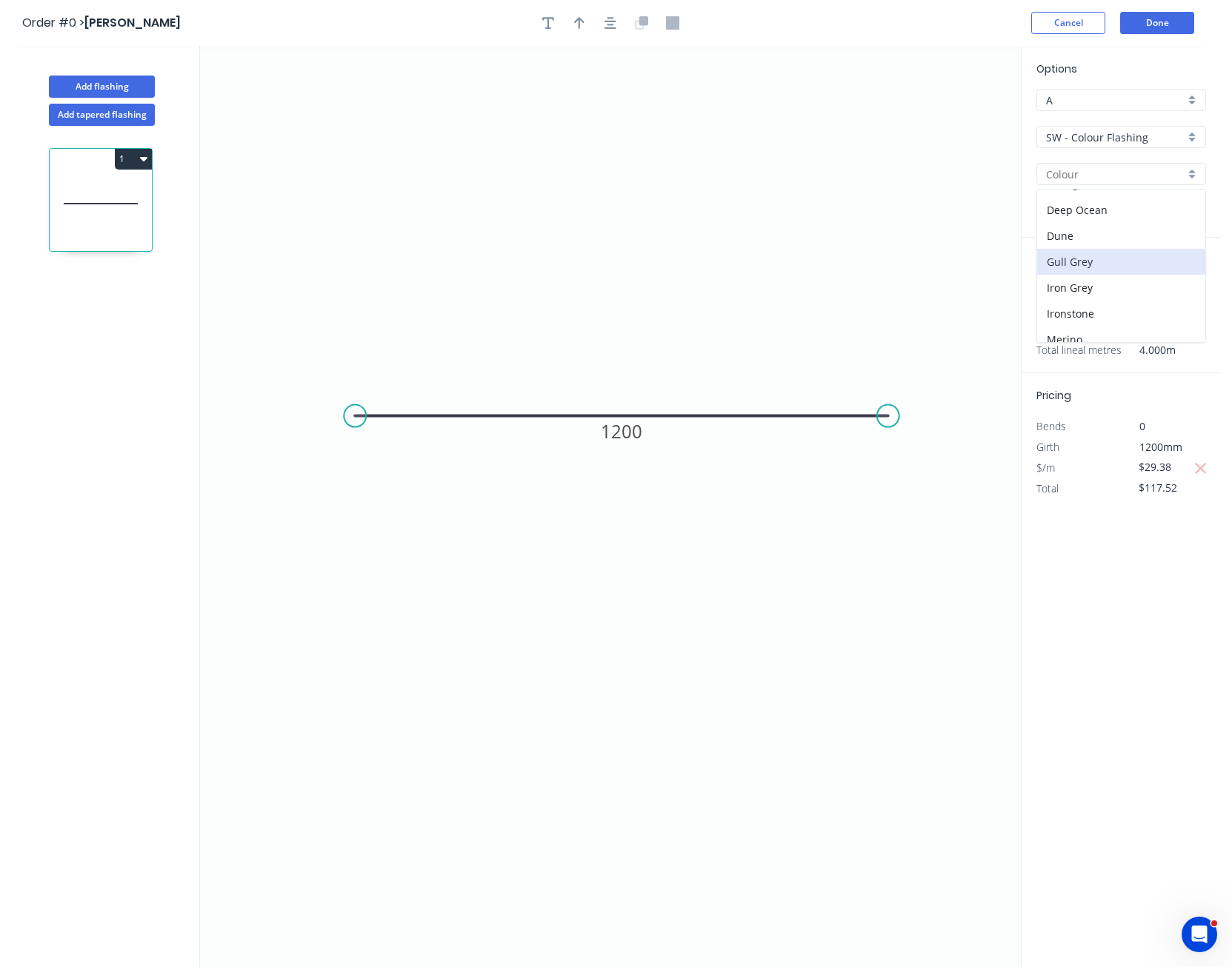
scroll to position [296, 0]
click at [1098, 321] on div "Off White" at bounding box center [1121, 321] width 168 height 26
type input "Off White"
click at [1164, 23] on button "Done" at bounding box center [1158, 23] width 74 height 22
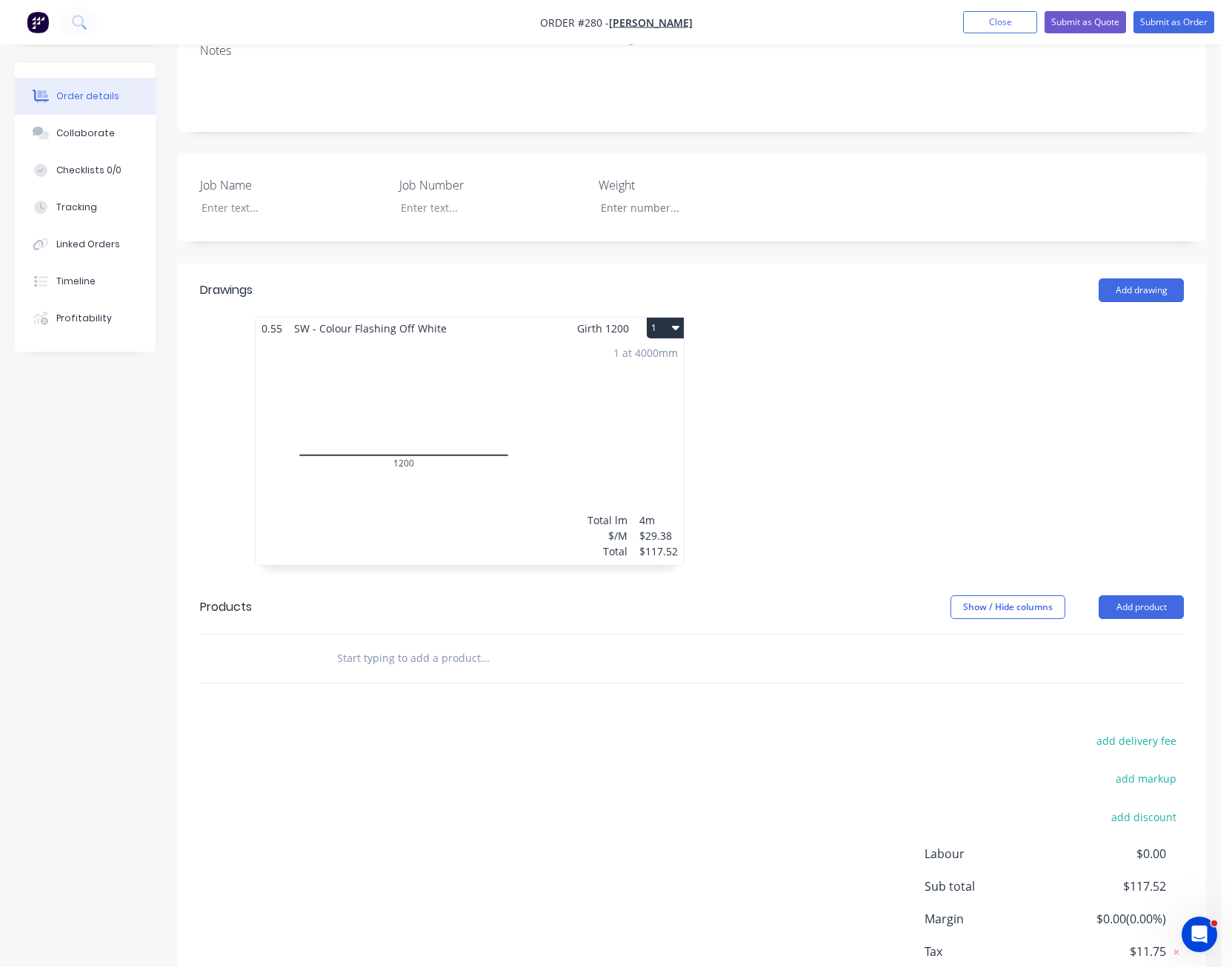
scroll to position [148, 0]
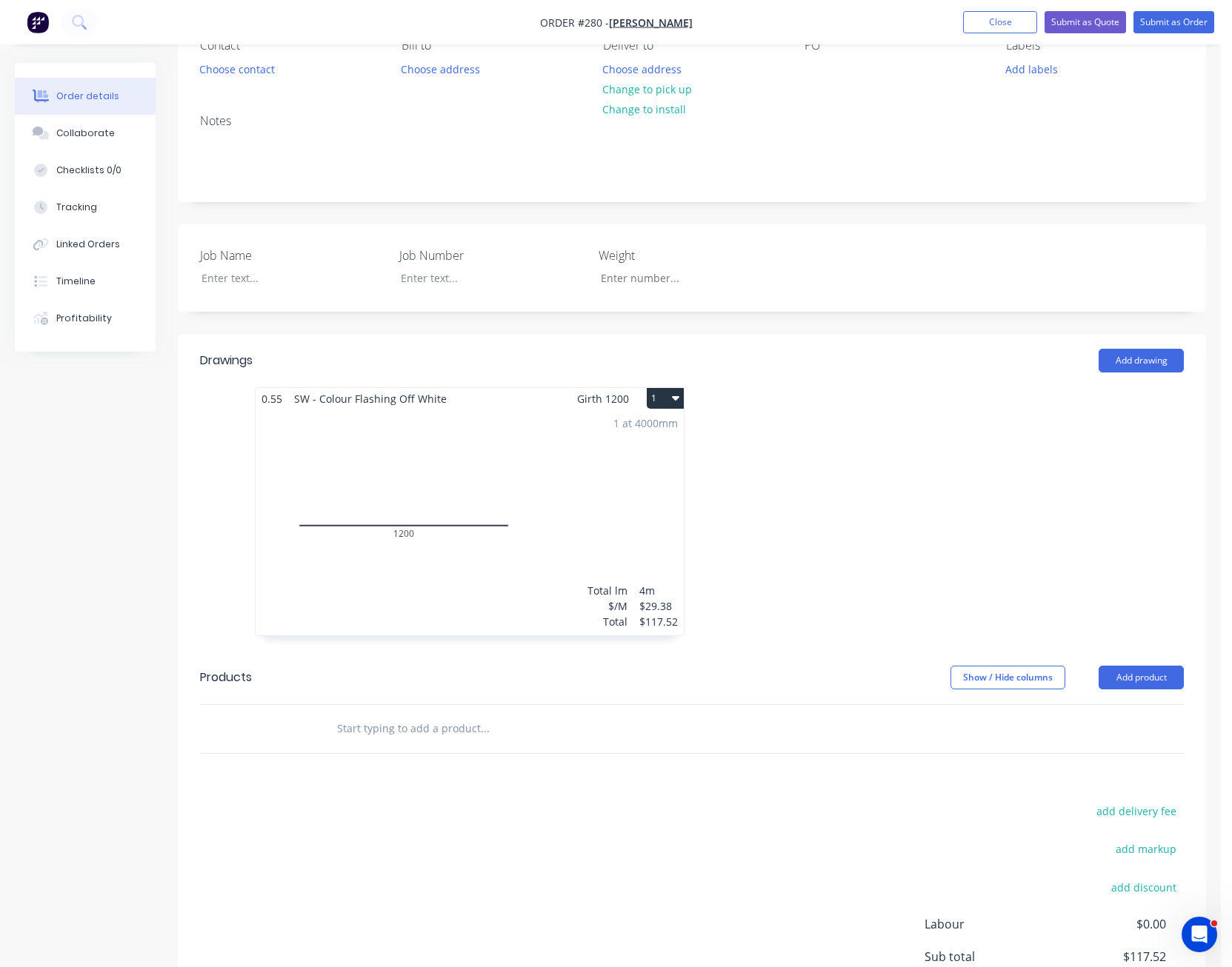
click at [940, 589] on div at bounding box center [914, 519] width 445 height 264
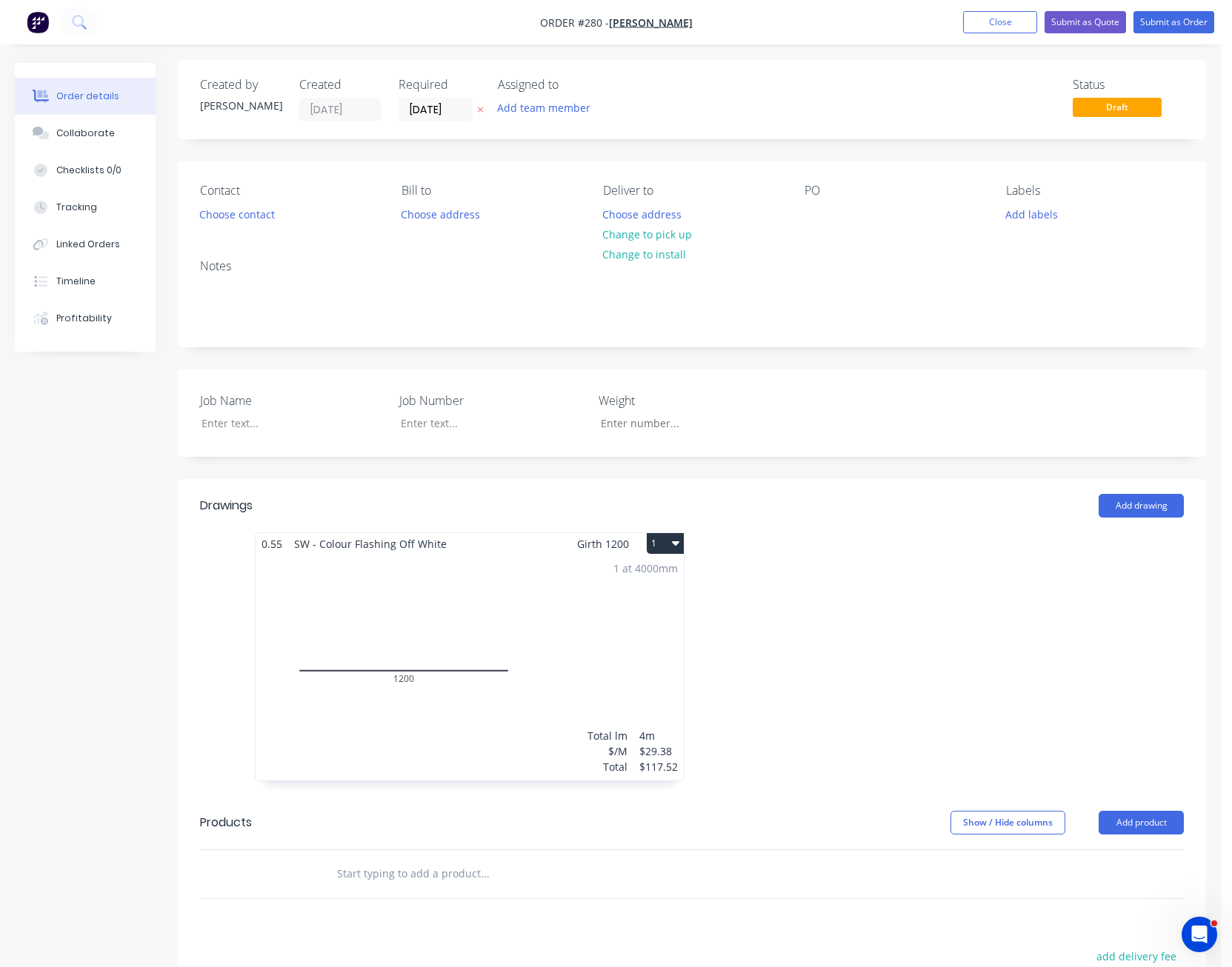
scroll to position [0, 0]
click at [240, 219] on button "Choose contact" at bounding box center [238, 217] width 91 height 20
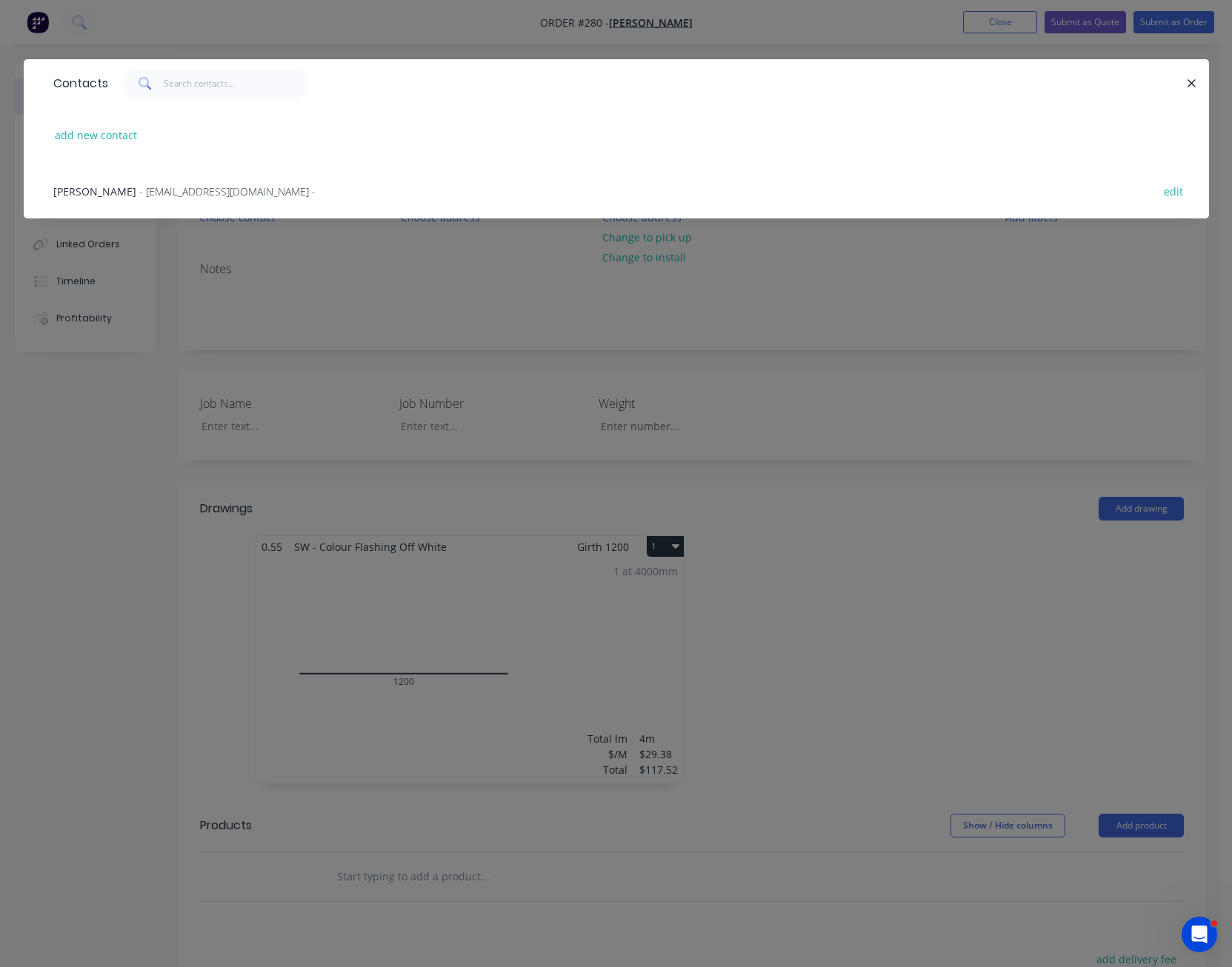
click at [196, 188] on span "- [EMAIL_ADDRESS][DOMAIN_NAME] -" at bounding box center [227, 191] width 176 height 14
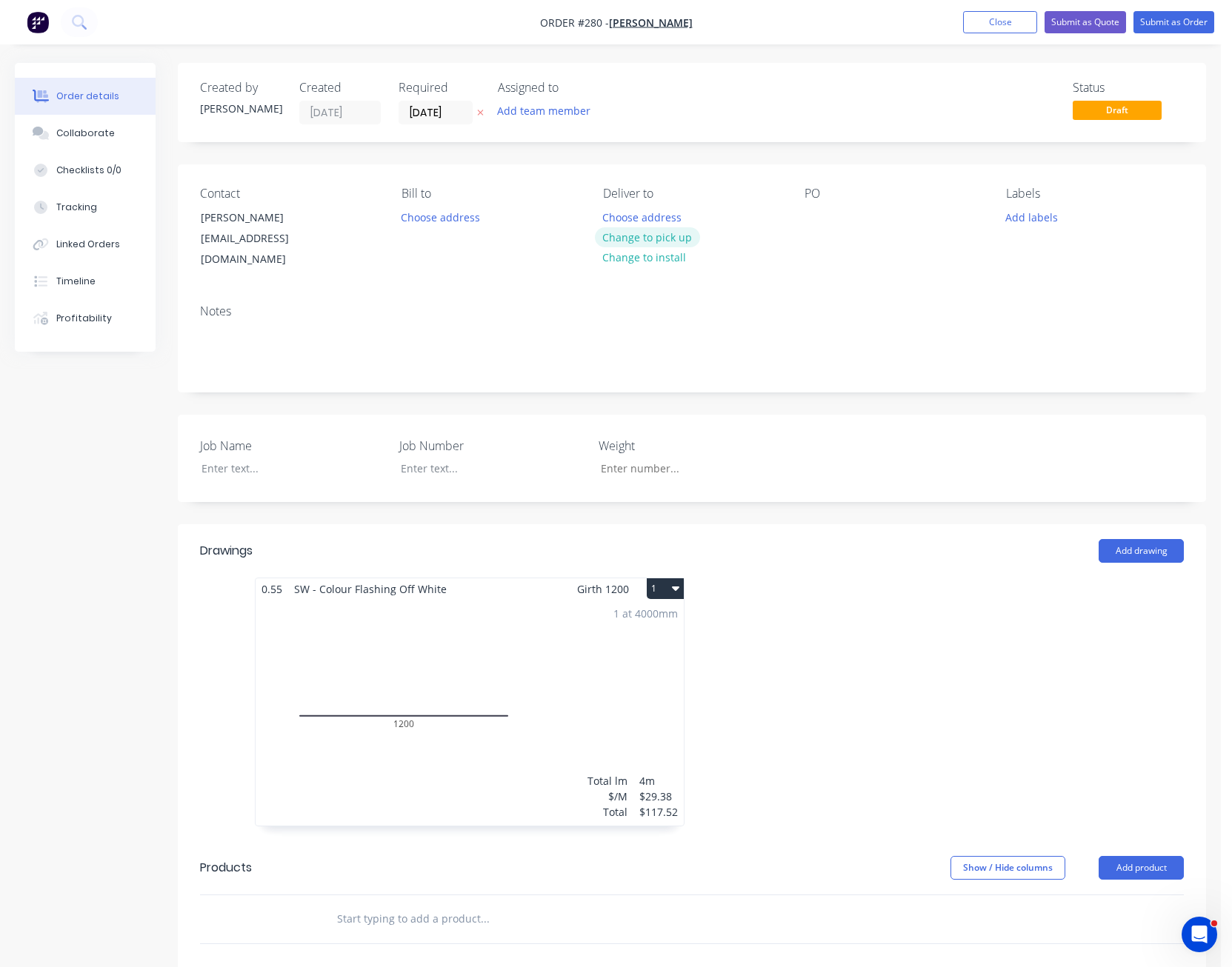
click at [644, 237] on button "Change to pick up" at bounding box center [647, 238] width 105 height 20
click at [819, 213] on div at bounding box center [817, 217] width 24 height 21
click at [278, 458] on div at bounding box center [282, 468] width 186 height 21
click at [1091, 24] on button "Submit as Quote" at bounding box center [1085, 22] width 82 height 22
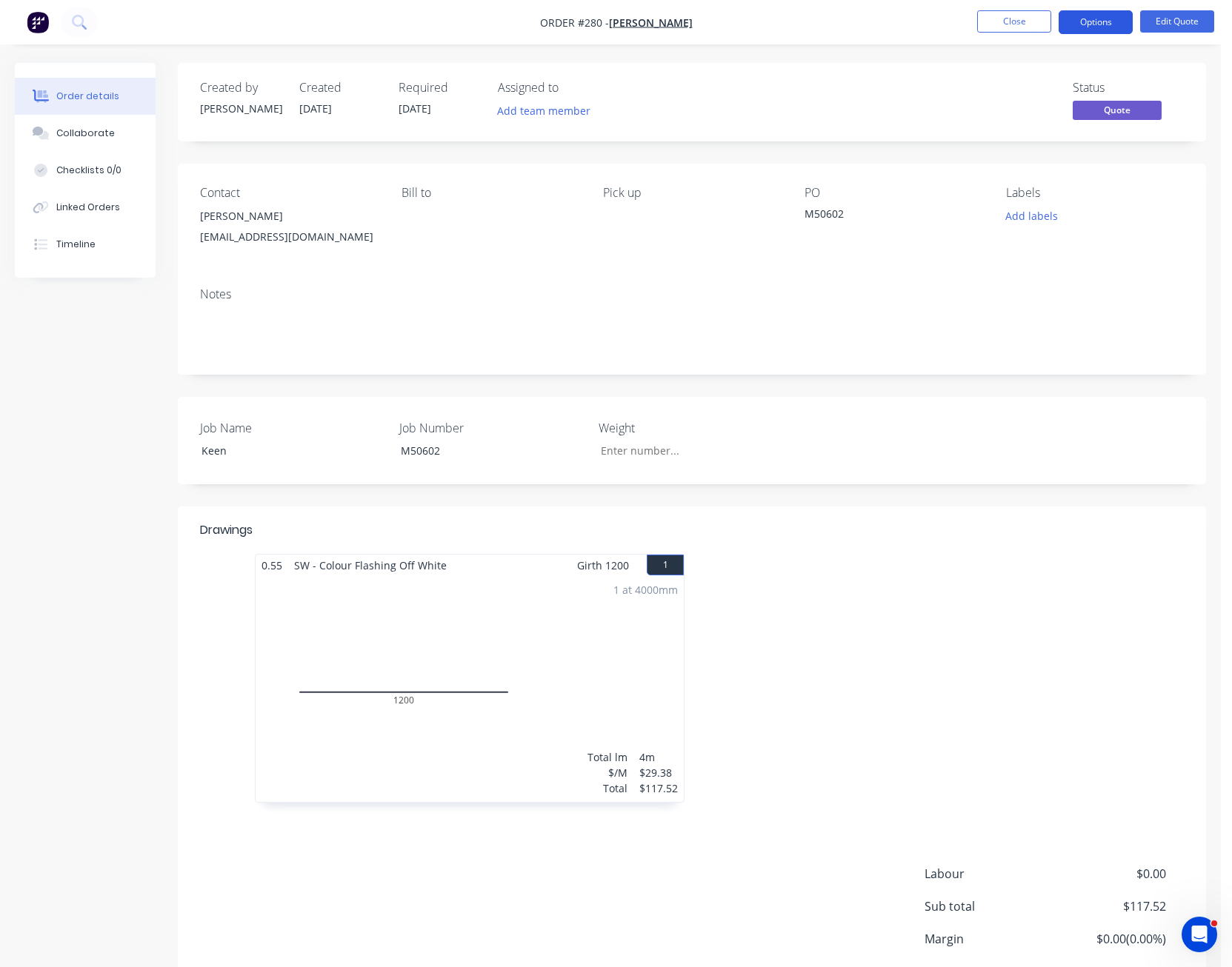
click at [1097, 22] on button "Options" at bounding box center [1096, 22] width 74 height 24
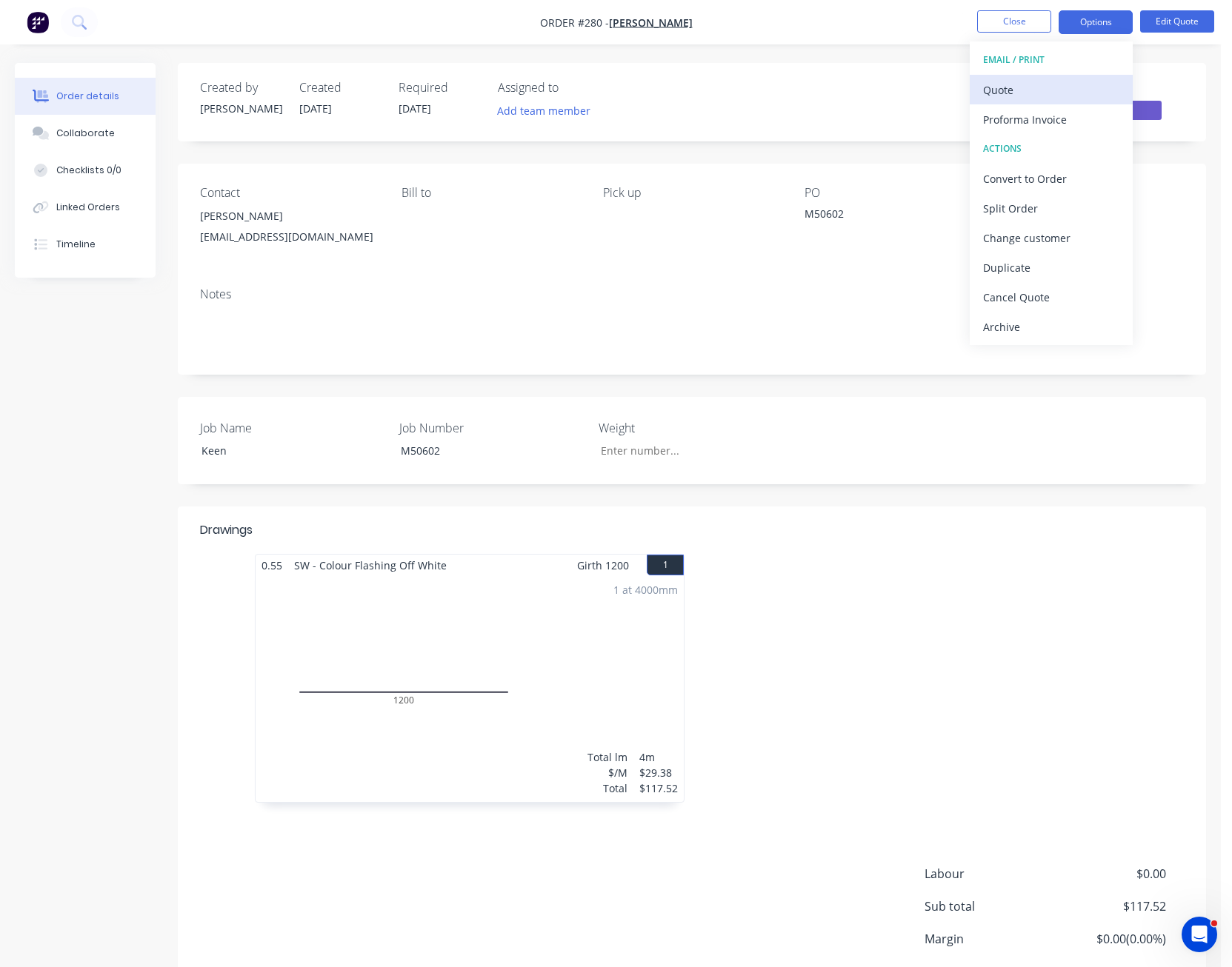
click at [1074, 84] on div "Quote" at bounding box center [1051, 89] width 136 height 21
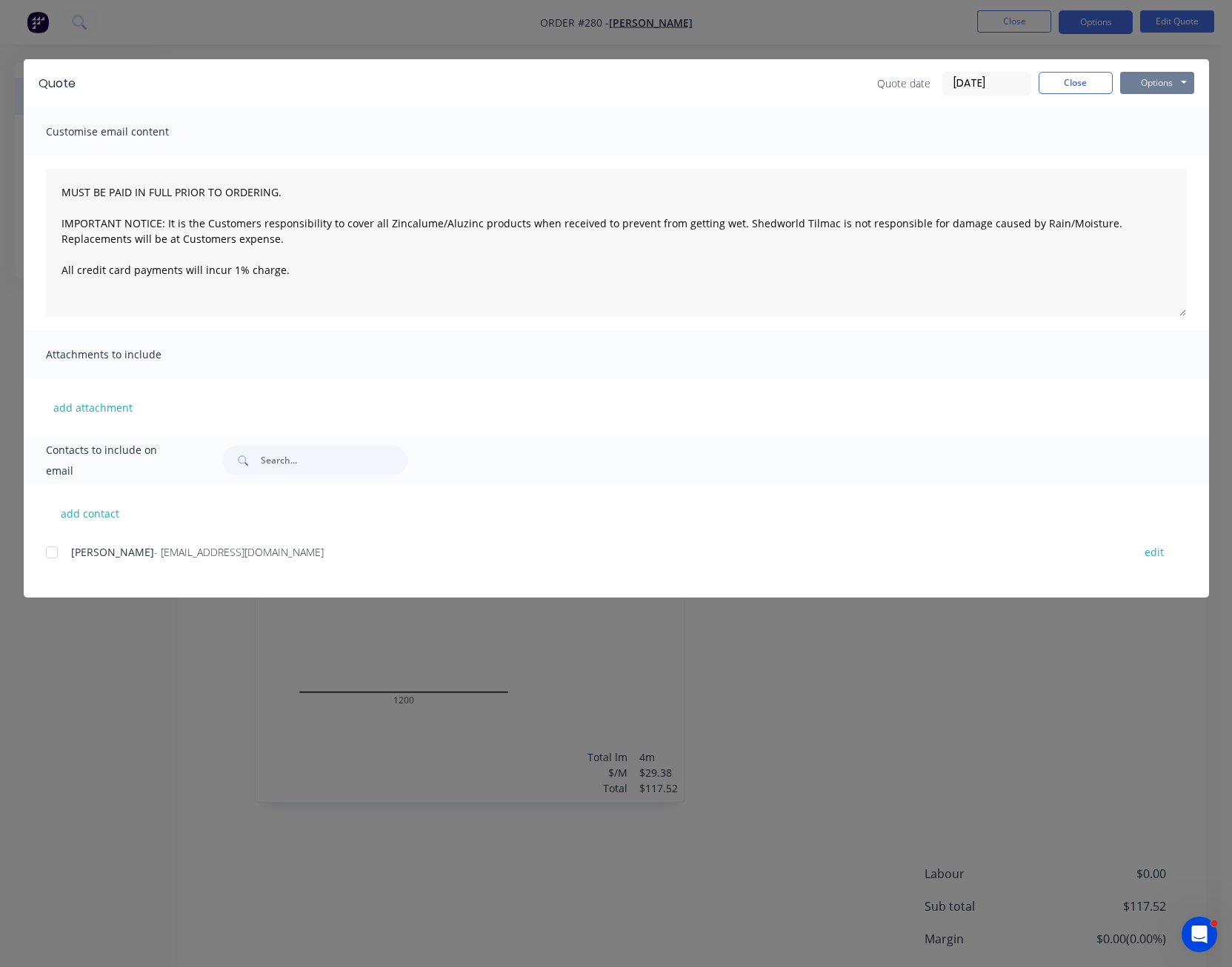
click at [1143, 84] on button "Options" at bounding box center [1158, 83] width 74 height 22
click at [1160, 130] on button "Print" at bounding box center [1168, 134] width 95 height 24
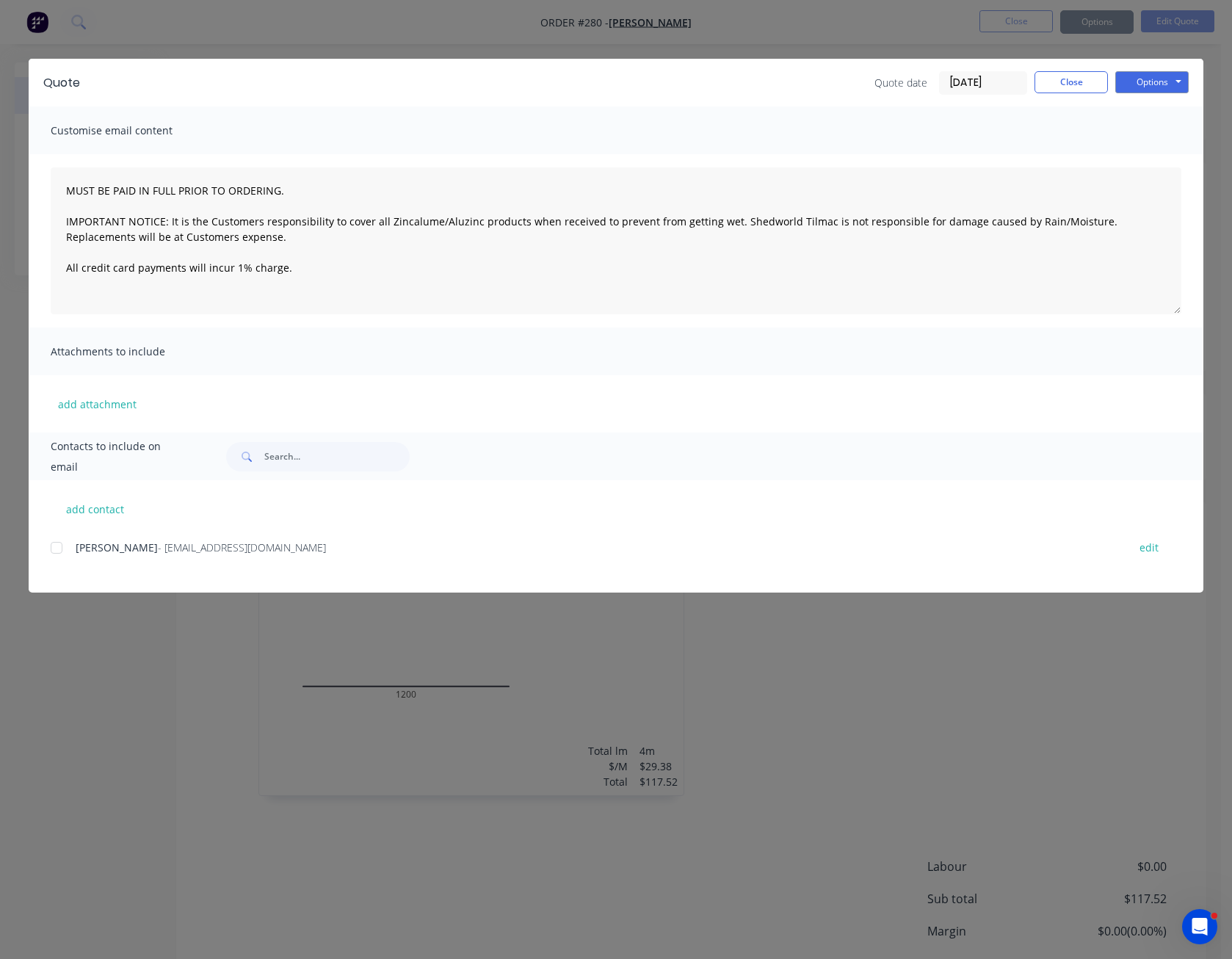
type textarea "MUST BE PAID IN FULL PRIOR TO ORDERING. IMPORTANT NOTICE: It is the Customers r…"
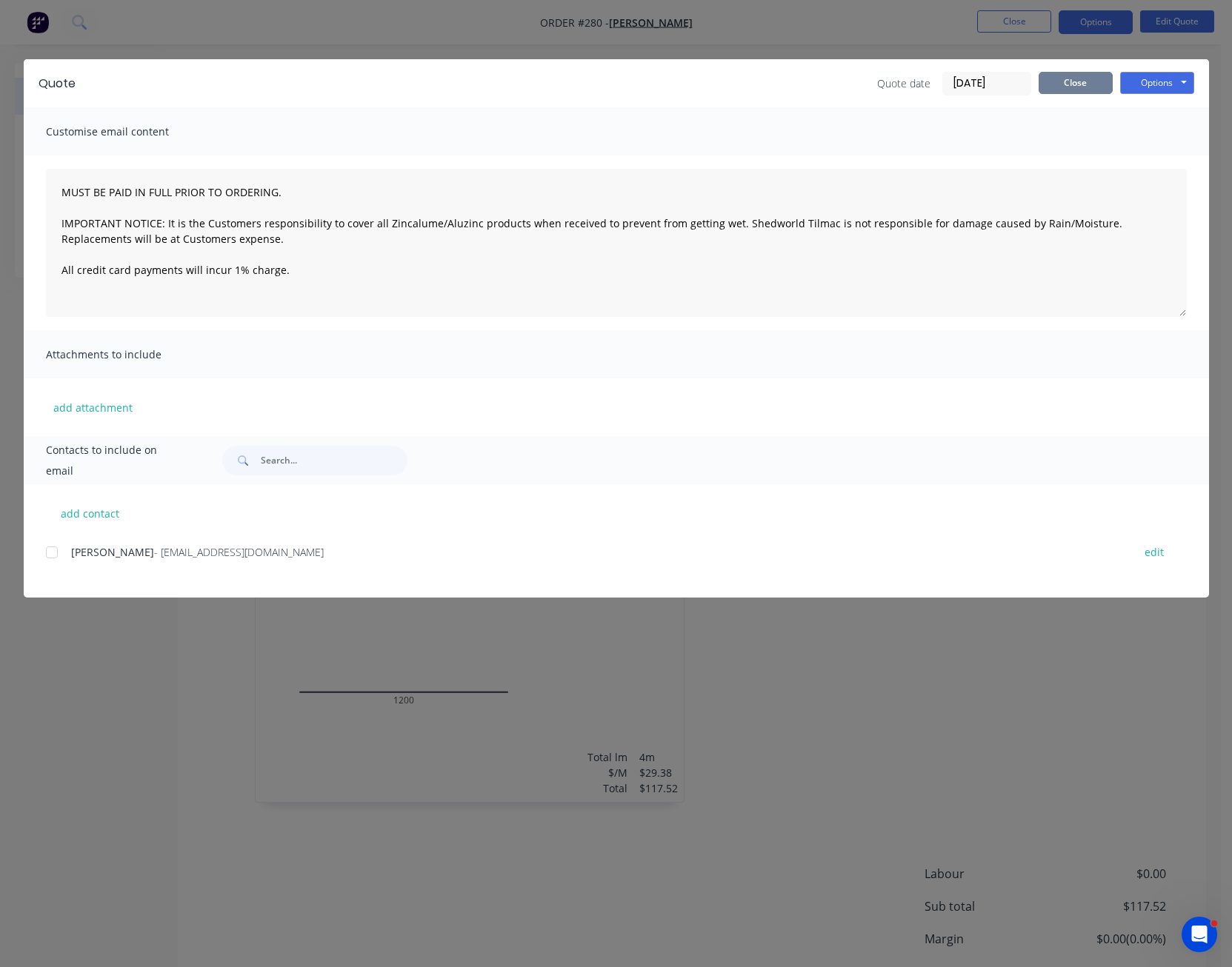
click at [1063, 80] on button "Close" at bounding box center [1076, 83] width 74 height 22
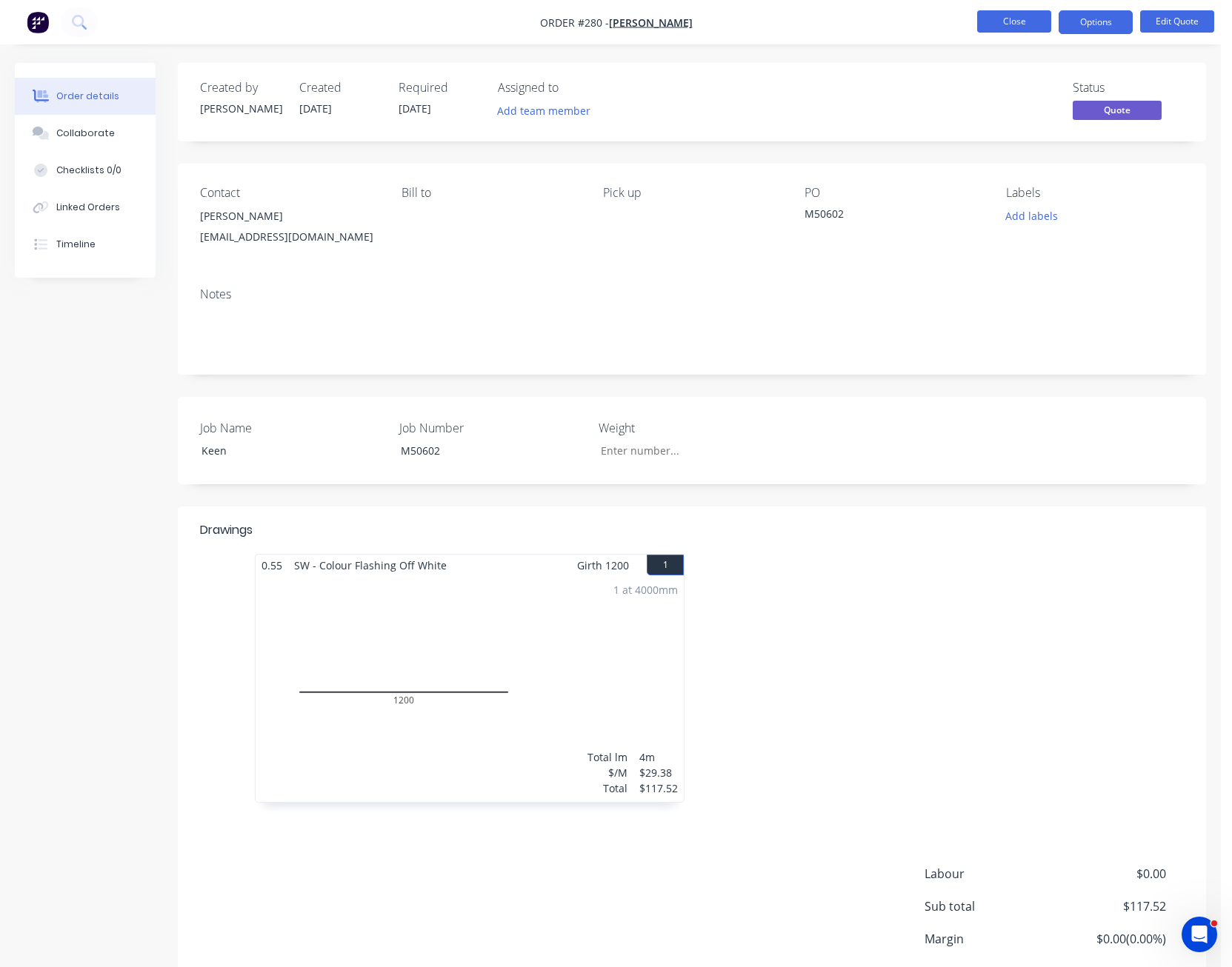
click at [1022, 27] on button "Close" at bounding box center [1015, 21] width 74 height 22
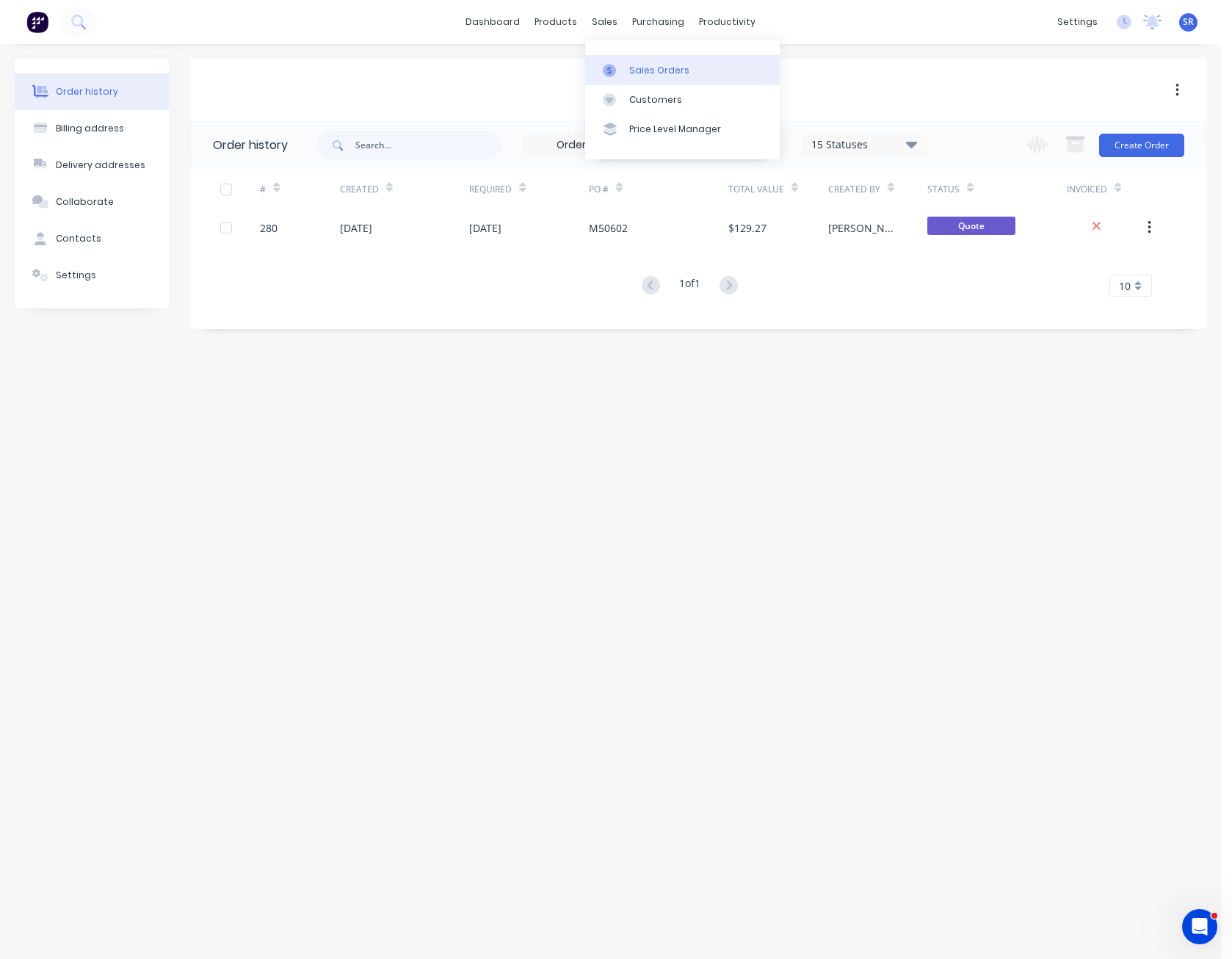
click at [646, 62] on link "Sales Orders" at bounding box center [683, 70] width 195 height 29
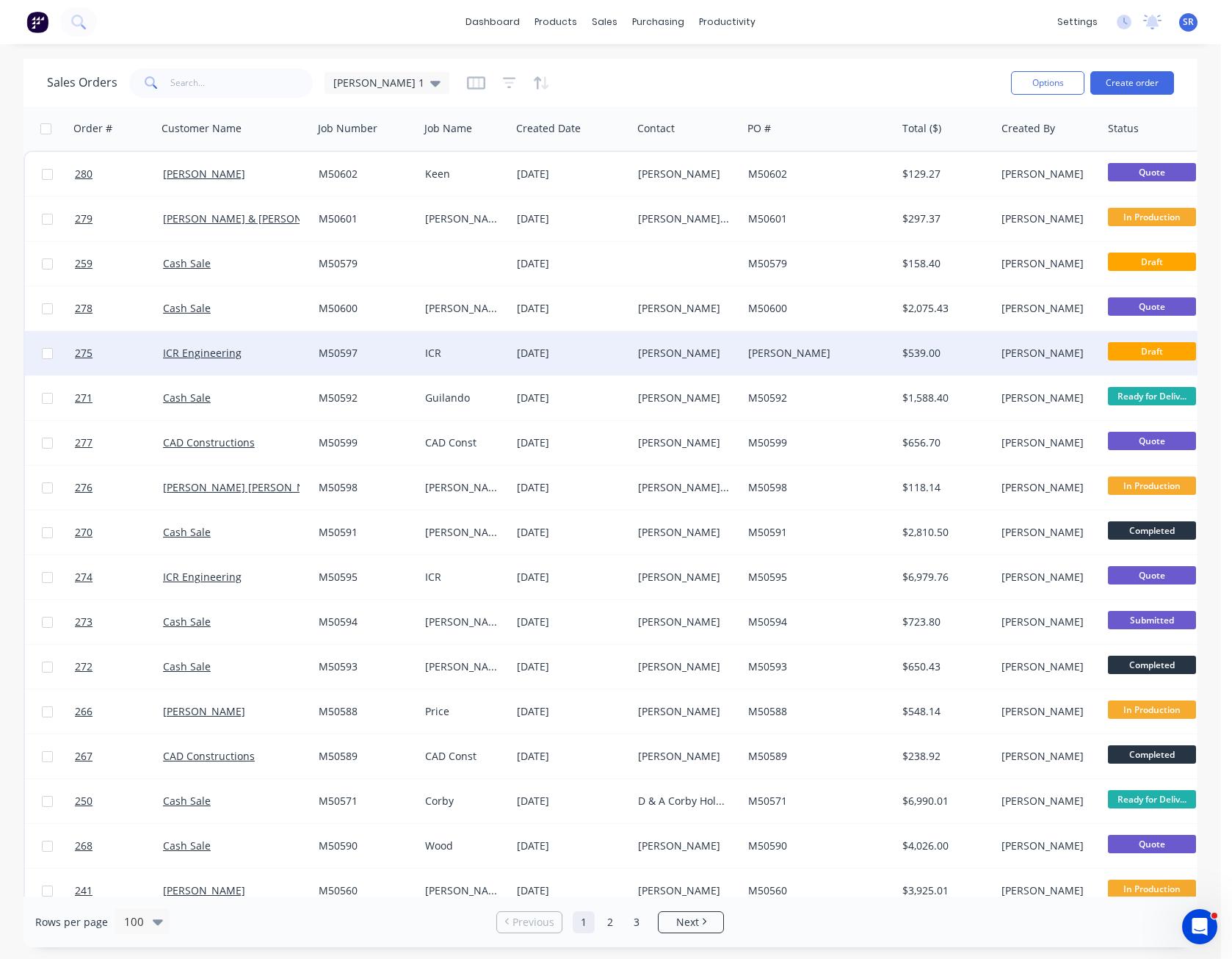
click at [46, 353] on input "checkbox" at bounding box center [47, 353] width 11 height 11
checkbox input "true"
click at [1035, 78] on button "Options" at bounding box center [1048, 83] width 74 height 24
click at [1008, 145] on div "Archive" at bounding box center [1004, 149] width 135 height 21
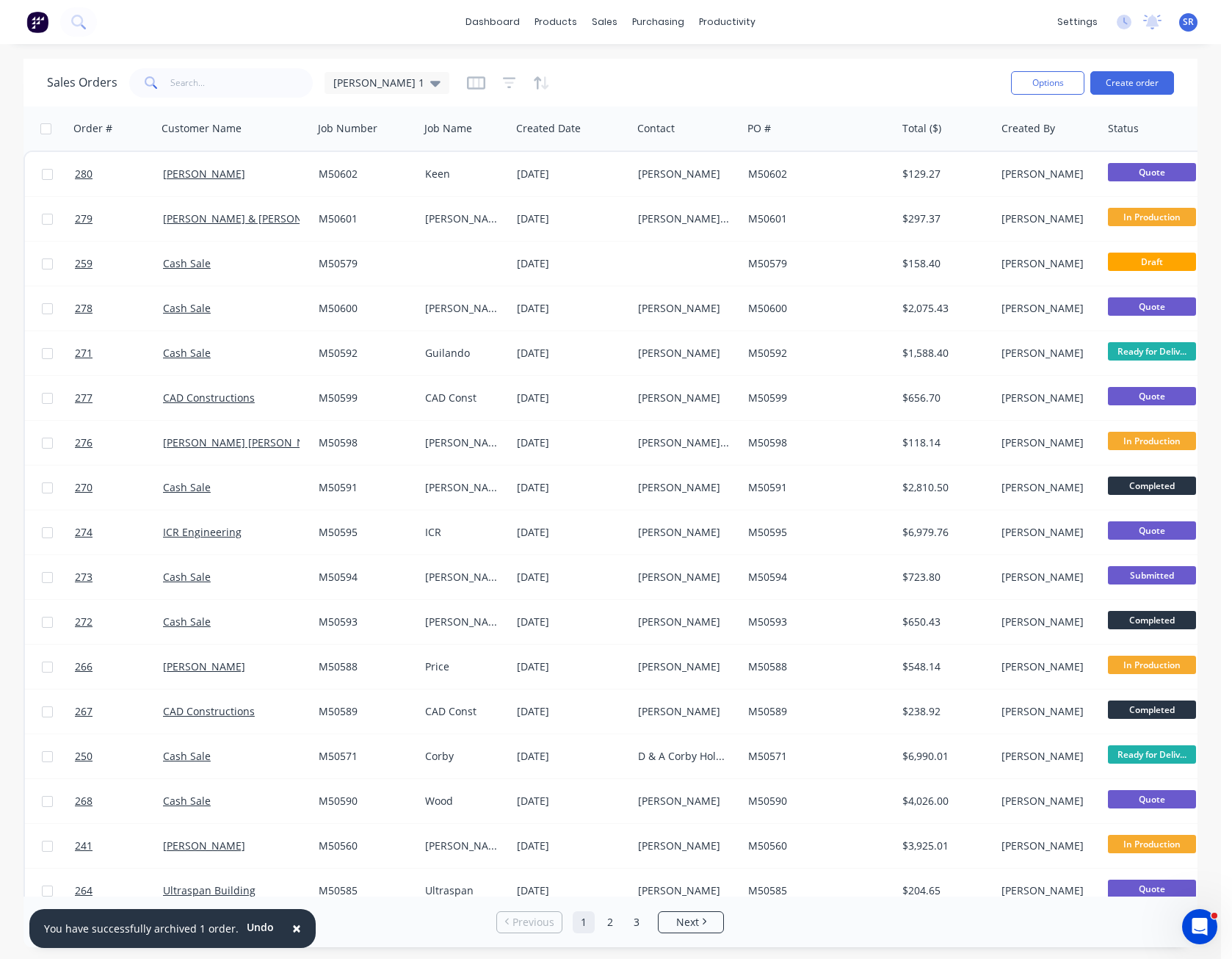
click at [293, 932] on span "×" at bounding box center [297, 929] width 9 height 20
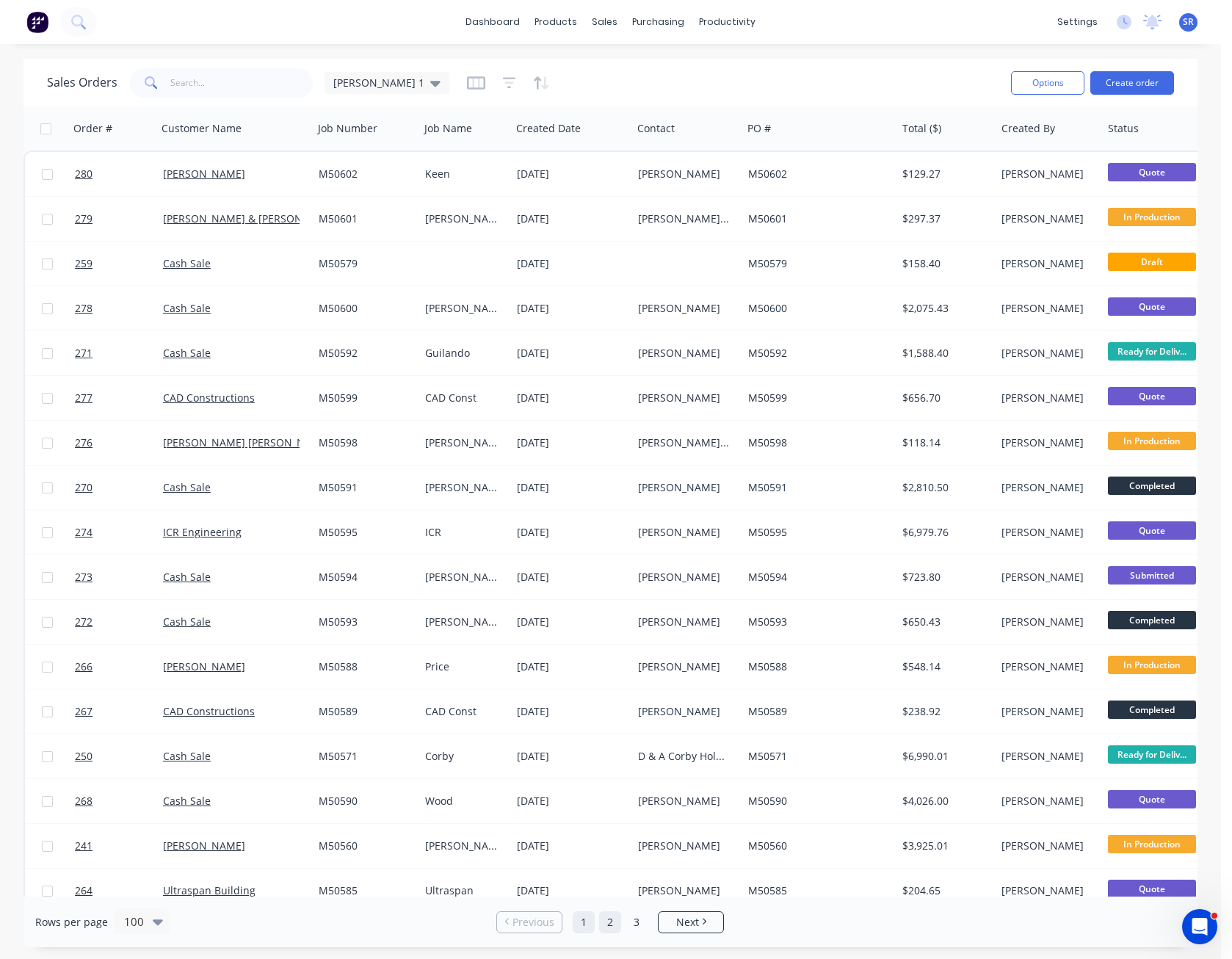
click at [604, 918] on link "2" at bounding box center [610, 923] width 22 height 22
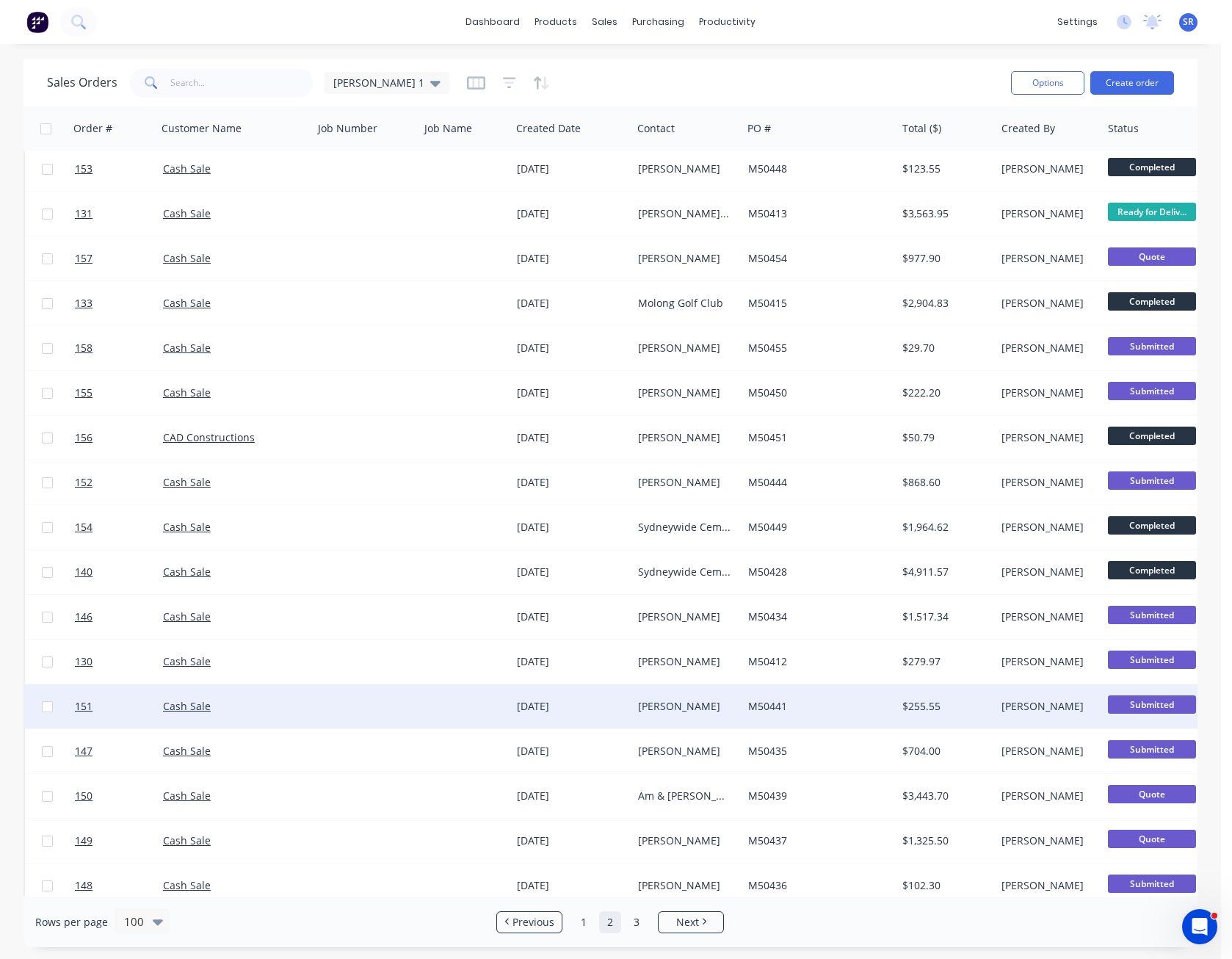
scroll to position [367, 0]
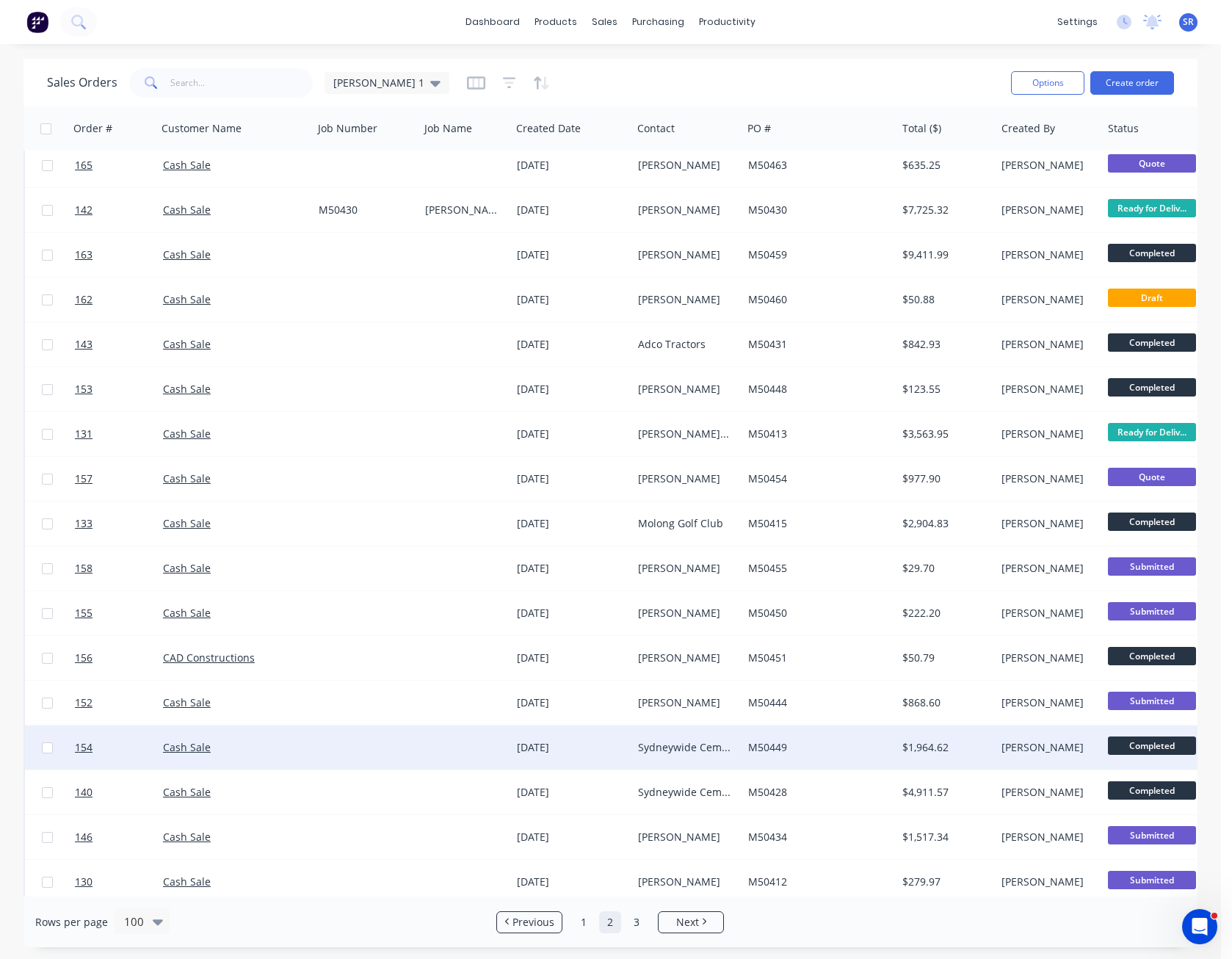
click at [699, 744] on div "Sydneywide Cement Renderers & Painters Pty Ltd" at bounding box center [685, 748] width 93 height 15
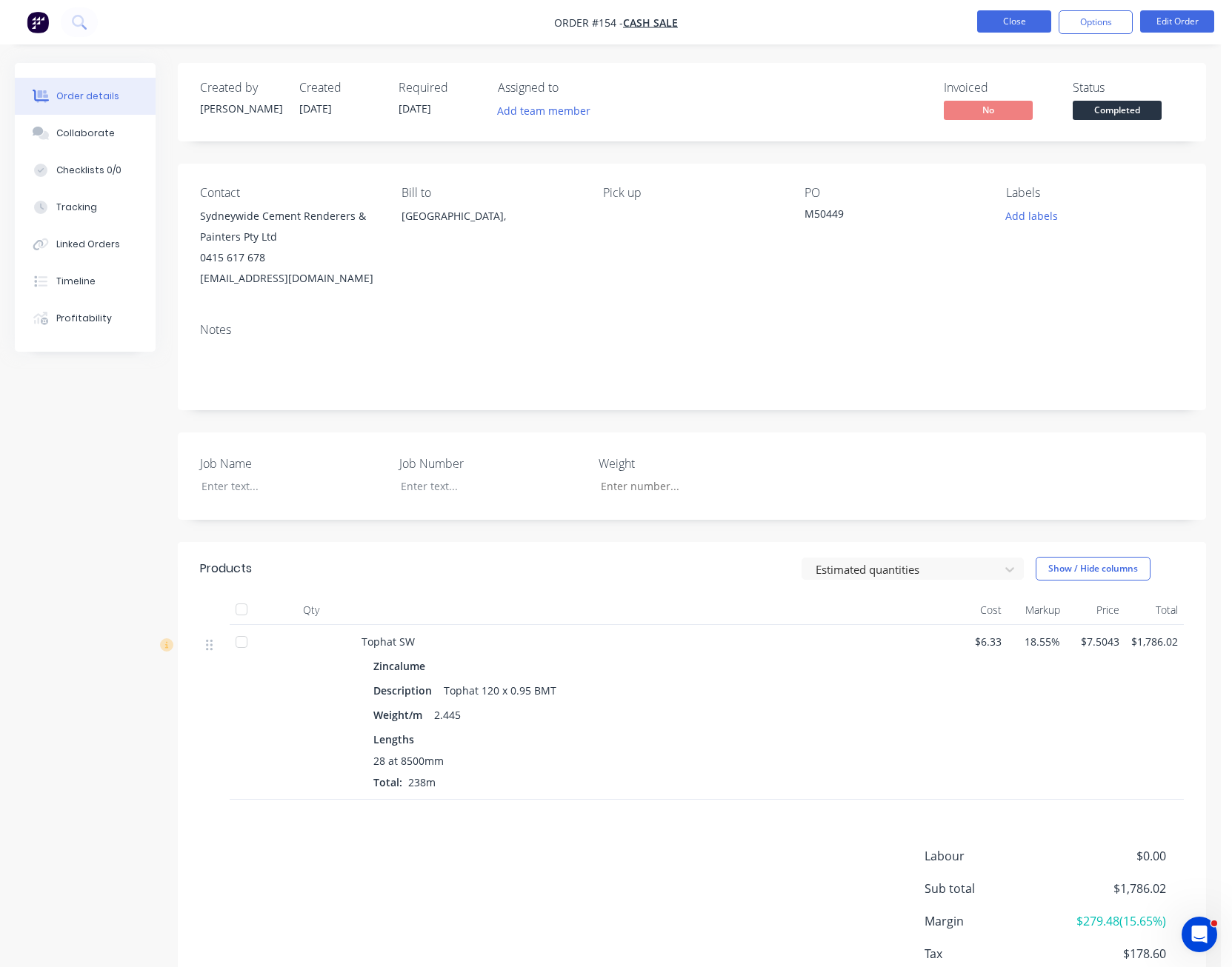
click at [1015, 28] on button "Close" at bounding box center [1015, 21] width 74 height 22
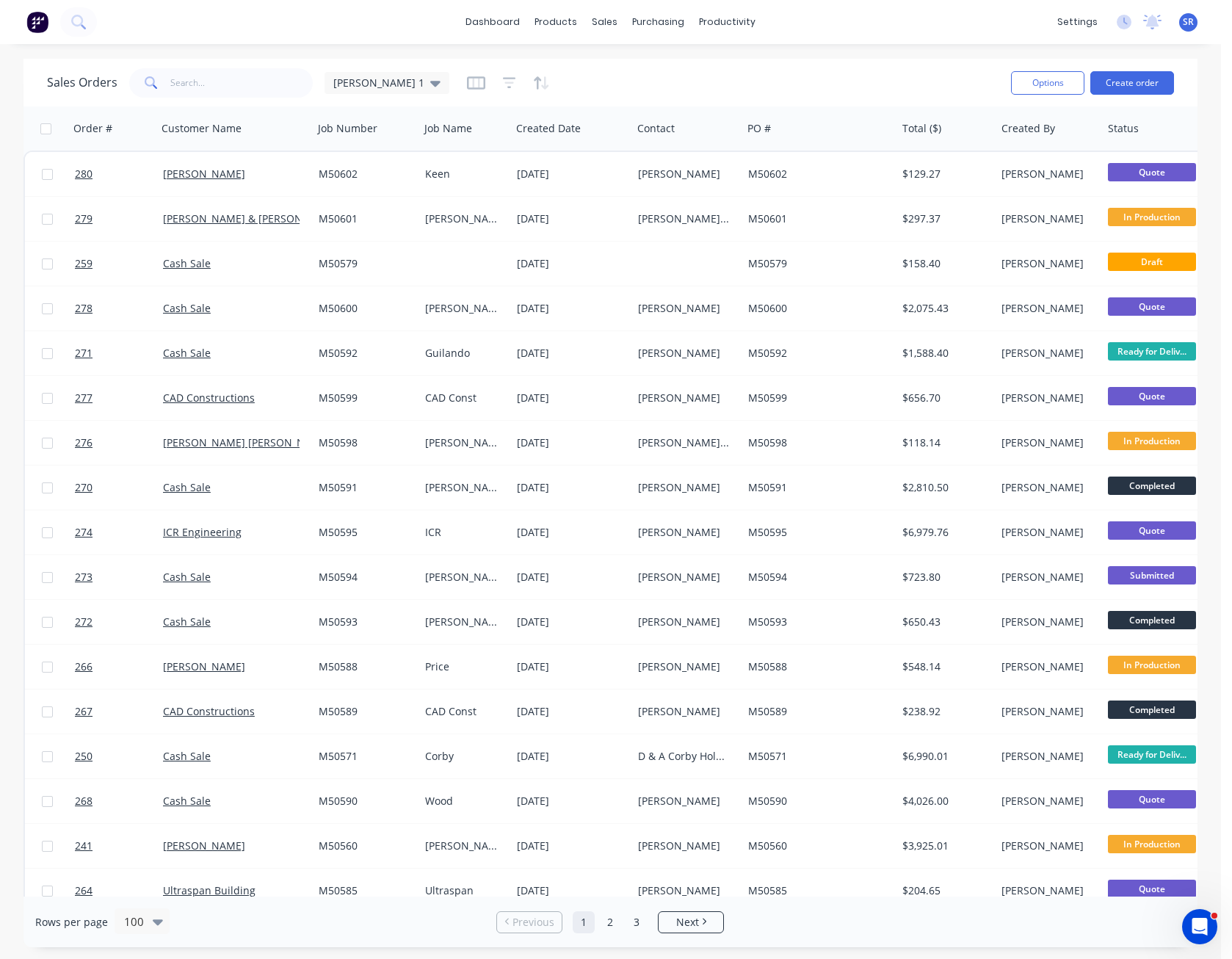
click at [581, 920] on link "1" at bounding box center [584, 923] width 22 height 22
click at [1200, 930] on icon "Open Intercom Messenger" at bounding box center [1198, 925] width 24 height 24
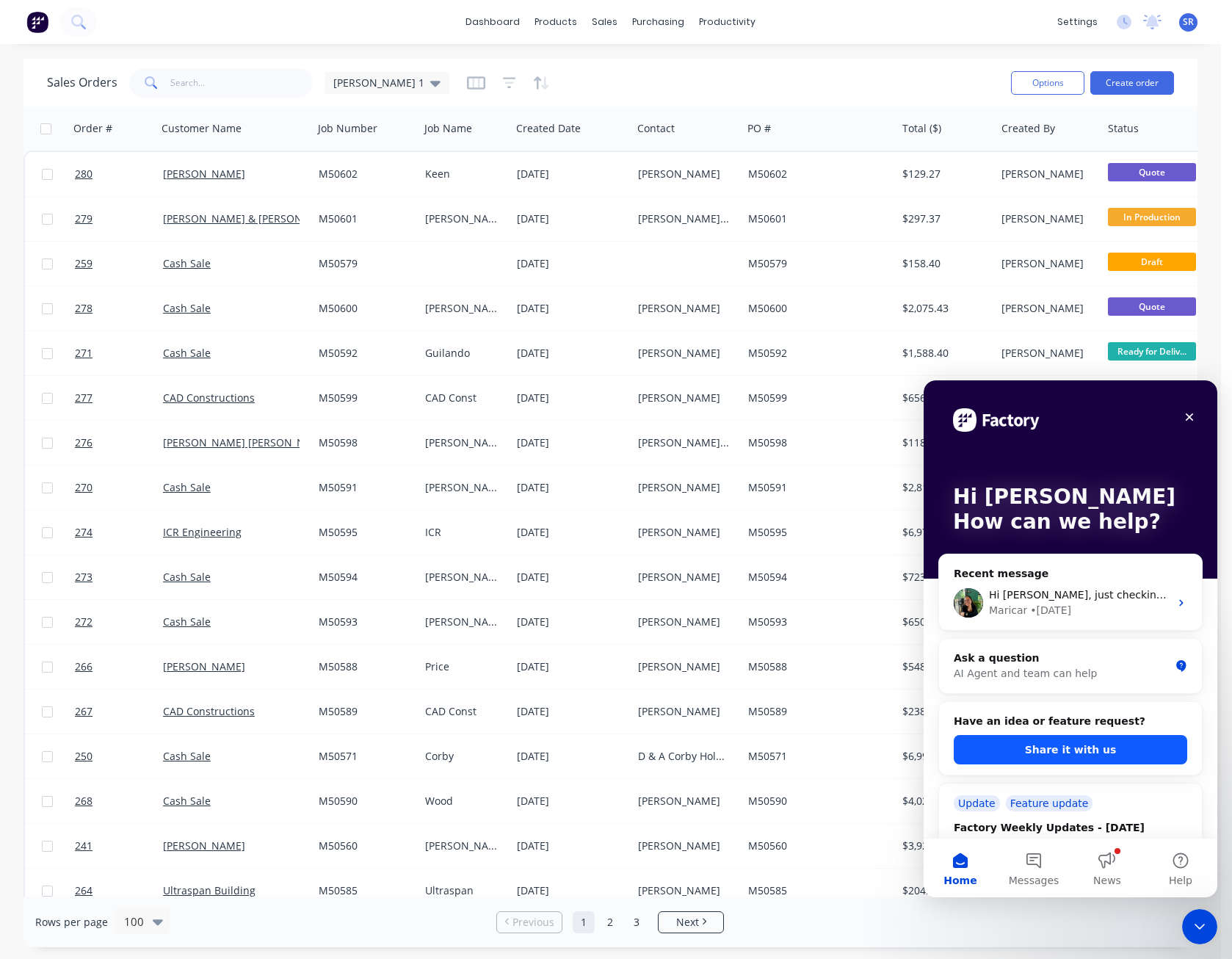
click at [1081, 752] on button "Share it with us" at bounding box center [1071, 750] width 234 height 29
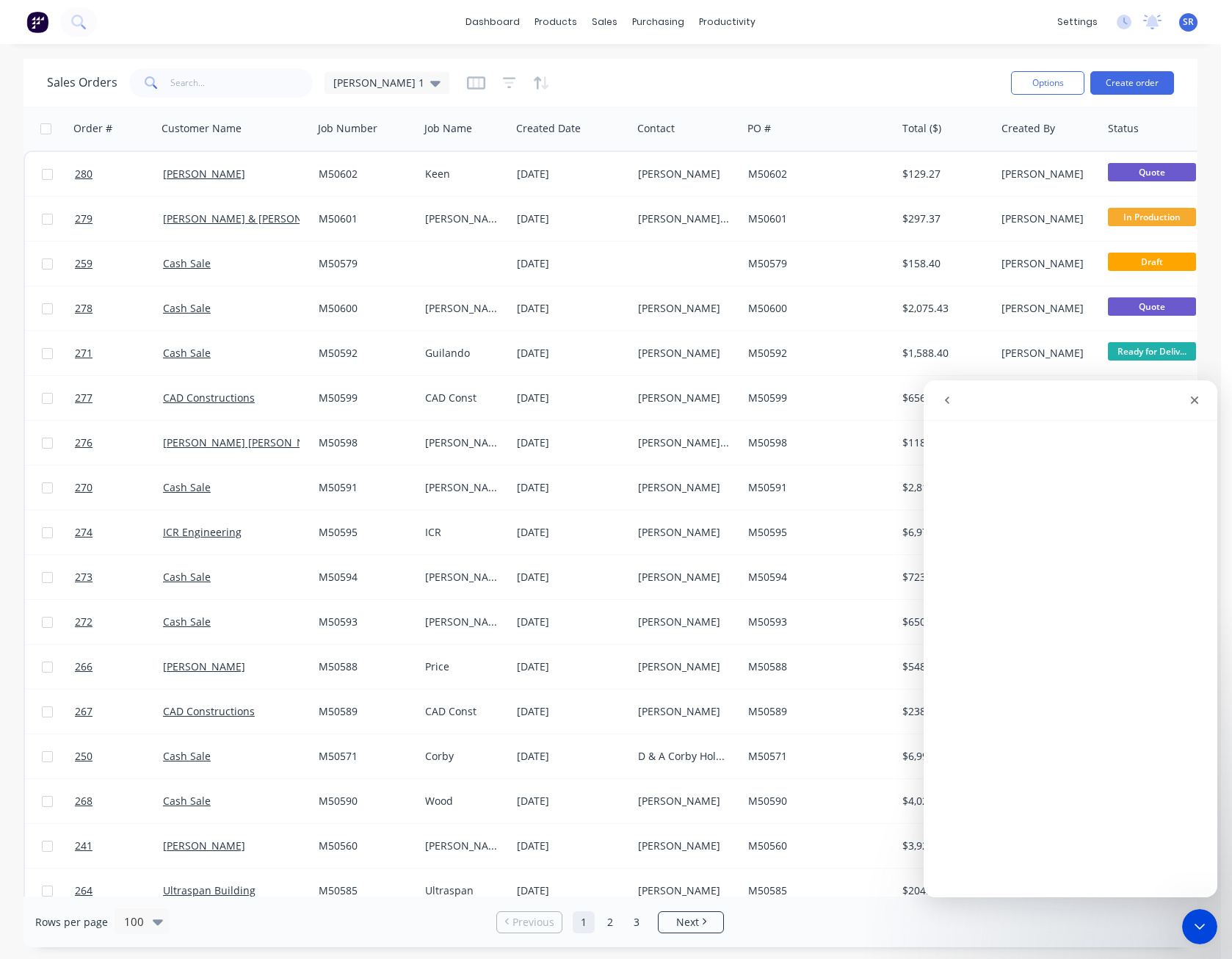
click at [945, 399] on icon "go back" at bounding box center [947, 400] width 12 height 12
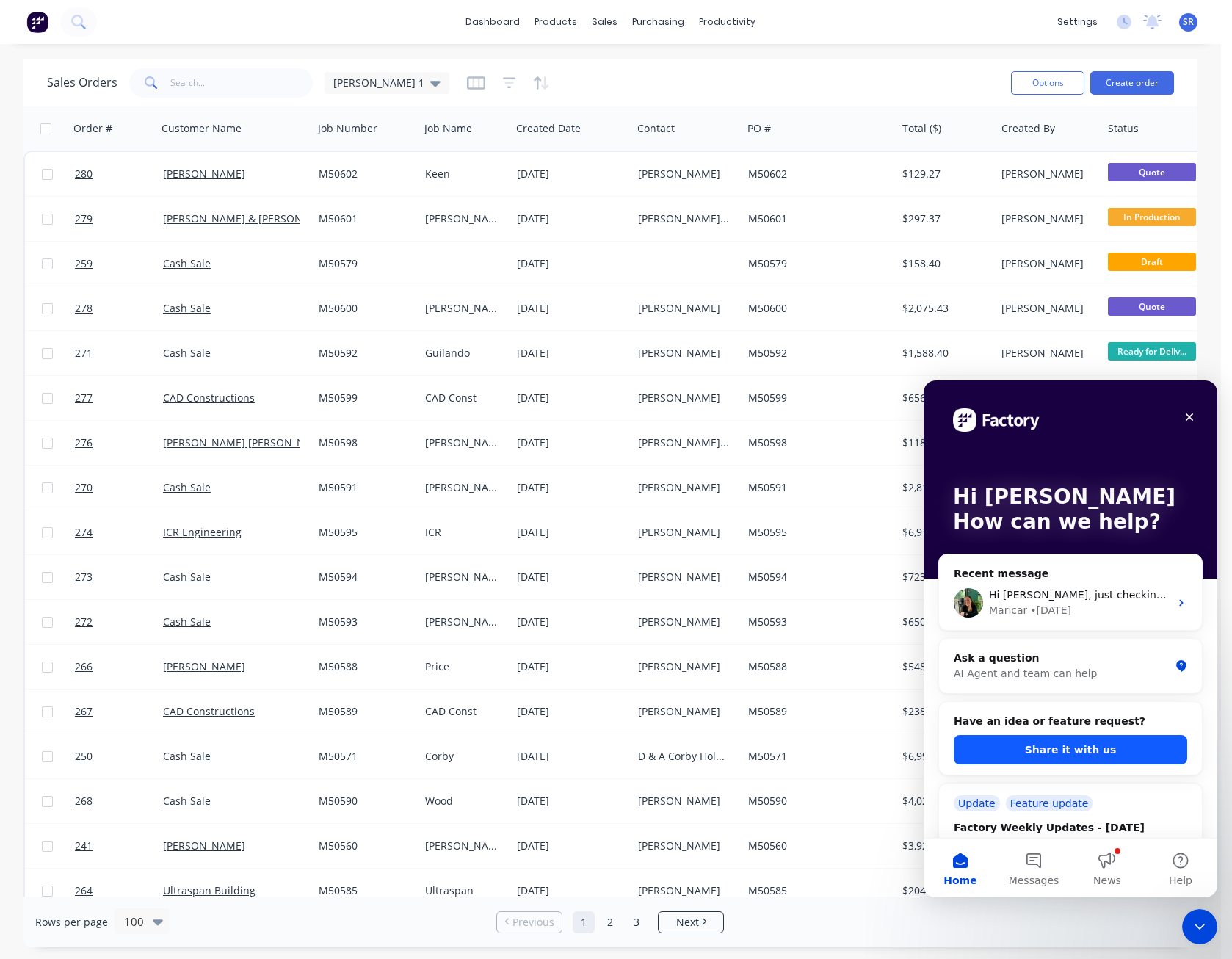
click at [1076, 742] on button "Share it with us" at bounding box center [1071, 750] width 234 height 29
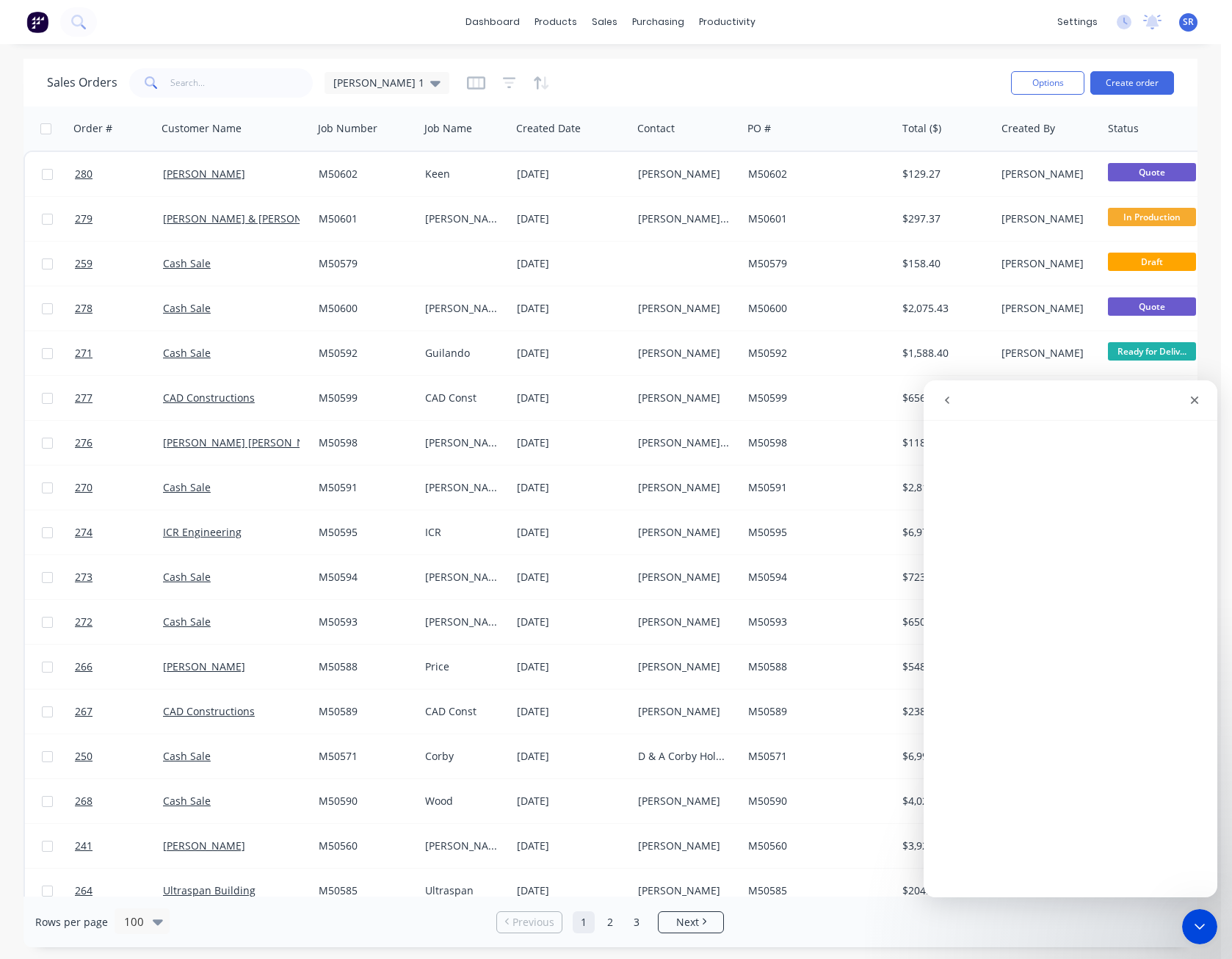
click at [948, 395] on icon "go back" at bounding box center [947, 400] width 12 height 12
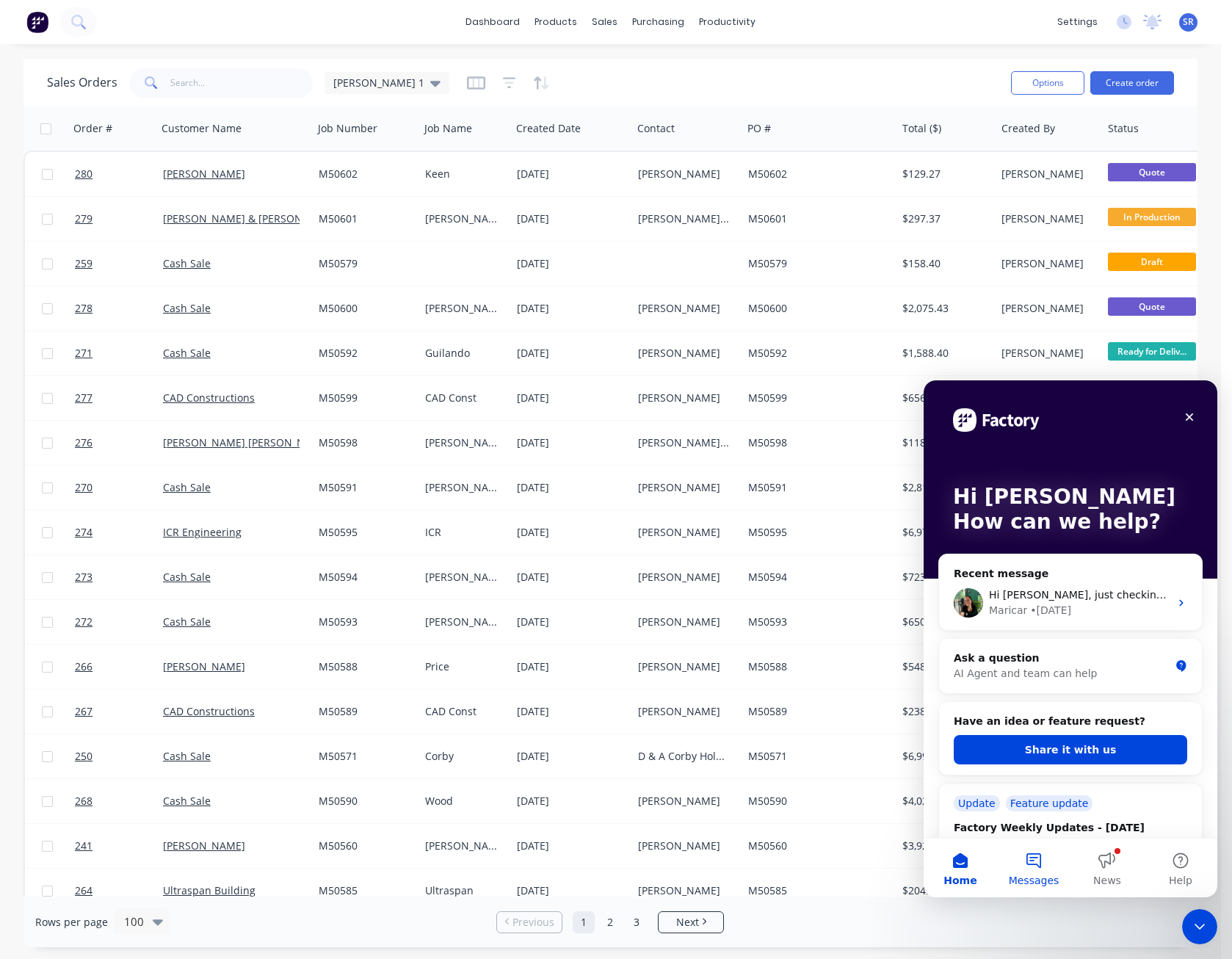
click at [1033, 861] on button "Messages" at bounding box center [1034, 869] width 74 height 59
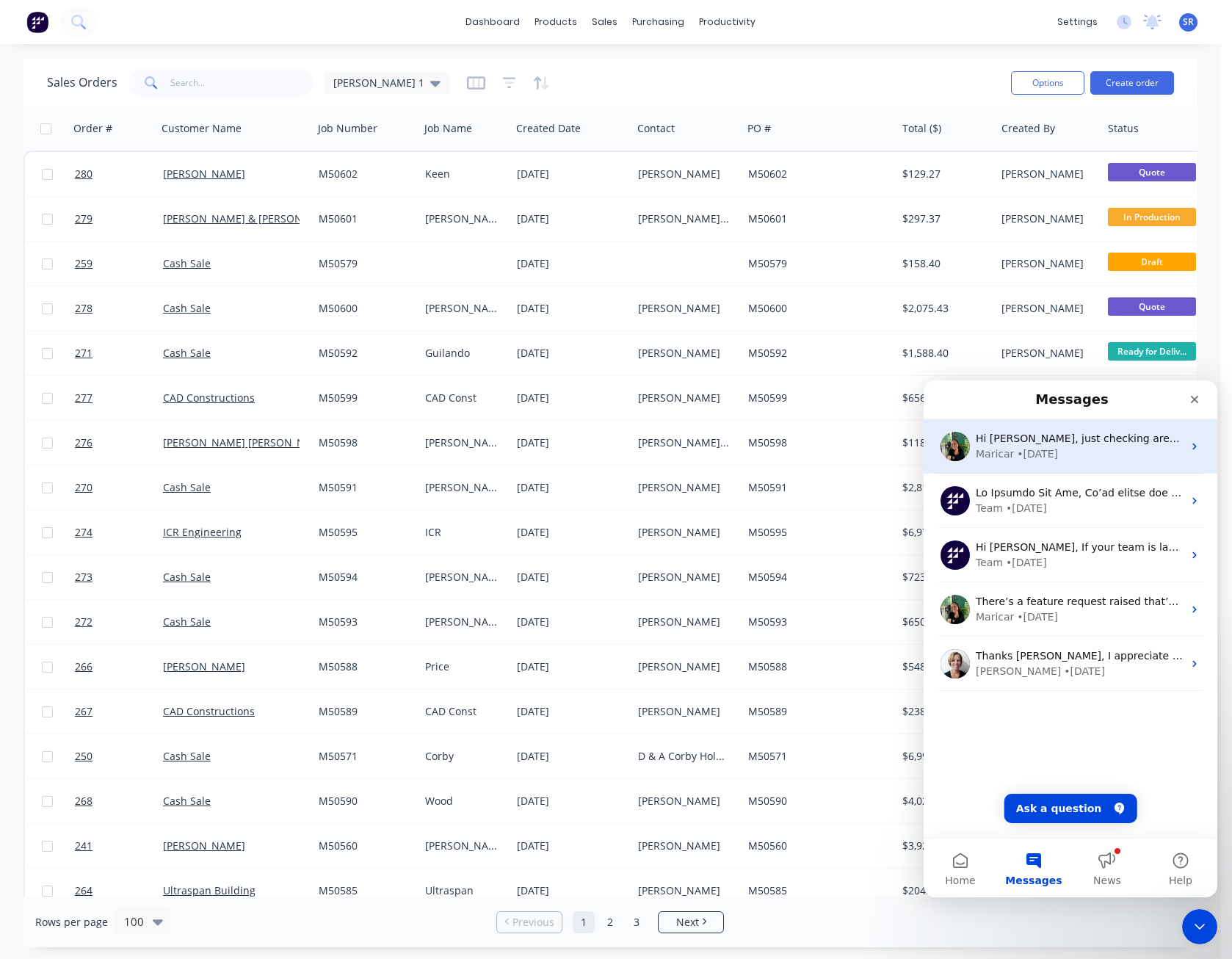
click at [1103, 458] on div "Maricar • [DATE]" at bounding box center [1079, 454] width 207 height 16
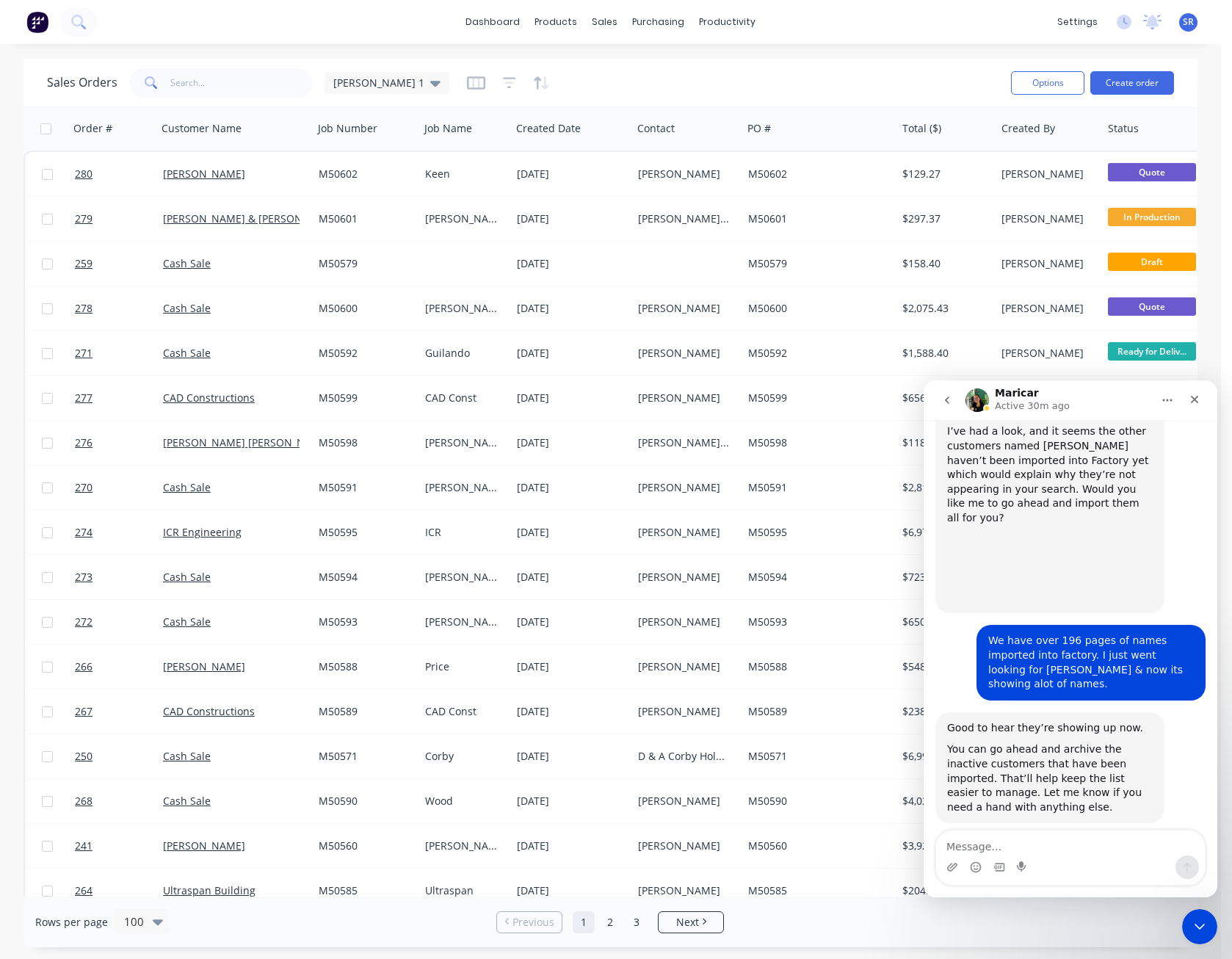
scroll to position [4239, 0]
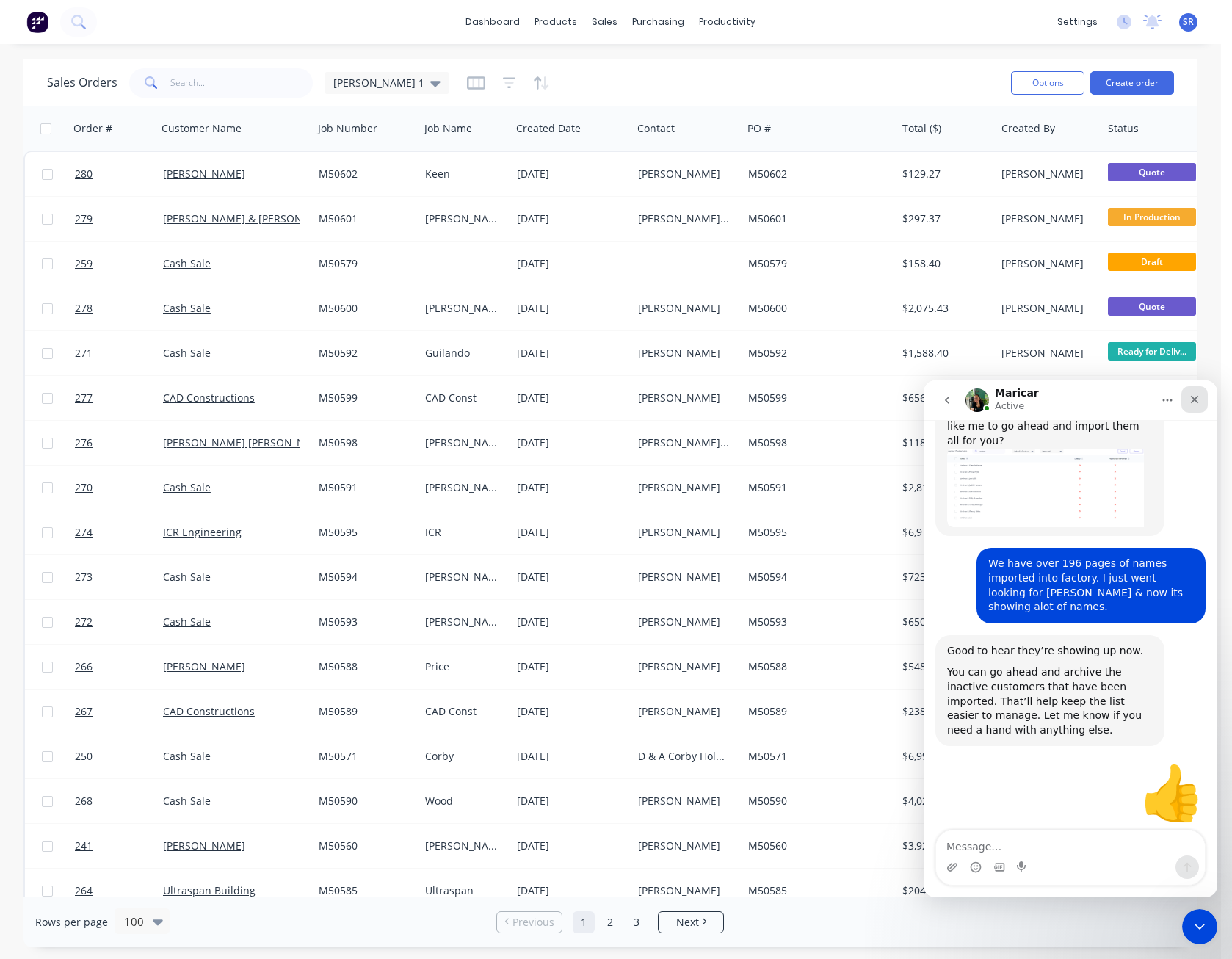
click at [1192, 398] on icon "Close" at bounding box center [1195, 399] width 8 height 8
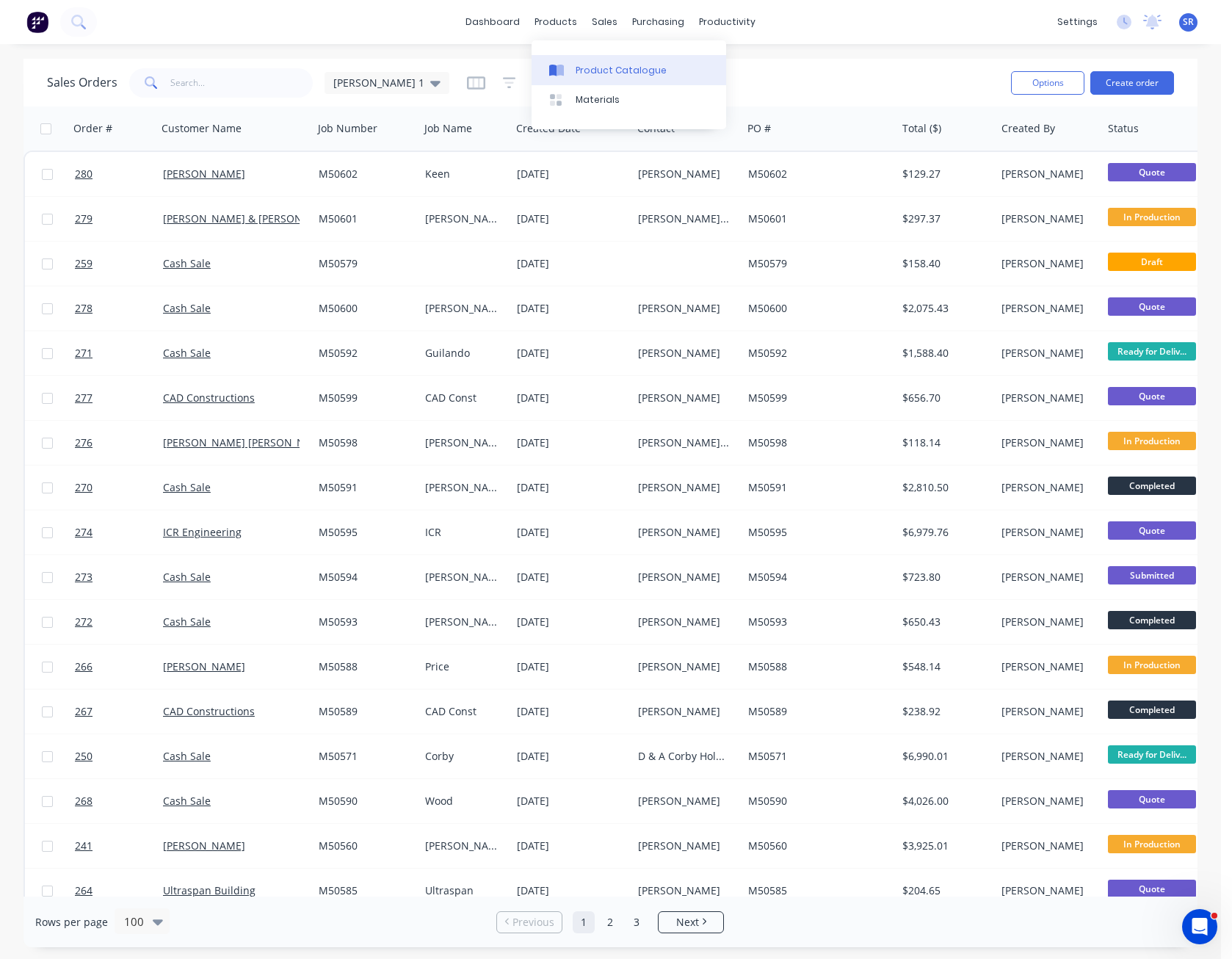
click at [595, 69] on div "Product Catalogue" at bounding box center [621, 70] width 91 height 13
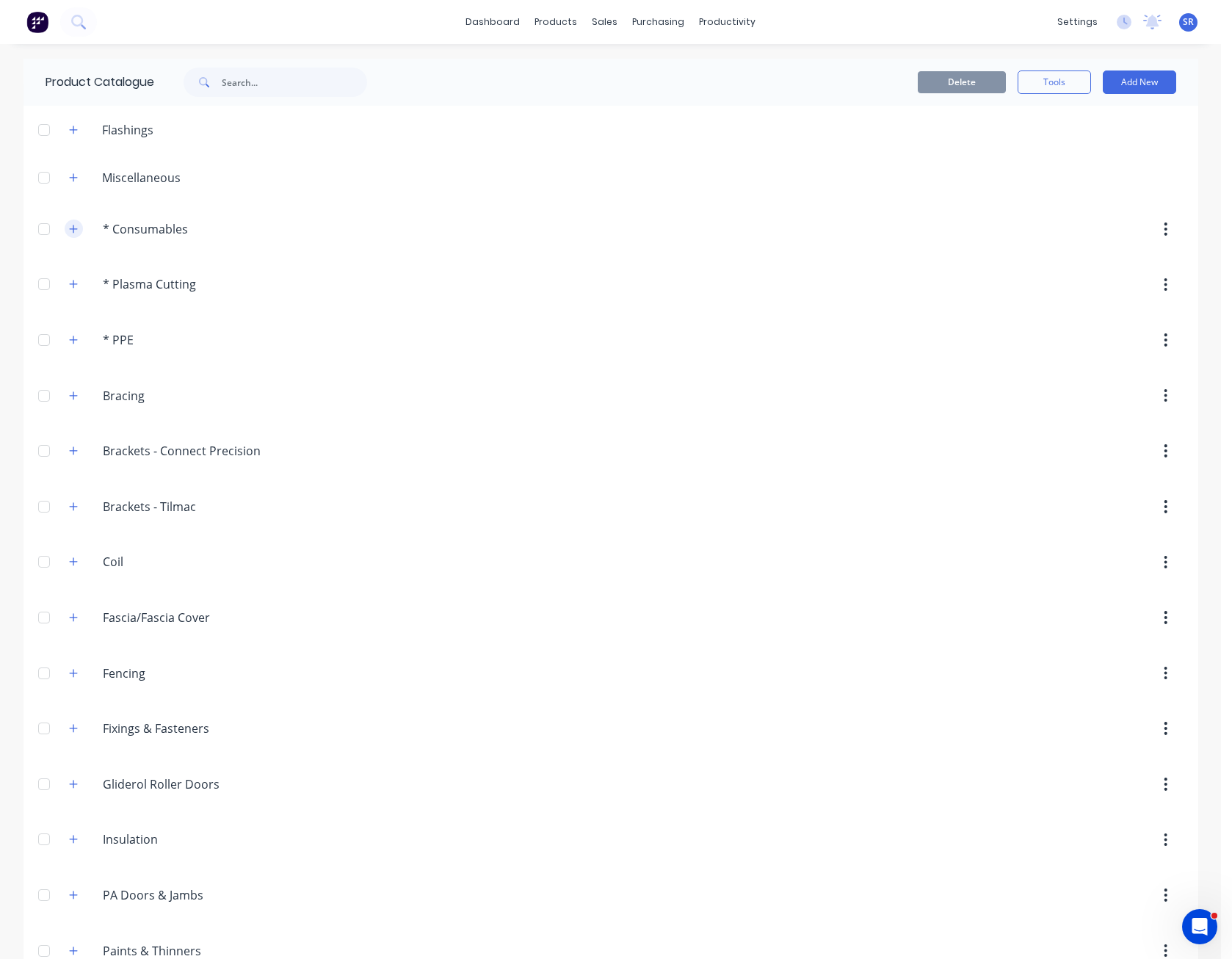
click at [69, 224] on icon "button" at bounding box center [74, 228] width 9 height 10
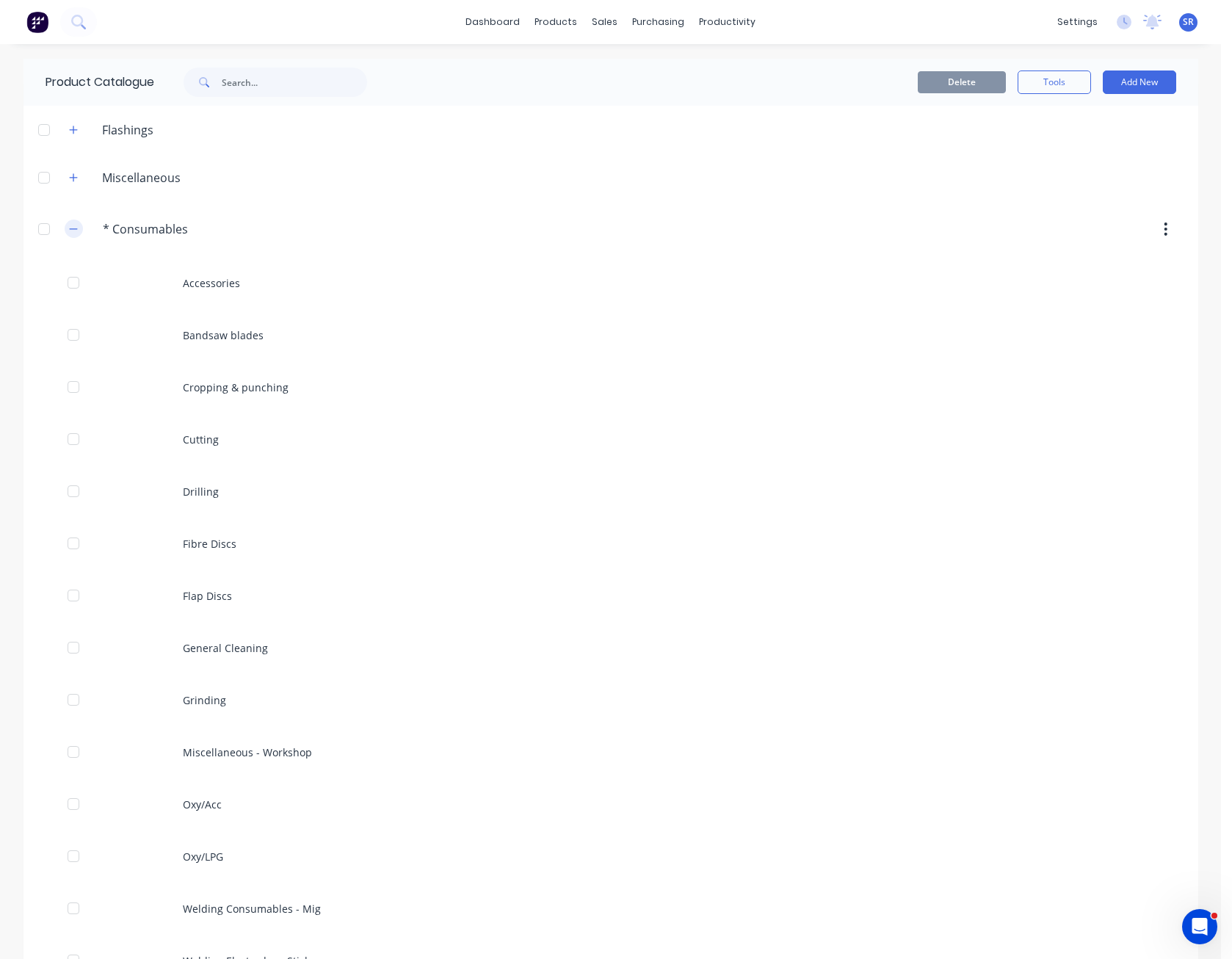
click at [67, 235] on button "button" at bounding box center [74, 229] width 18 height 18
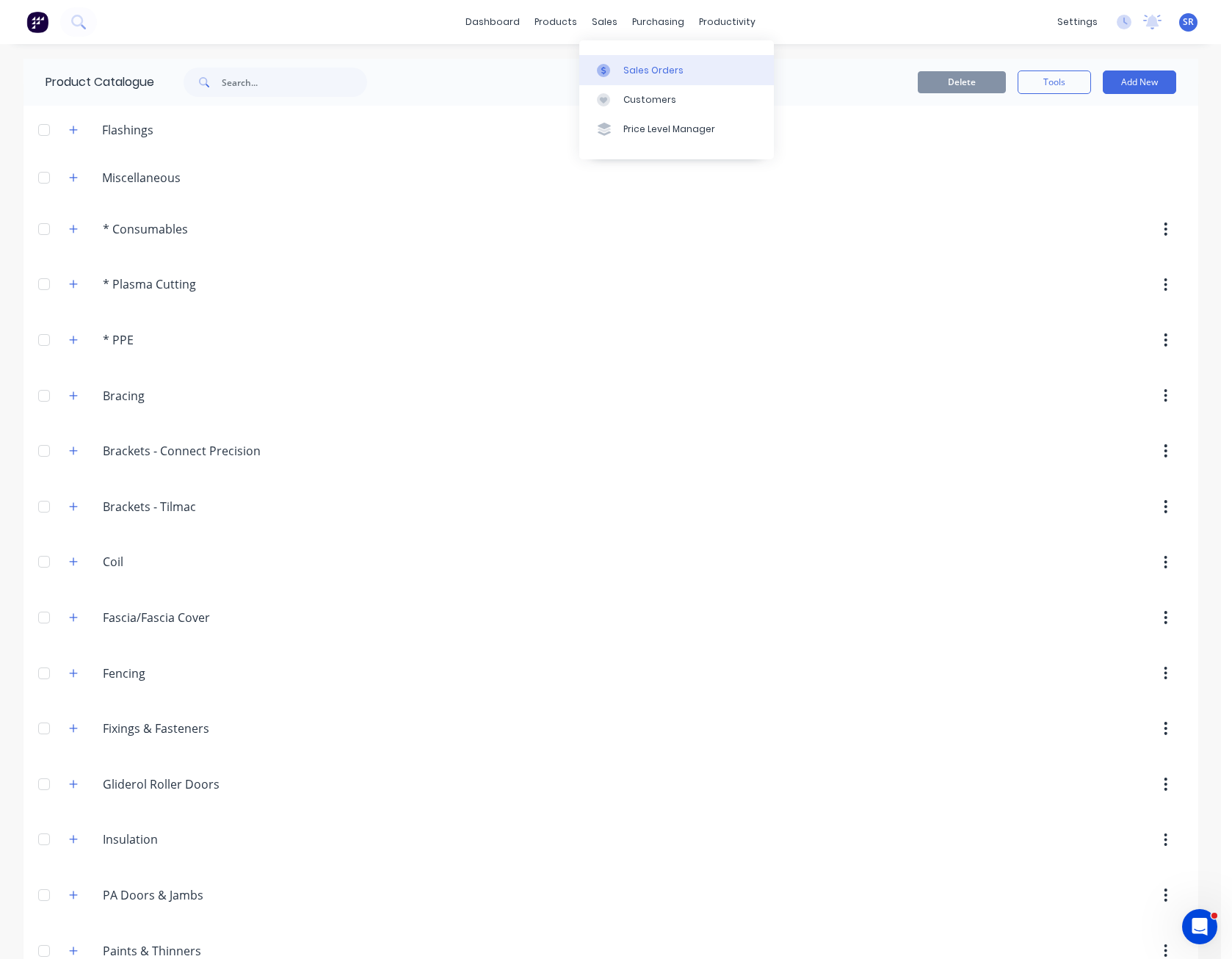
click at [613, 61] on link "Sales Orders" at bounding box center [677, 70] width 195 height 29
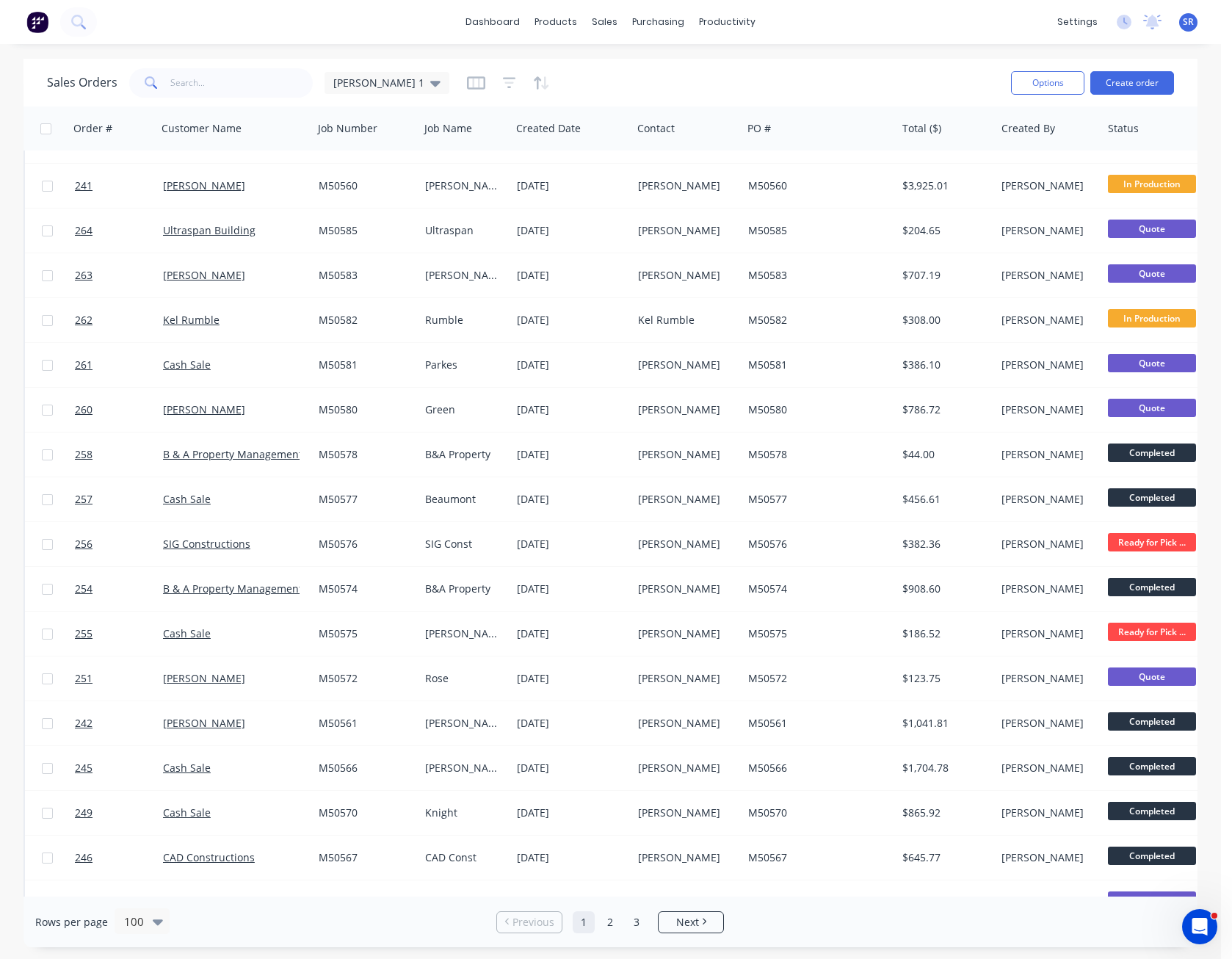
scroll to position [661, 0]
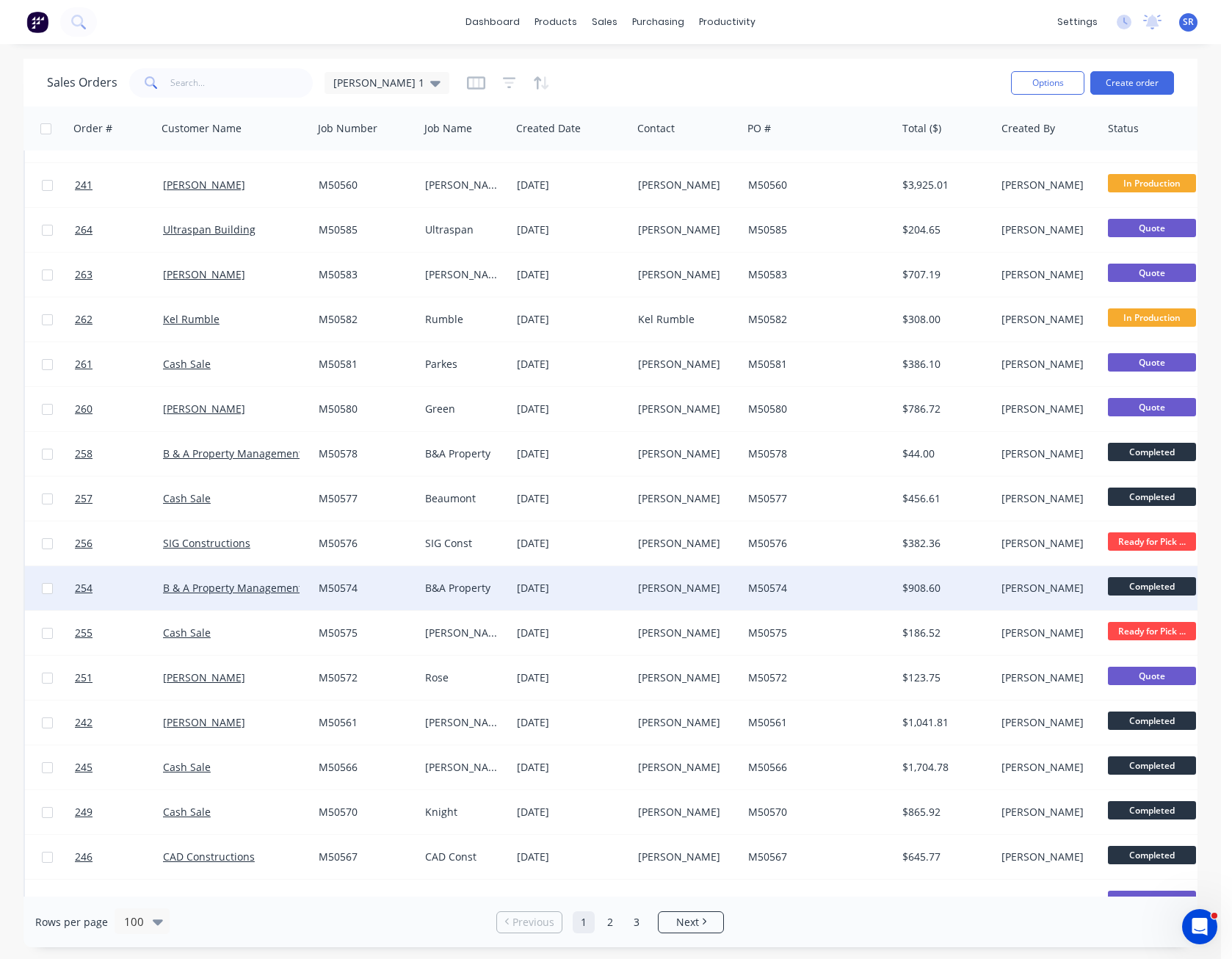
click at [680, 592] on div "[PERSON_NAME]" at bounding box center [685, 588] width 93 height 15
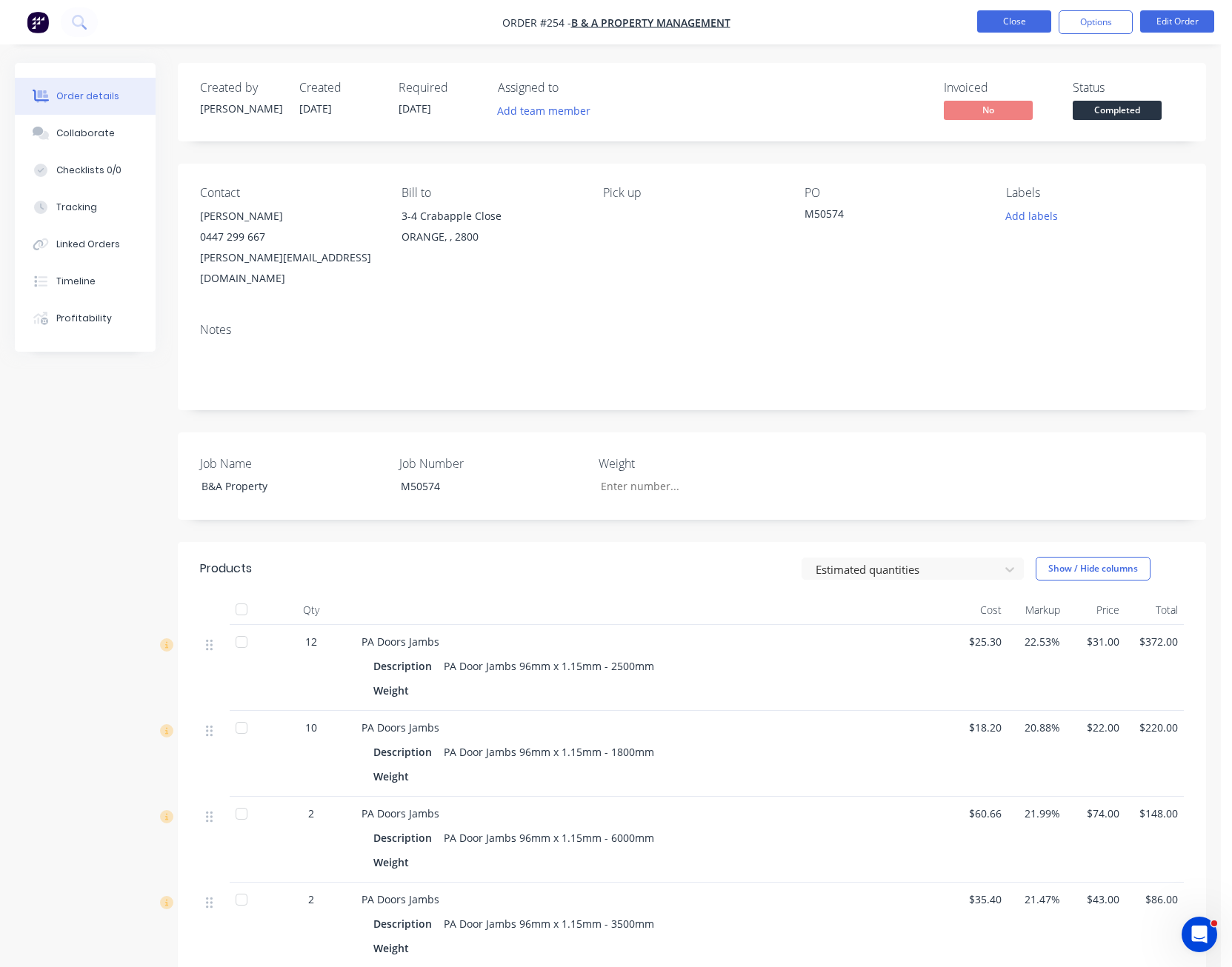
click at [1026, 23] on button "Close" at bounding box center [1015, 21] width 74 height 22
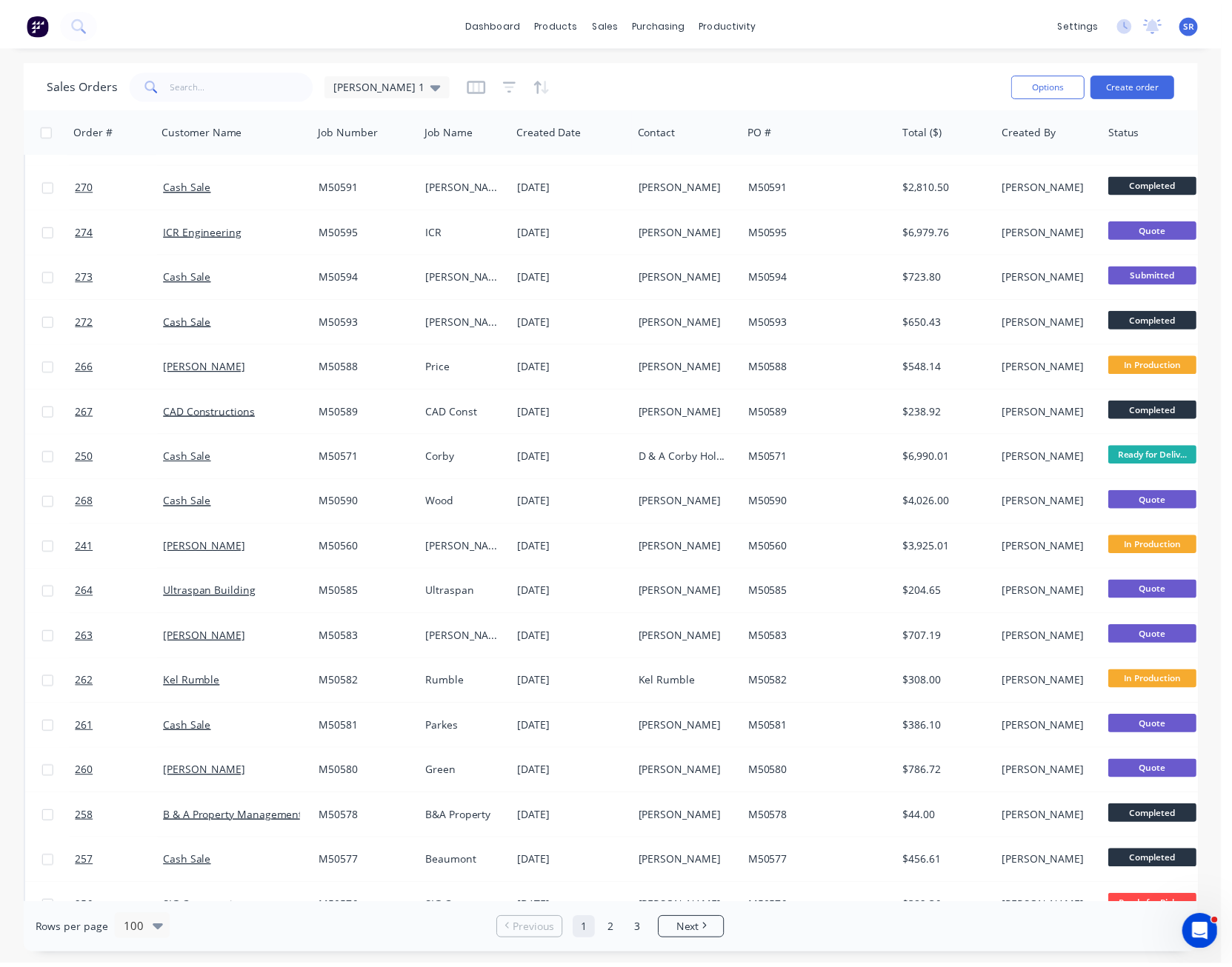
scroll to position [370, 0]
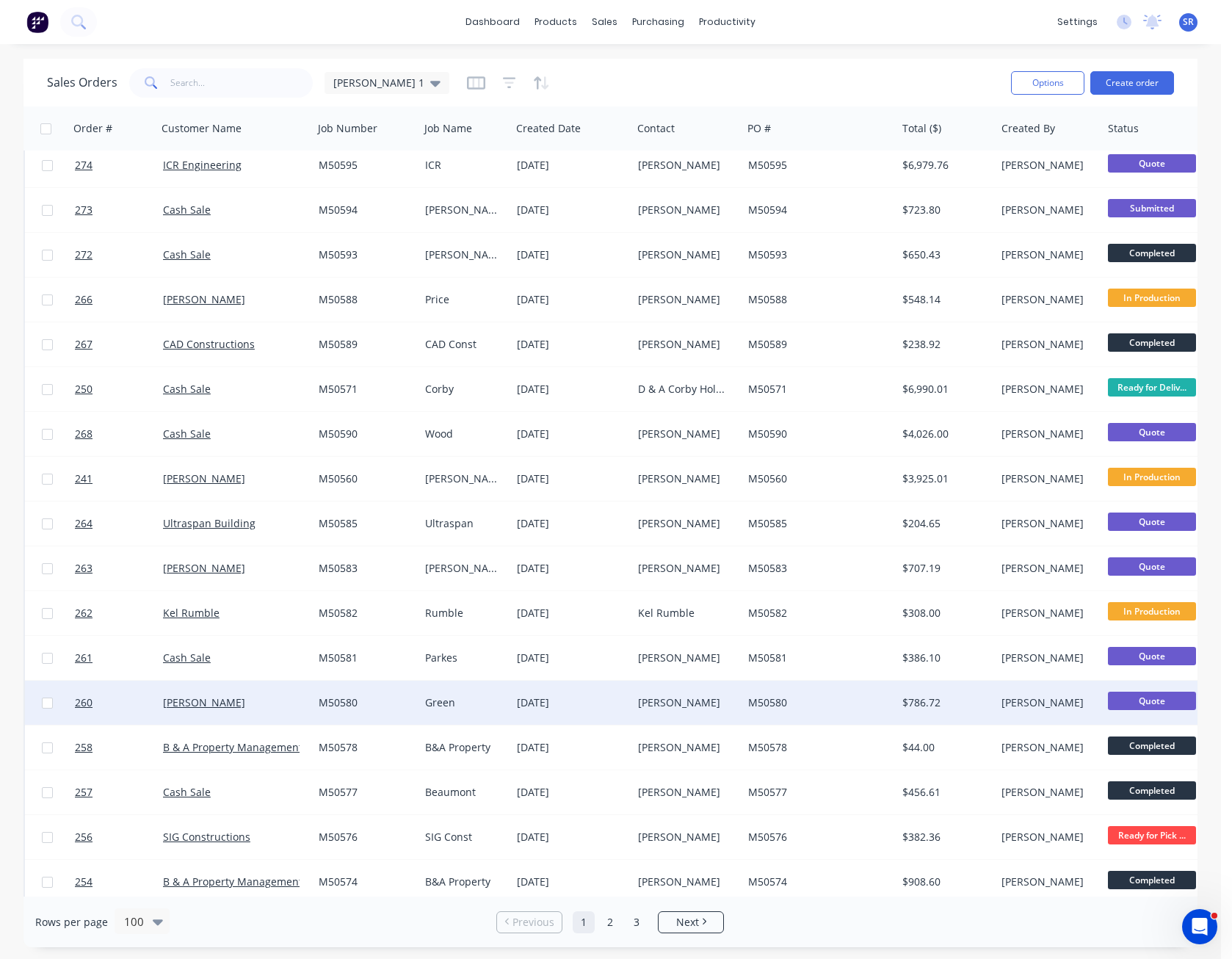
click at [679, 696] on div "[PERSON_NAME]" at bounding box center [685, 703] width 93 height 15
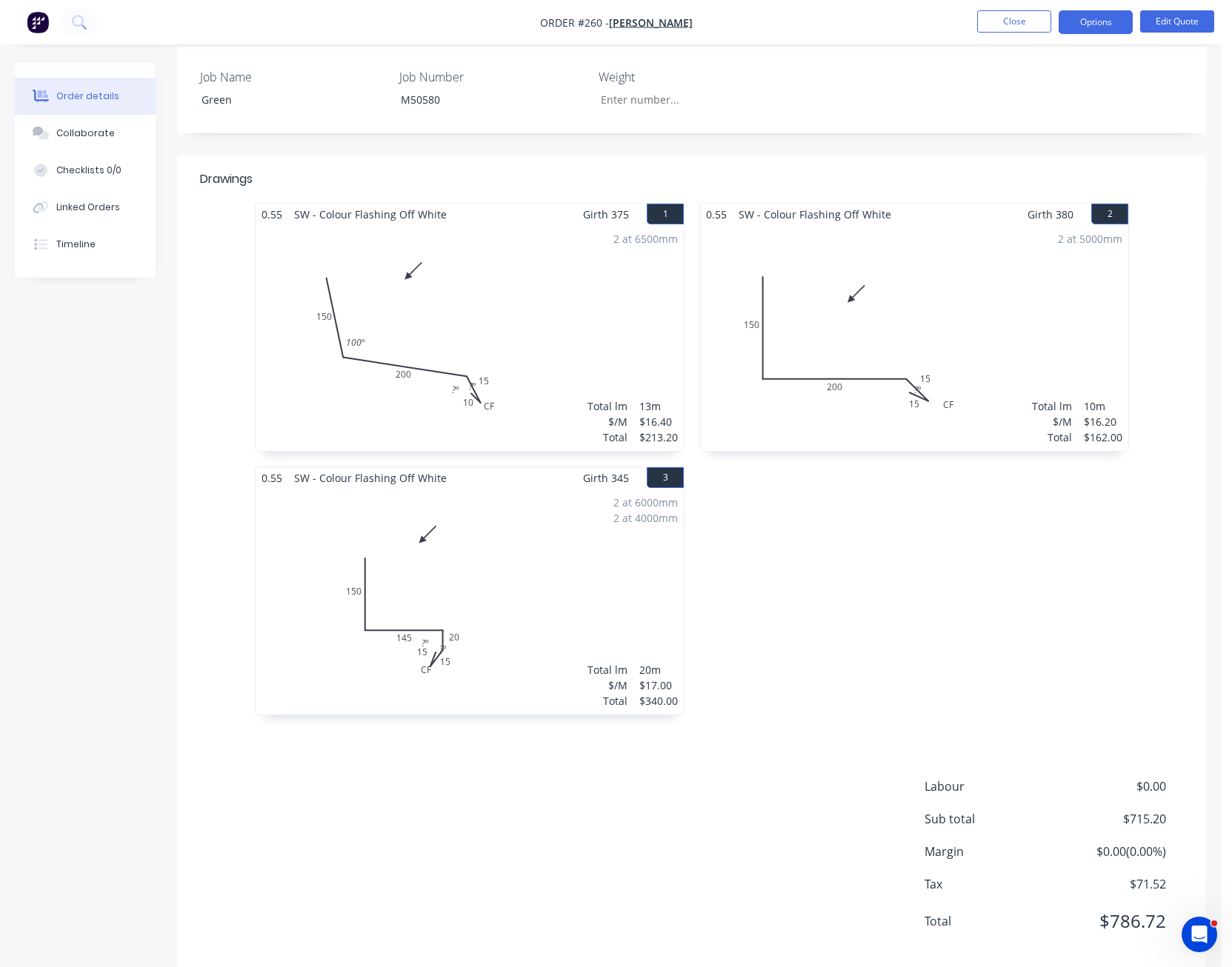
scroll to position [370, 0]
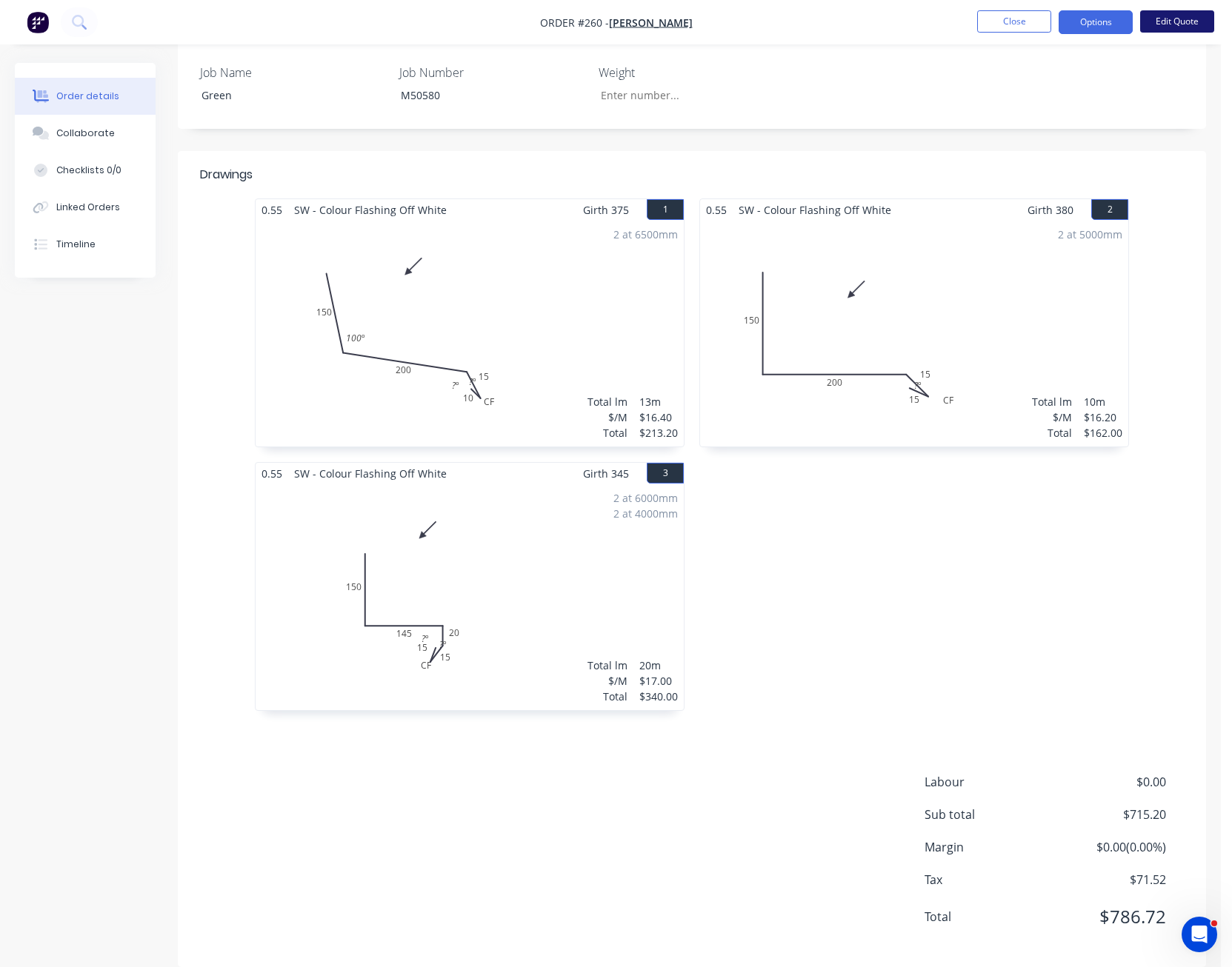
click at [1187, 20] on button "Edit Quote" at bounding box center [1177, 21] width 74 height 22
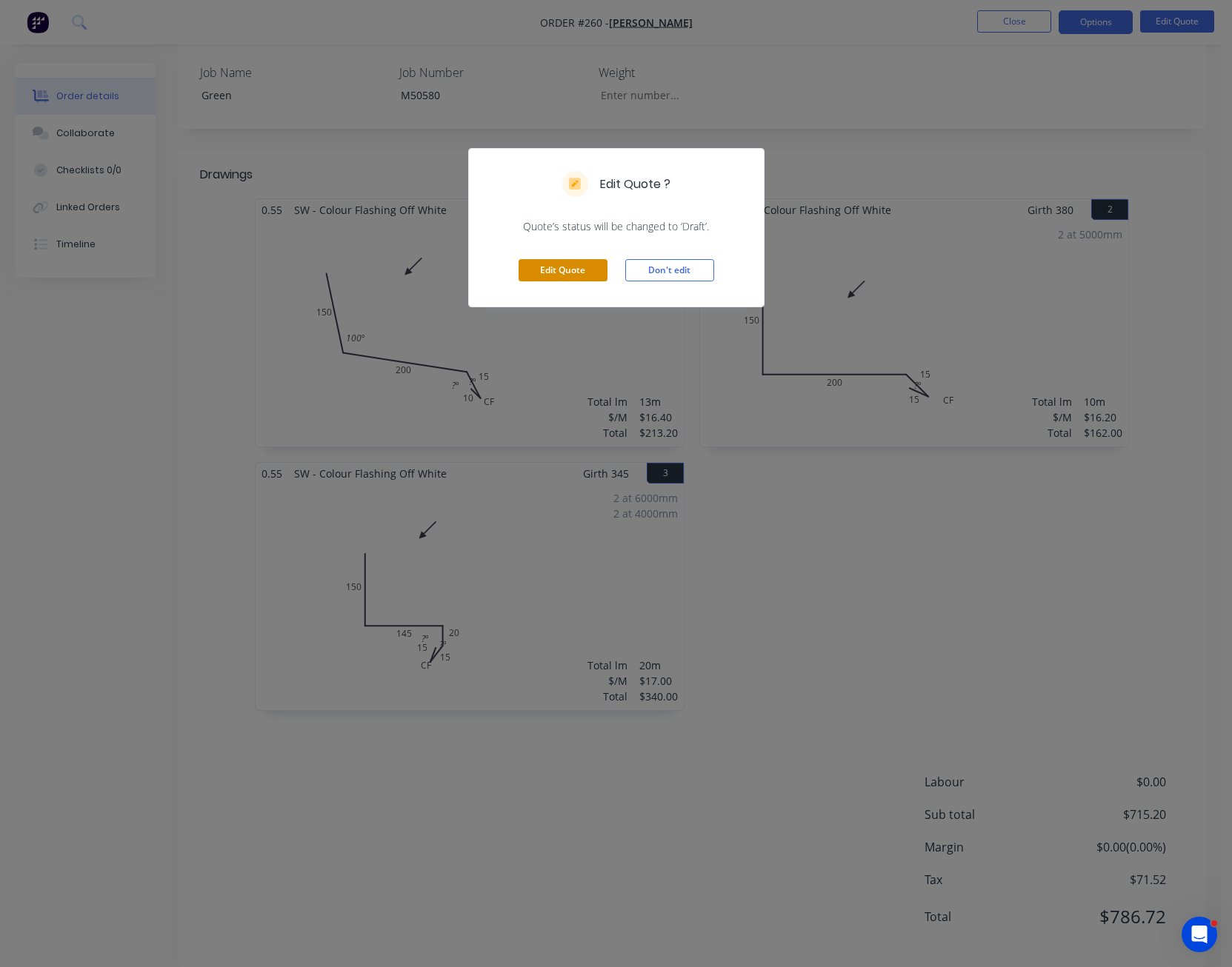
click at [553, 273] on button "Edit Quote" at bounding box center [564, 270] width 89 height 22
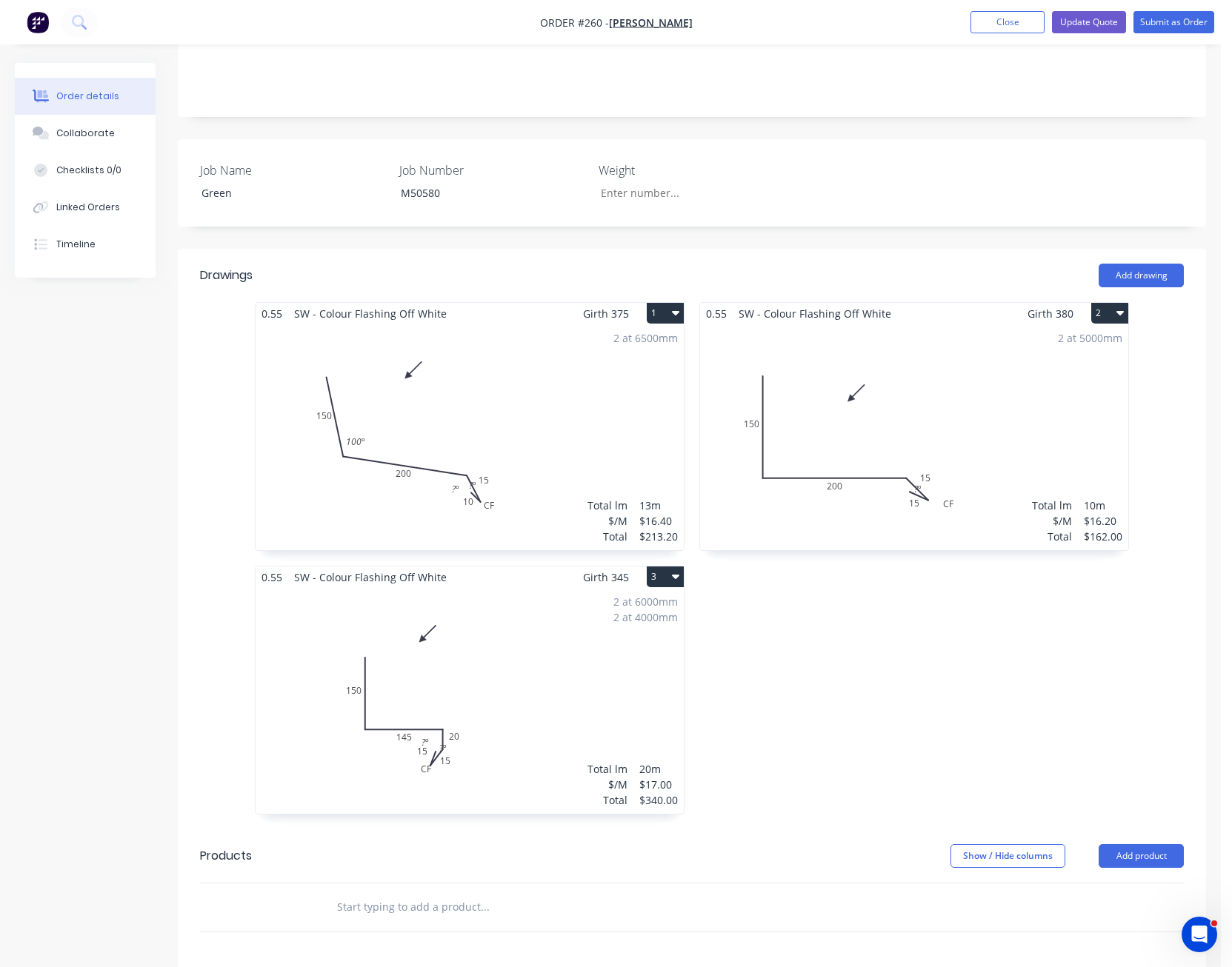
scroll to position [445, 0]
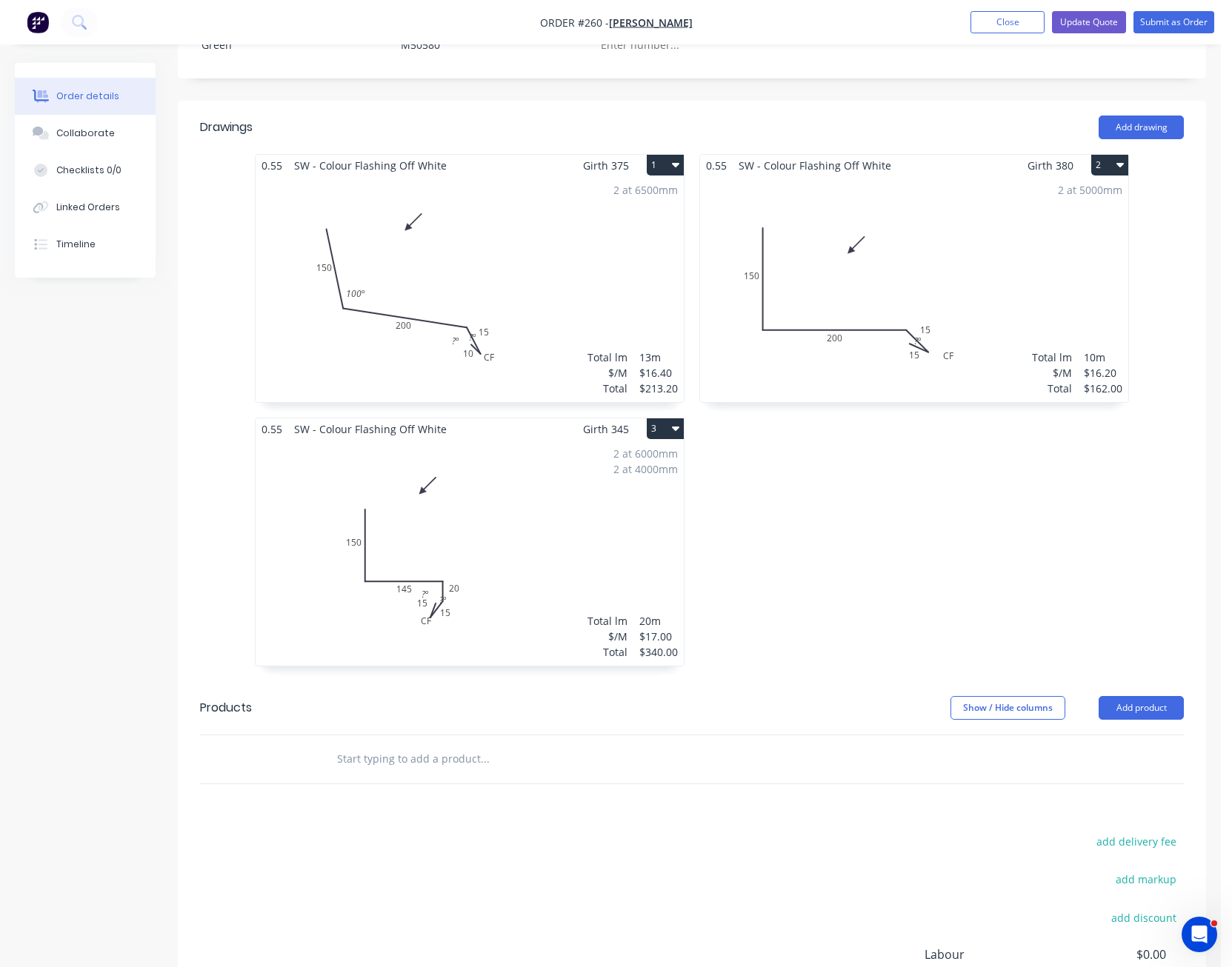
click at [636, 226] on div "2 at 6500mm Total lm $/M Total 13m $16.40 $213.20" at bounding box center [469, 289] width 428 height 226
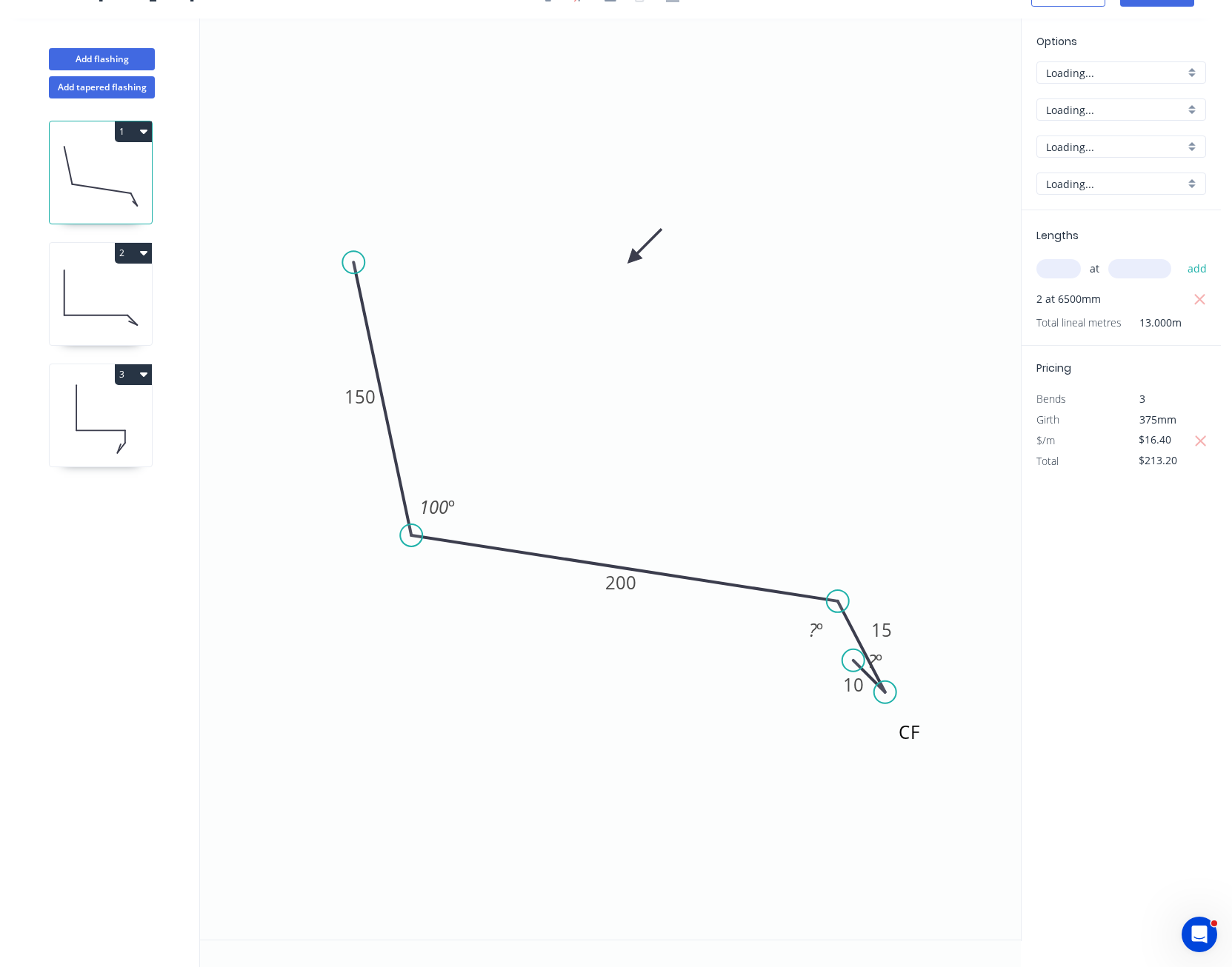
scroll to position [28, 0]
click at [1202, 299] on icon "button" at bounding box center [1200, 300] width 13 height 18
type input "$0.00"
click at [1070, 276] on input "text" at bounding box center [1059, 268] width 45 height 19
type input "3"
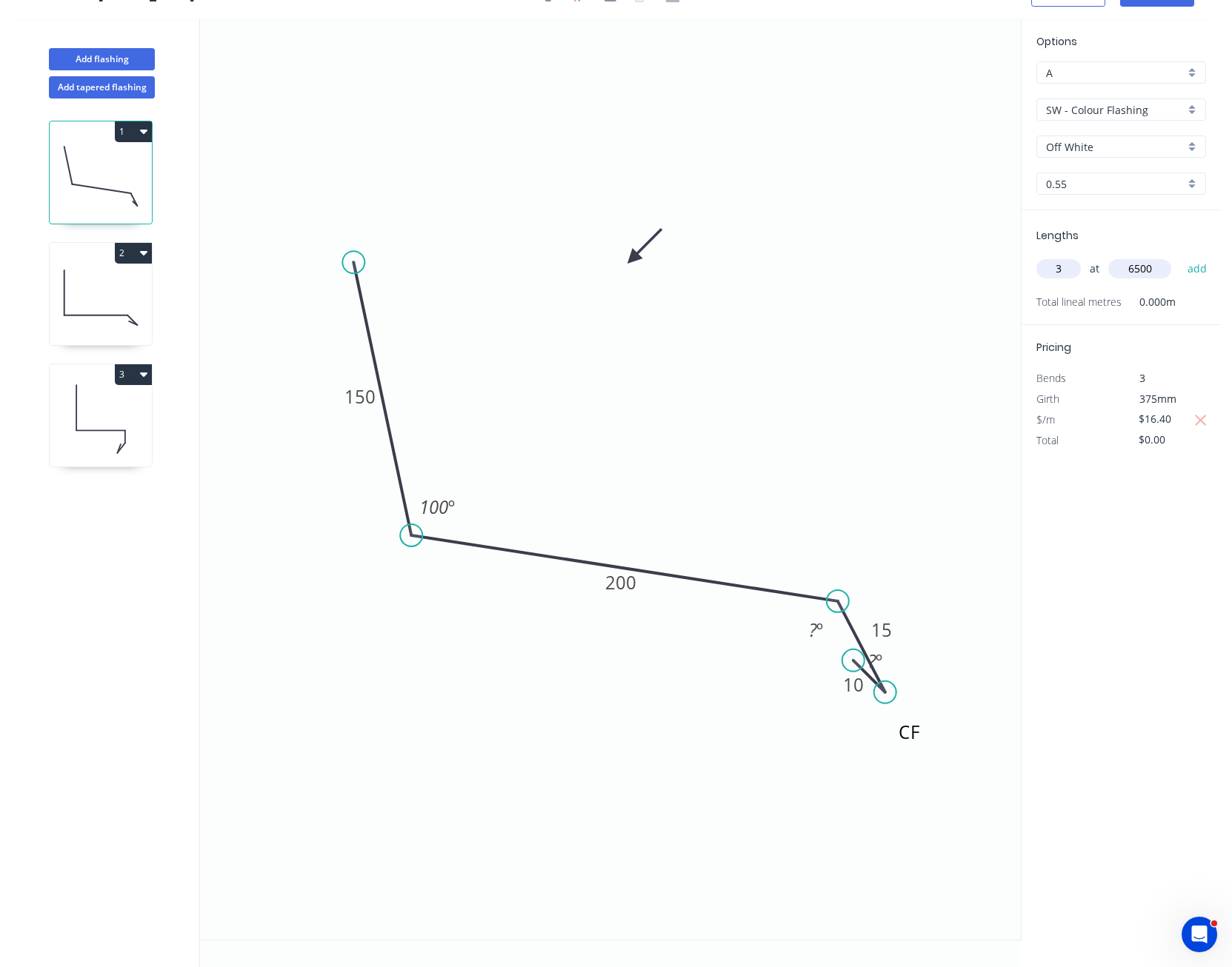
type input "6500"
click at [1181, 256] on button "add" at bounding box center [1199, 268] width 35 height 25
type input "$319.80"
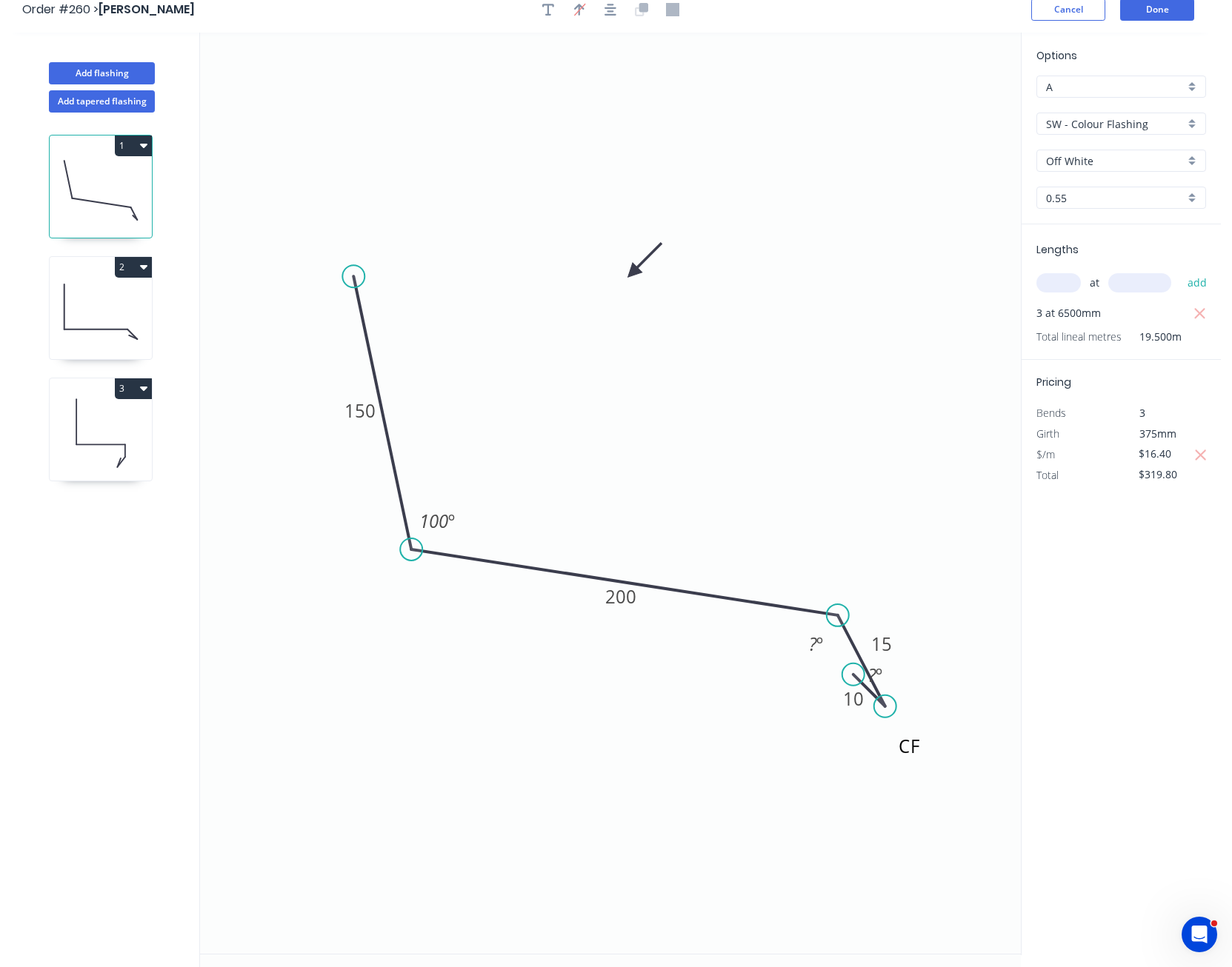
scroll to position [0, 0]
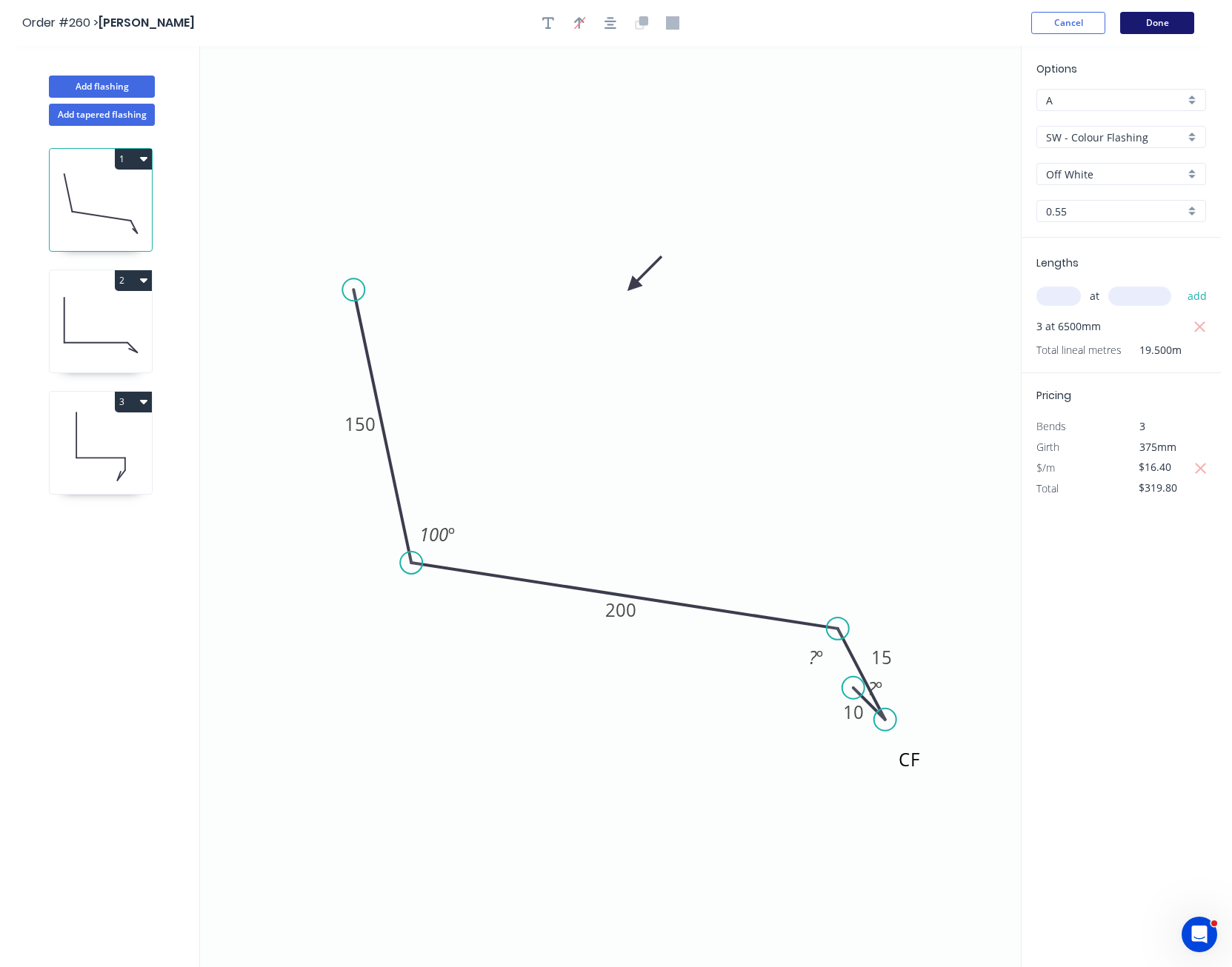
click at [1184, 22] on button "Done" at bounding box center [1158, 23] width 74 height 22
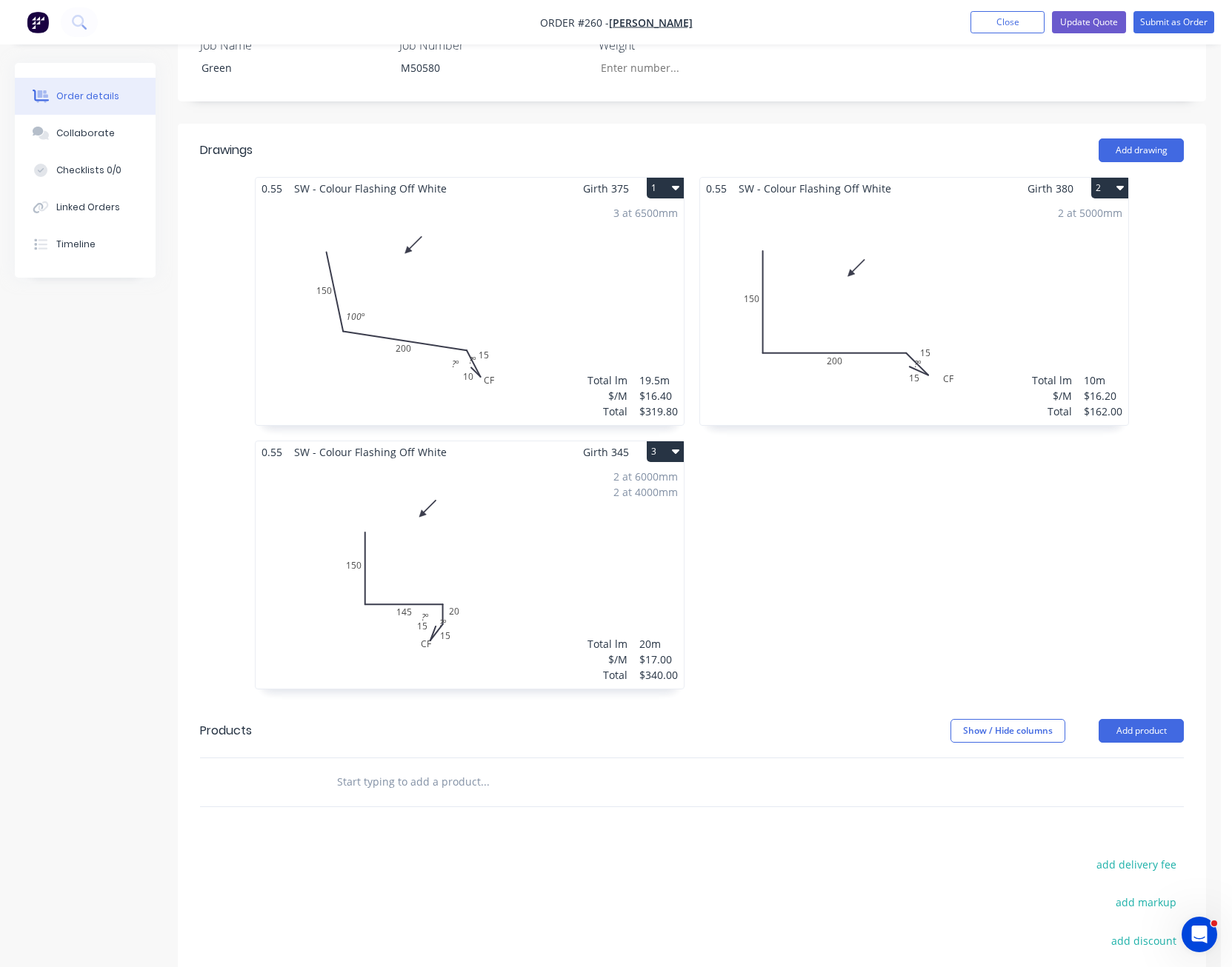
scroll to position [445, 0]
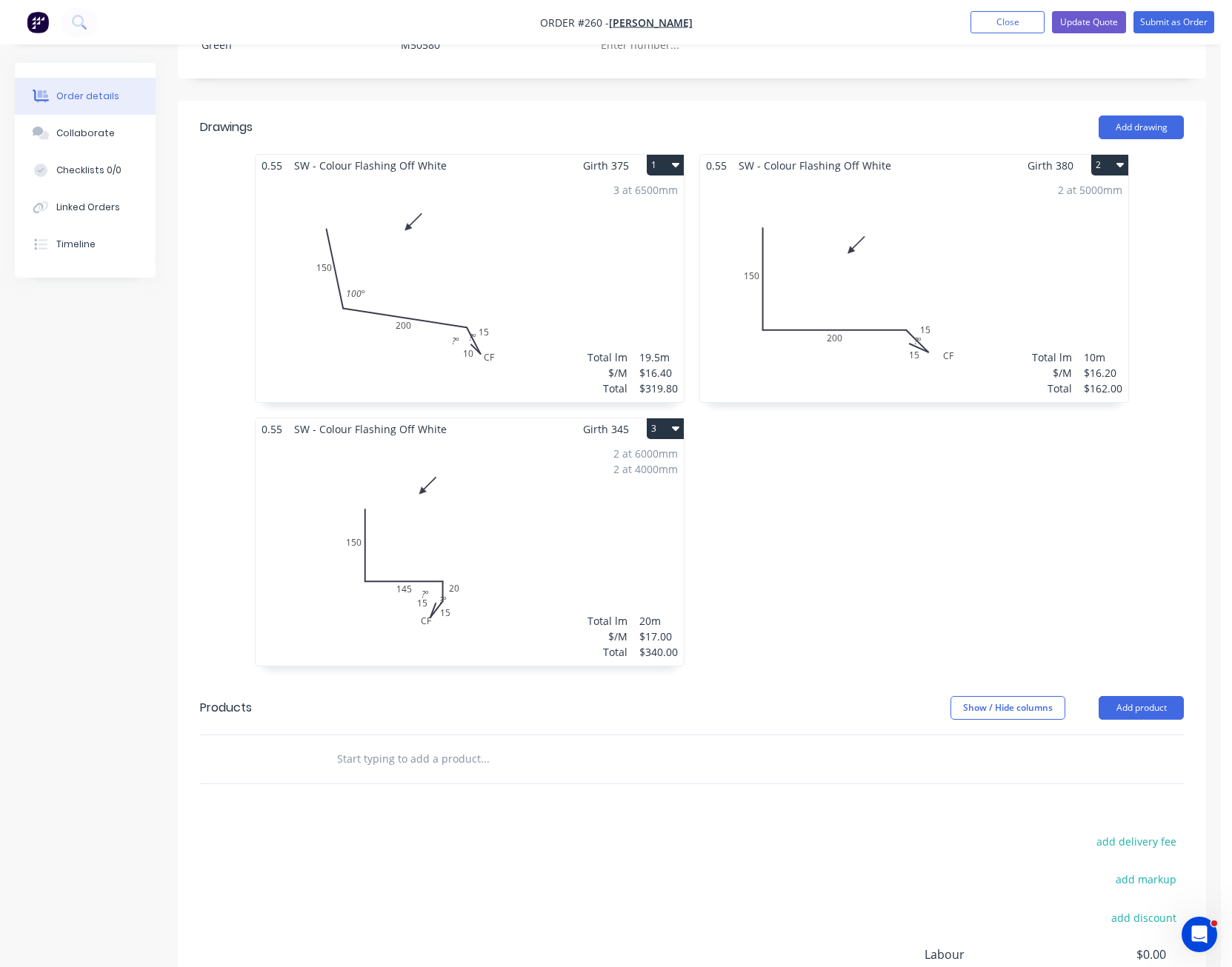
click at [628, 525] on div "2 at 6000mm 2 at 4000mm Total lm $/M Total 20m $17.00 $340.00" at bounding box center [469, 552] width 428 height 226
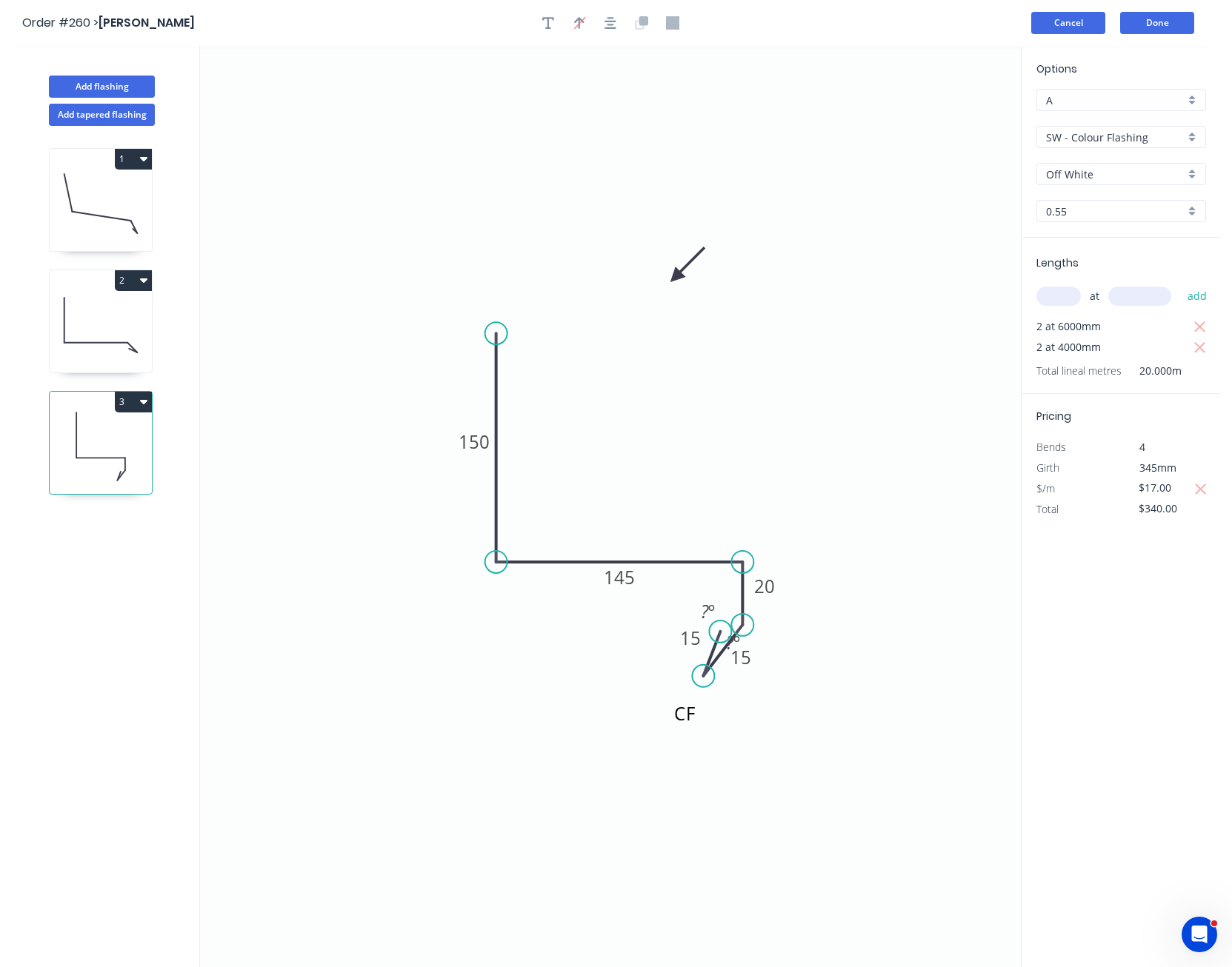
click at [1048, 19] on button "Cancel" at bounding box center [1069, 23] width 74 height 22
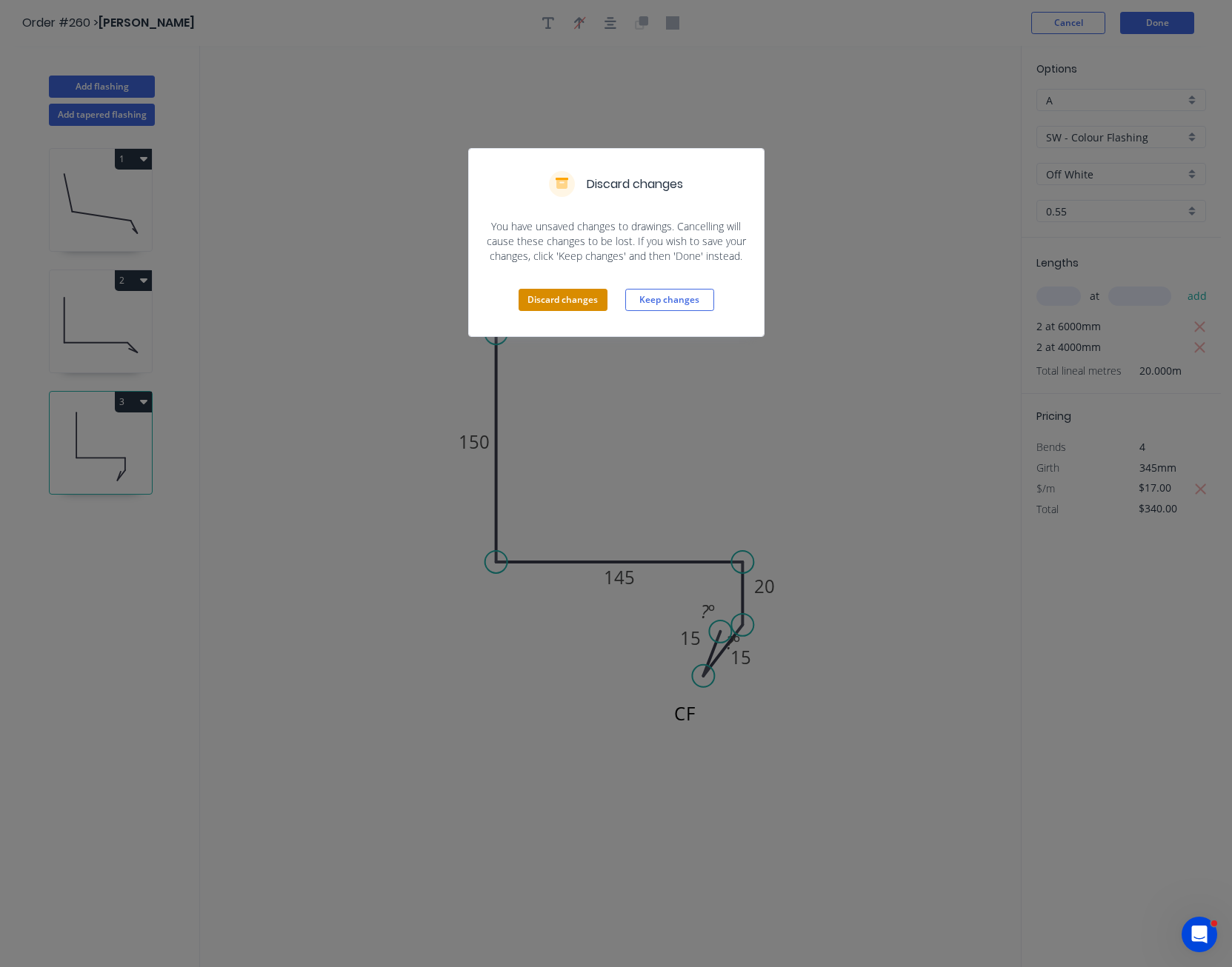
drag, startPoint x: 578, startPoint y: 285, endPoint x: 575, endPoint y: 296, distance: 11.4
click at [576, 289] on div "Discard changes Keep changes" at bounding box center [616, 300] width 295 height 72
click at [574, 301] on button "Discard changes" at bounding box center [564, 300] width 89 height 22
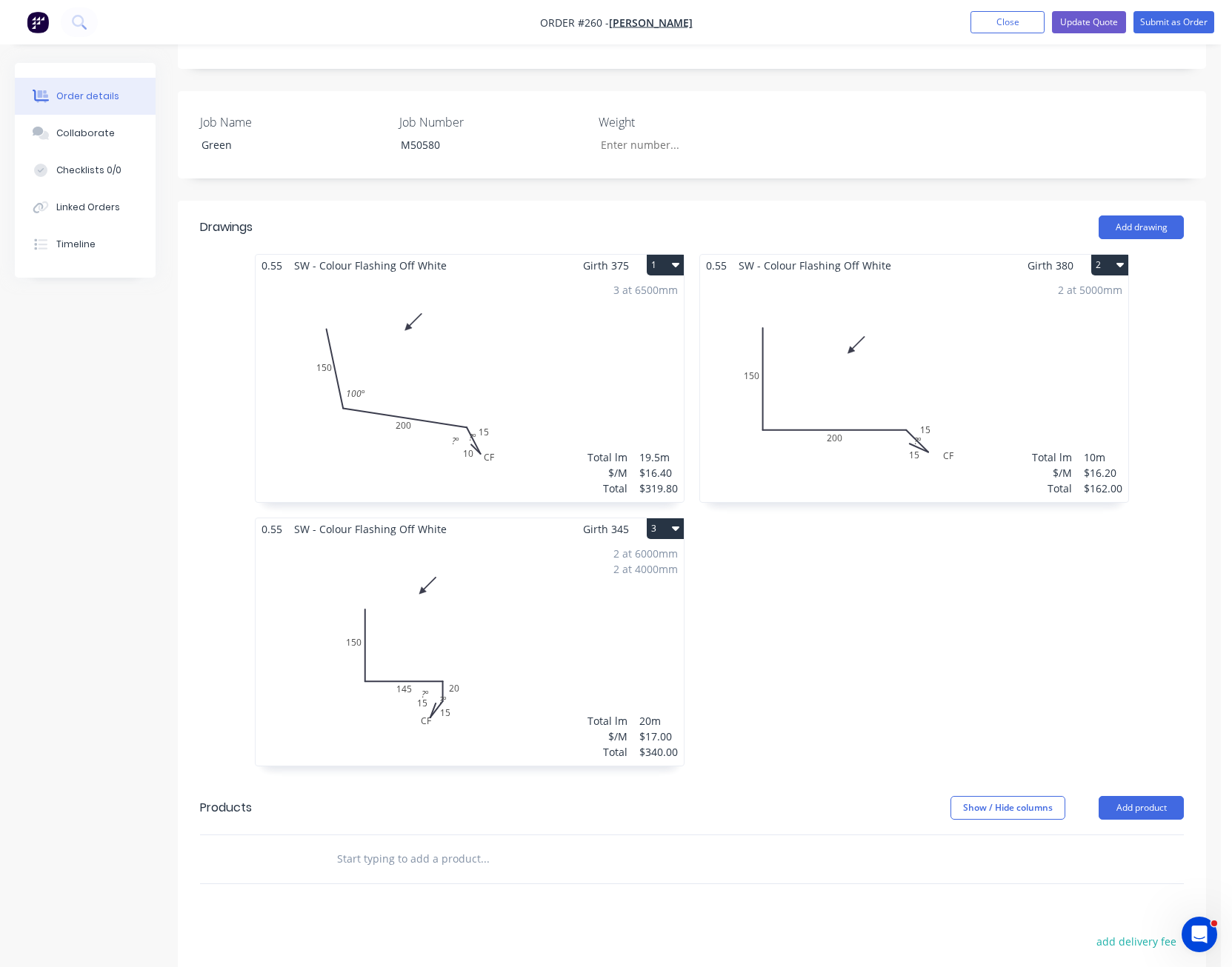
scroll to position [370, 0]
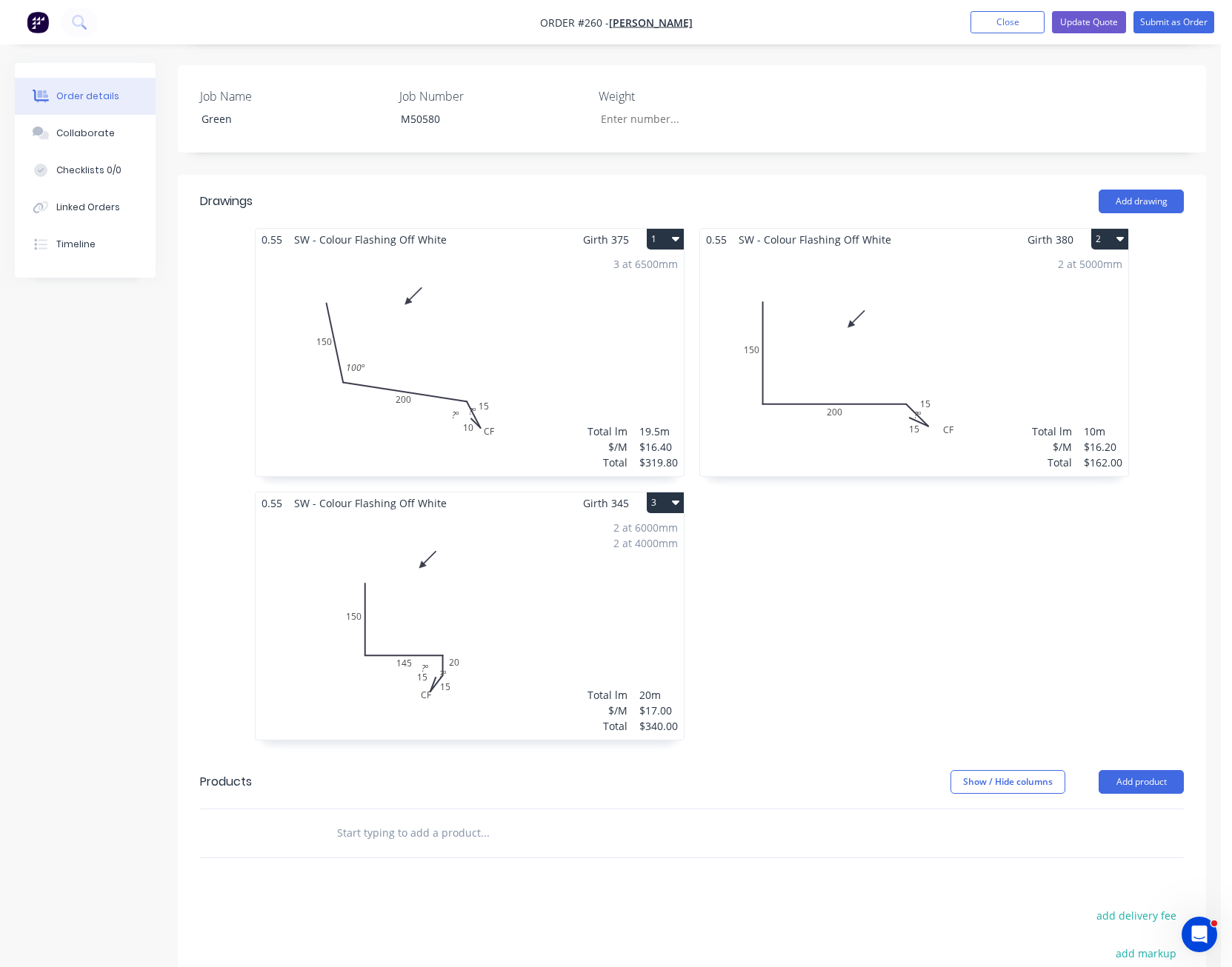
click at [659, 505] on button "3" at bounding box center [666, 503] width 37 height 20
click at [613, 598] on div "Delete" at bounding box center [613, 598] width 114 height 21
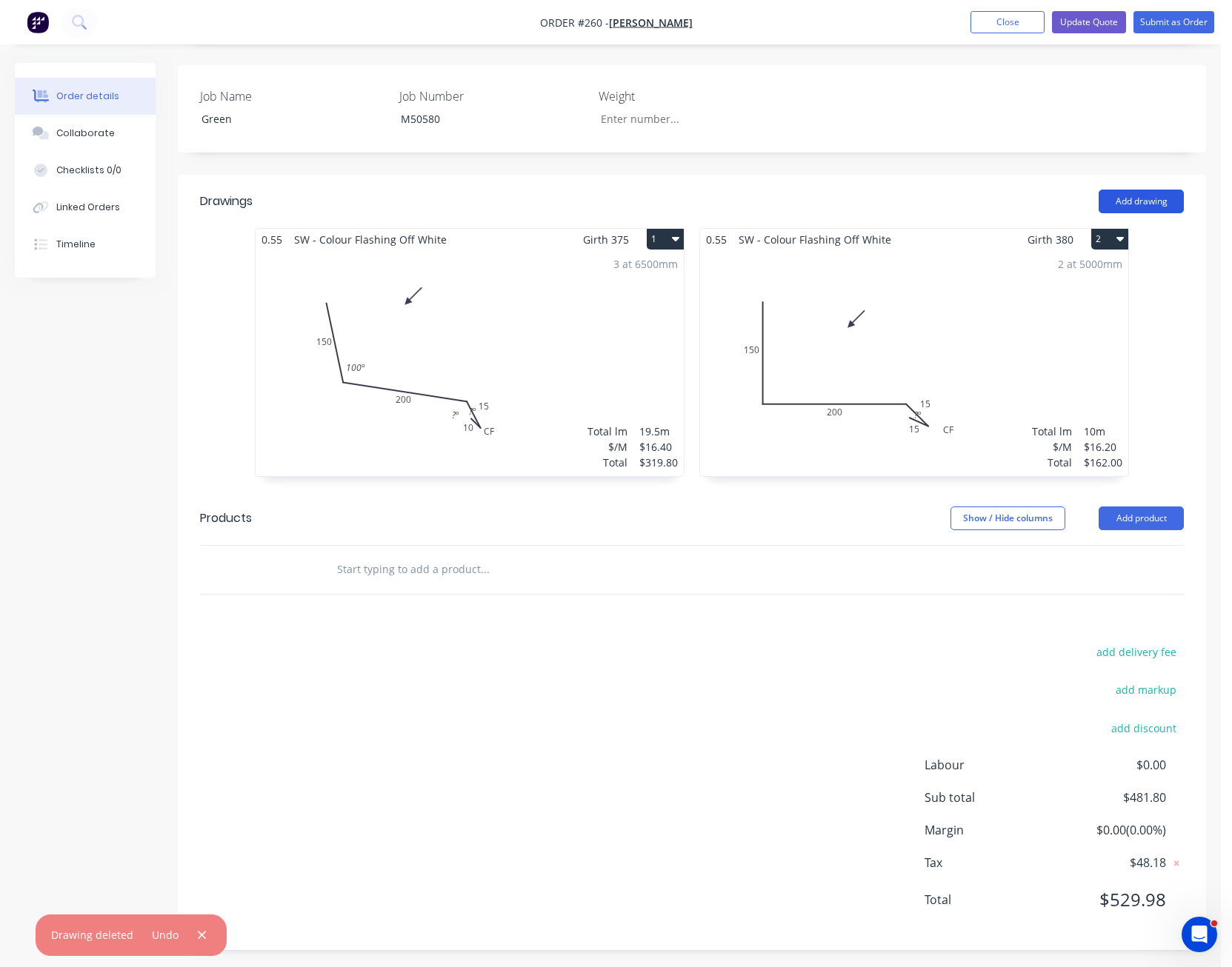
click at [1143, 201] on button "Add drawing" at bounding box center [1142, 201] width 85 height 24
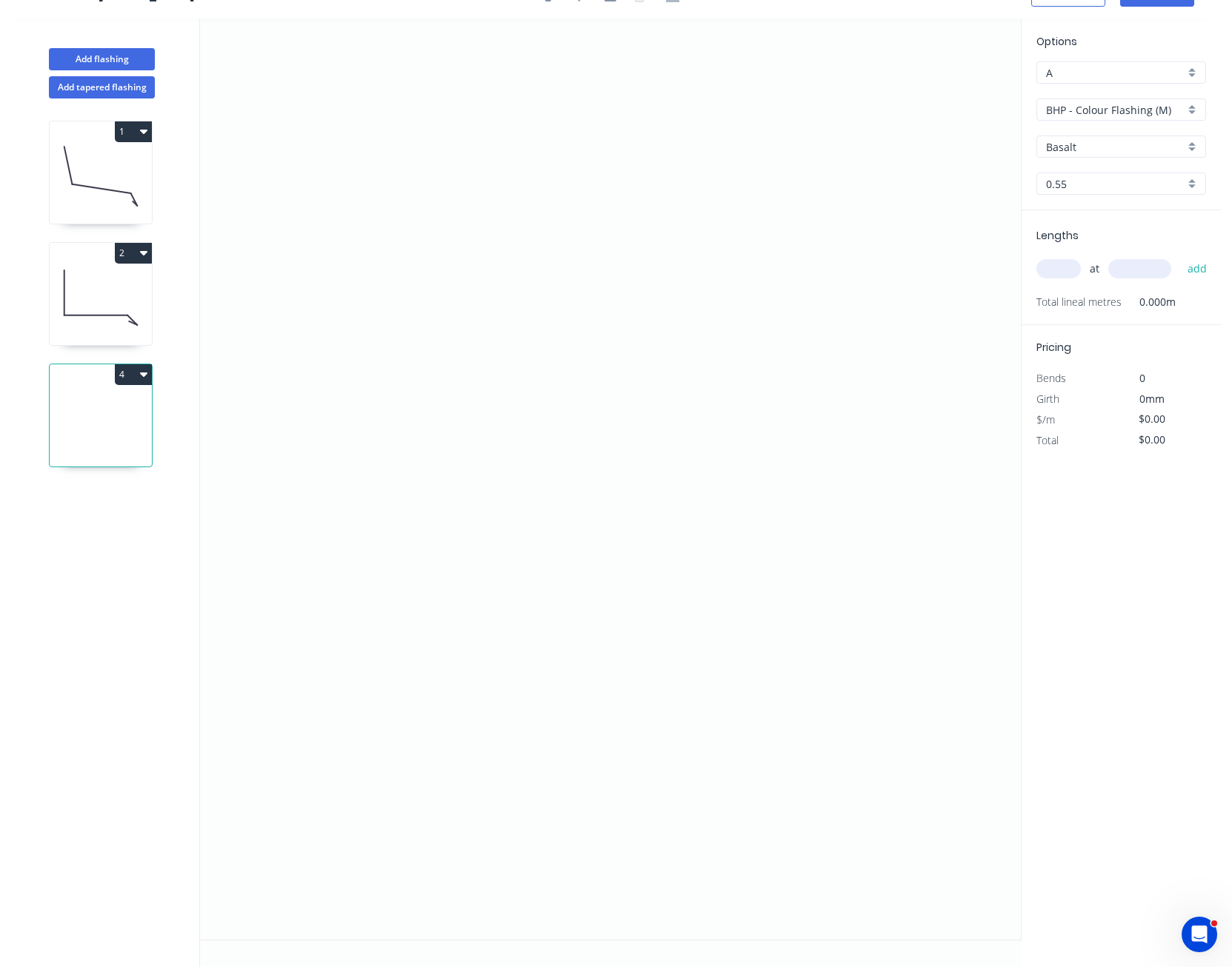
scroll to position [28, 0]
click at [481, 189] on icon "0" at bounding box center [611, 479] width 821 height 922
click at [481, 456] on icon "0" at bounding box center [611, 479] width 821 height 922
click at [822, 473] on icon "0 ?" at bounding box center [611, 479] width 821 height 922
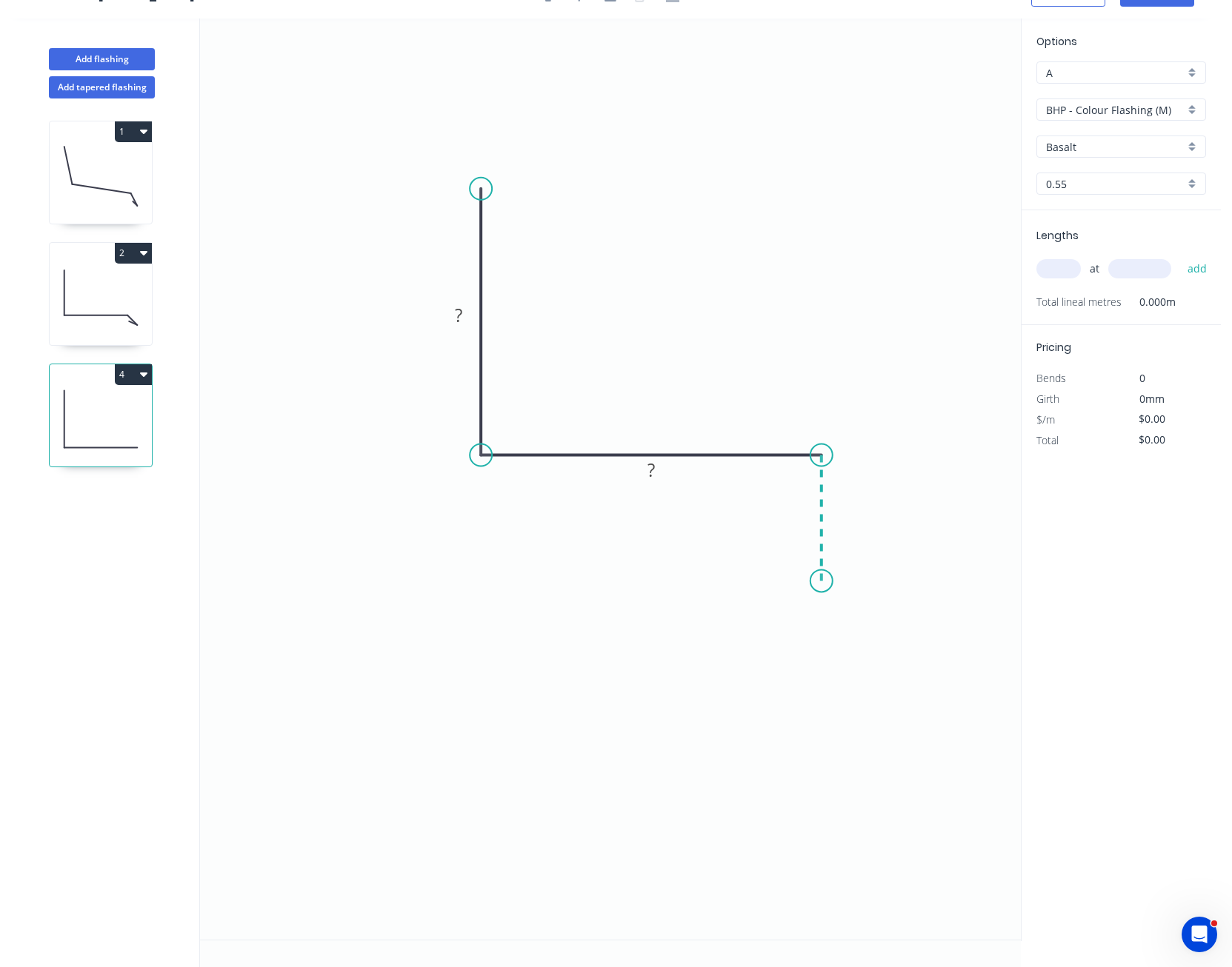
click at [829, 582] on icon "0 ? ?" at bounding box center [611, 479] width 821 height 922
click at [807, 536] on icon at bounding box center [814, 558] width 15 height 45
click at [807, 536] on circle at bounding box center [807, 535] width 22 height 22
click at [798, 567] on rect at bounding box center [793, 559] width 30 height 20
click at [811, 656] on icon "0 150 145 20 10 ? º" at bounding box center [611, 479] width 821 height 922
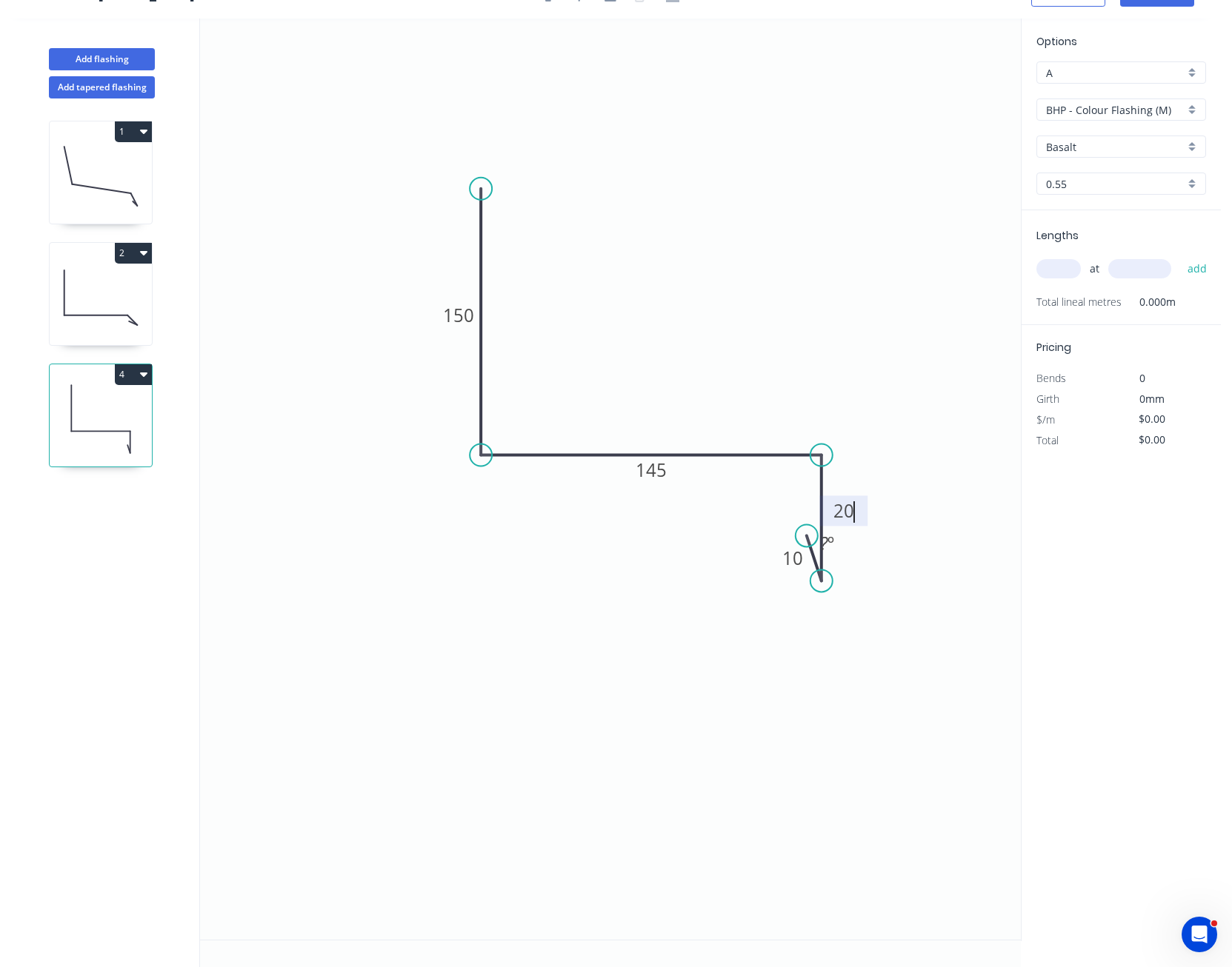
type input "$14.86"
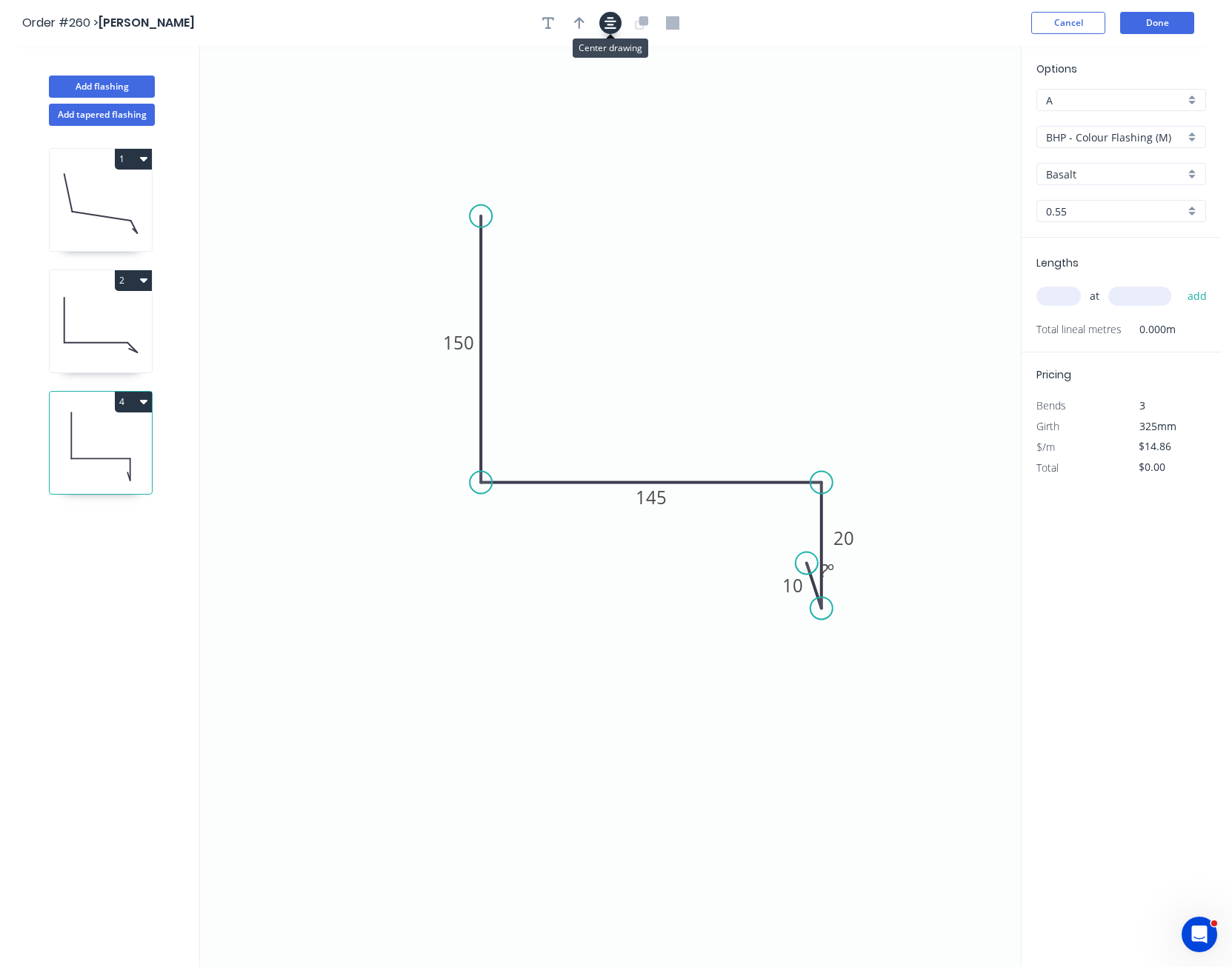
click at [614, 19] on icon "button" at bounding box center [610, 23] width 12 height 13
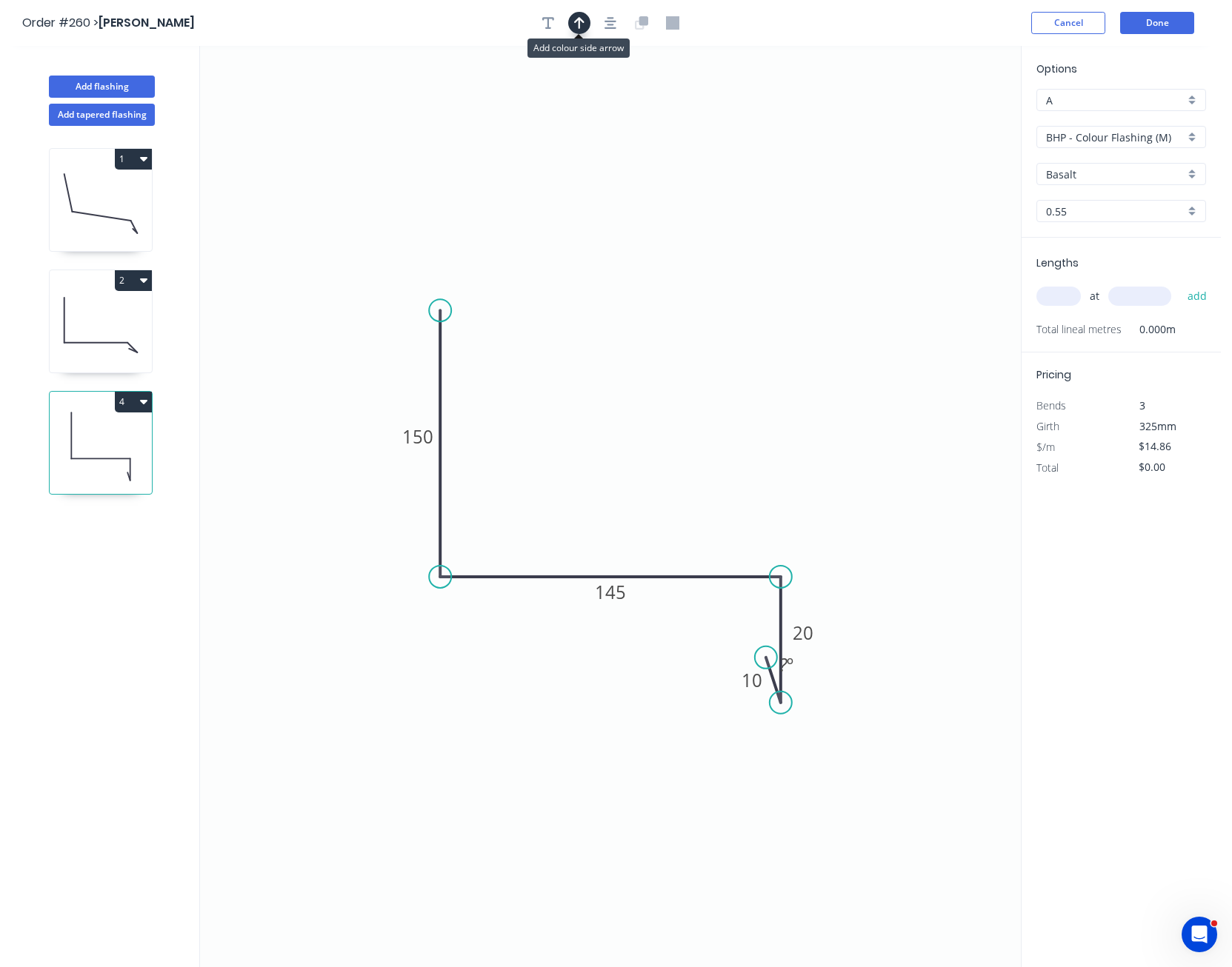
click at [578, 20] on icon "button" at bounding box center [579, 22] width 10 height 12
drag, startPoint x: 946, startPoint y: 115, endPoint x: 694, endPoint y: 401, distance: 381.2
click at [694, 401] on icon at bounding box center [694, 383] width 13 height 47
click at [546, 20] on icon "button" at bounding box center [548, 23] width 12 height 13
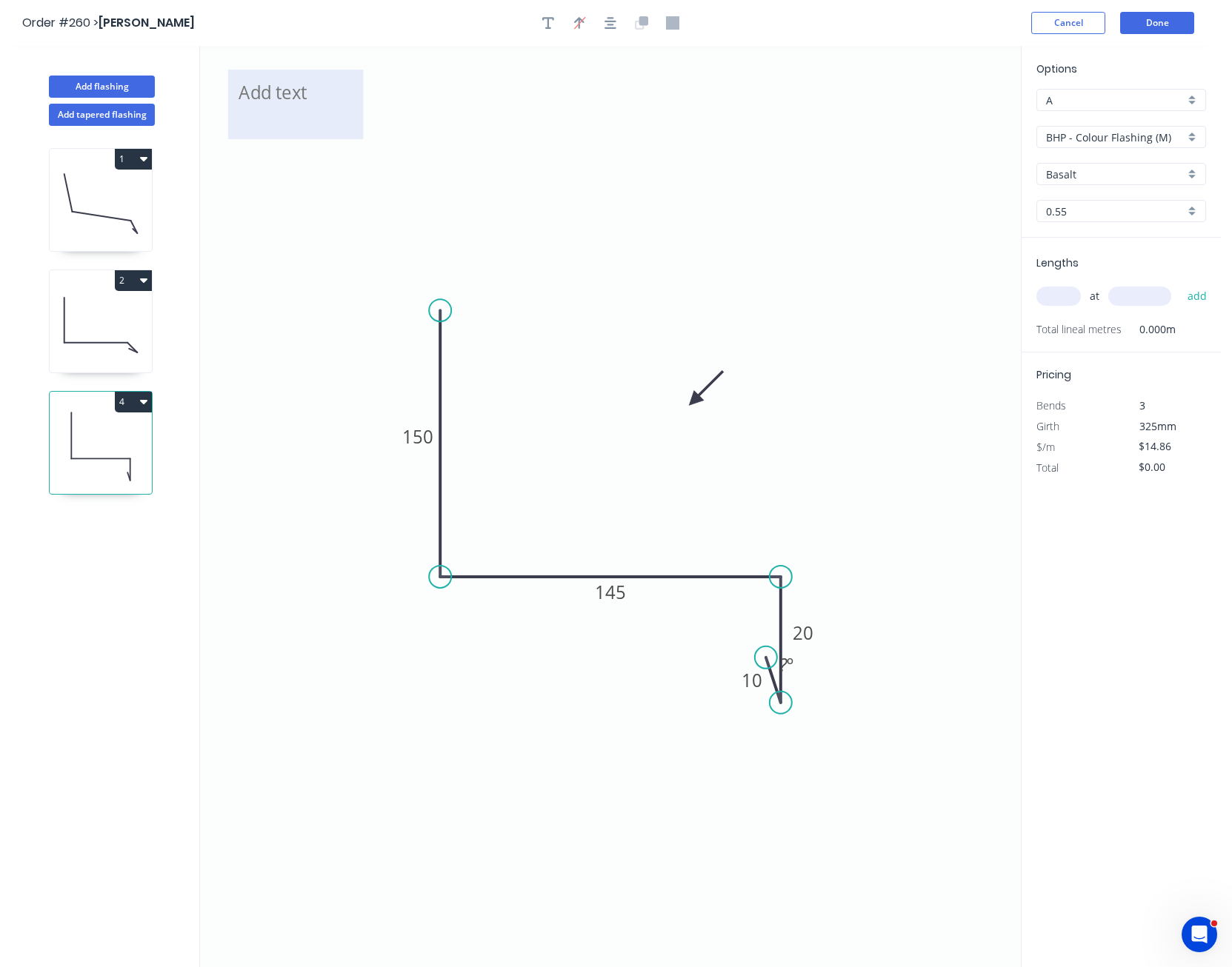
click at [259, 96] on textarea at bounding box center [295, 104] width 120 height 55
click at [266, 167] on icon "CF 150 145 20 10 ? º" at bounding box center [611, 506] width 821 height 922
type textarea "CF"
drag, startPoint x: 269, startPoint y: 99, endPoint x: 810, endPoint y: 754, distance: 849.5
click at [810, 754] on textarea "CF" at bounding box center [836, 762] width 120 height 55
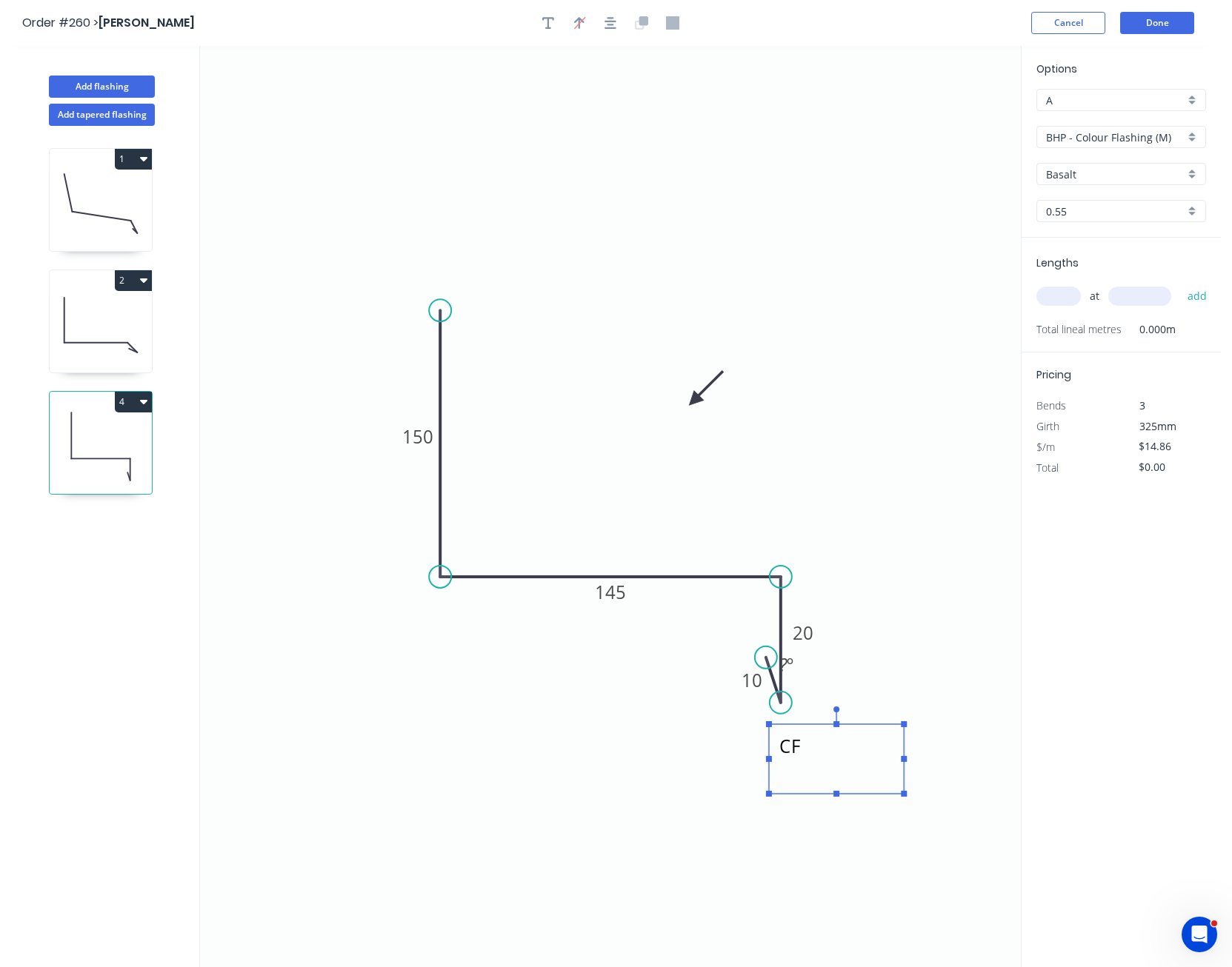
click at [943, 609] on icon "CF 150 145 20 10 ? º" at bounding box center [611, 506] width 821 height 922
click at [1085, 139] on input "BHP - Colour Flashing (M)" at bounding box center [1115, 137] width 138 height 16
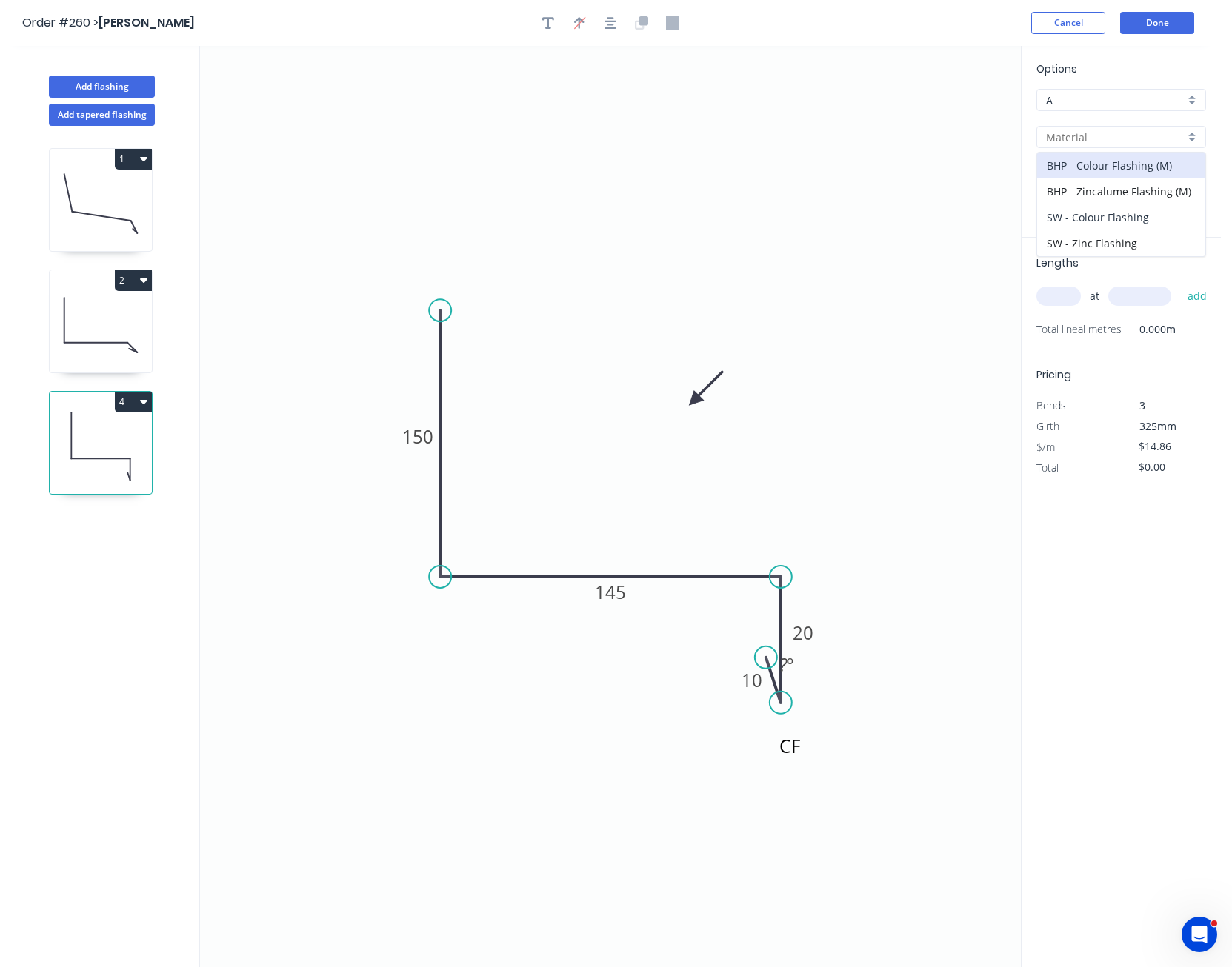
click at [1088, 218] on div "SW - Colour Flashing" at bounding box center [1121, 217] width 168 height 26
type input "SW - Colour Flashing"
click at [1091, 172] on input "Basalt" at bounding box center [1115, 174] width 138 height 16
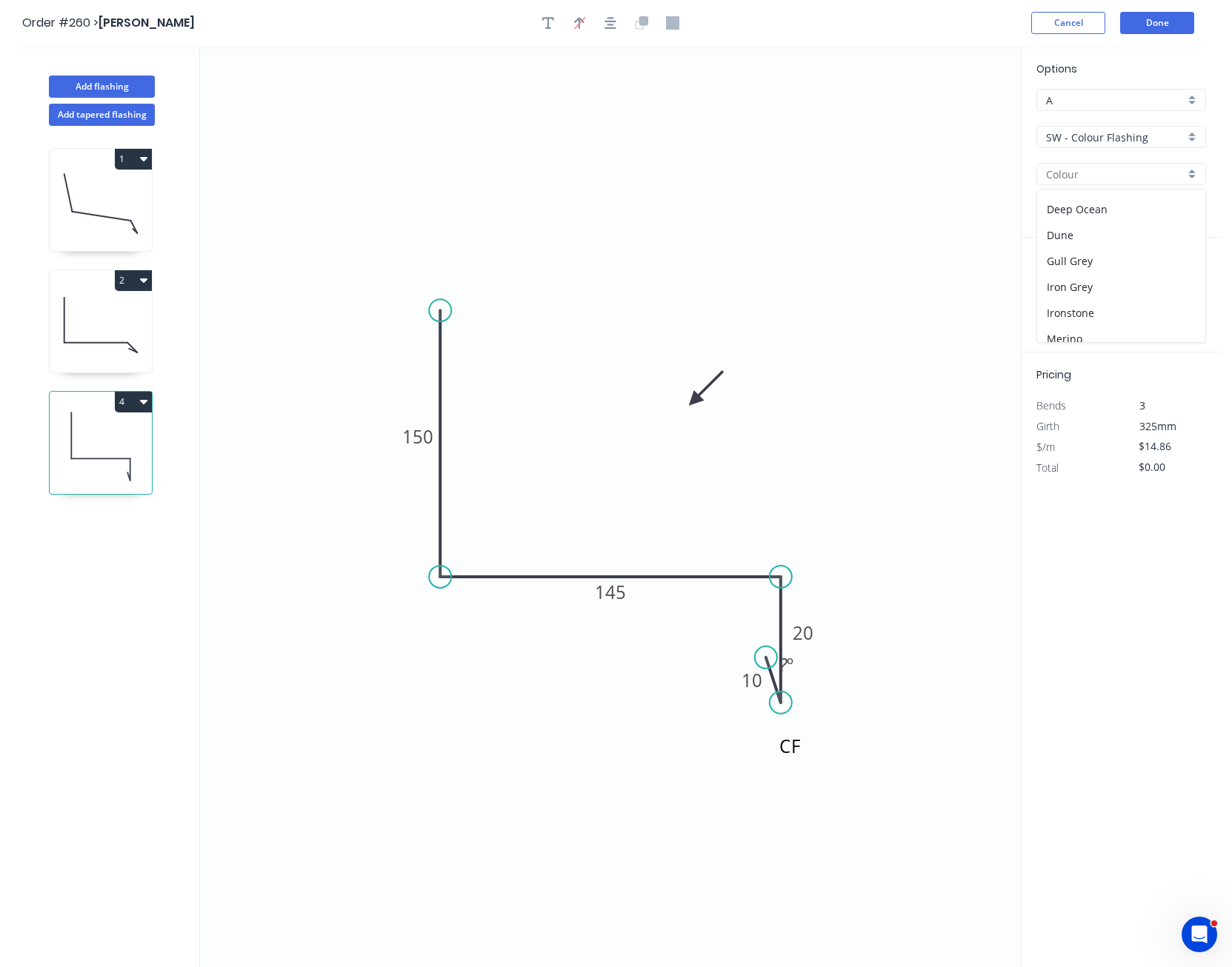
scroll to position [296, 0]
click at [1090, 308] on div "Off White" at bounding box center [1121, 321] width 168 height 26
type input "Off White"
click at [1065, 293] on input "text" at bounding box center [1059, 296] width 45 height 19
type input "2"
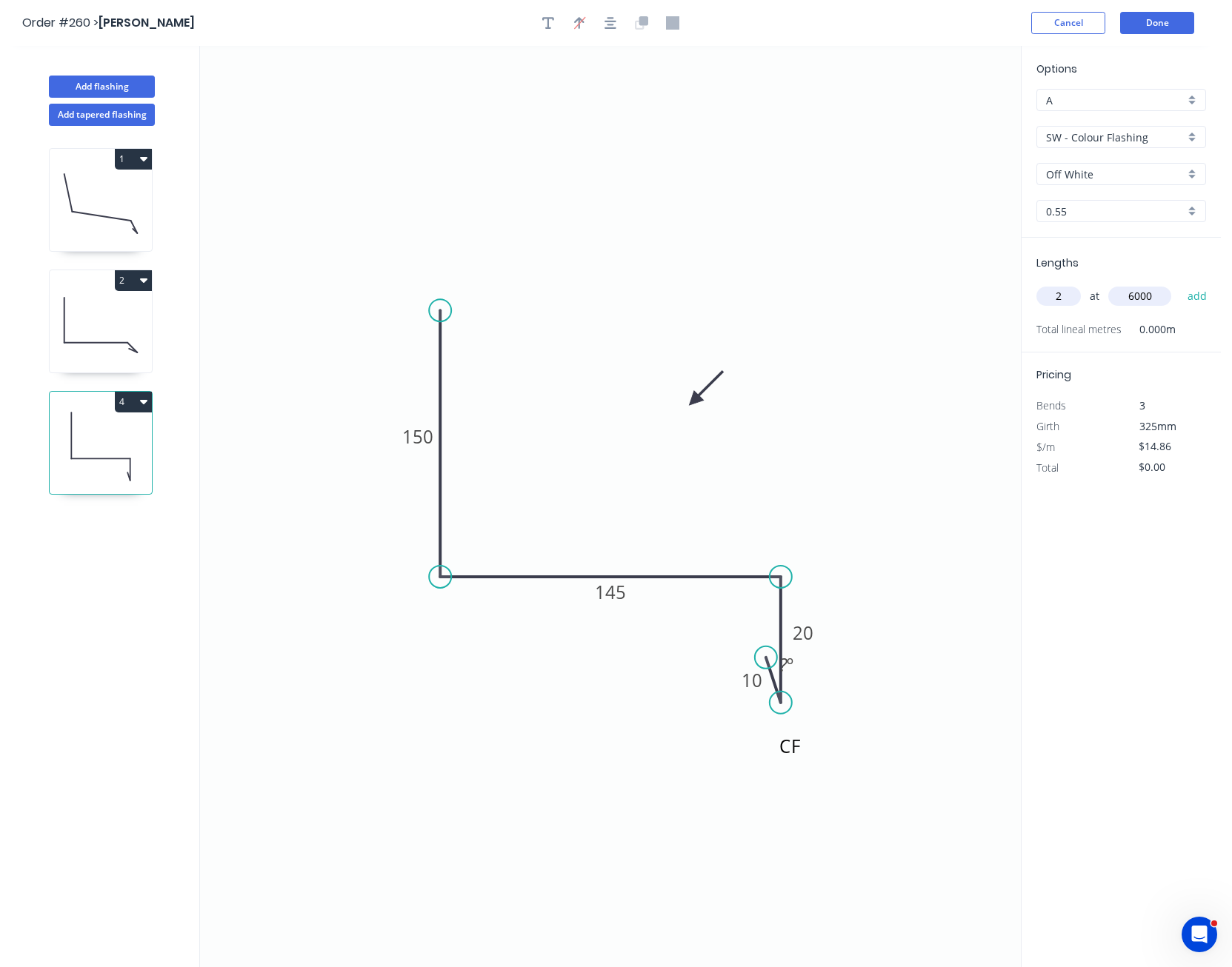
type input "6000"
click at [1181, 284] on button "add" at bounding box center [1199, 296] width 35 height 25
type input "$178.32"
type input "1"
type input "5000"
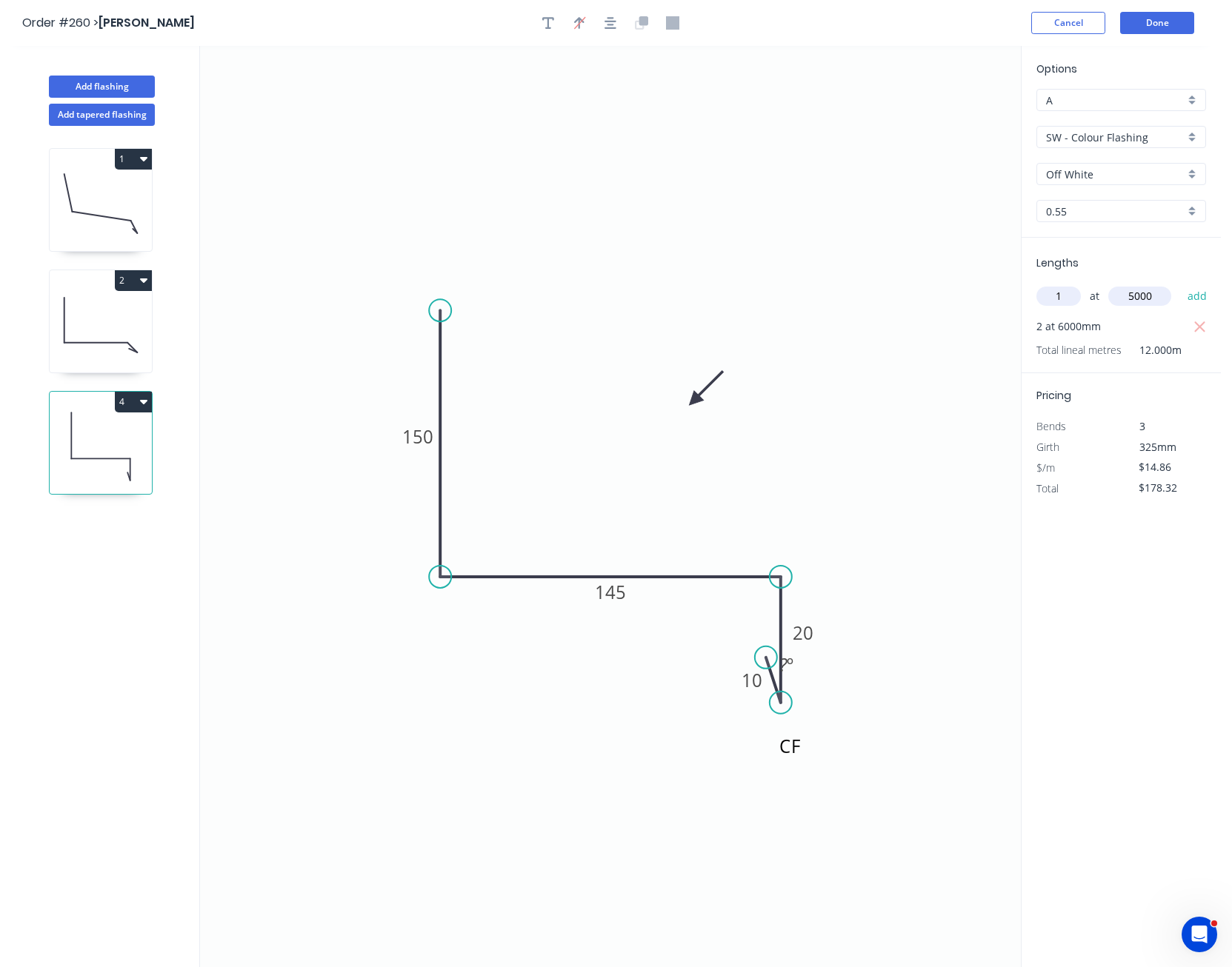
click at [1181, 284] on button "add" at bounding box center [1199, 296] width 35 height 25
type input "$252.62"
type input "1"
type input "3000"
click at [1181, 284] on button "add" at bounding box center [1199, 296] width 35 height 25
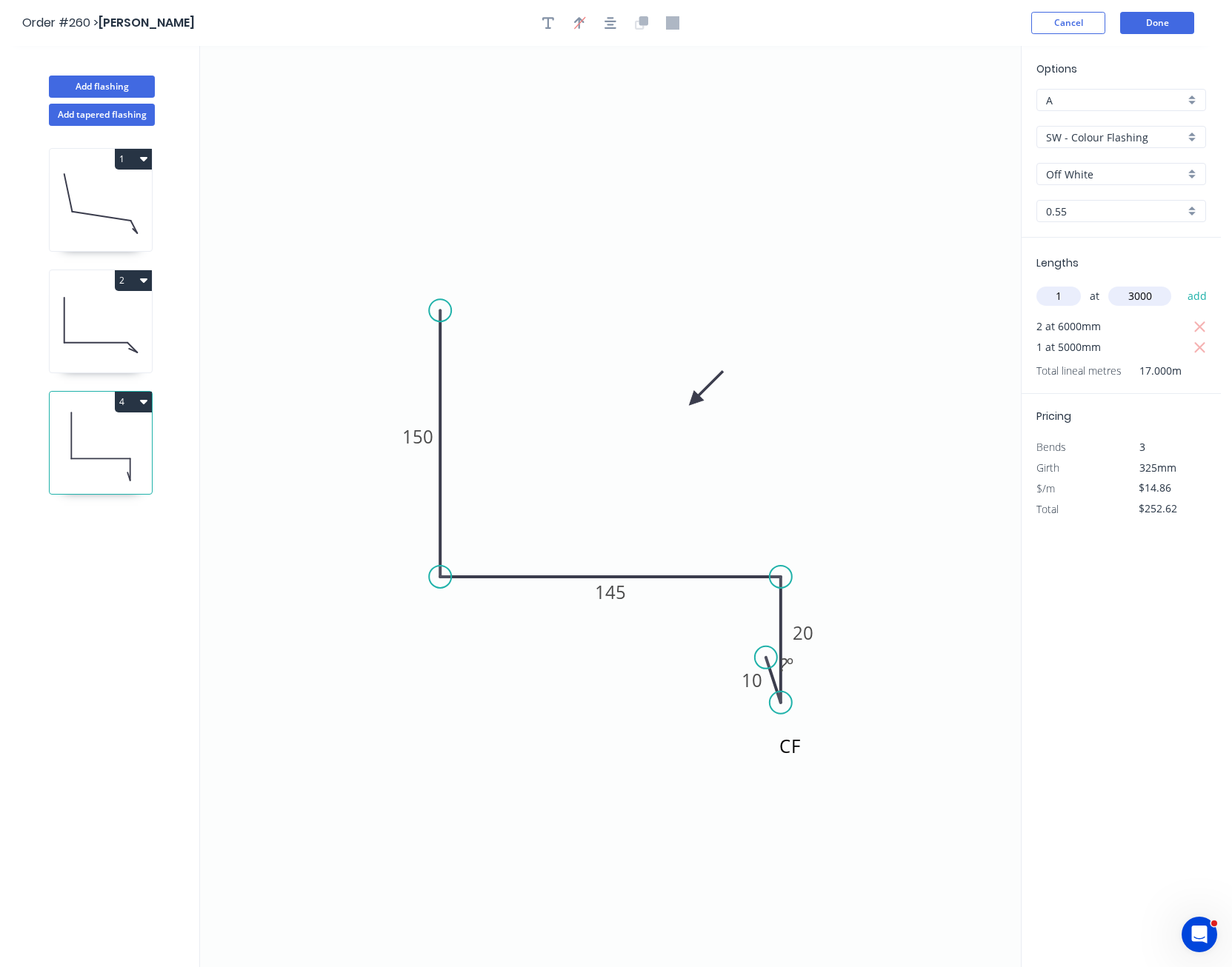
type input "$297.20"
click at [1166, 17] on button "Done" at bounding box center [1158, 23] width 74 height 22
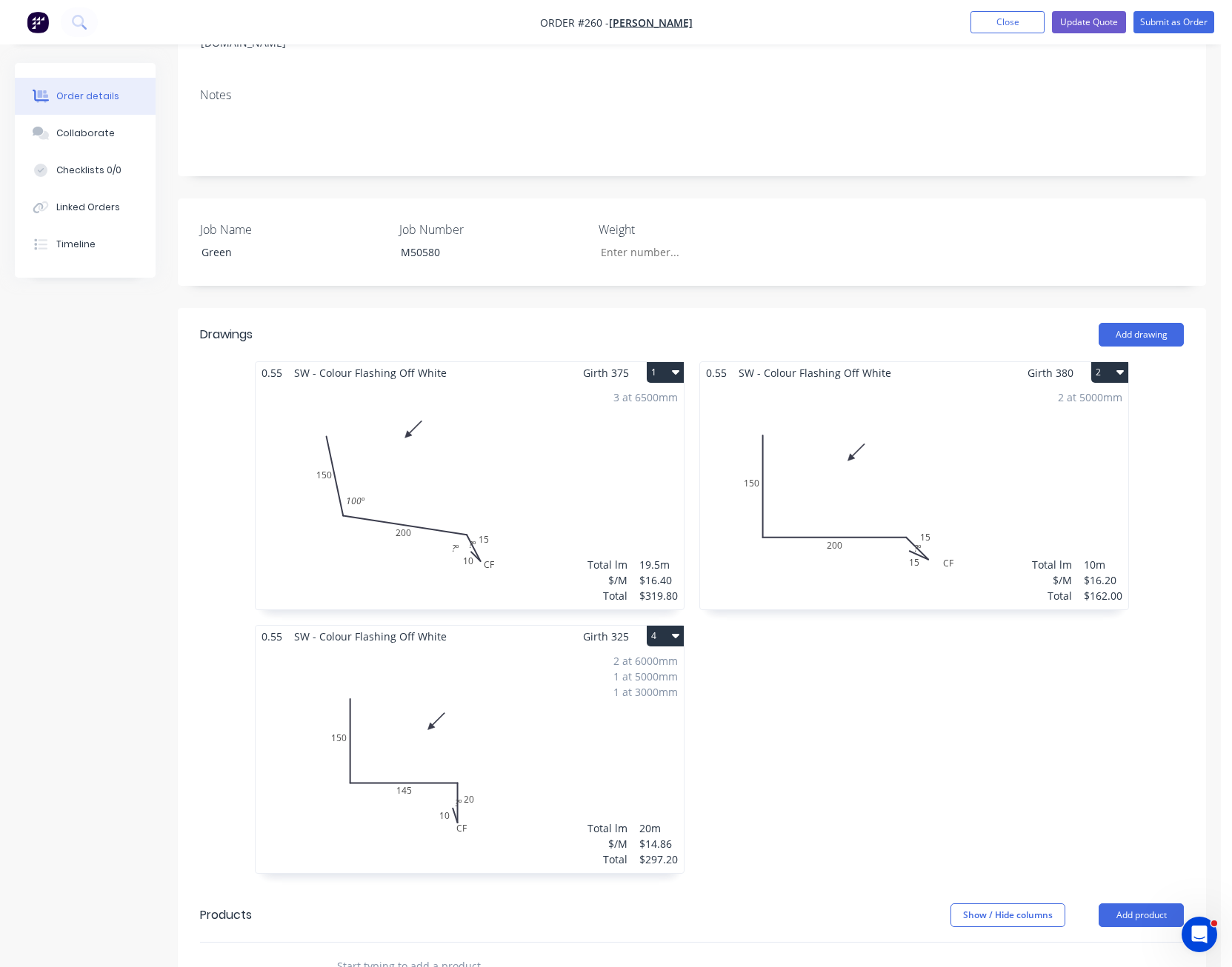
scroll to position [296, 0]
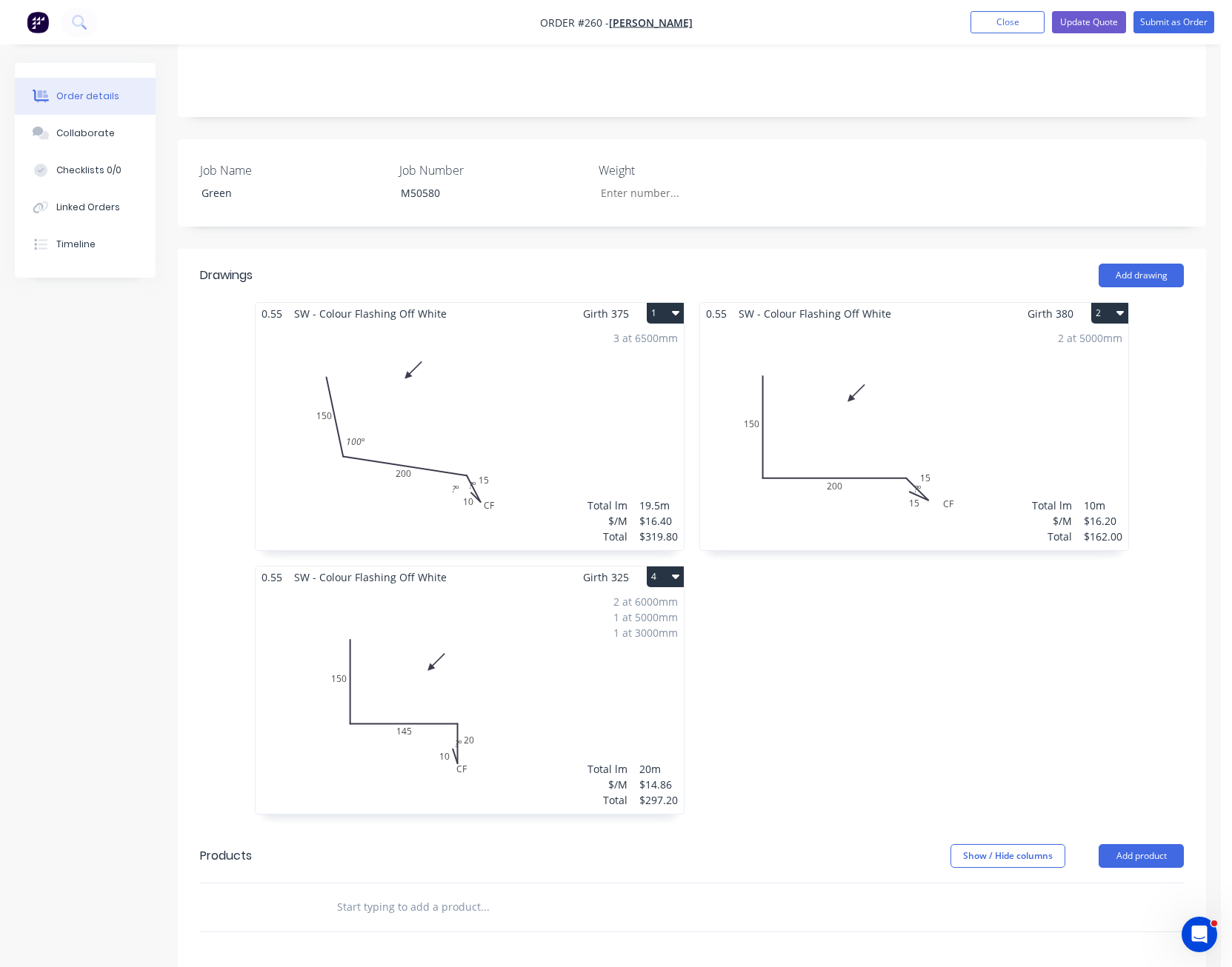
click at [596, 653] on div "2 at 6000mm 1 at 5000mm 1 at 3000mm Total lm $/M Total 20m $14.86 $297.20" at bounding box center [469, 701] width 428 height 226
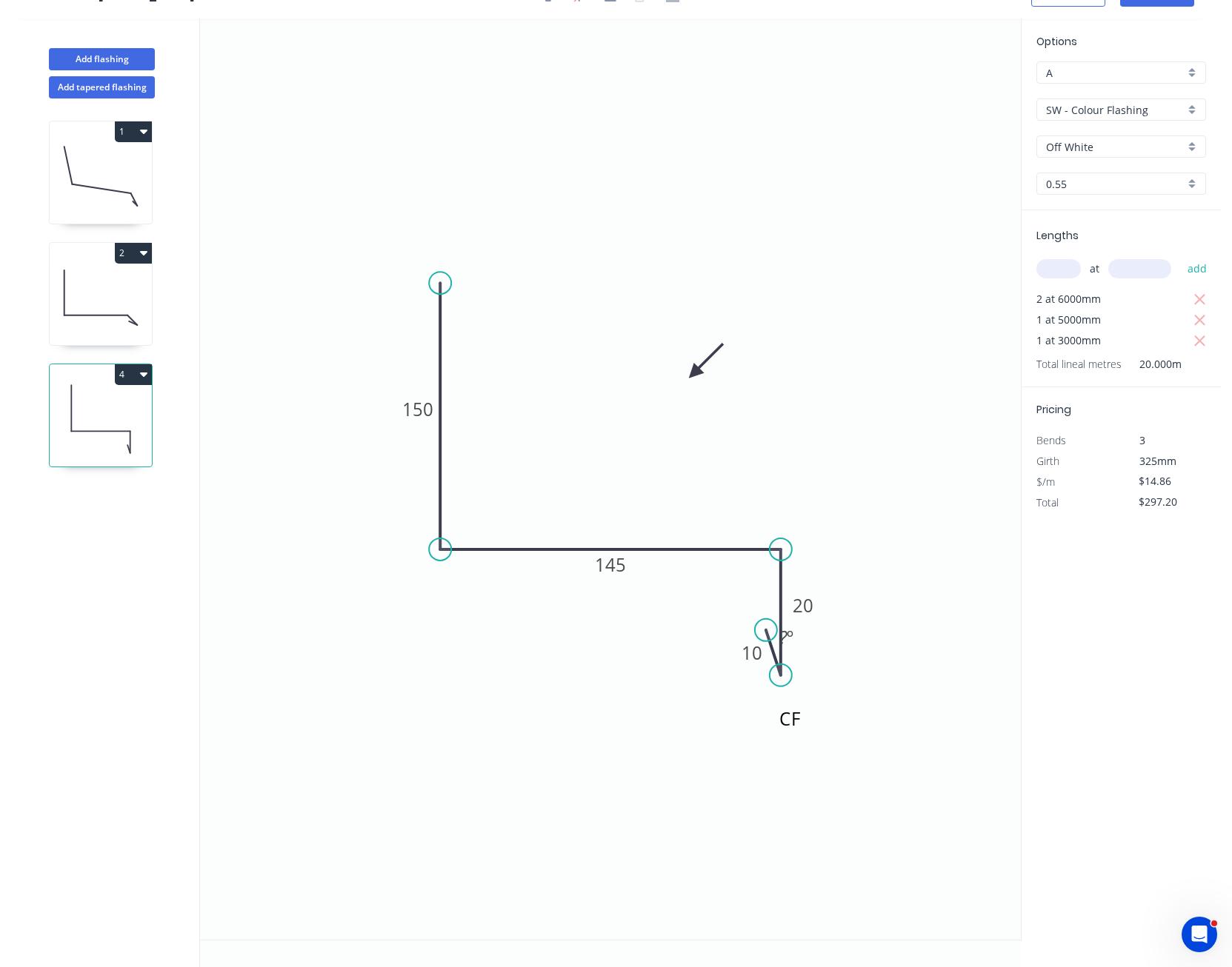
scroll to position [28, 0]
click at [1202, 341] on icon "button" at bounding box center [1200, 341] width 13 height 18
click at [1198, 318] on icon "button" at bounding box center [1200, 320] width 11 height 11
type input "$178.32"
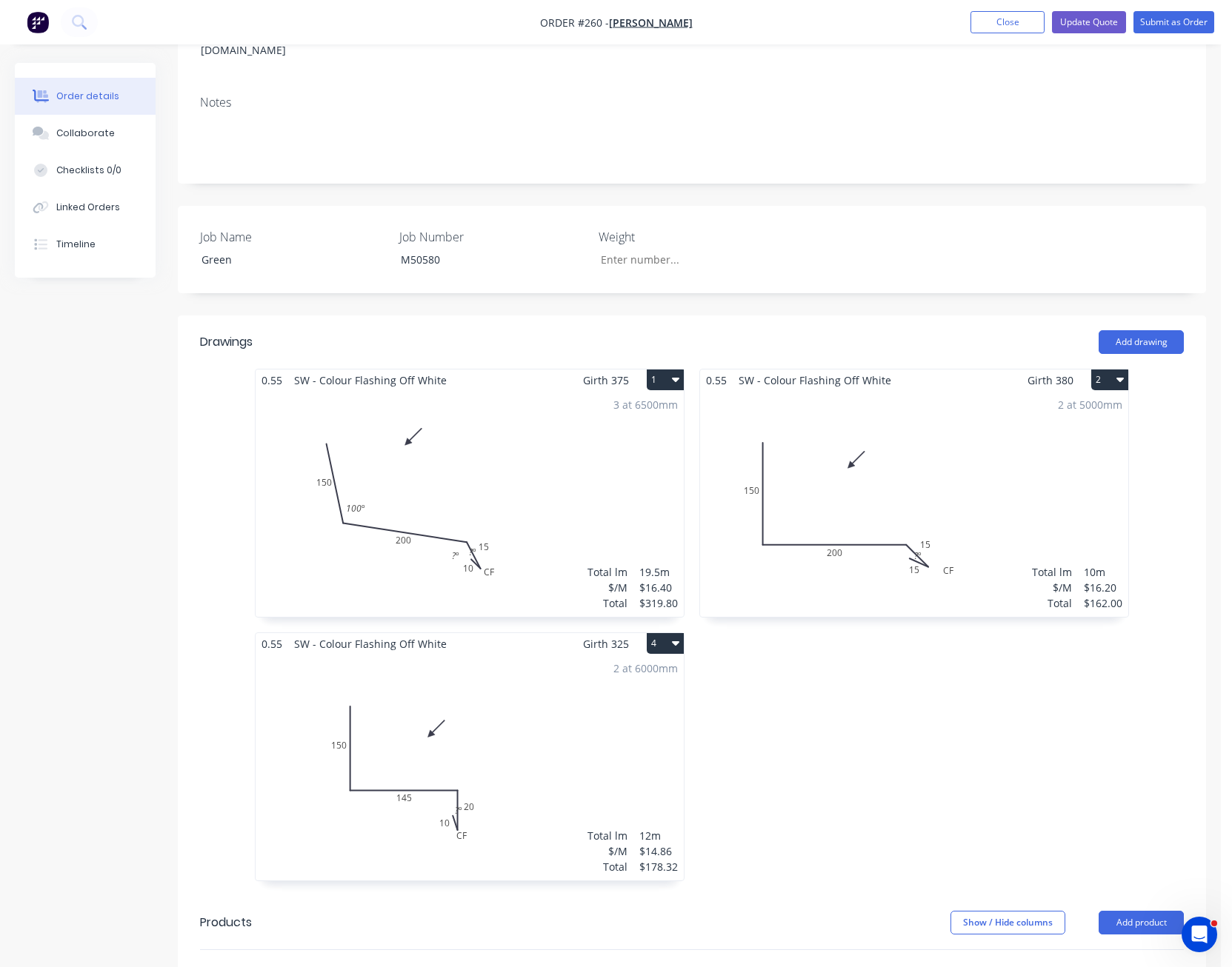
scroll to position [296, 0]
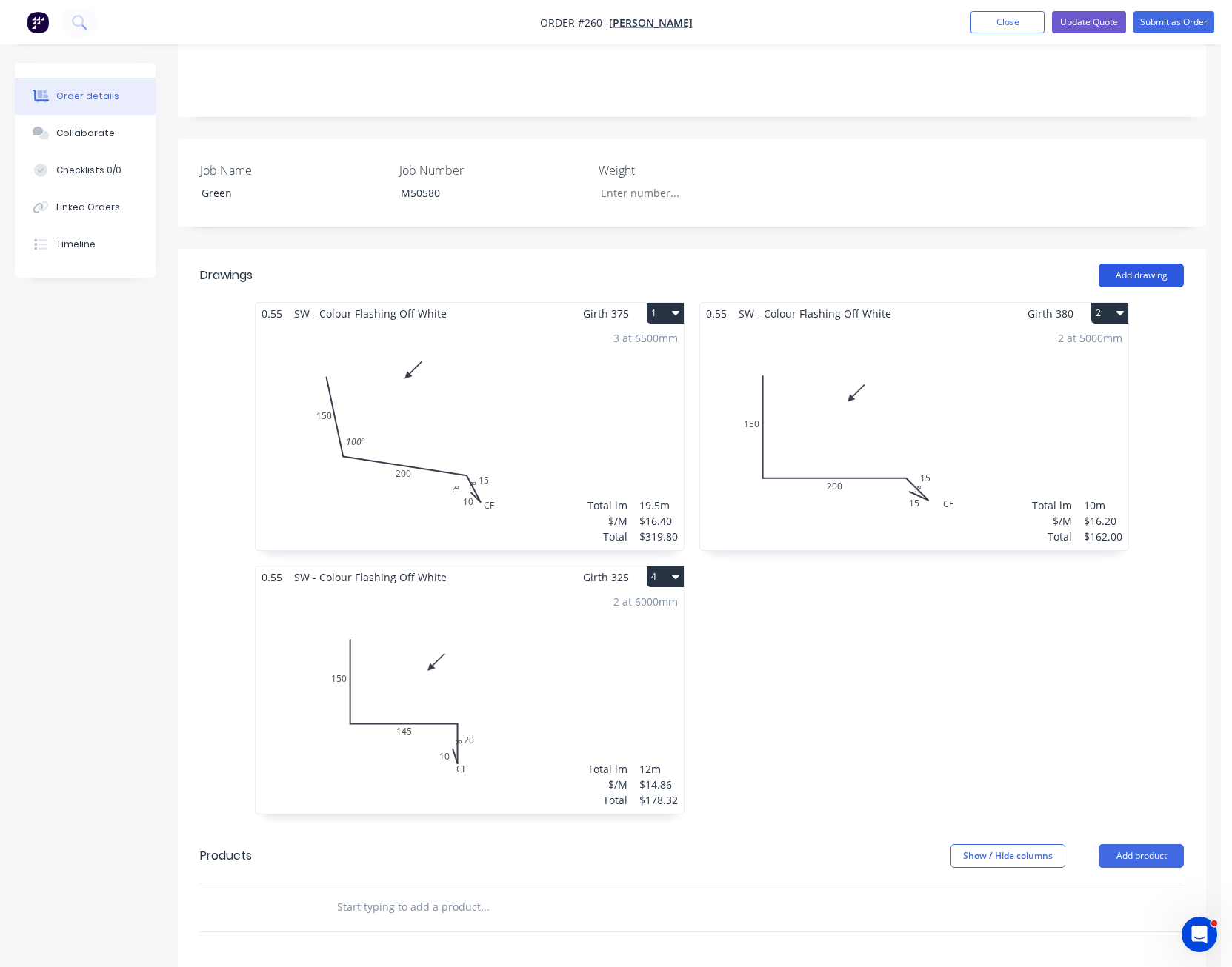
click at [1141, 275] on button "Add drawing" at bounding box center [1142, 276] width 85 height 24
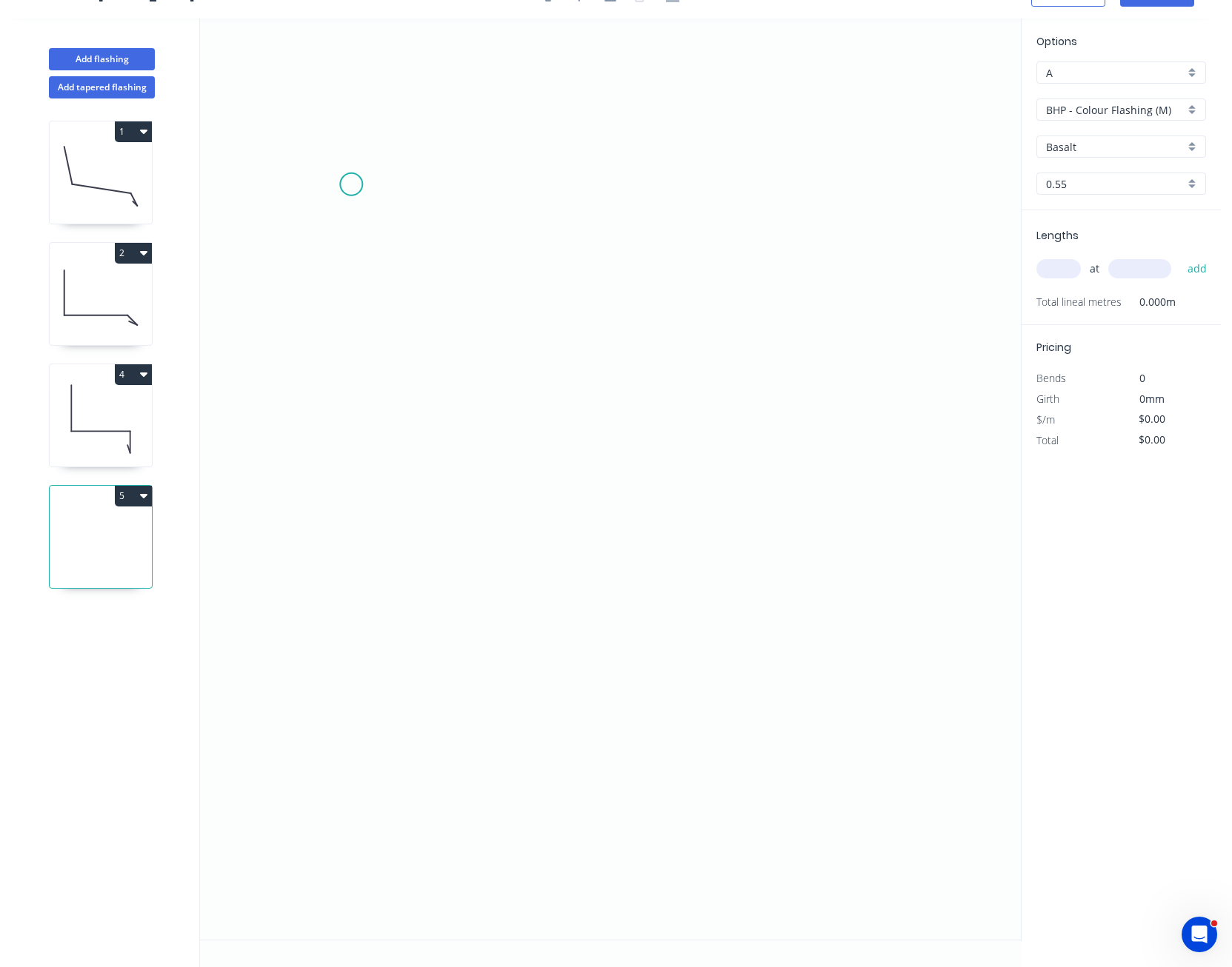
click at [351, 185] on icon "0" at bounding box center [611, 479] width 821 height 922
click at [344, 457] on icon "0" at bounding box center [611, 479] width 821 height 922
click at [778, 463] on icon "0 ?" at bounding box center [611, 479] width 821 height 922
click at [785, 576] on icon "0 ? ?" at bounding box center [611, 479] width 821 height 922
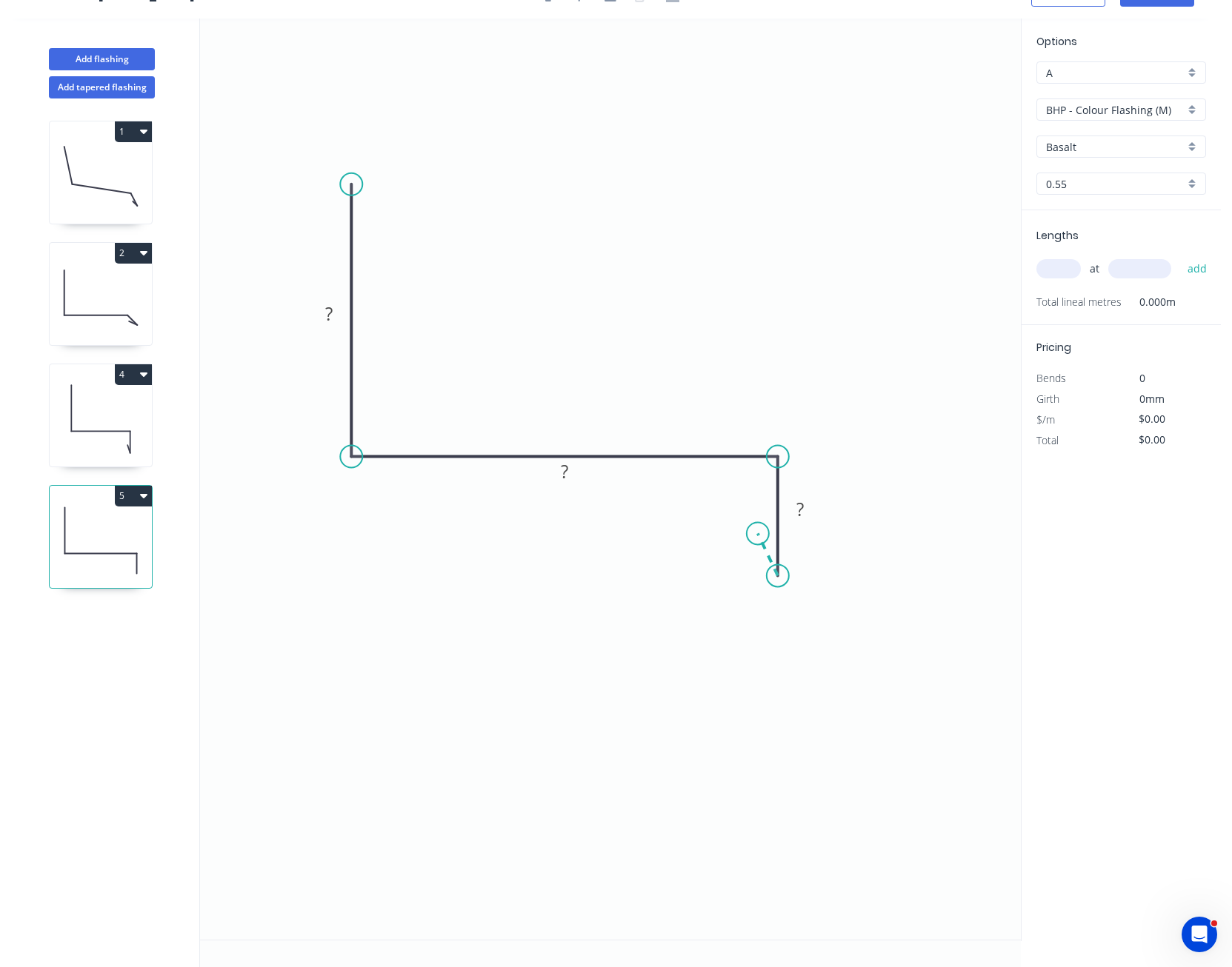
click at [759, 534] on icon at bounding box center [769, 554] width 20 height 42
click at [745, 558] on tspan "?" at bounding box center [747, 557] width 7 height 24
type input "$14.86"
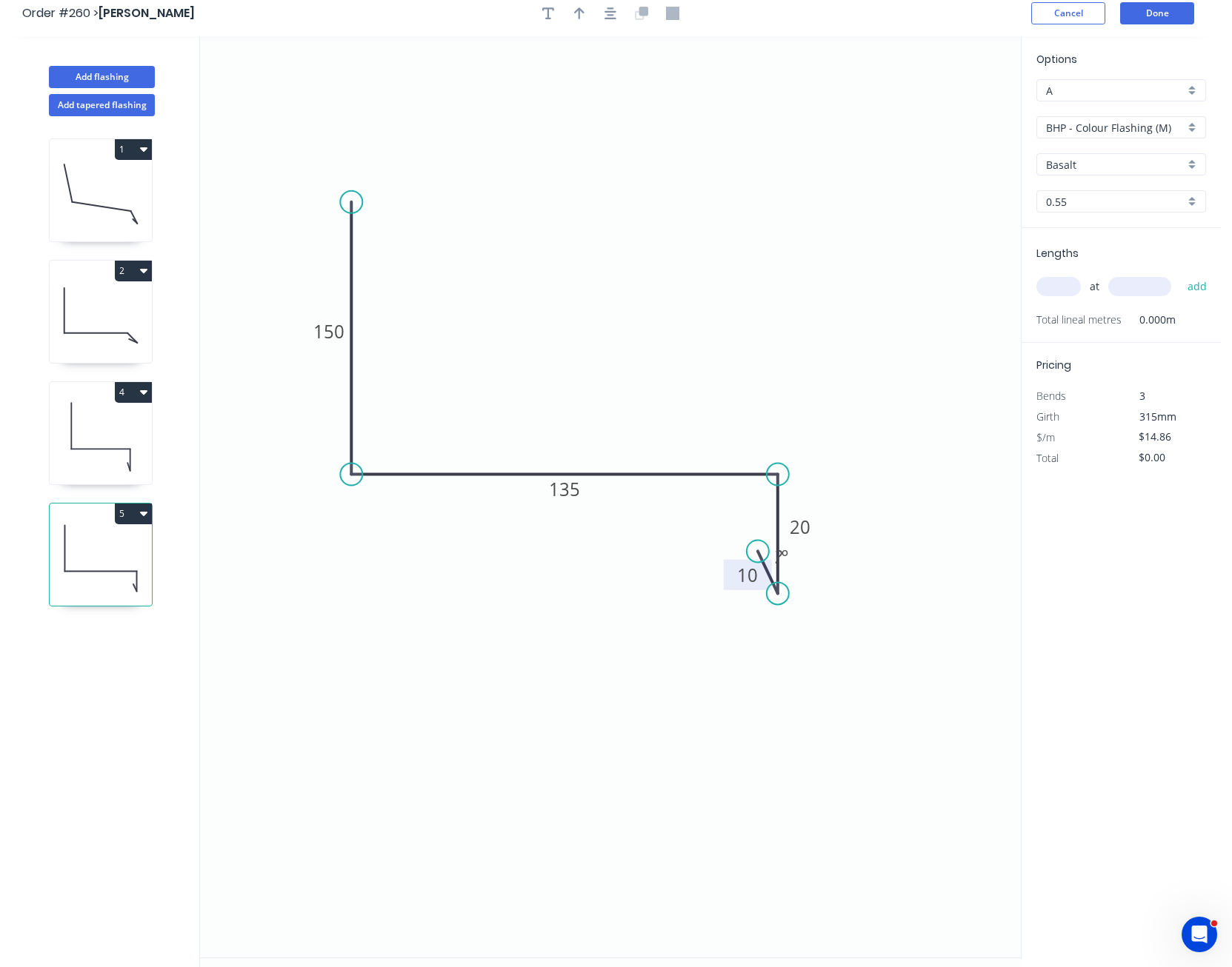
scroll to position [0, 0]
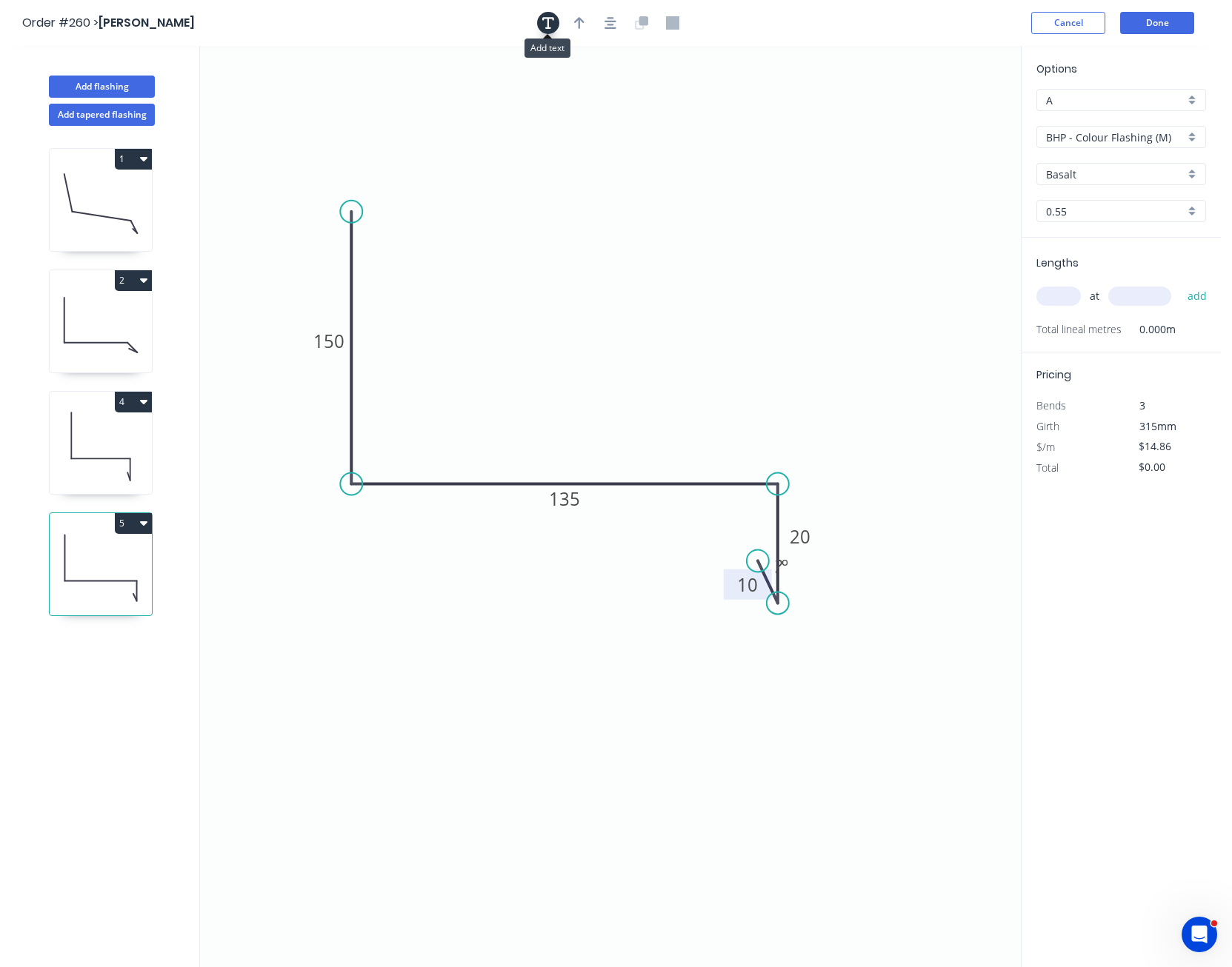
click at [550, 19] on icon "button" at bounding box center [548, 22] width 12 height 12
click at [263, 100] on textarea at bounding box center [295, 104] width 120 height 55
click at [251, 171] on icon "CF 150 135 20 10 ? º" at bounding box center [611, 506] width 821 height 922
type textarea "CF"
drag, startPoint x: 271, startPoint y: 106, endPoint x: 813, endPoint y: 662, distance: 776.5
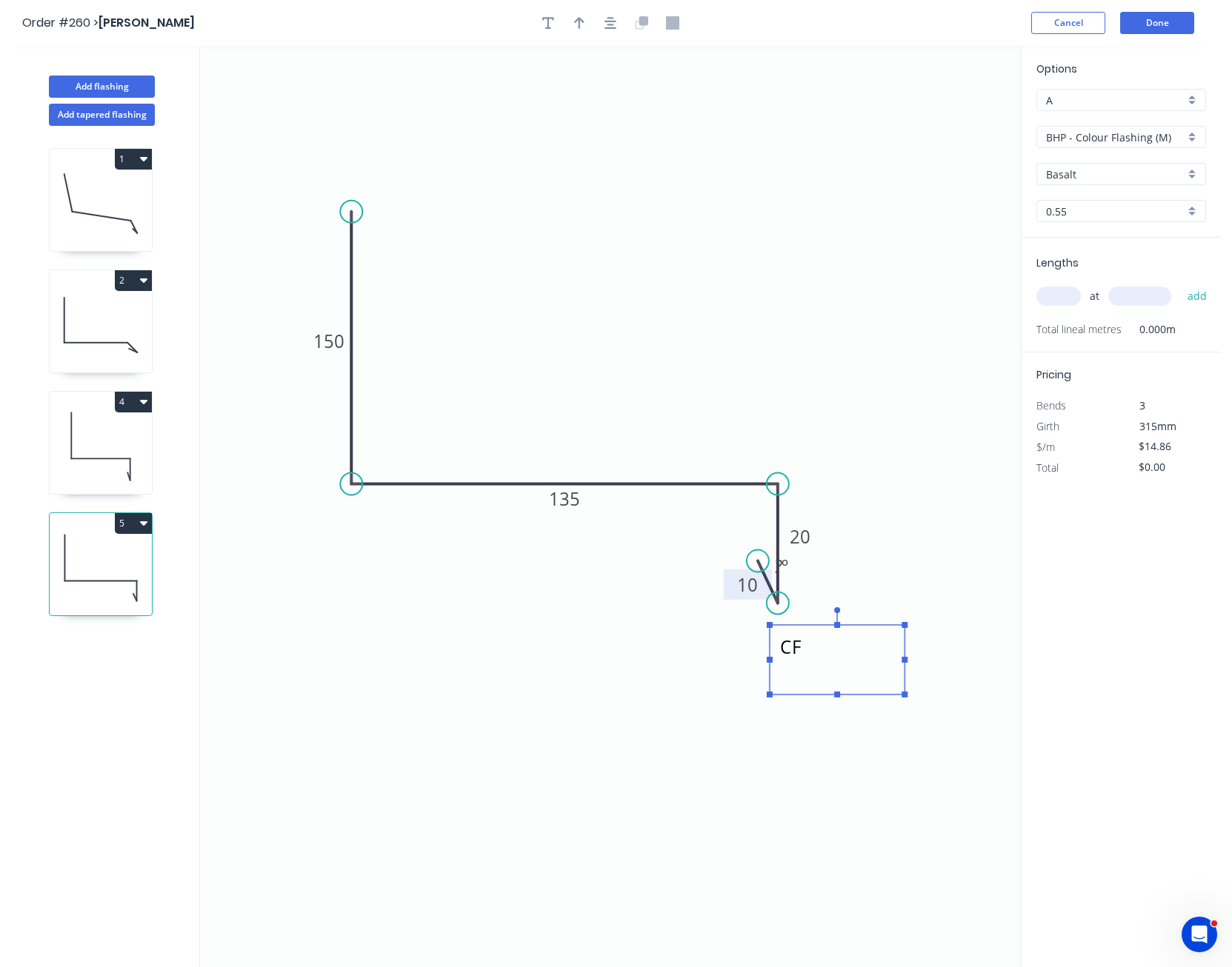
click at [813, 662] on textarea "CF" at bounding box center [836, 660] width 120 height 55
click at [961, 449] on icon "CF 150 135 20 10 ? º" at bounding box center [611, 506] width 821 height 922
click at [1143, 139] on input "BHP - Colour Flashing (M)" at bounding box center [1115, 137] width 138 height 16
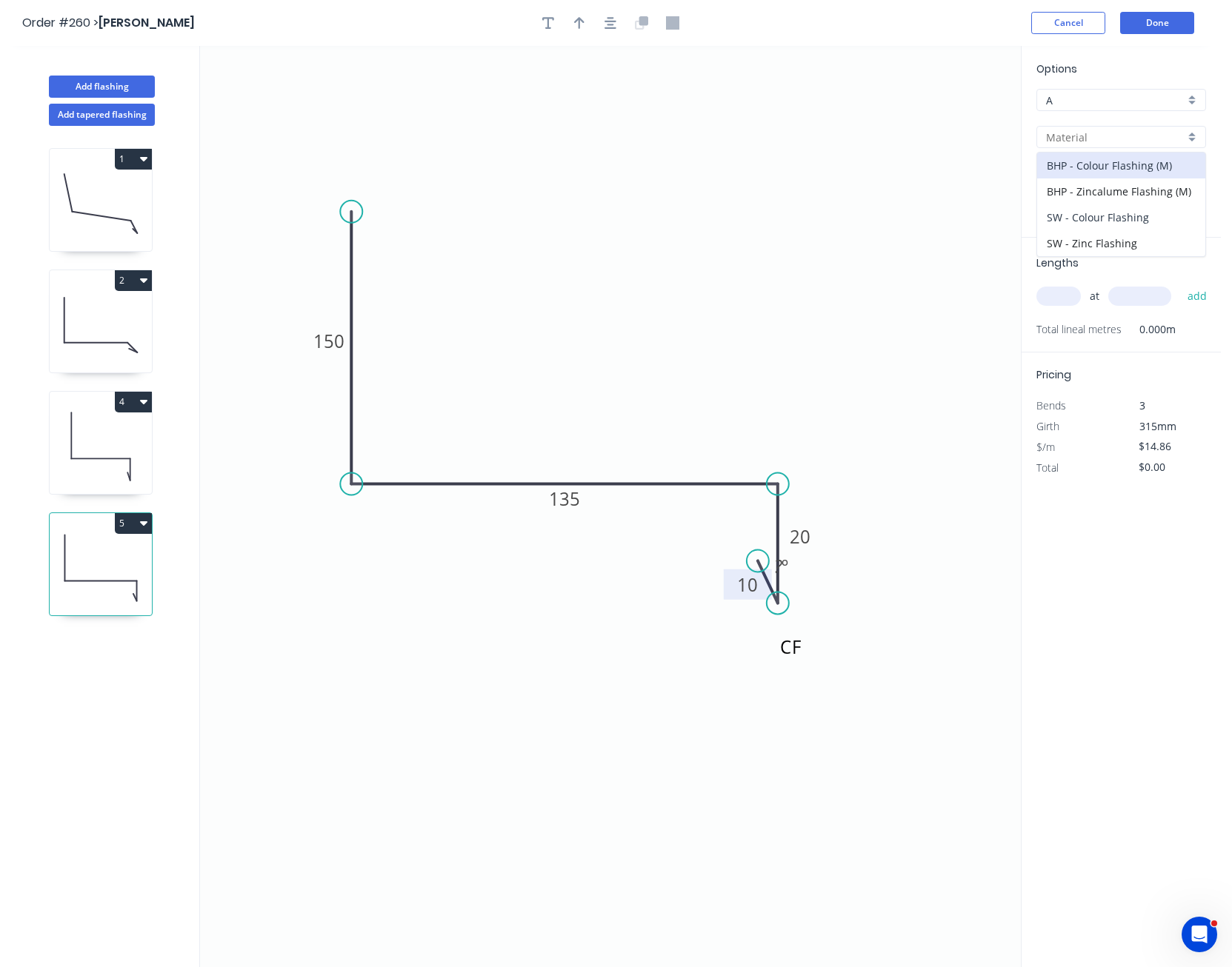
click at [1112, 216] on div "SW - Colour Flashing" at bounding box center [1121, 217] width 168 height 26
type input "SW - Colour Flashing"
click at [1100, 172] on input "Basalt" at bounding box center [1115, 174] width 138 height 16
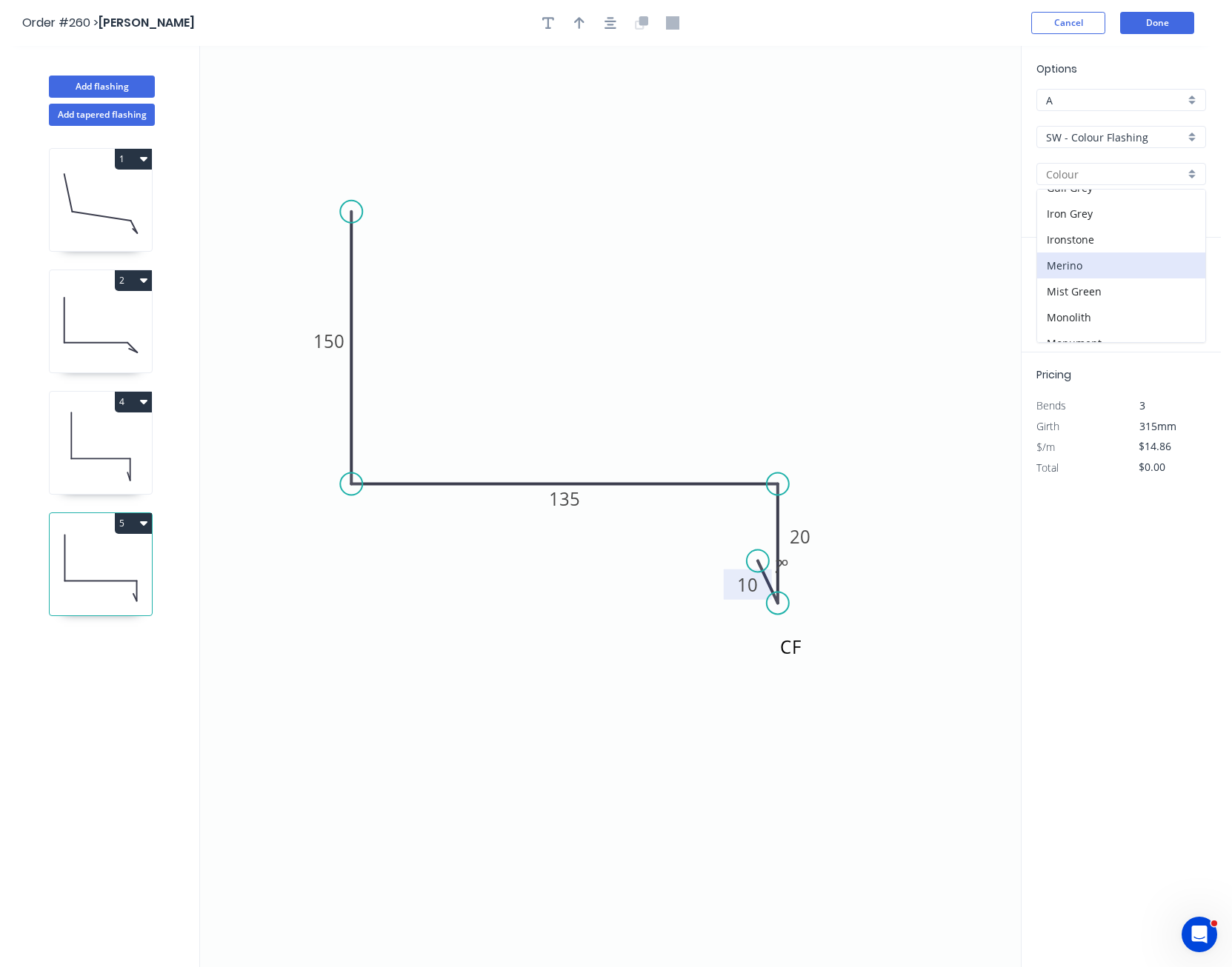
scroll to position [296, 0]
click at [1085, 313] on div "Off White" at bounding box center [1121, 321] width 168 height 26
type input "Off White"
click at [1063, 294] on input "text" at bounding box center [1059, 296] width 45 height 19
type input "1"
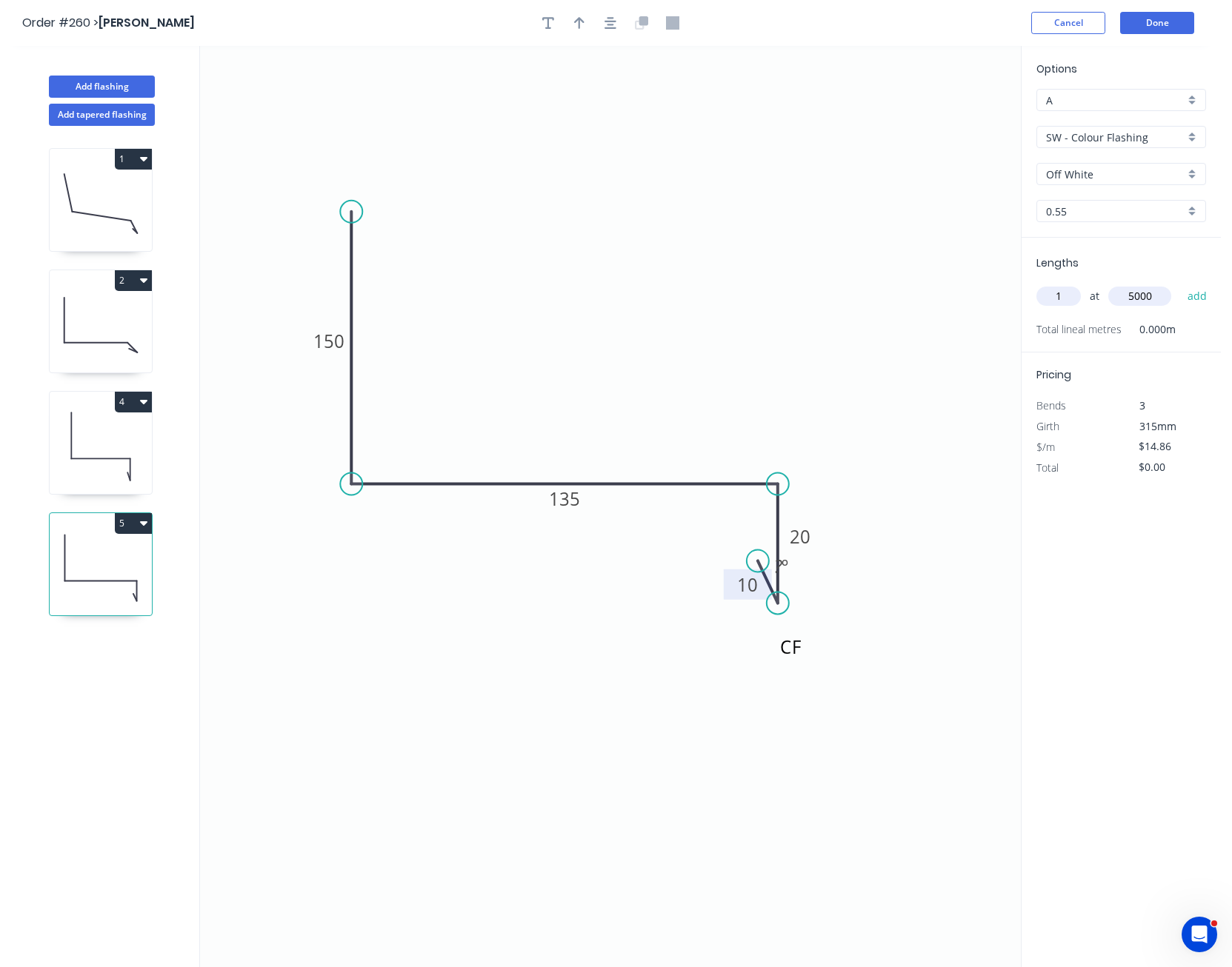
type input "5000"
click at [1181, 284] on button "add" at bounding box center [1199, 296] width 35 height 25
type input "$74.30"
type input "1"
type input "3000"
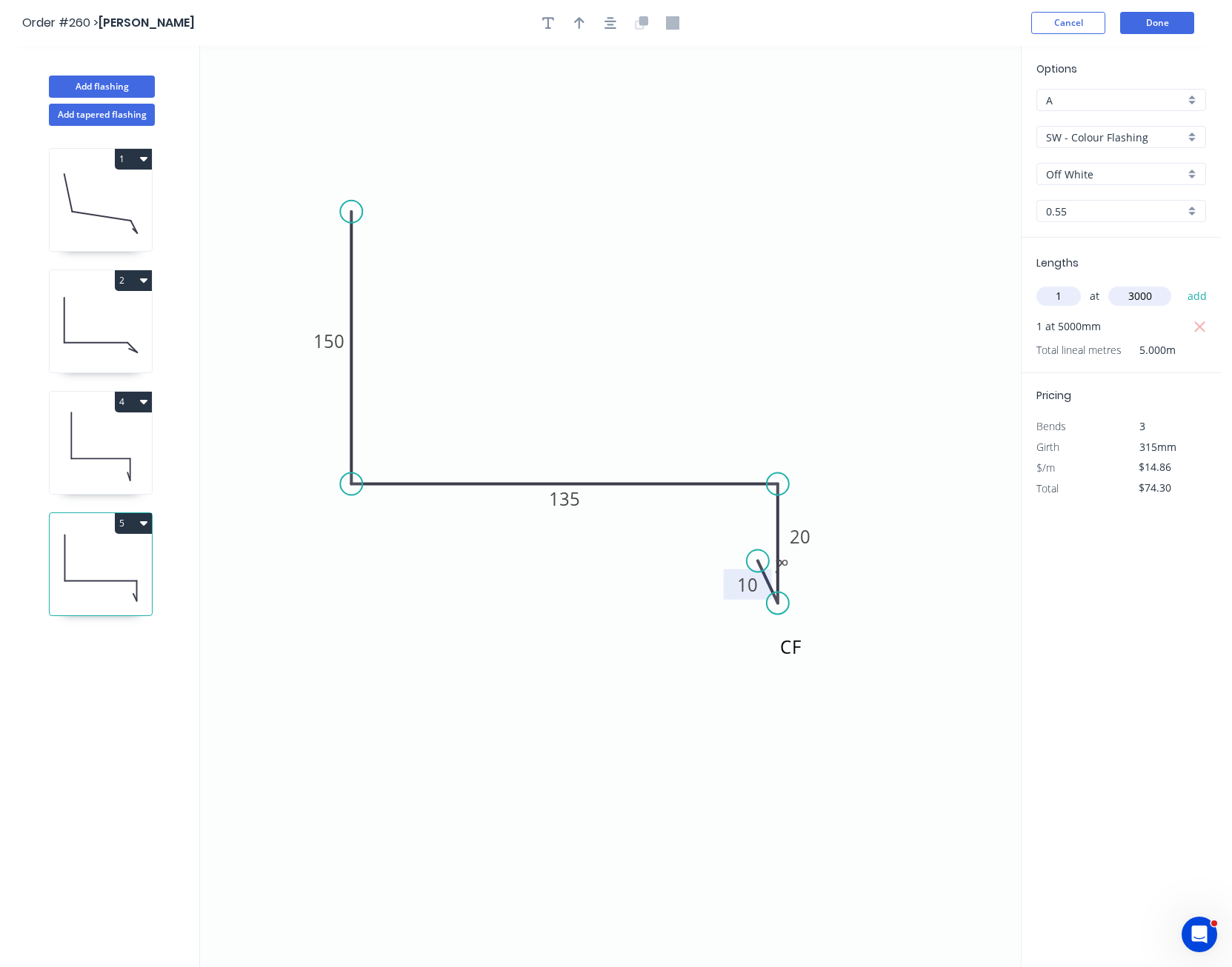
click at [1181, 284] on button "add" at bounding box center [1199, 296] width 35 height 25
type input "$118.88"
click at [931, 380] on icon "CF 150 135 20 10 ? º" at bounding box center [611, 506] width 821 height 922
click at [1151, 32] on button "Done" at bounding box center [1158, 23] width 74 height 22
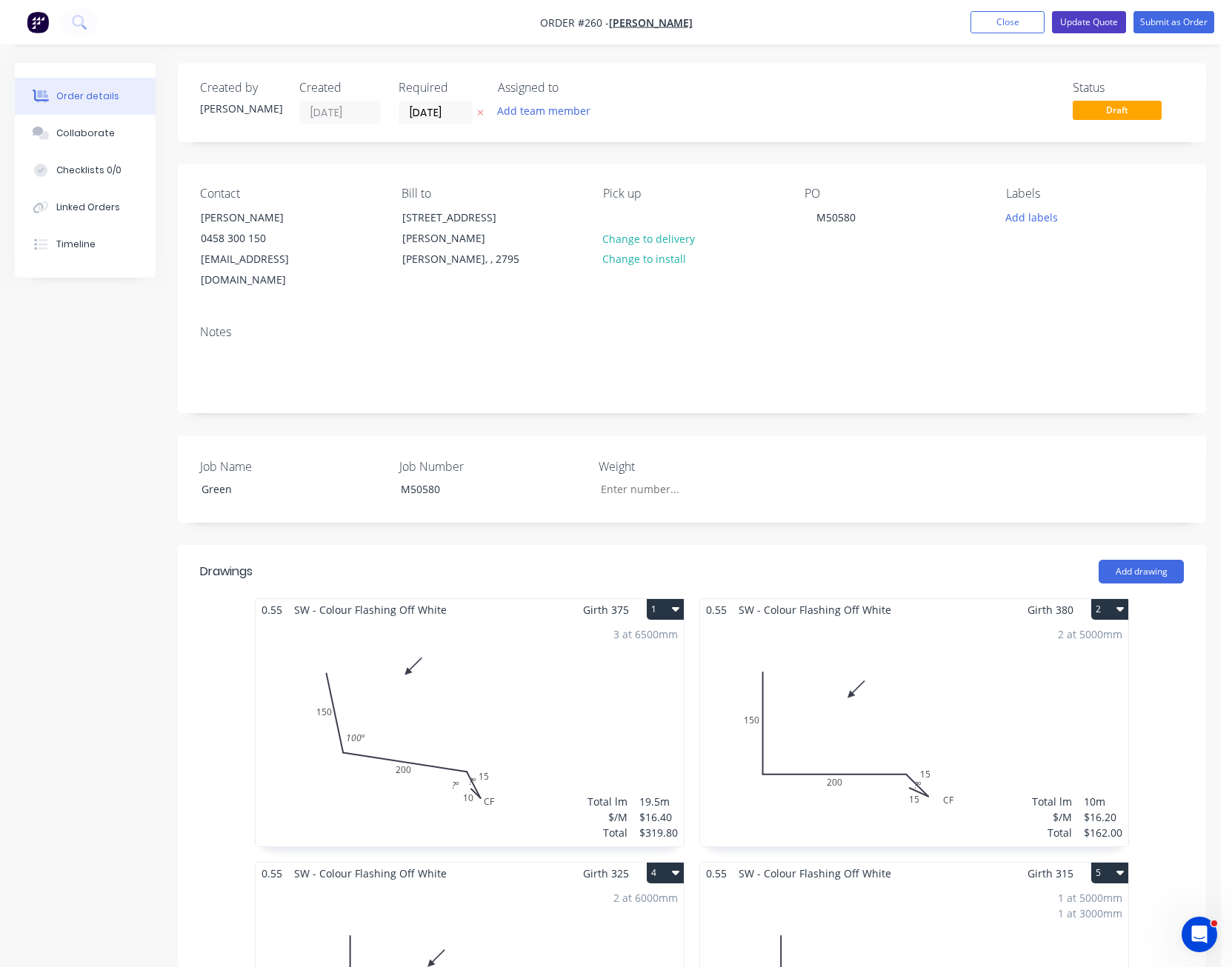
click at [1089, 16] on button "Update Quote" at bounding box center [1089, 22] width 74 height 22
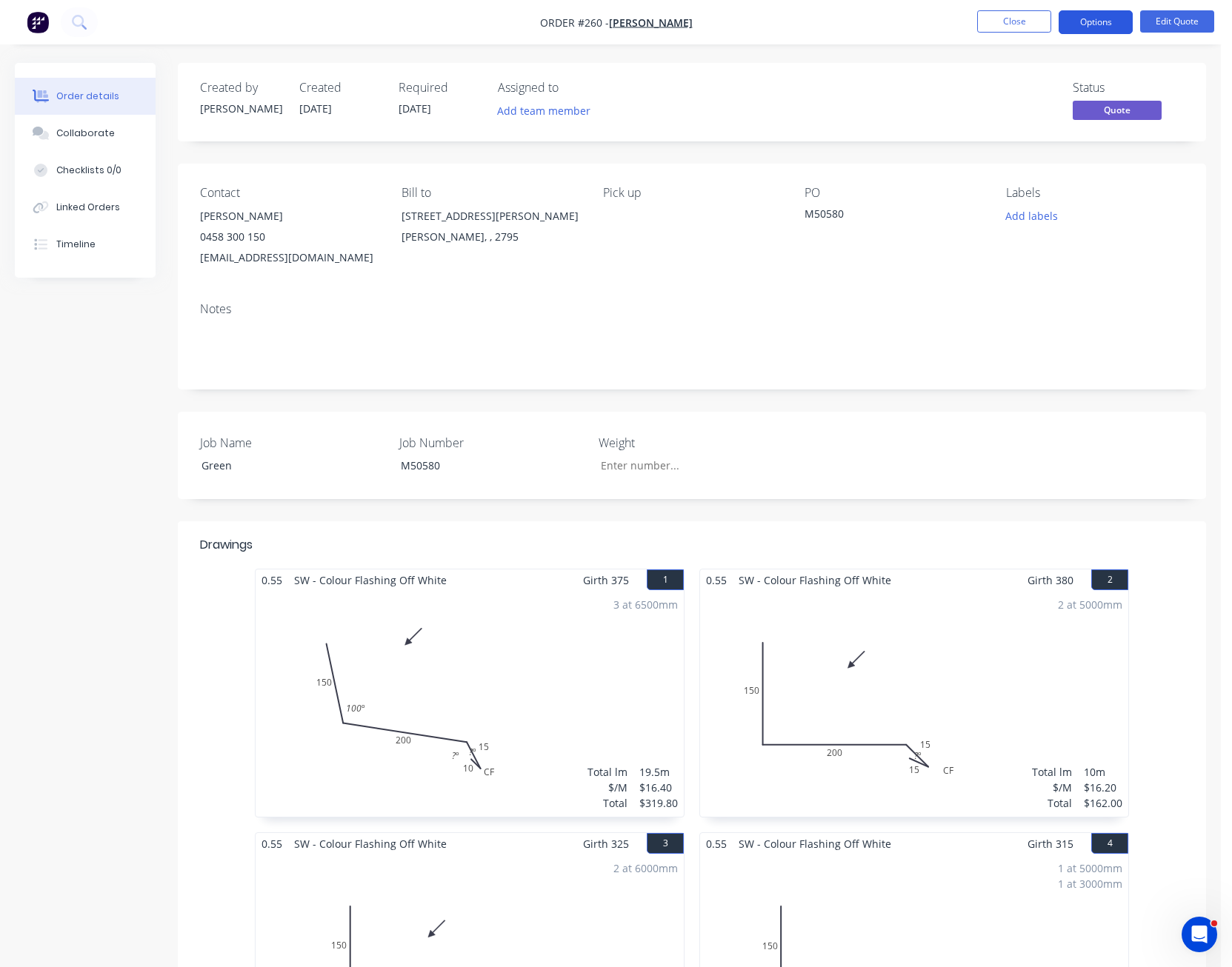
click at [1101, 24] on button "Options" at bounding box center [1096, 22] width 74 height 24
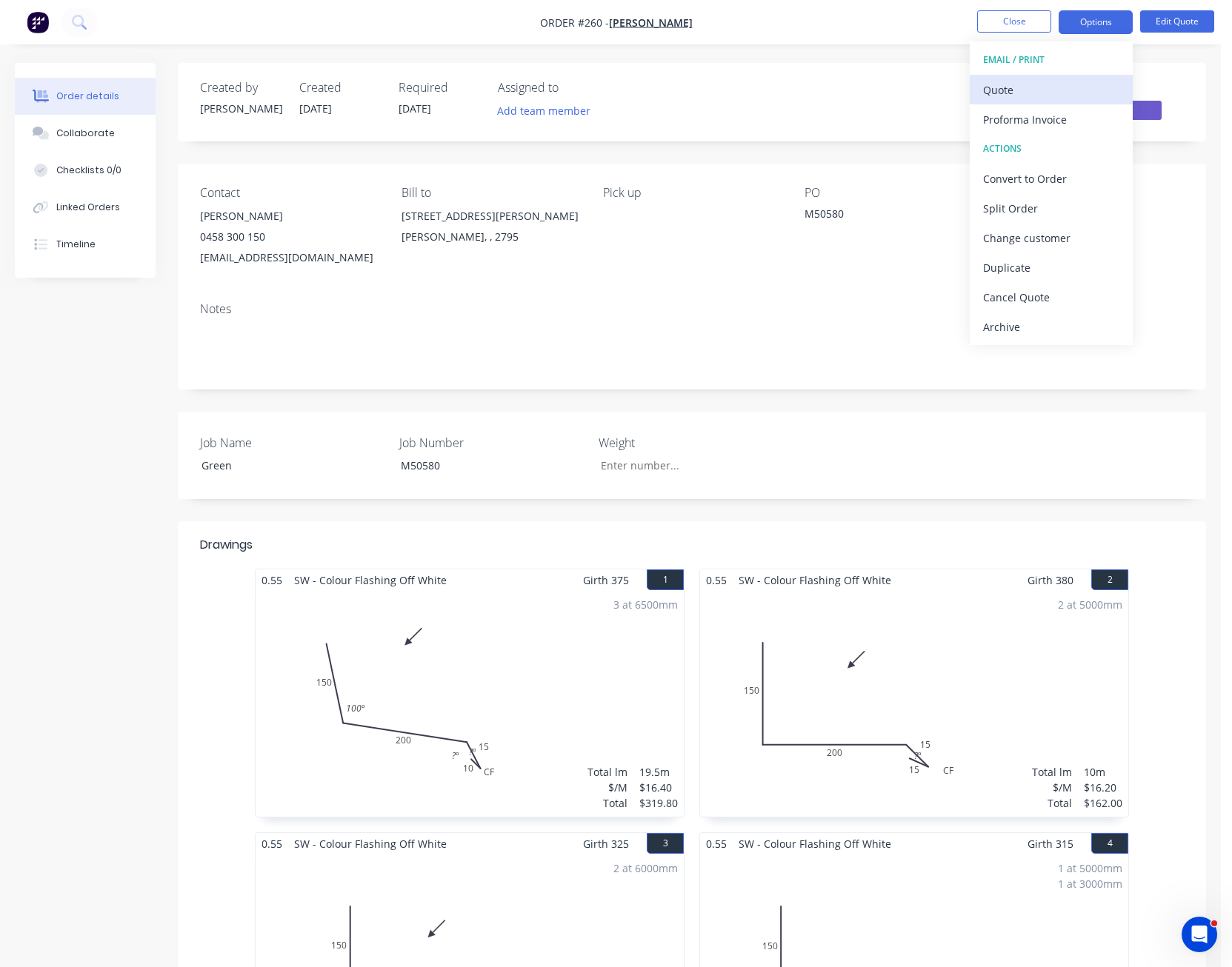
click at [1078, 85] on div "Quote" at bounding box center [1051, 89] width 136 height 21
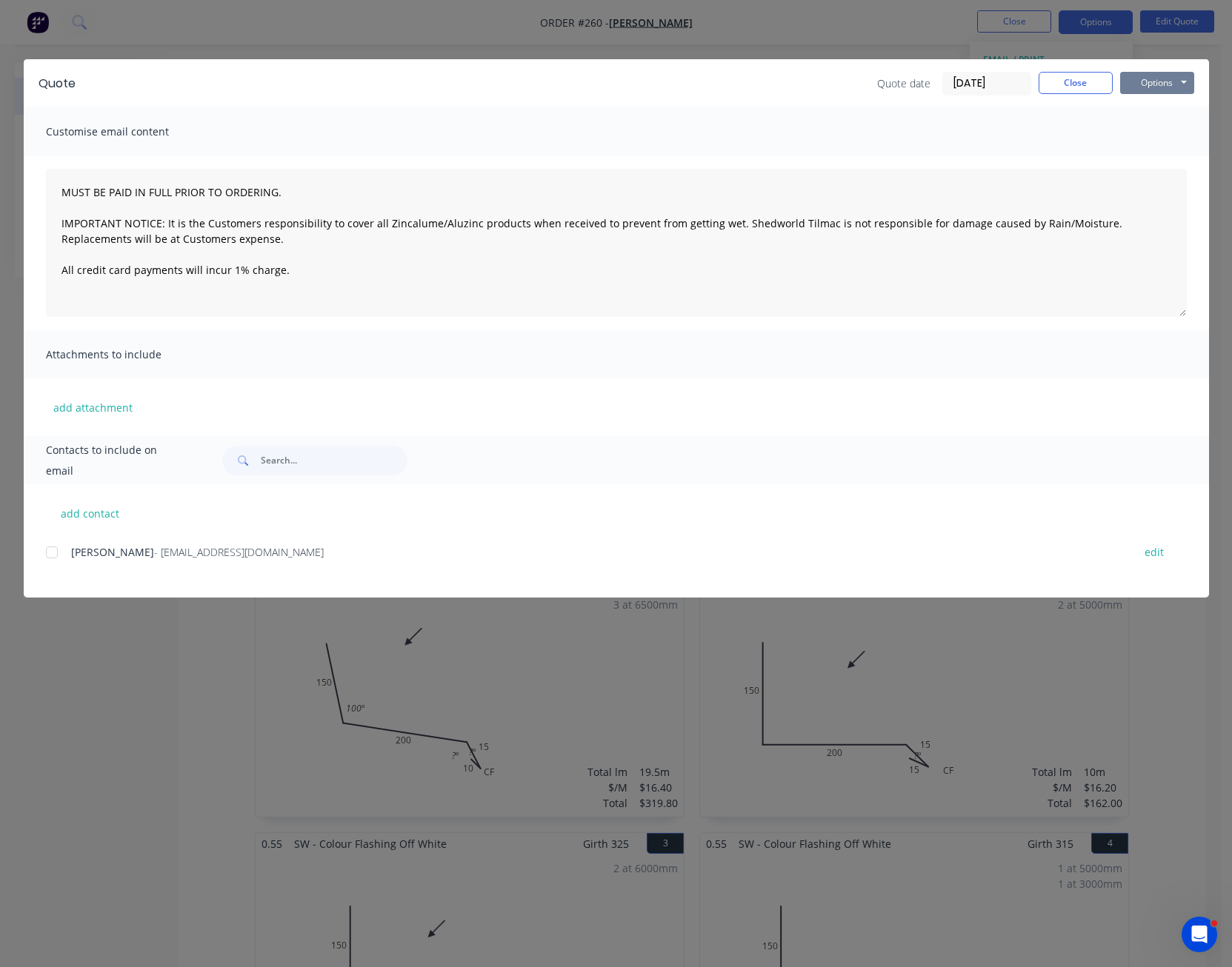
click at [1140, 84] on button "Options" at bounding box center [1158, 83] width 74 height 22
click at [1157, 130] on button "Print" at bounding box center [1168, 134] width 95 height 24
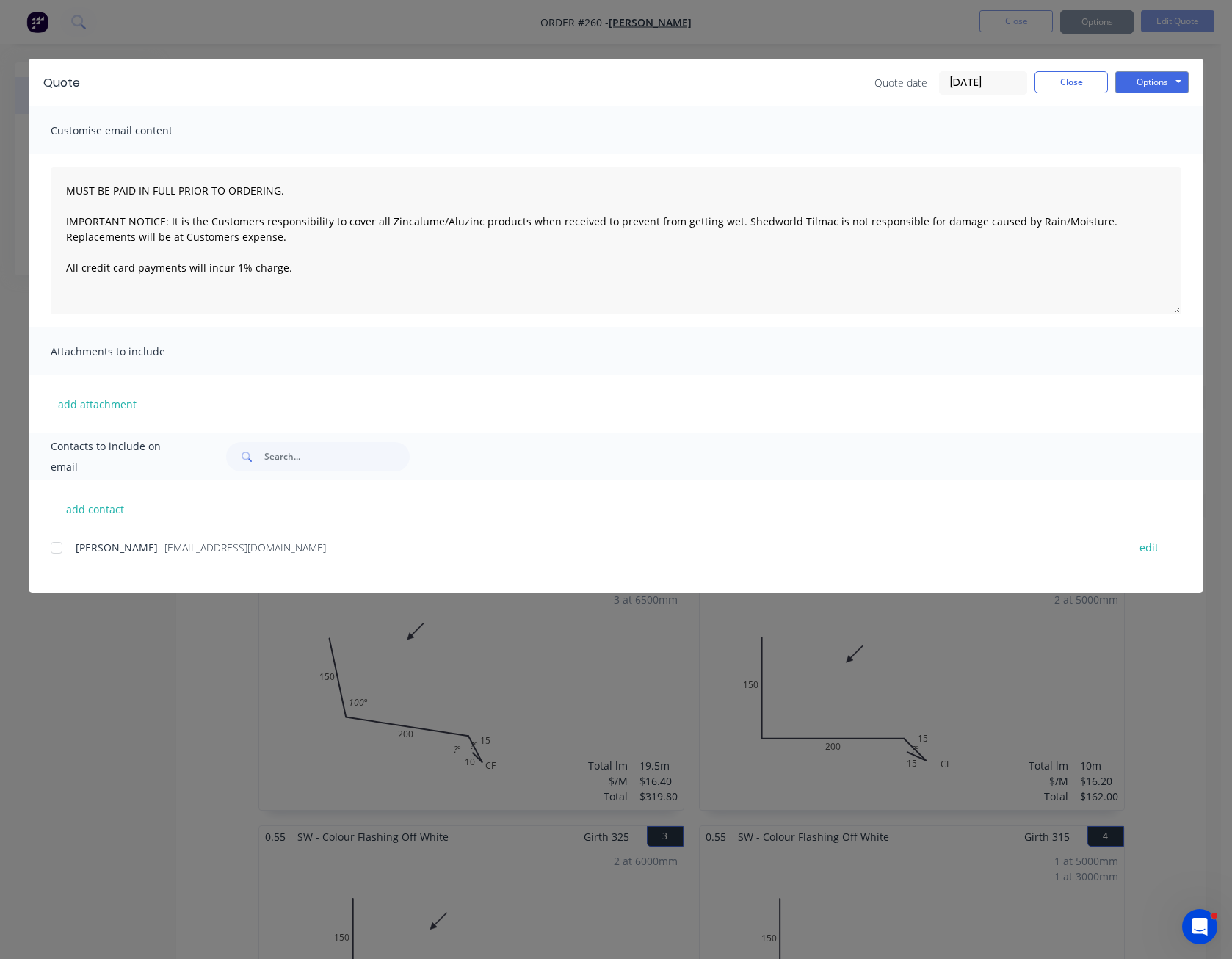
type textarea "MUST BE PAID IN FULL PRIOR TO ORDERING. IMPORTANT NOTICE: It is the Customers r…"
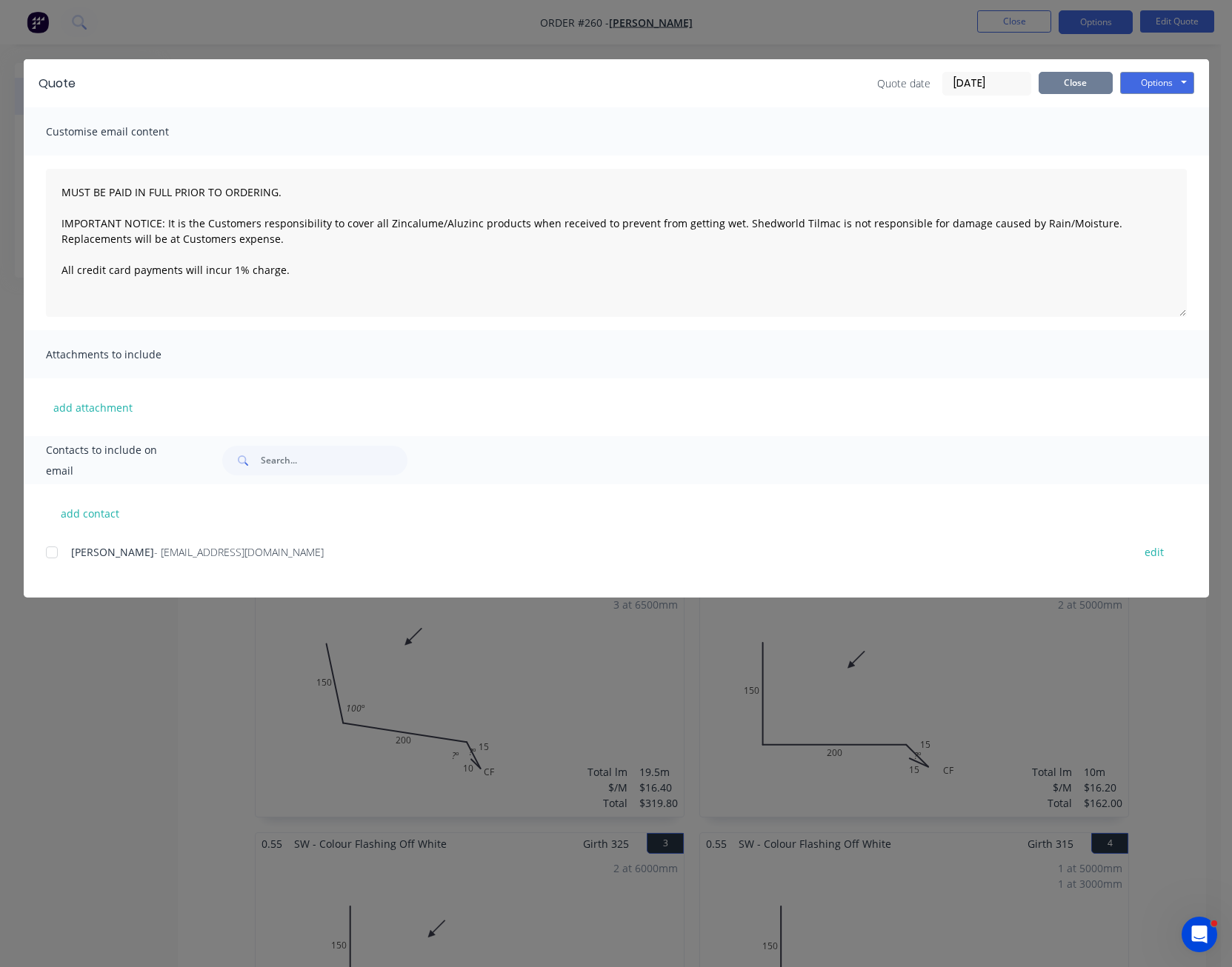
click at [1101, 81] on button "Close" at bounding box center [1076, 83] width 74 height 22
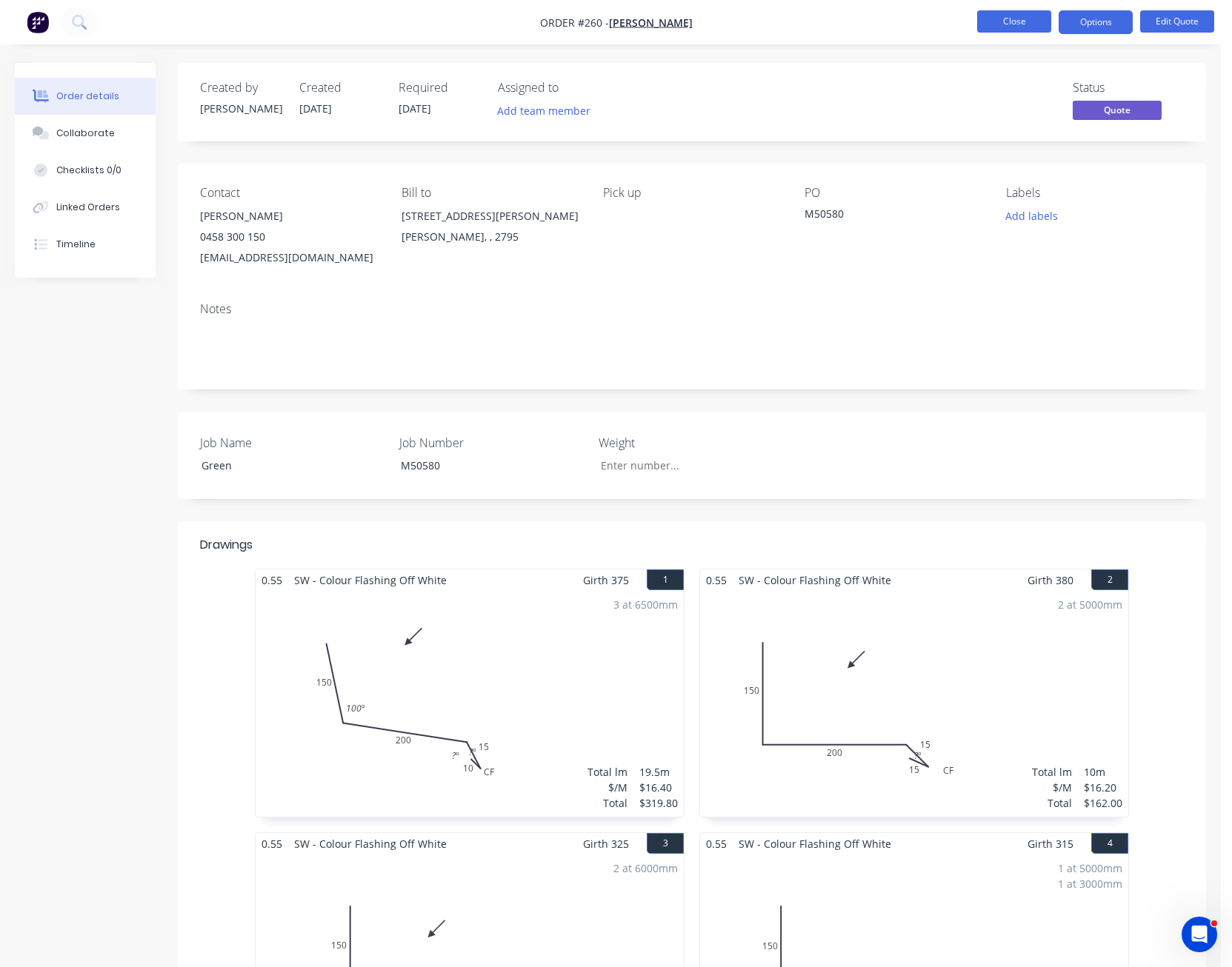
click at [1001, 23] on button "Close" at bounding box center [1015, 21] width 74 height 22
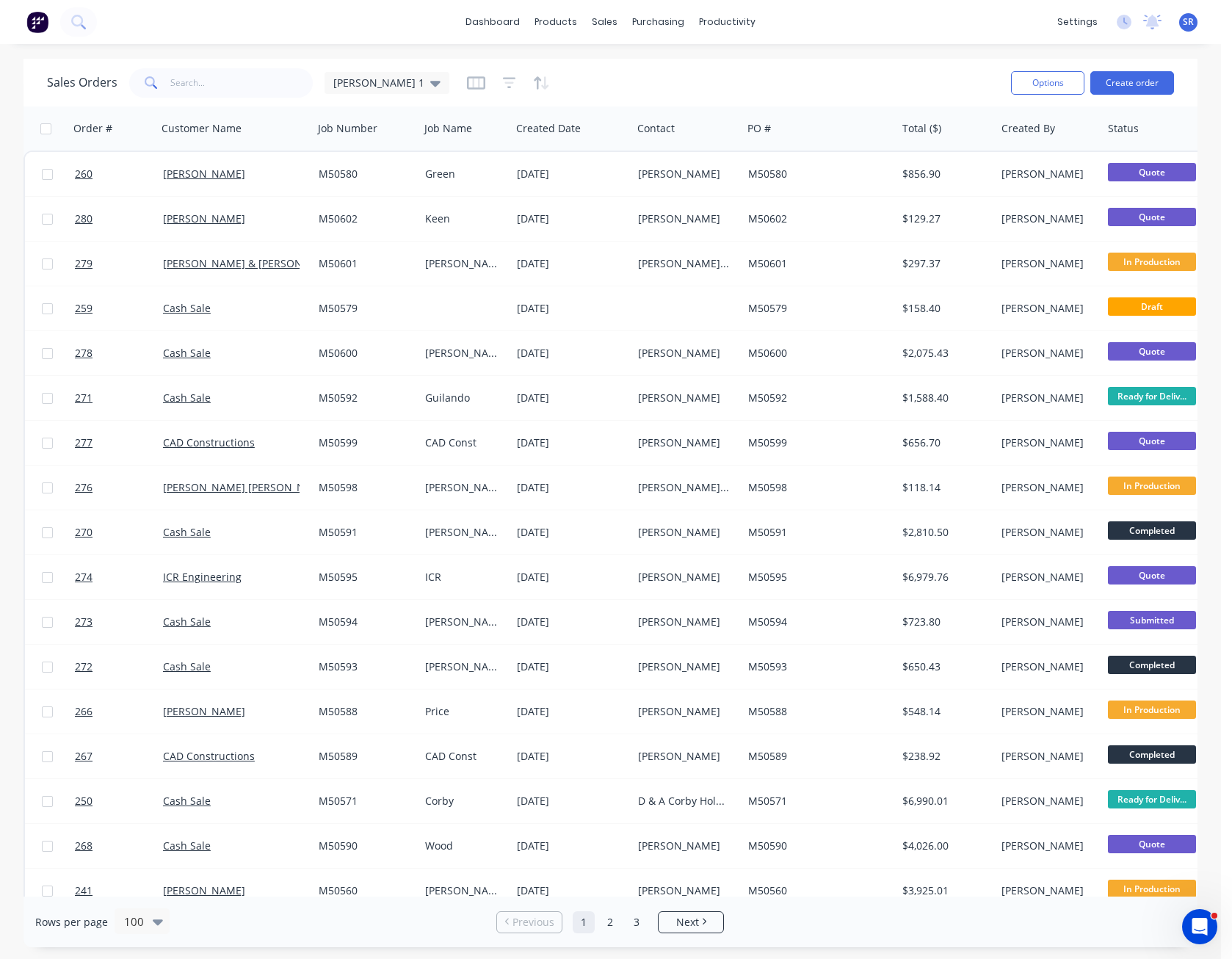
click at [1187, 24] on span "SR" at bounding box center [1189, 22] width 11 height 13
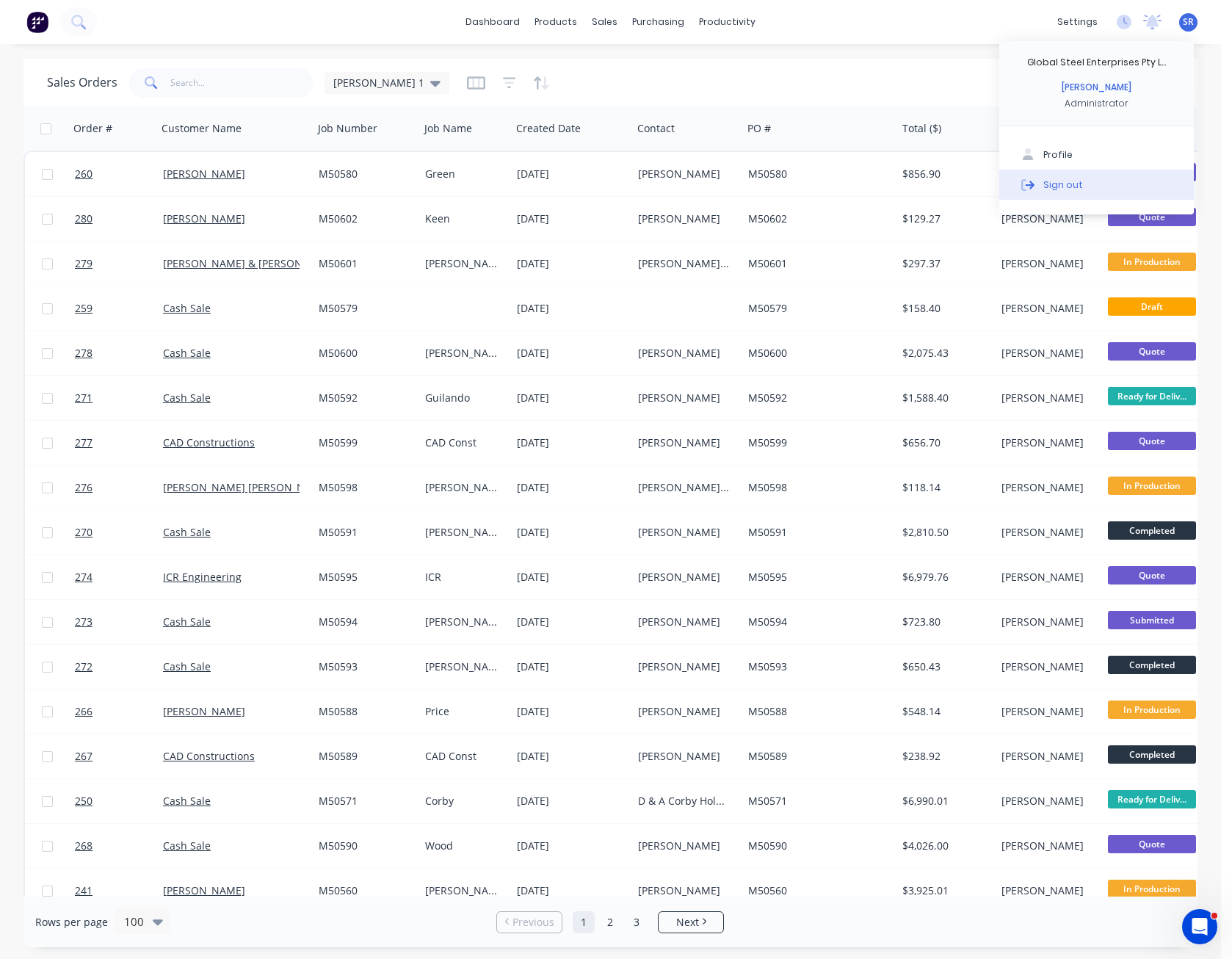
click at [1084, 176] on button "Sign out" at bounding box center [1097, 184] width 195 height 29
